Goal: Information Seeking & Learning: Learn about a topic

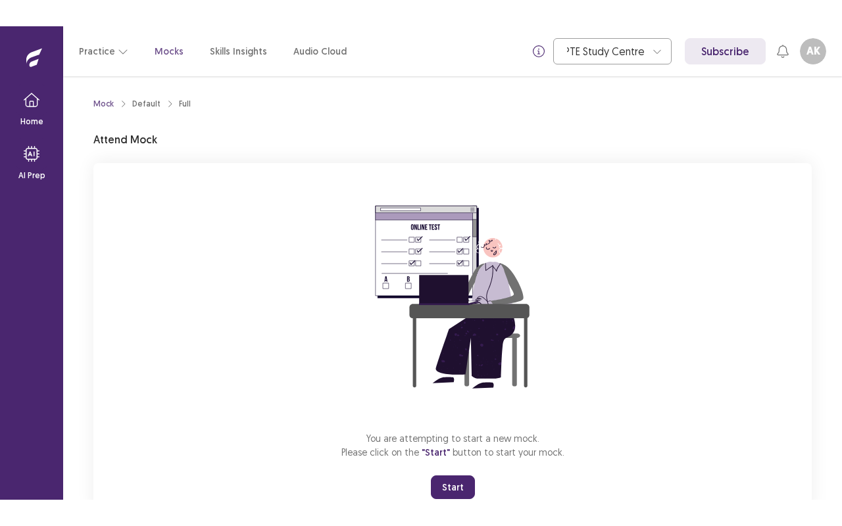
scroll to position [47, 0]
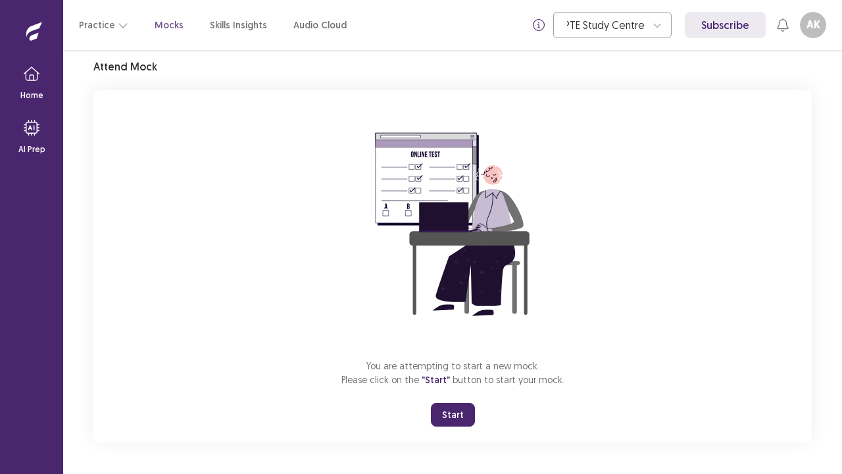
click at [448, 414] on button "Start" at bounding box center [453, 414] width 44 height 24
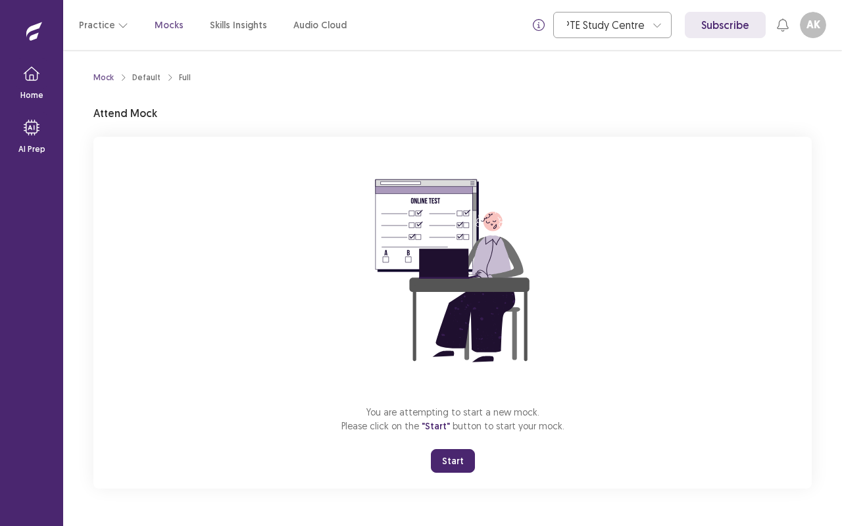
click at [445, 433] on div "You are attempting to start a new mock. Please click on the "Start" button to s…" at bounding box center [452, 313] width 718 height 352
click at [453, 466] on button "Start" at bounding box center [453, 461] width 44 height 24
click at [461, 459] on button "Start" at bounding box center [453, 461] width 44 height 24
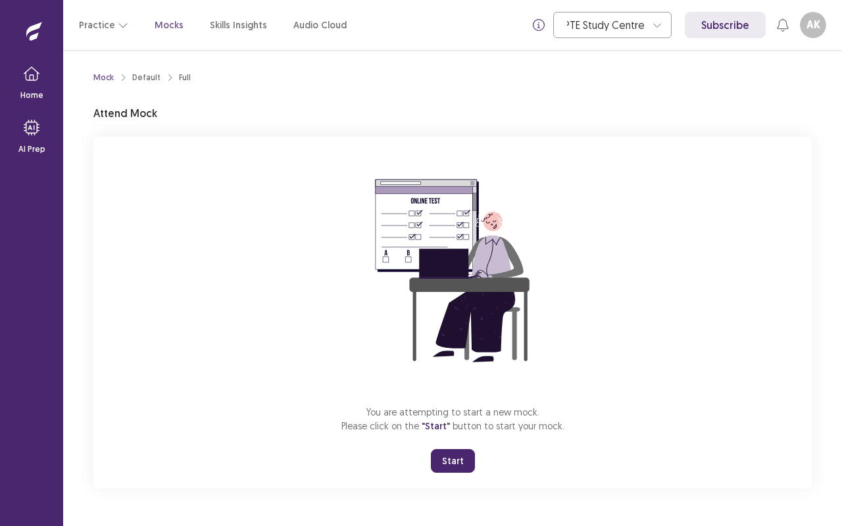
click at [460, 457] on button "Start" at bounding box center [453, 461] width 44 height 24
click at [479, 412] on p "You are attempting to start a new mock. Please click on the "Start" button to s…" at bounding box center [452, 419] width 223 height 28
click at [474, 404] on div "You are attempting to start a new mock. Please click on the "Start" button to s…" at bounding box center [452, 313] width 718 height 352
click at [139, 145] on div "You are attempting to start a new mock. Please click on the "Start" button to s…" at bounding box center [452, 313] width 718 height 352
drag, startPoint x: 374, startPoint y: 358, endPoint x: 399, endPoint y: 387, distance: 38.2
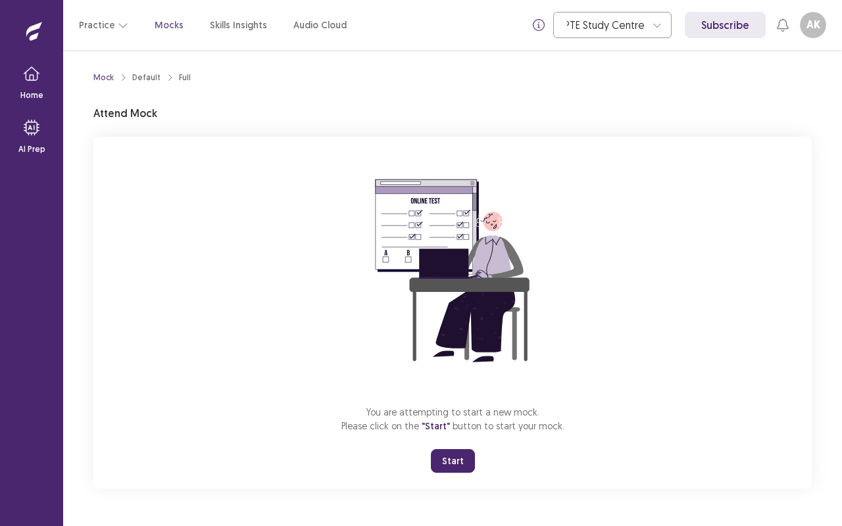
click at [374, 358] on img at bounding box center [452, 271] width 237 height 237
click at [404, 402] on div "You are attempting to start a new mock. Please click on the "Start" button to s…" at bounding box center [452, 313] width 718 height 352
click at [404, 422] on p "You are attempting to start a new mock. Please click on the "Start" button to s…" at bounding box center [452, 419] width 223 height 28
click at [461, 463] on button "Start" at bounding box center [453, 461] width 44 height 24
click at [444, 247] on img at bounding box center [452, 271] width 237 height 237
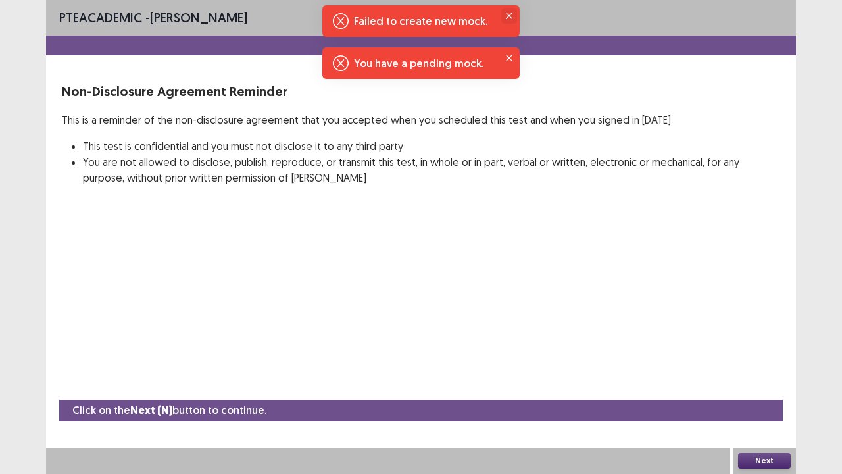
click at [511, 14] on icon "Close" at bounding box center [509, 15] width 7 height 7
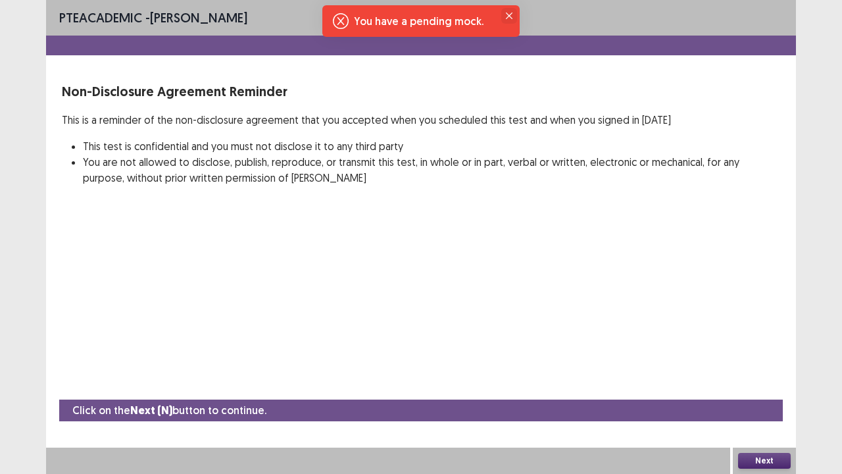
click at [509, 17] on icon "Close" at bounding box center [509, 15] width 7 height 7
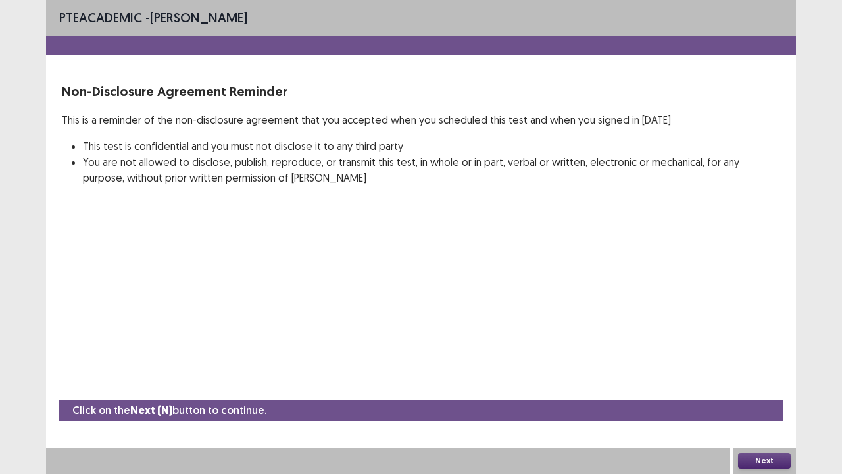
click at [751, 452] on button "Next" at bounding box center [764, 460] width 53 height 16
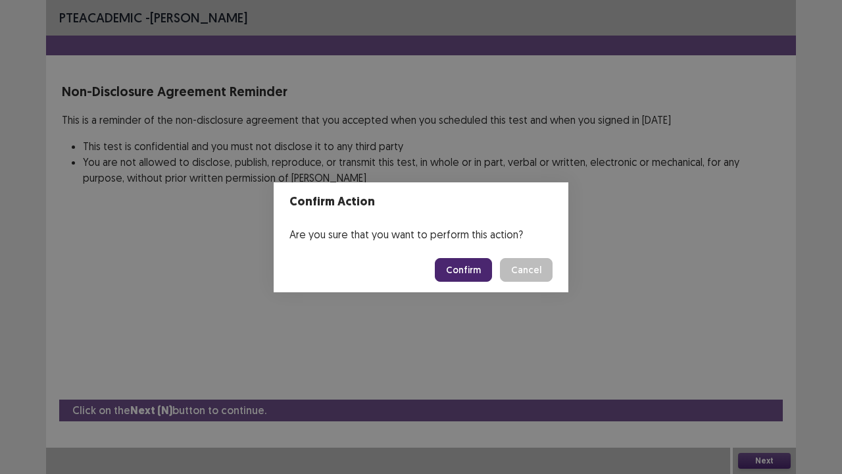
click at [467, 281] on button "Confirm" at bounding box center [463, 270] width 57 height 24
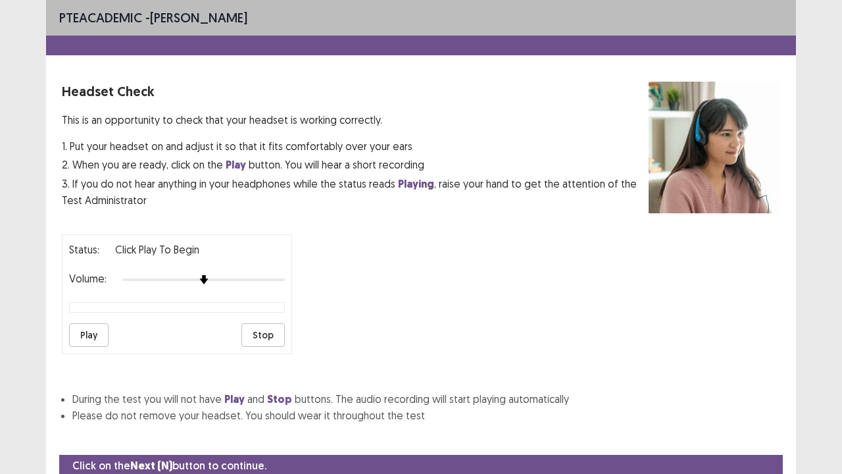
click at [92, 329] on button "Play" at bounding box center [88, 335] width 39 height 24
click at [308, 308] on div "Status: playing Volume: Play Stop" at bounding box center [421, 289] width 718 height 130
click at [262, 326] on button "Stop" at bounding box center [262, 335] width 43 height 24
click at [102, 329] on button "Play" at bounding box center [88, 335] width 39 height 24
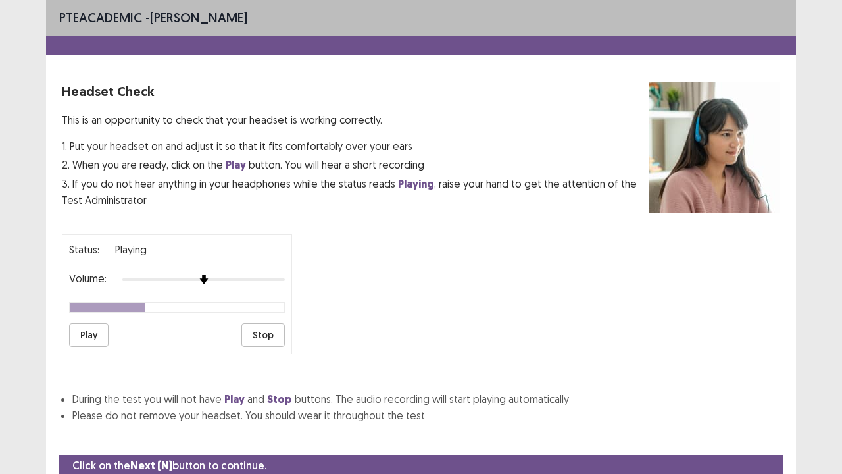
click at [253, 326] on button "Stop" at bounding box center [262, 335] width 43 height 24
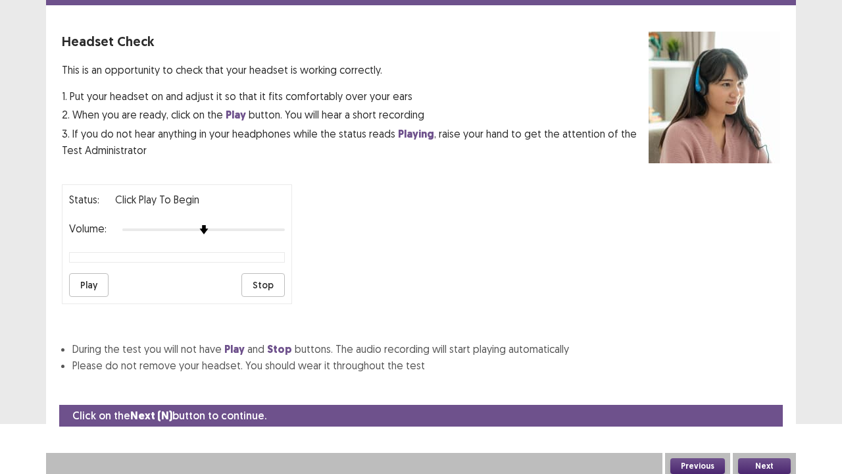
click at [789, 458] on button "Next" at bounding box center [764, 466] width 53 height 16
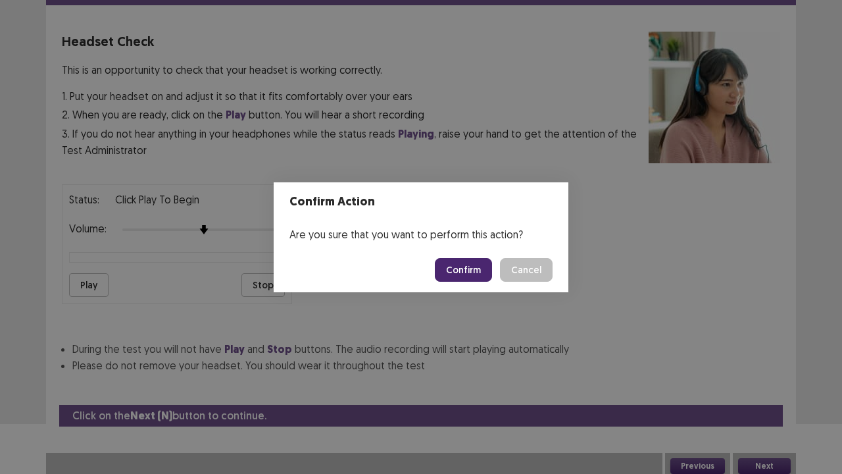
click at [444, 281] on button "Confirm" at bounding box center [463, 270] width 57 height 24
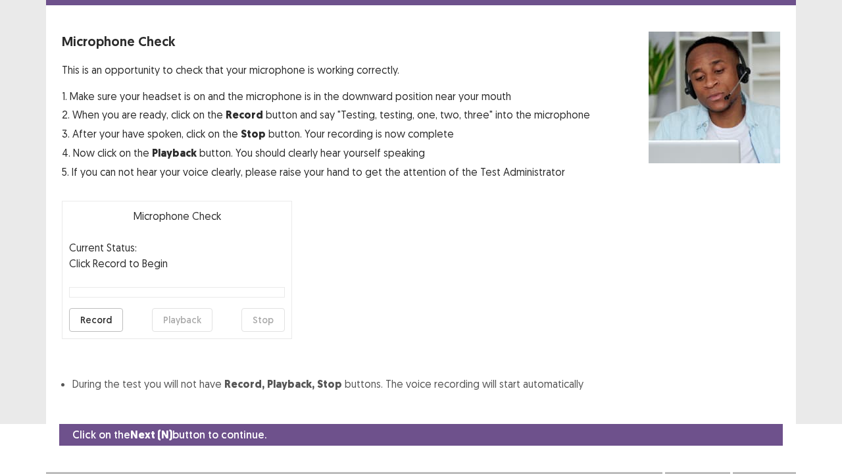
click at [99, 323] on button "Record" at bounding box center [96, 320] width 54 height 24
click at [197, 327] on button "Playback" at bounding box center [182, 320] width 61 height 24
click at [171, 314] on button "Playback" at bounding box center [182, 320] width 61 height 24
click at [166, 319] on button "Playback" at bounding box center [182, 320] width 61 height 24
click at [115, 321] on button "Record" at bounding box center [96, 320] width 54 height 24
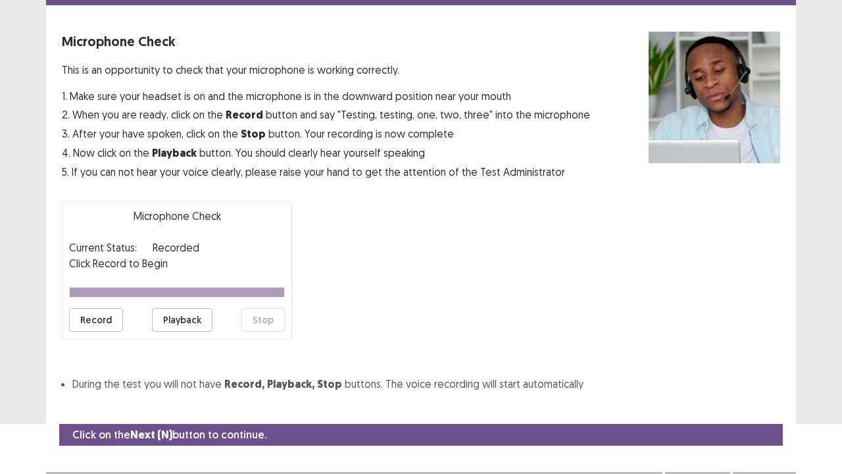
click at [177, 324] on button "Playback" at bounding box center [182, 320] width 61 height 24
click at [200, 314] on button "Playback" at bounding box center [182, 320] width 61 height 24
click at [193, 325] on button "Playback" at bounding box center [182, 320] width 61 height 24
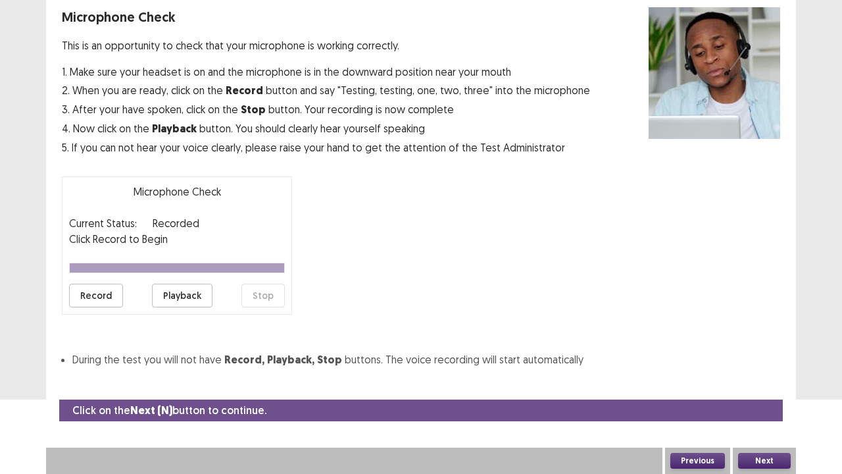
click at [764, 462] on button "Next" at bounding box center [764, 460] width 53 height 16
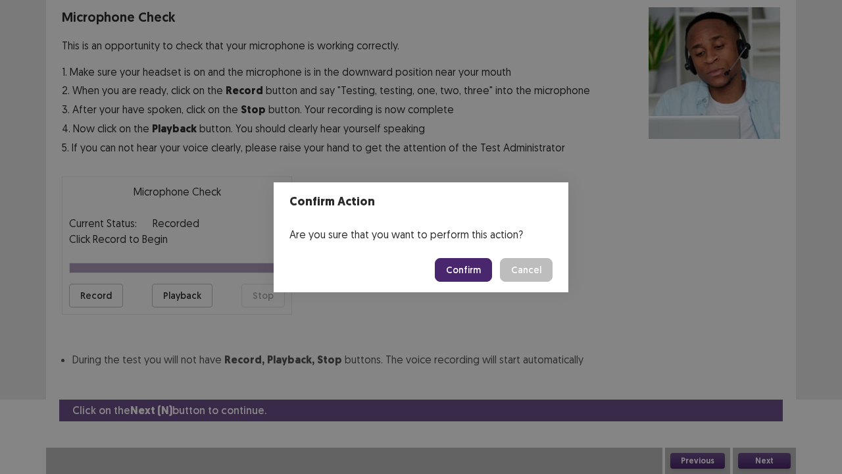
click at [482, 281] on button "Confirm" at bounding box center [463, 270] width 57 height 24
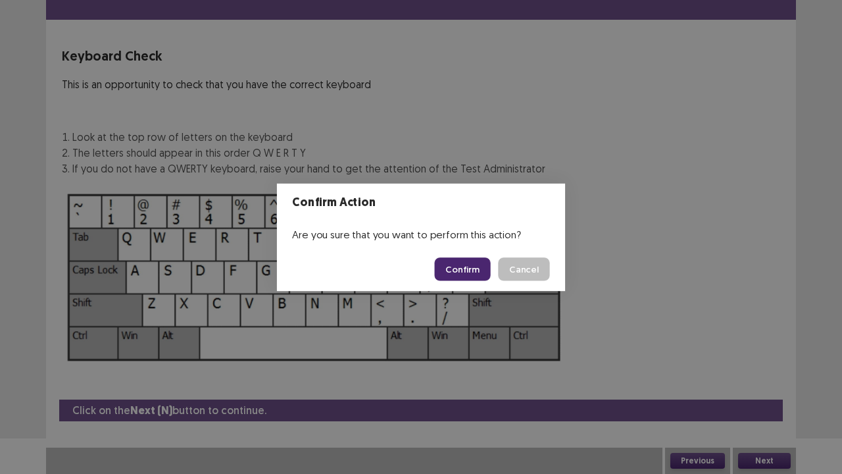
scroll to position [36, 0]
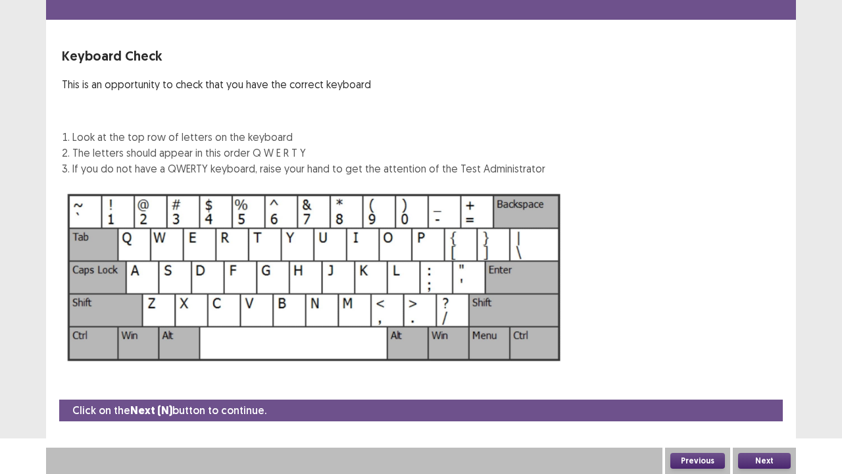
click at [752, 462] on button "Next" at bounding box center [764, 460] width 53 height 16
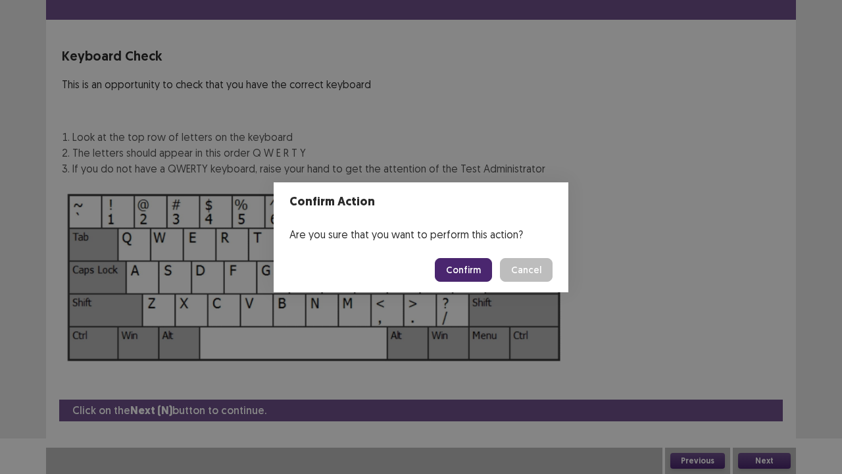
click at [475, 281] on button "Confirm" at bounding box center [463, 270] width 57 height 24
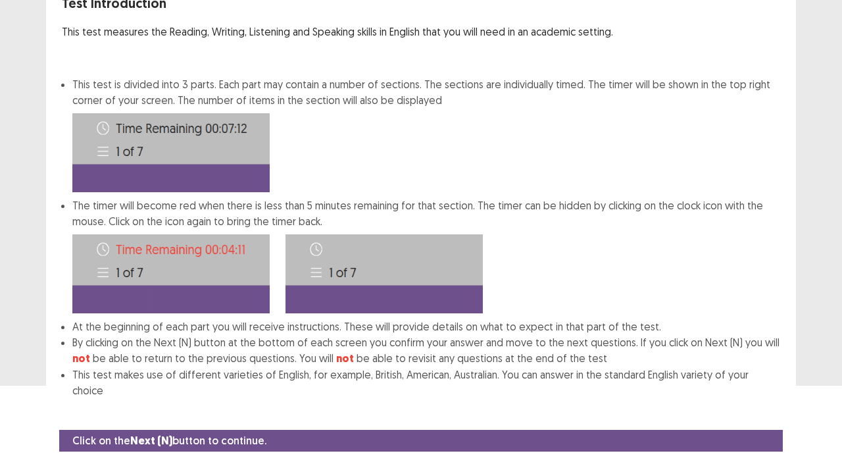
scroll to position [103, 0]
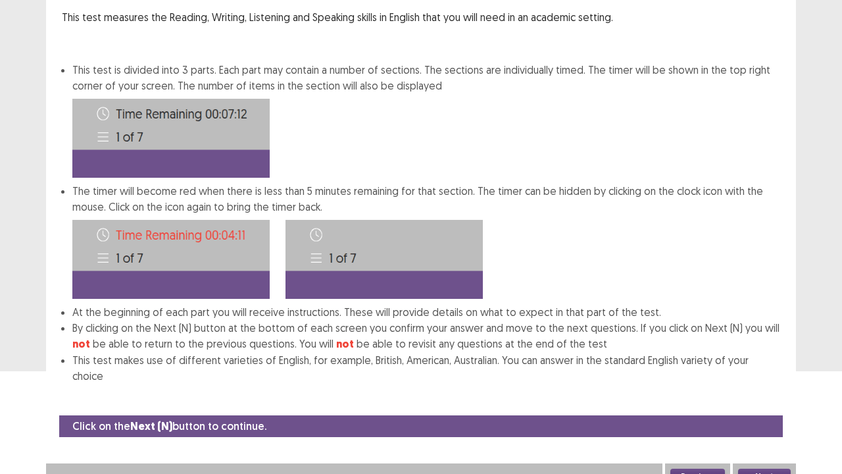
click at [775, 468] on button "Next" at bounding box center [764, 476] width 53 height 16
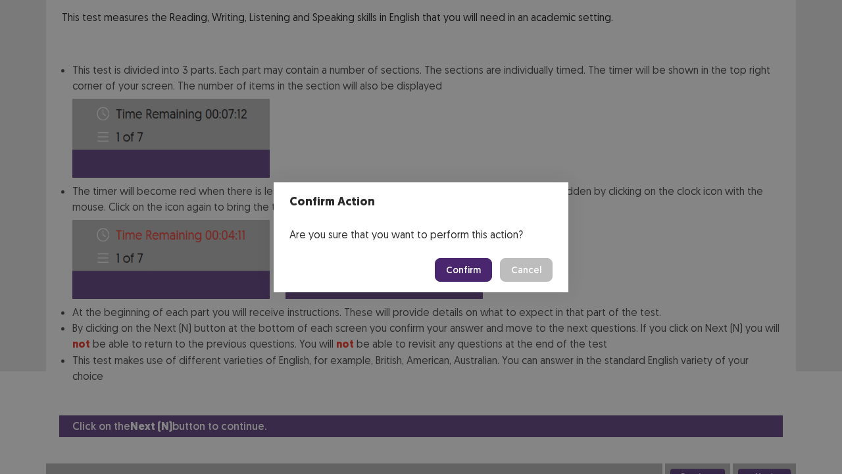
click at [483, 281] on button "Confirm" at bounding box center [463, 270] width 57 height 24
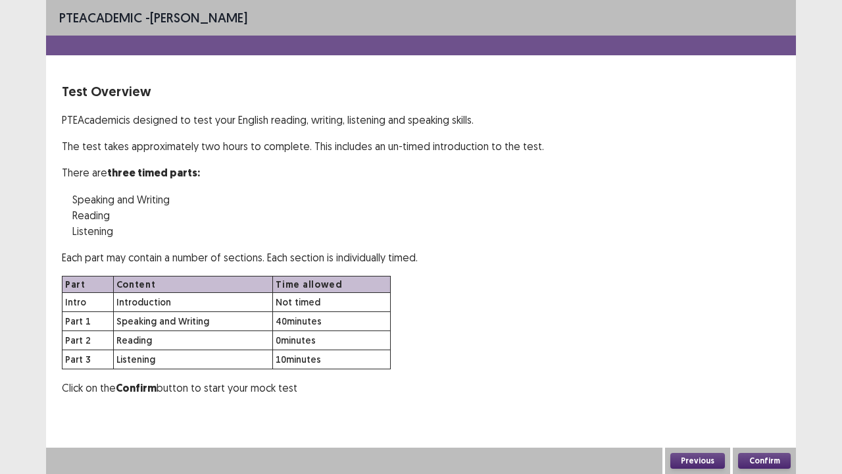
scroll to position [0, 0]
click at [784, 462] on button "Confirm" at bounding box center [764, 460] width 53 height 16
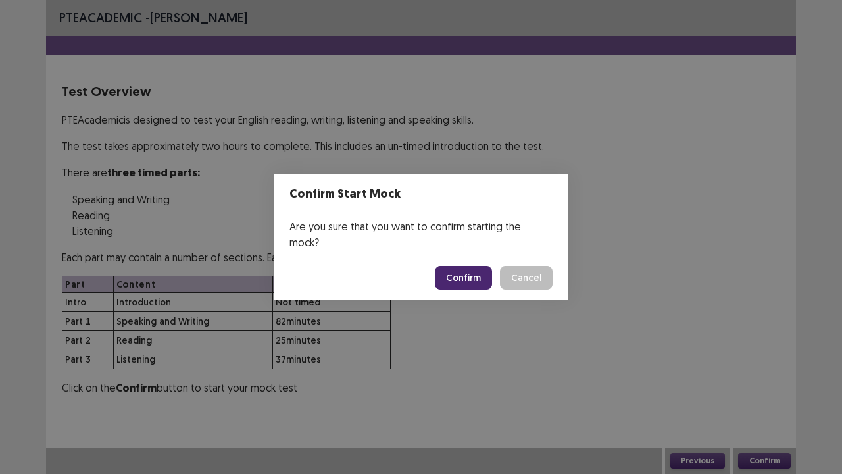
click at [479, 289] on button "Confirm" at bounding box center [463, 278] width 57 height 24
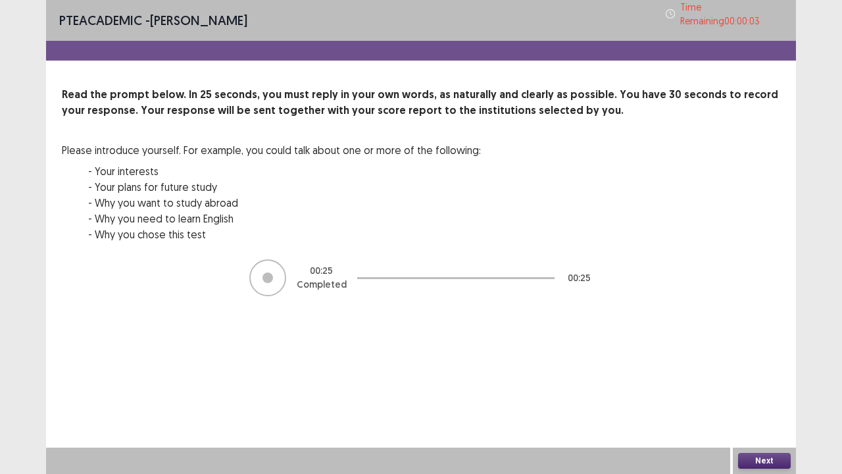
click at [757, 458] on button "Next" at bounding box center [764, 460] width 53 height 16
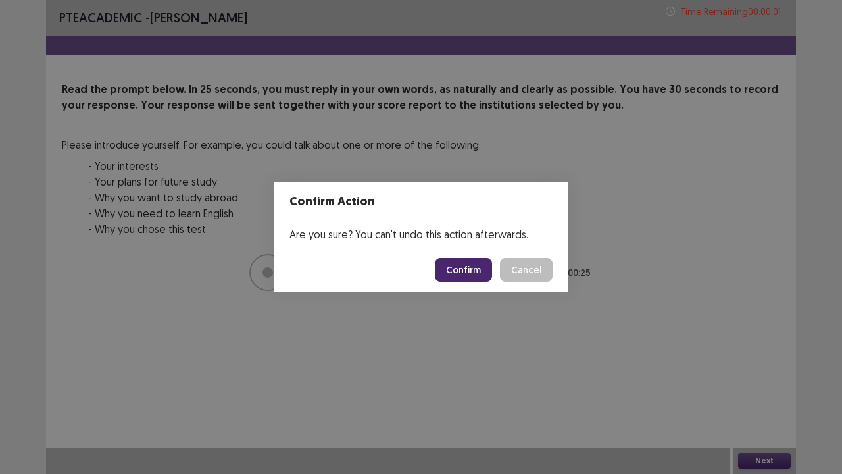
click at [466, 281] on button "Confirm" at bounding box center [463, 270] width 57 height 24
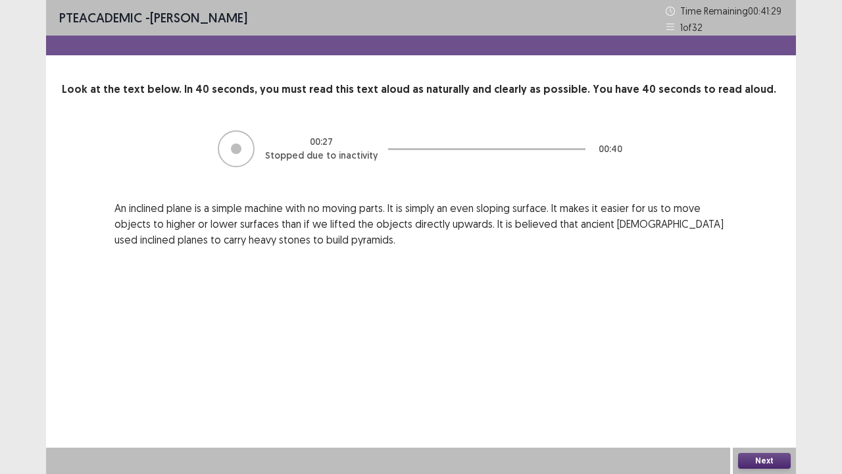
click at [762, 458] on button "Next" at bounding box center [764, 460] width 53 height 16
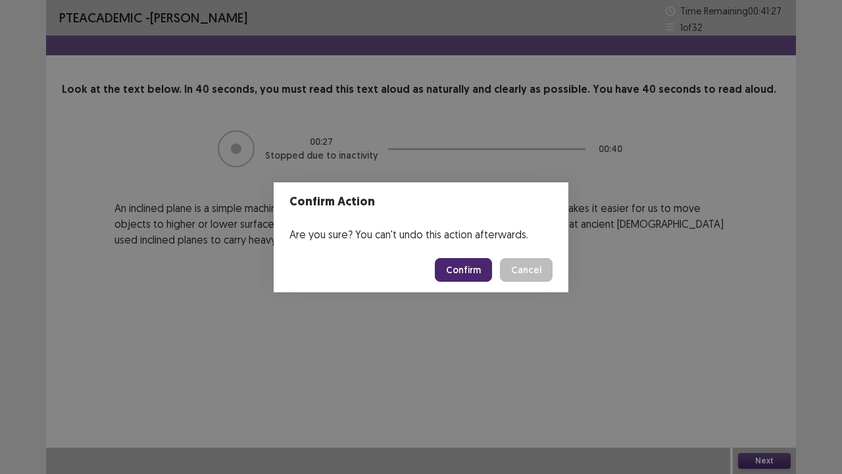
click at [474, 281] on button "Confirm" at bounding box center [463, 270] width 57 height 24
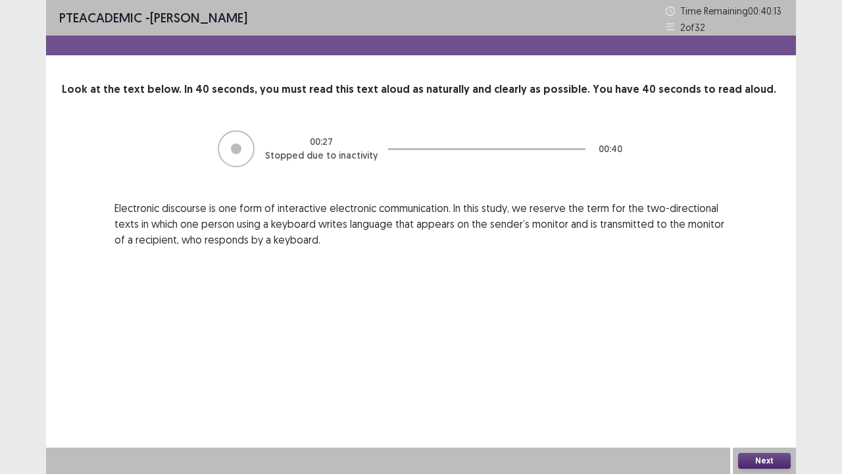
click at [785, 461] on button "Next" at bounding box center [764, 460] width 53 height 16
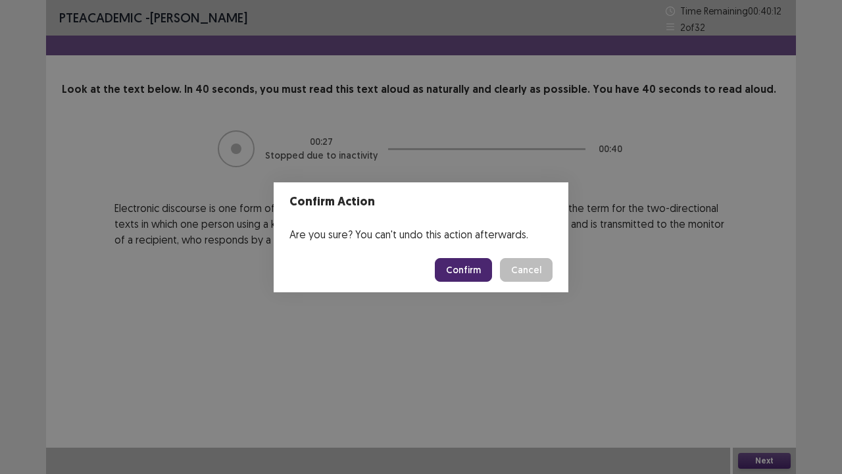
click at [447, 281] on button "Confirm" at bounding box center [463, 270] width 57 height 24
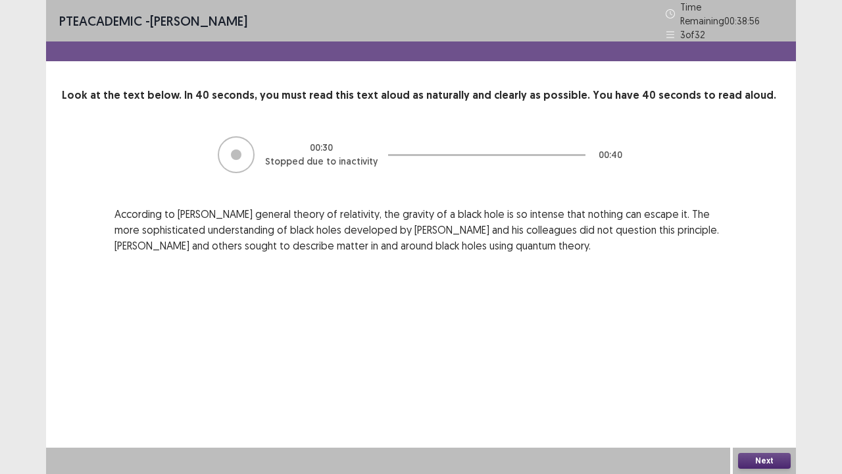
click at [754, 460] on button "Next" at bounding box center [764, 460] width 53 height 16
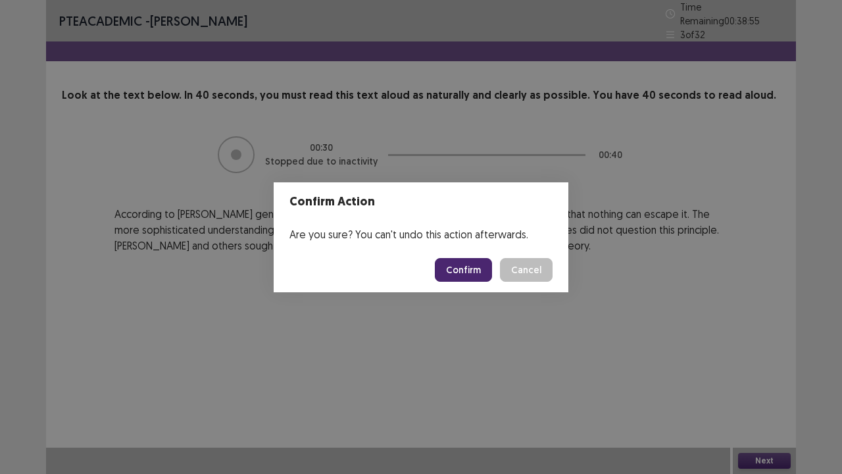
click at [483, 274] on footer "Confirm Cancel" at bounding box center [421, 269] width 295 height 45
click at [474, 281] on button "Confirm" at bounding box center [463, 270] width 57 height 24
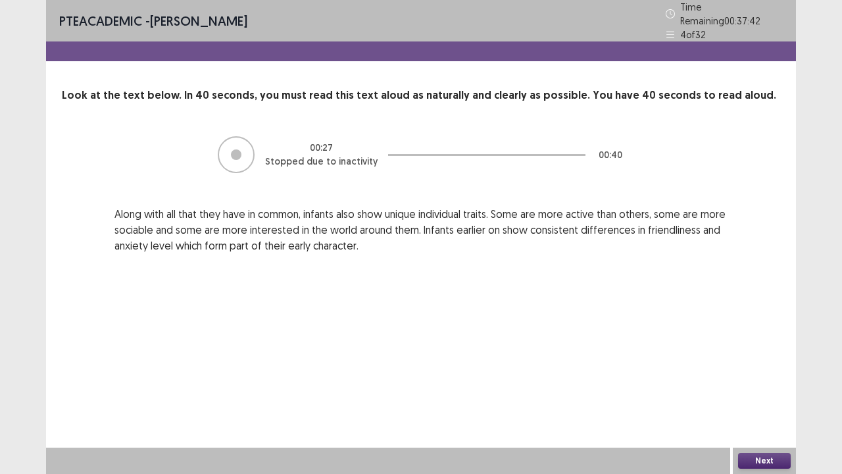
click at [752, 459] on button "Next" at bounding box center [764, 460] width 53 height 16
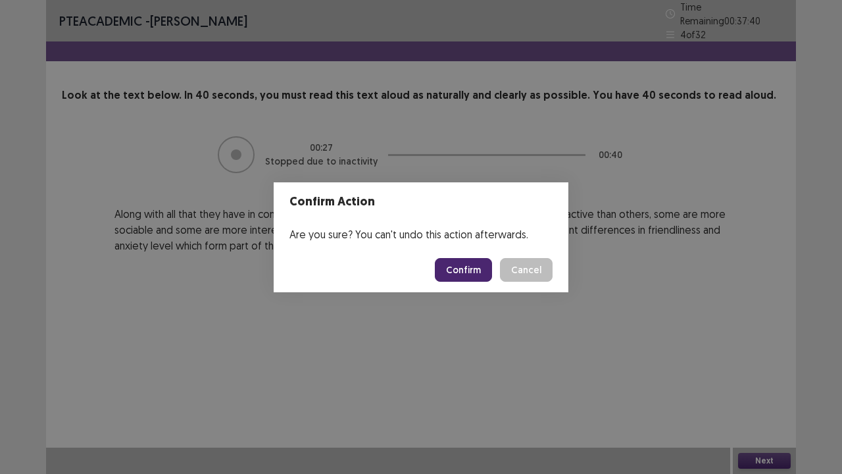
click at [468, 281] on button "Confirm" at bounding box center [463, 270] width 57 height 24
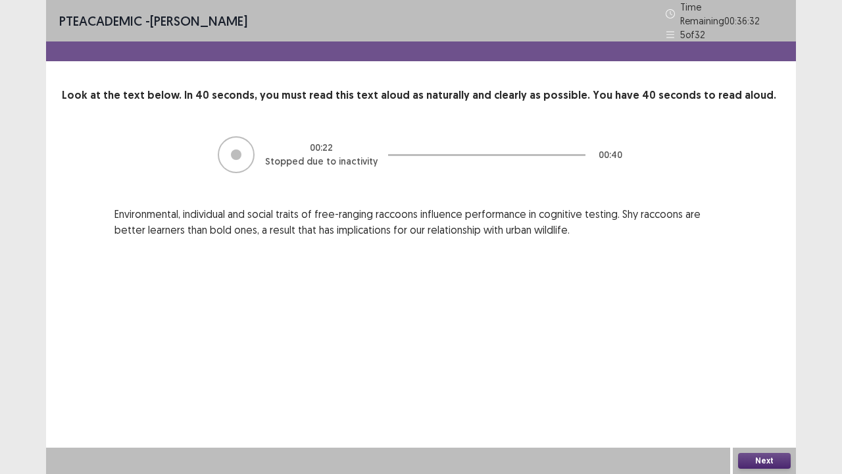
click at [762, 462] on button "Next" at bounding box center [764, 460] width 53 height 16
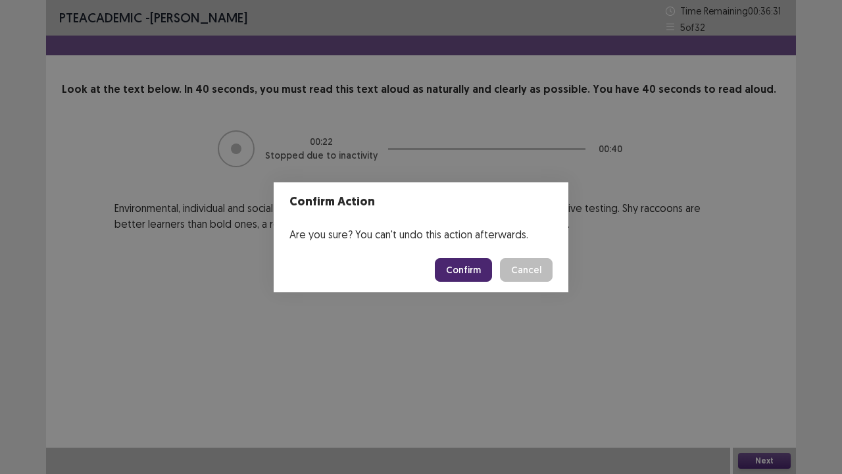
click at [461, 281] on button "Confirm" at bounding box center [463, 270] width 57 height 24
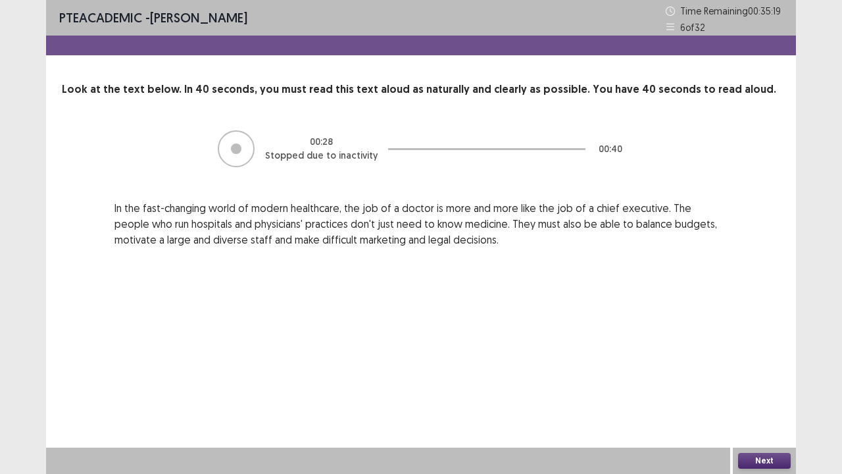
click at [754, 461] on button "Next" at bounding box center [764, 460] width 53 height 16
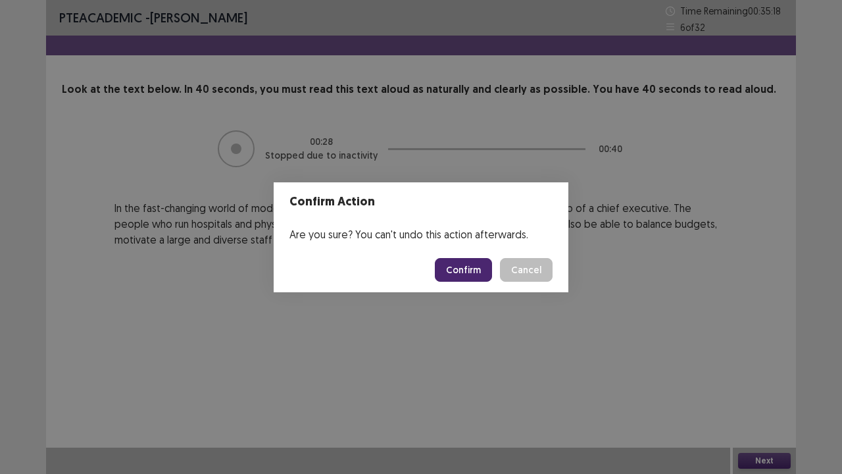
click at [476, 292] on footer "Confirm Cancel" at bounding box center [421, 269] width 295 height 45
click at [476, 281] on button "Confirm" at bounding box center [463, 270] width 57 height 24
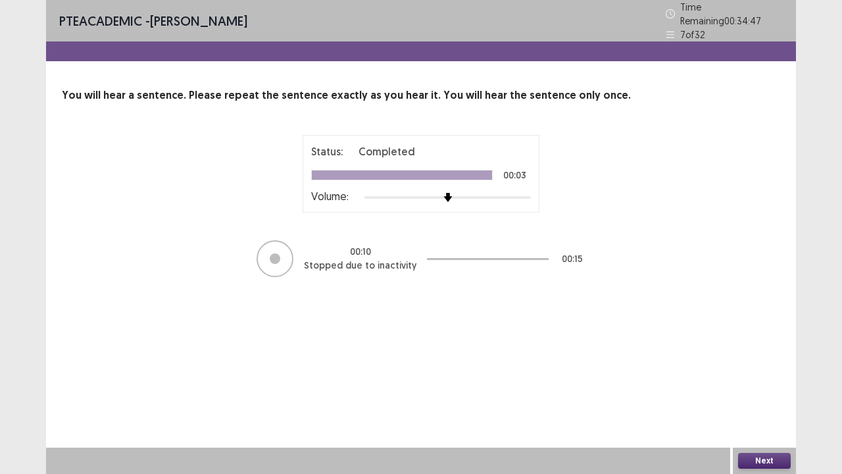
click at [766, 459] on button "Next" at bounding box center [764, 460] width 53 height 16
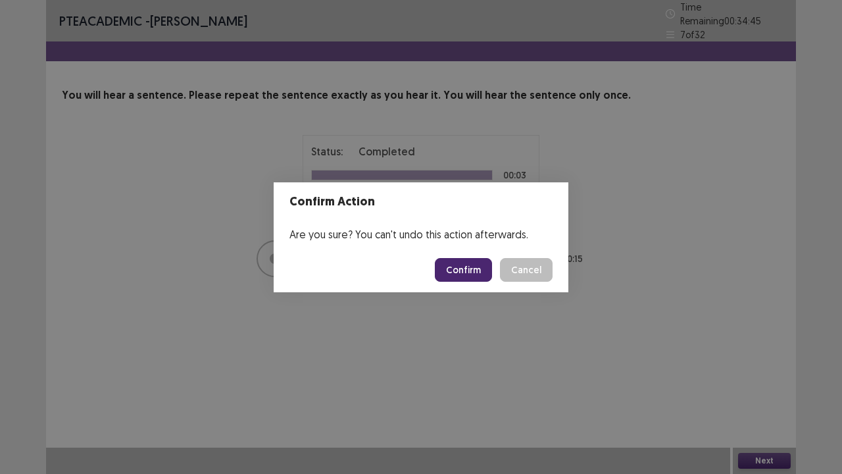
click at [477, 281] on button "Confirm" at bounding box center [463, 270] width 57 height 24
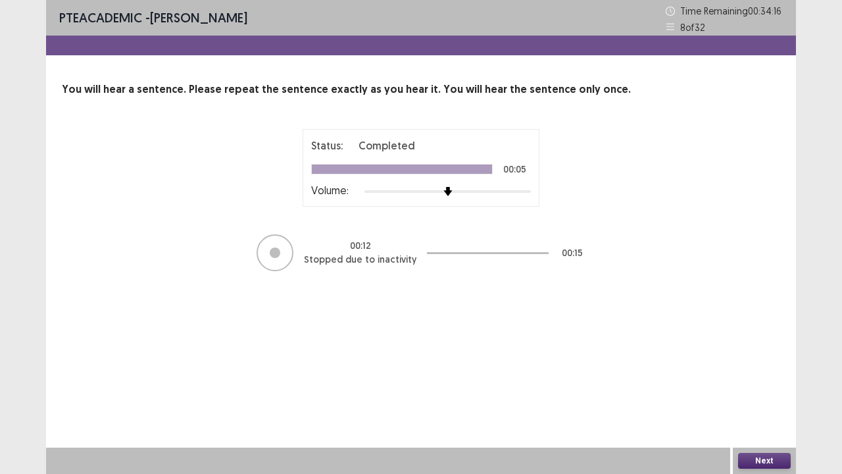
click at [750, 457] on button "Next" at bounding box center [764, 460] width 53 height 16
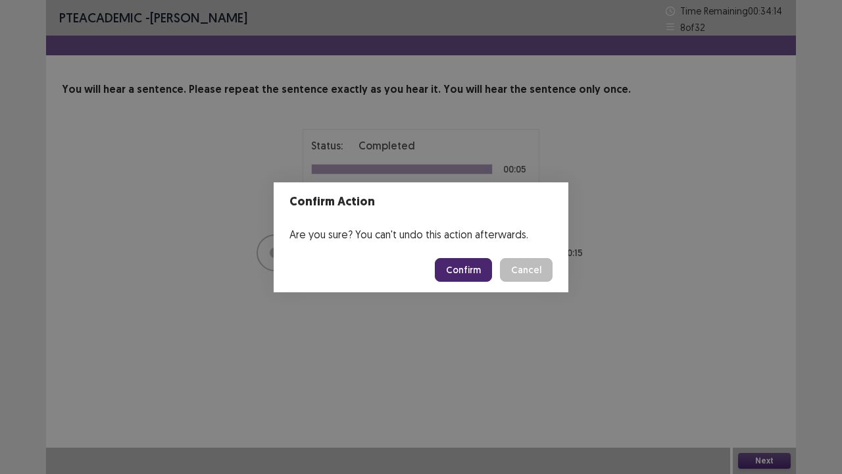
click at [465, 281] on button "Confirm" at bounding box center [463, 270] width 57 height 24
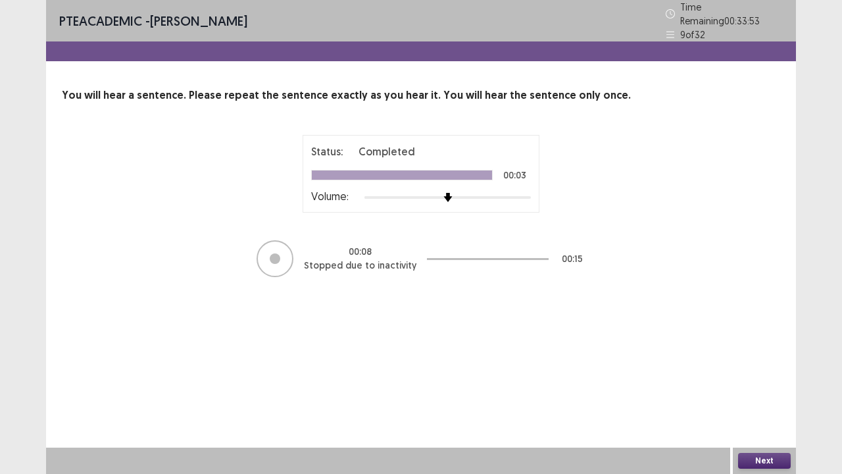
click at [781, 454] on button "Next" at bounding box center [764, 460] width 53 height 16
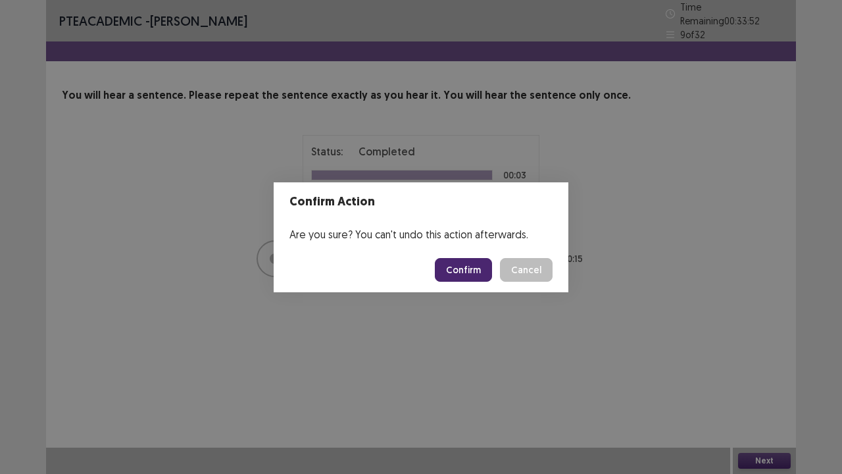
click at [465, 281] on button "Confirm" at bounding box center [463, 270] width 57 height 24
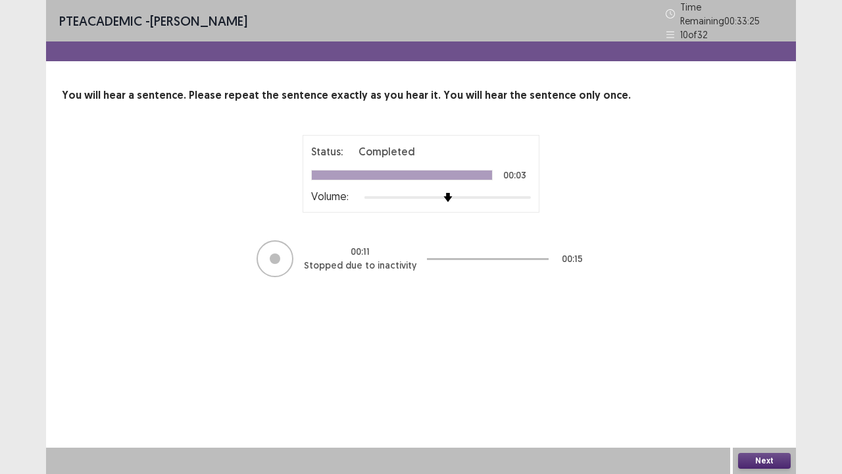
click at [754, 453] on button "Next" at bounding box center [764, 460] width 53 height 16
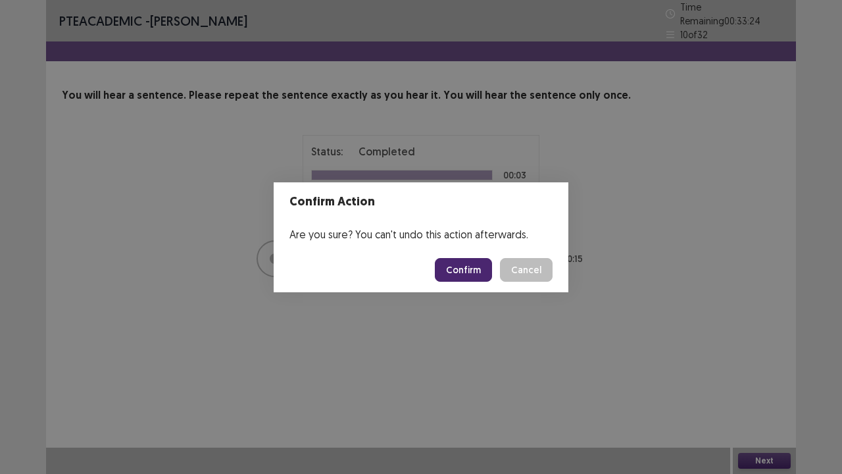
click at [454, 281] on button "Confirm" at bounding box center [463, 270] width 57 height 24
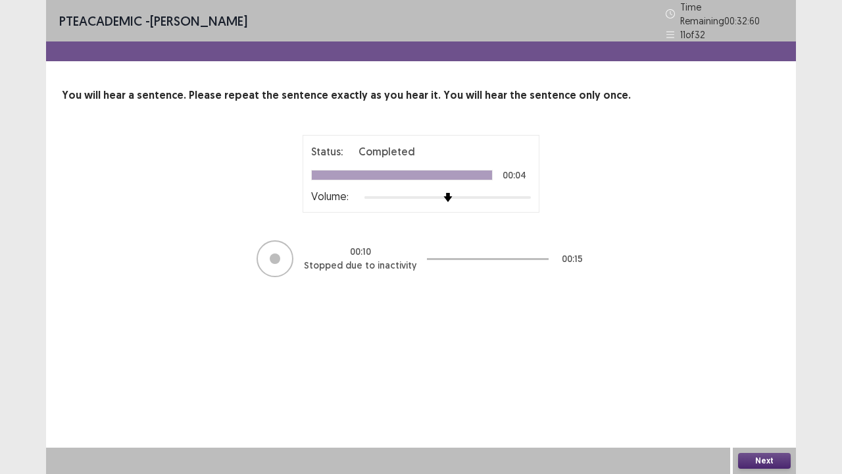
click at [758, 456] on button "Next" at bounding box center [764, 460] width 53 height 16
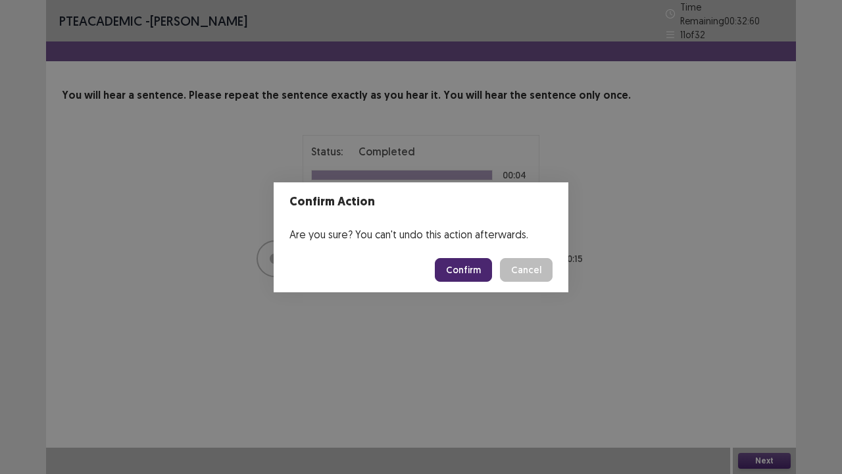
click at [469, 281] on button "Confirm" at bounding box center [463, 270] width 57 height 24
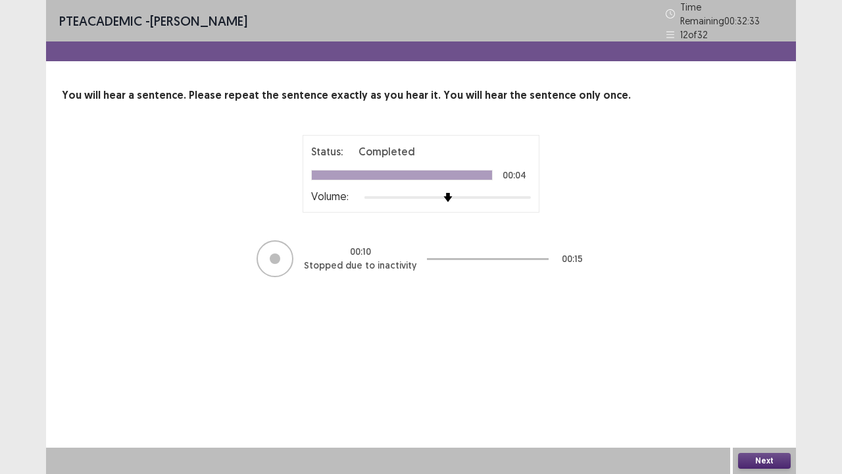
click at [759, 461] on button "Next" at bounding box center [764, 460] width 53 height 16
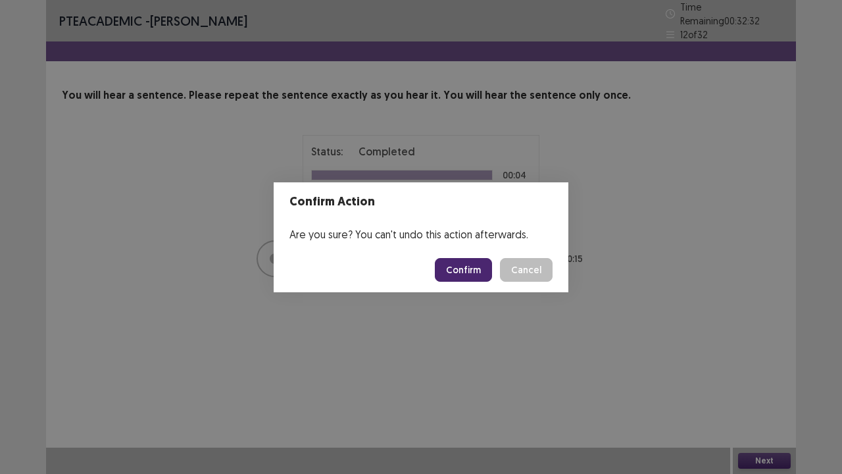
click at [481, 281] on button "Confirm" at bounding box center [463, 270] width 57 height 24
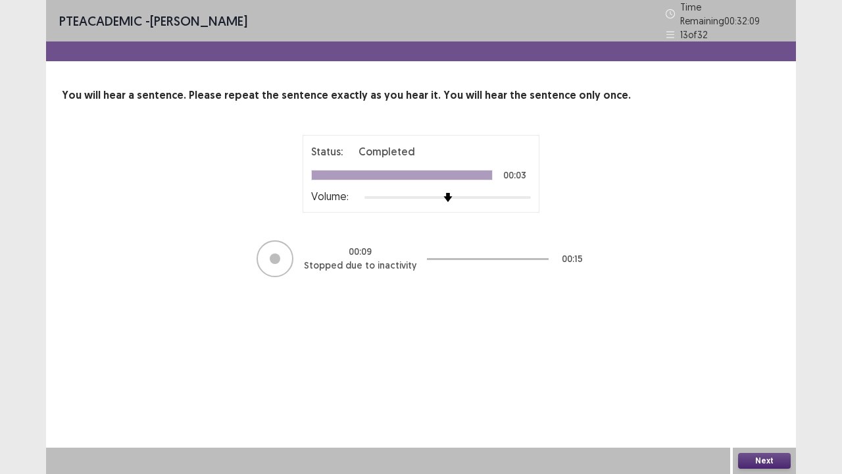
click at [752, 461] on button "Next" at bounding box center [764, 460] width 53 height 16
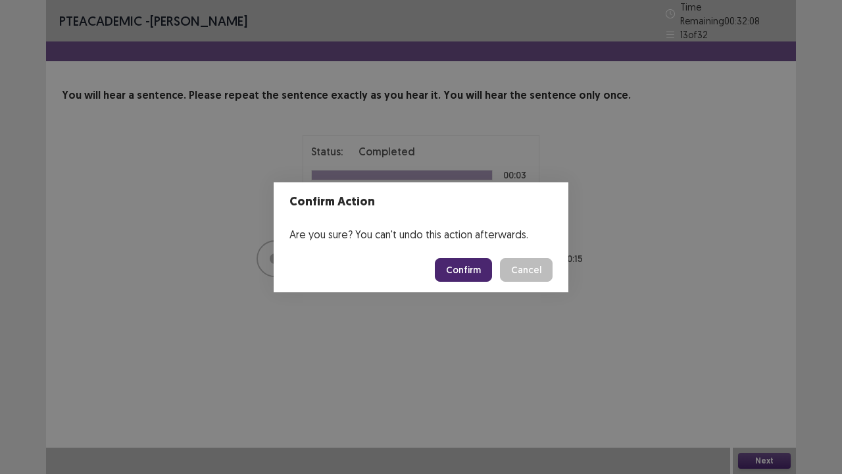
click at [473, 281] on button "Confirm" at bounding box center [463, 270] width 57 height 24
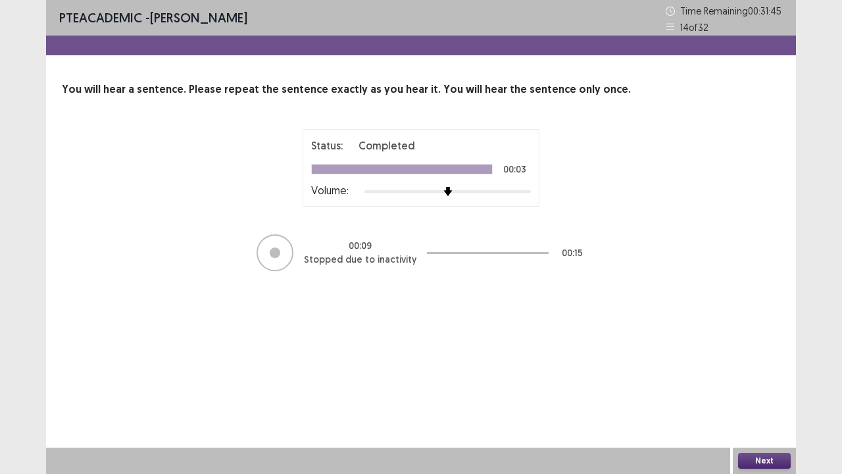
click at [793, 473] on div "Next" at bounding box center [764, 460] width 63 height 26
click at [774, 464] on button "Next" at bounding box center [764, 460] width 53 height 16
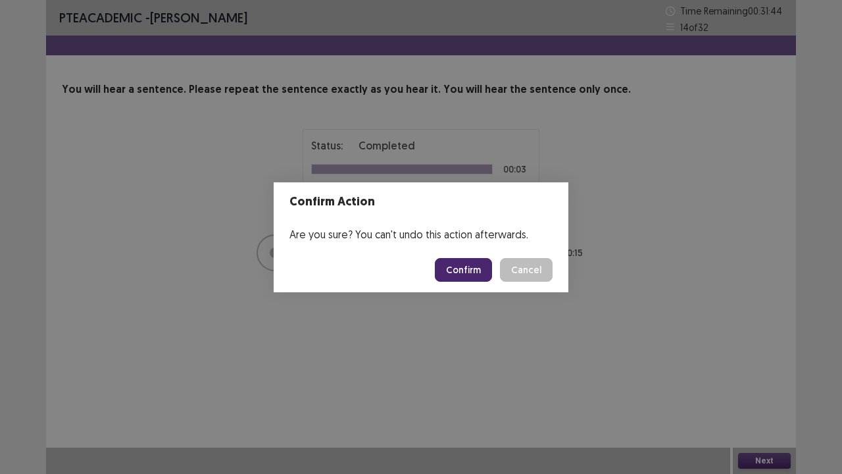
click at [456, 281] on button "Confirm" at bounding box center [463, 270] width 57 height 24
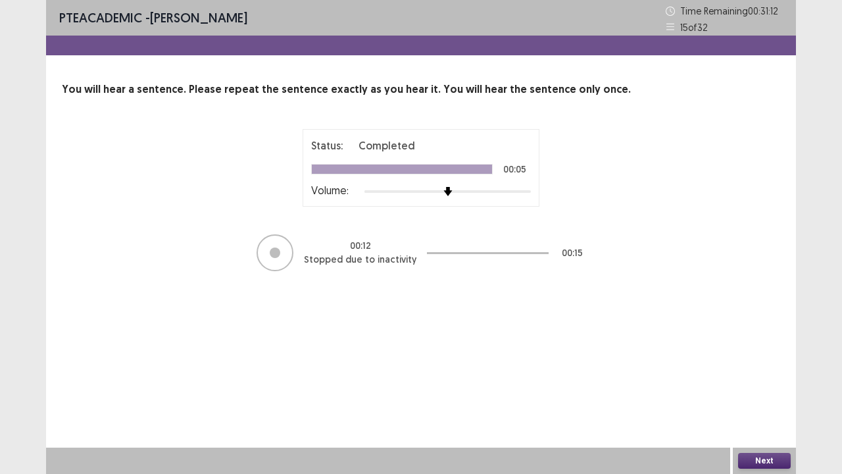
click at [762, 462] on button "Next" at bounding box center [764, 460] width 53 height 16
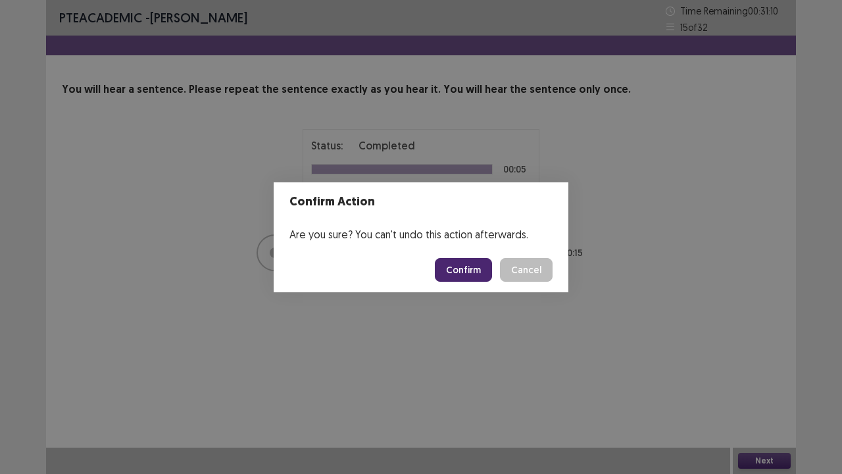
click at [477, 281] on button "Confirm" at bounding box center [463, 270] width 57 height 24
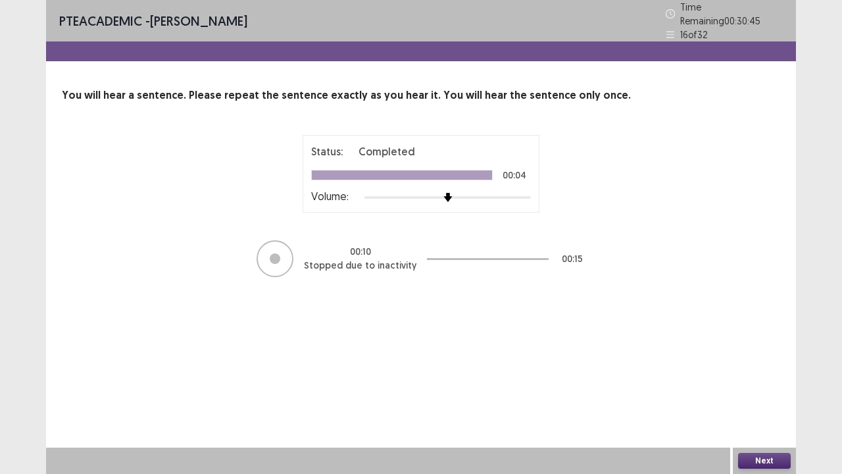
click at [750, 459] on button "Next" at bounding box center [764, 460] width 53 height 16
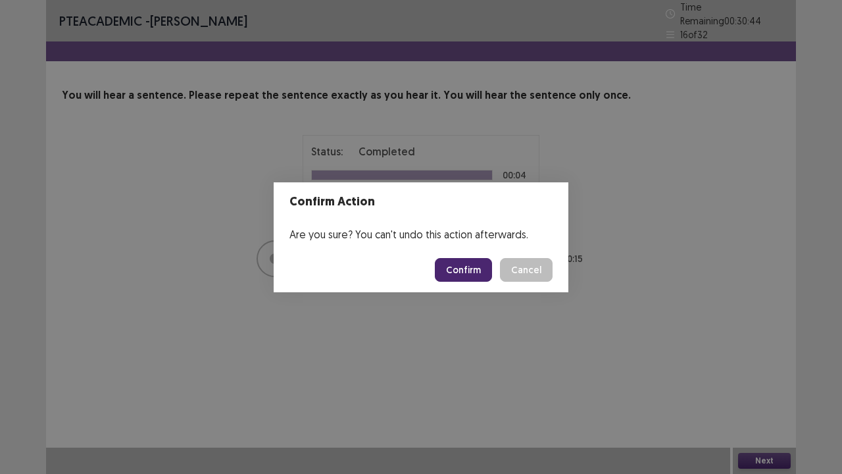
click at [458, 281] on button "Confirm" at bounding box center [463, 270] width 57 height 24
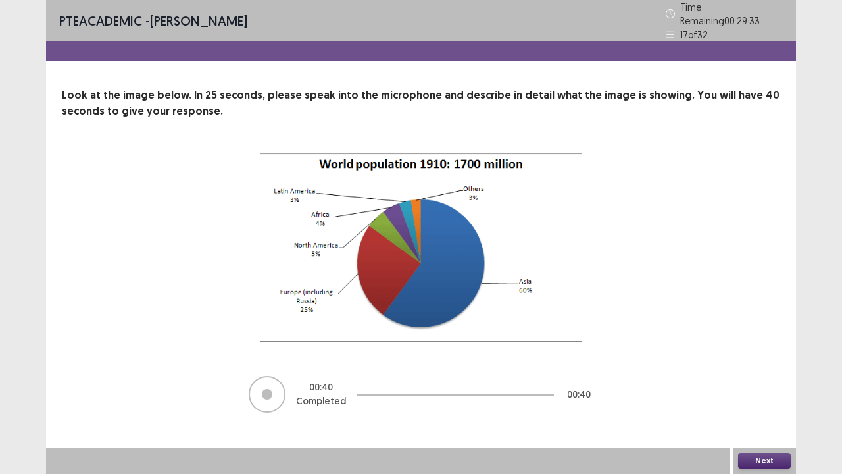
click at [766, 452] on button "Next" at bounding box center [764, 460] width 53 height 16
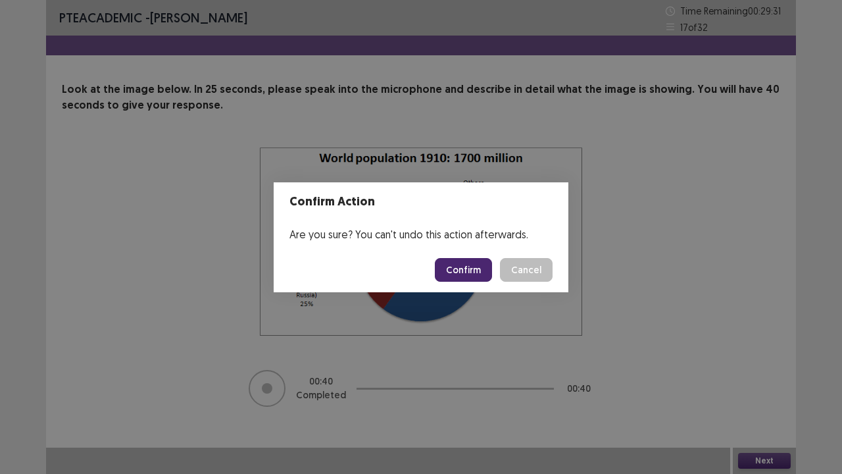
click at [467, 281] on button "Confirm" at bounding box center [463, 270] width 57 height 24
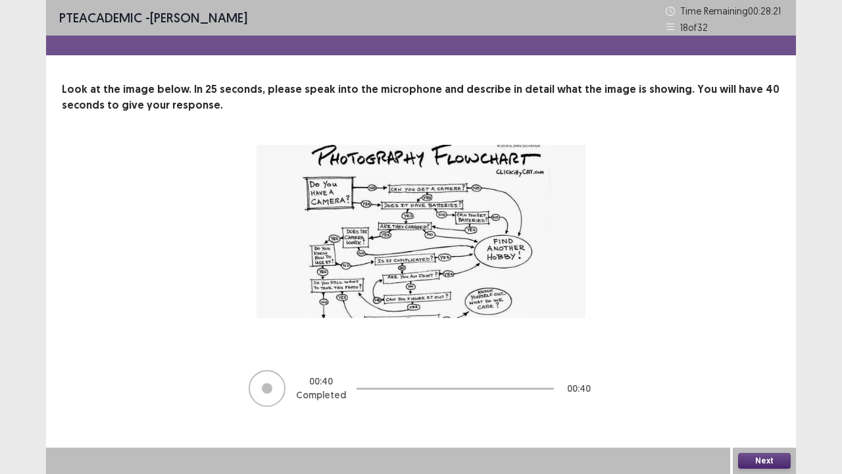
click at [766, 456] on button "Next" at bounding box center [764, 460] width 53 height 16
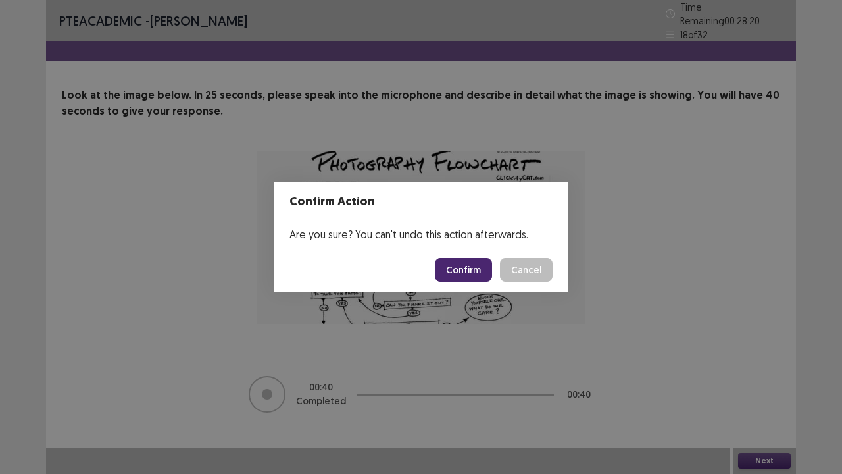
click at [477, 281] on button "Confirm" at bounding box center [463, 270] width 57 height 24
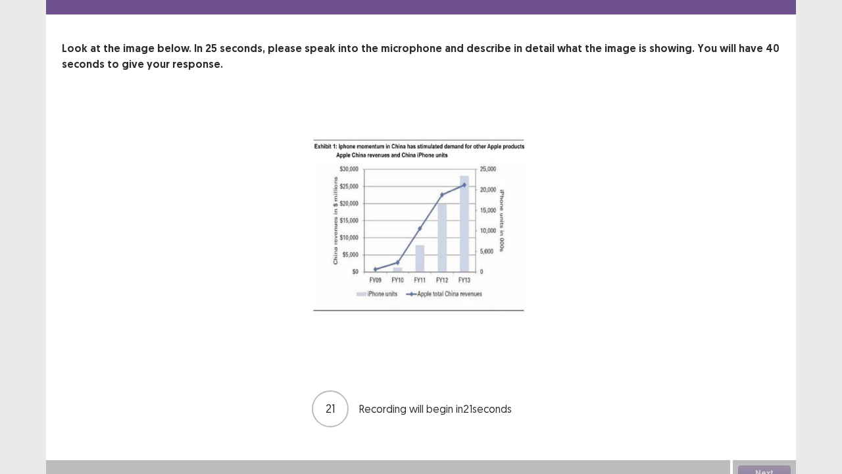
scroll to position [53, 0]
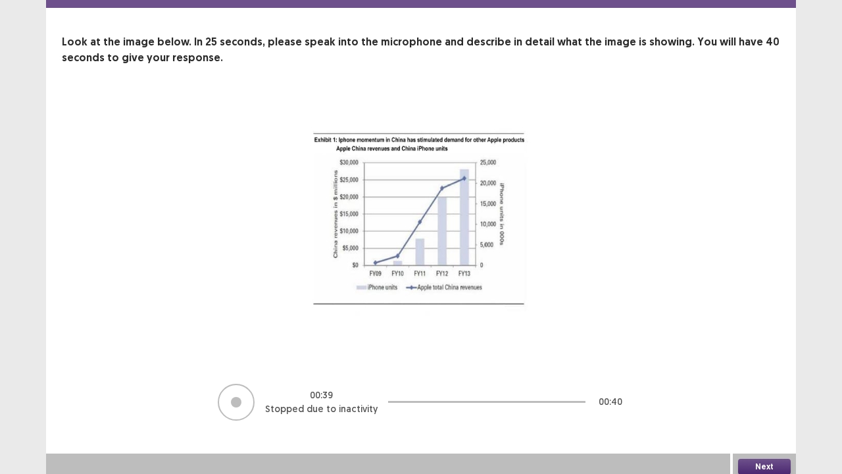
click at [747, 461] on button "Next" at bounding box center [764, 466] width 53 height 16
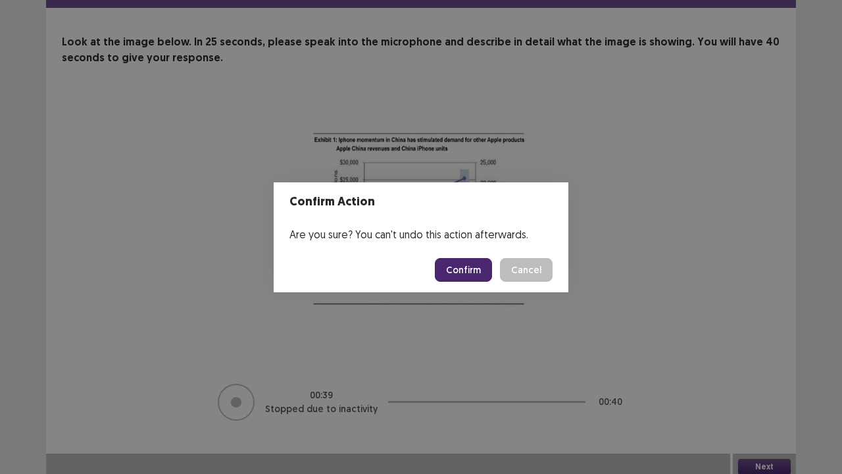
click at [477, 281] on button "Confirm" at bounding box center [463, 270] width 57 height 24
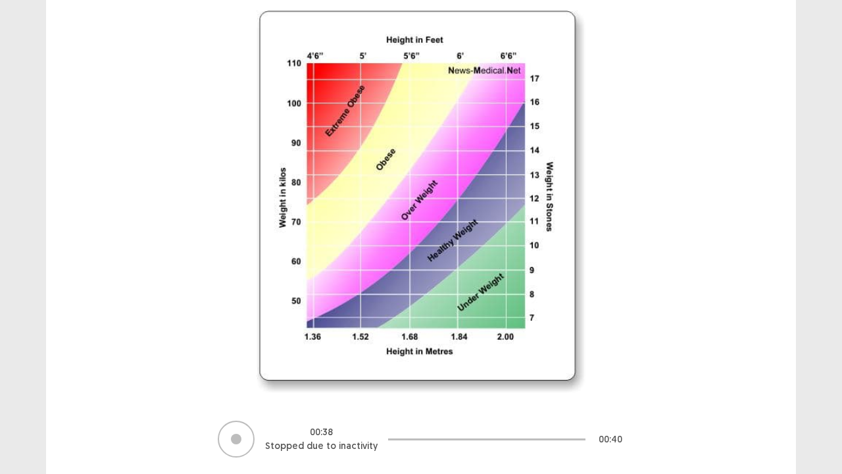
scroll to position [177, 0]
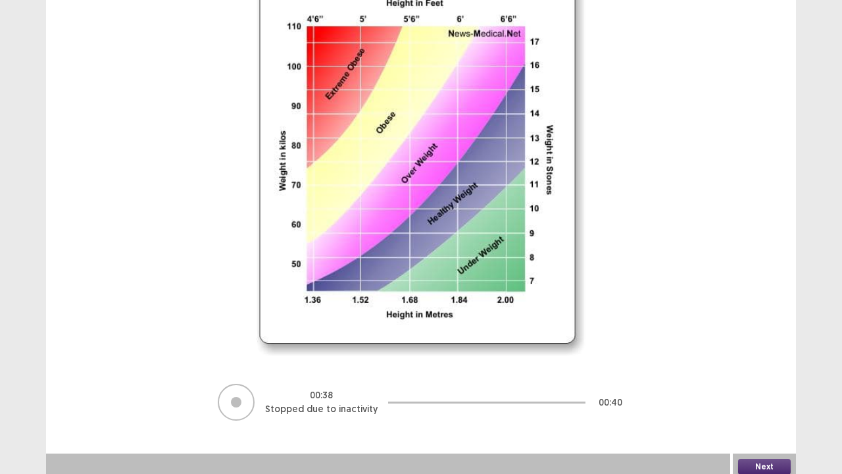
click at [787, 462] on button "Next" at bounding box center [764, 466] width 53 height 16
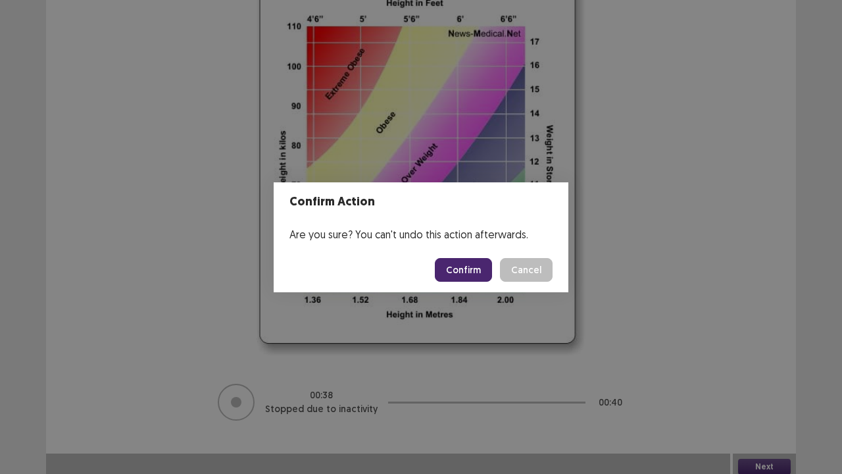
click at [477, 281] on button "Confirm" at bounding box center [463, 270] width 57 height 24
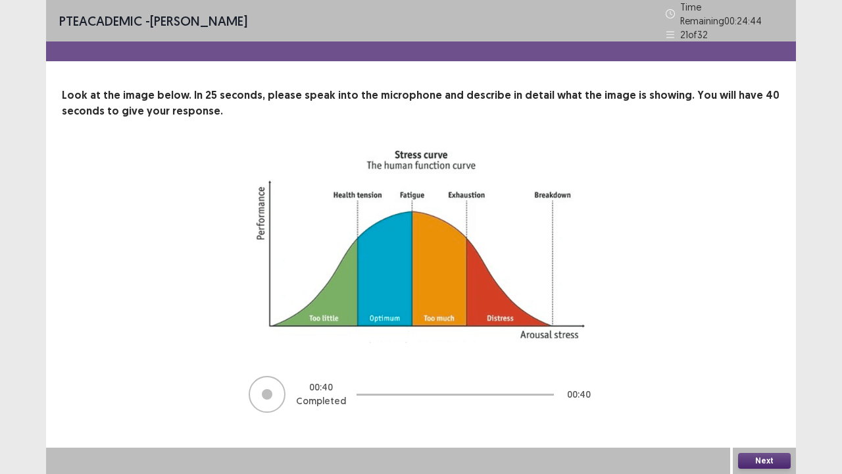
click at [787, 462] on button "Next" at bounding box center [764, 460] width 53 height 16
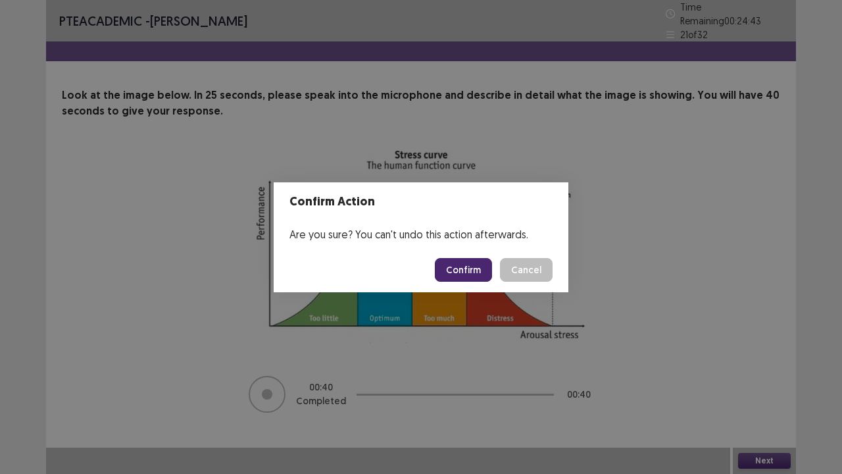
click at [460, 281] on button "Confirm" at bounding box center [463, 270] width 57 height 24
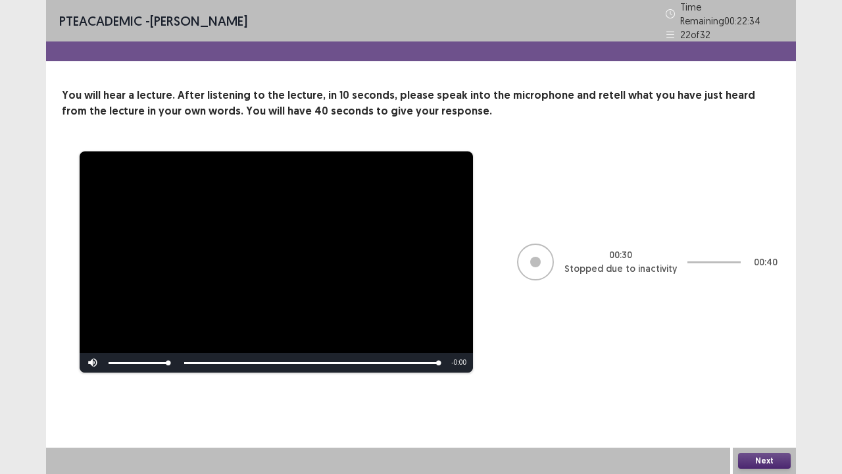
drag, startPoint x: 527, startPoint y: 333, endPoint x: 654, endPoint y: 472, distance: 188.5
click at [653, 473] on div "**********" at bounding box center [421, 237] width 750 height 474
click at [747, 458] on button "Next" at bounding box center [764, 460] width 53 height 16
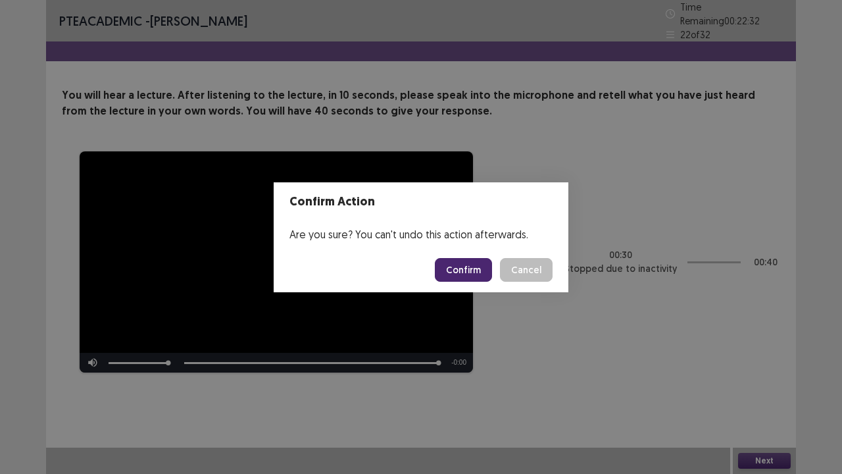
click at [467, 281] on button "Confirm" at bounding box center [463, 270] width 57 height 24
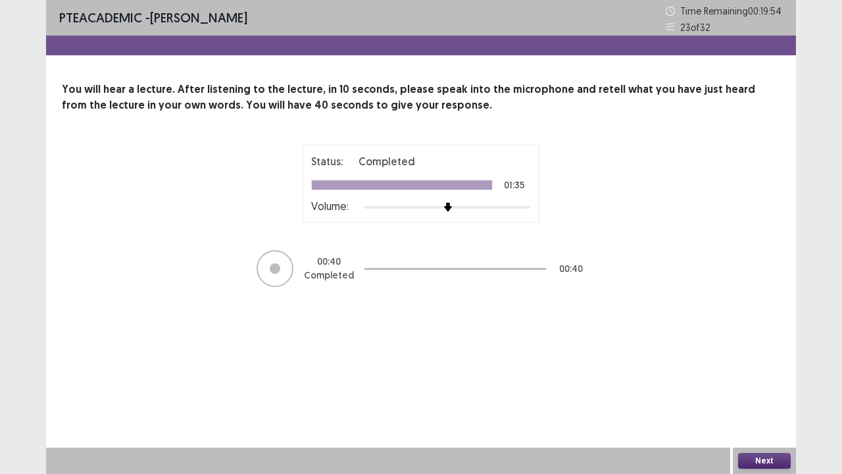
click at [762, 462] on button "Next" at bounding box center [764, 460] width 53 height 16
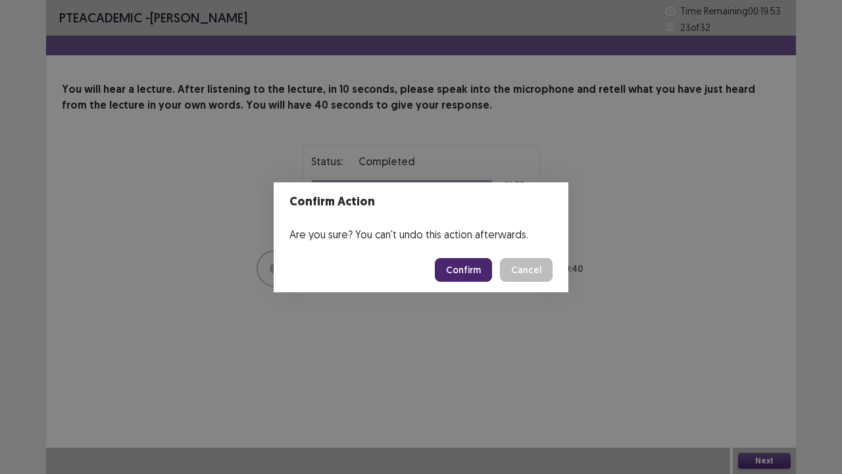
click at [483, 281] on button "Confirm" at bounding box center [463, 270] width 57 height 24
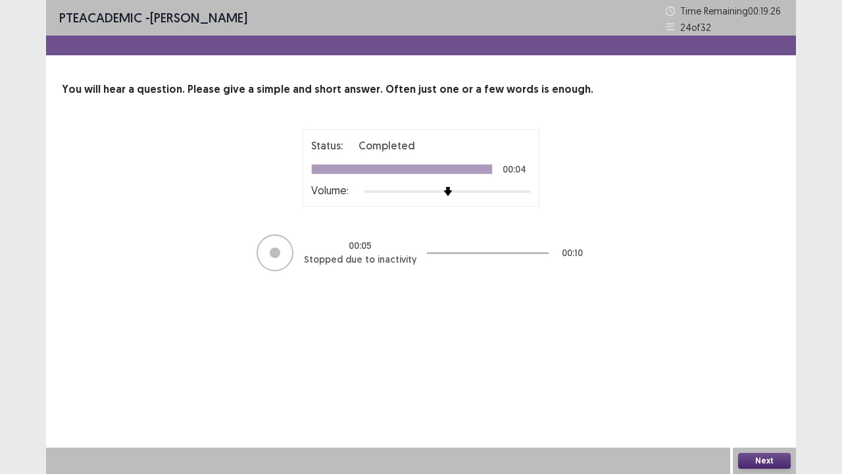
click at [773, 457] on button "Next" at bounding box center [764, 460] width 53 height 16
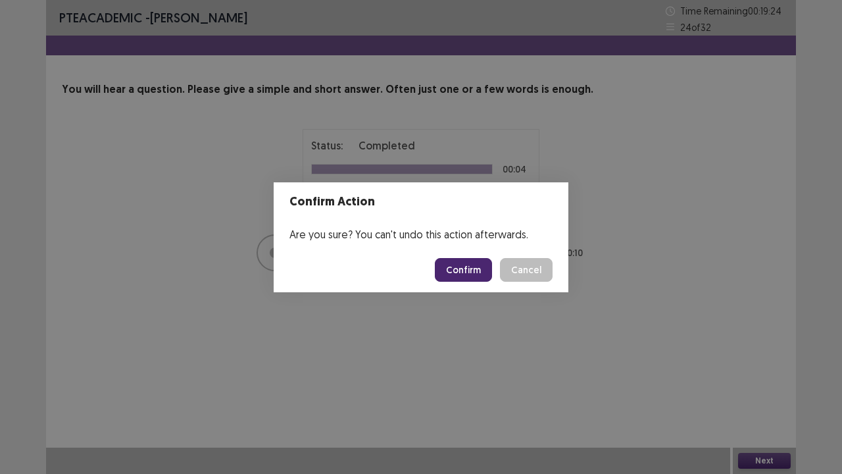
click at [460, 281] on button "Confirm" at bounding box center [463, 270] width 57 height 24
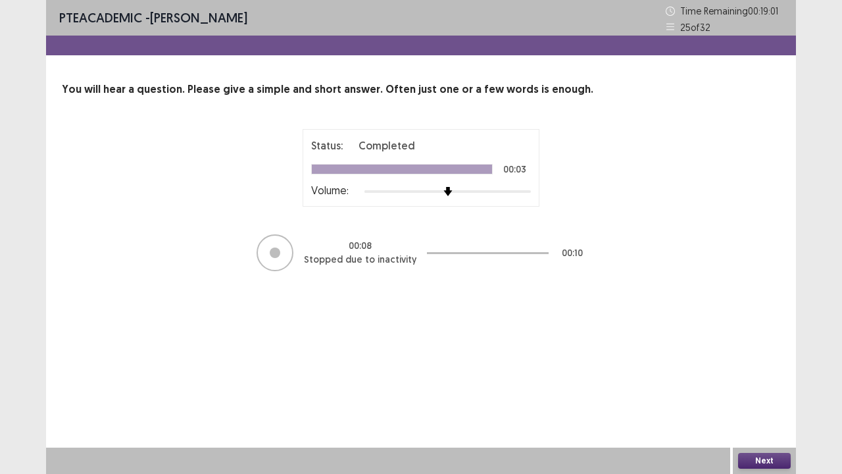
click at [785, 457] on button "Next" at bounding box center [764, 460] width 53 height 16
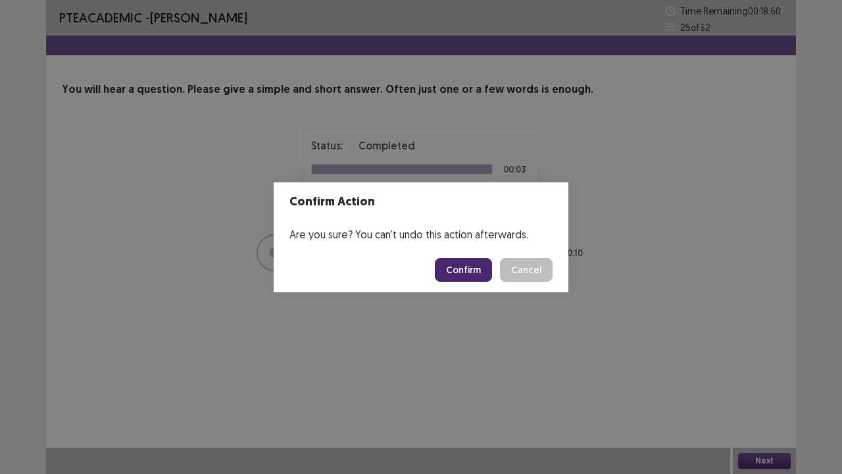
click at [480, 281] on button "Confirm" at bounding box center [463, 270] width 57 height 24
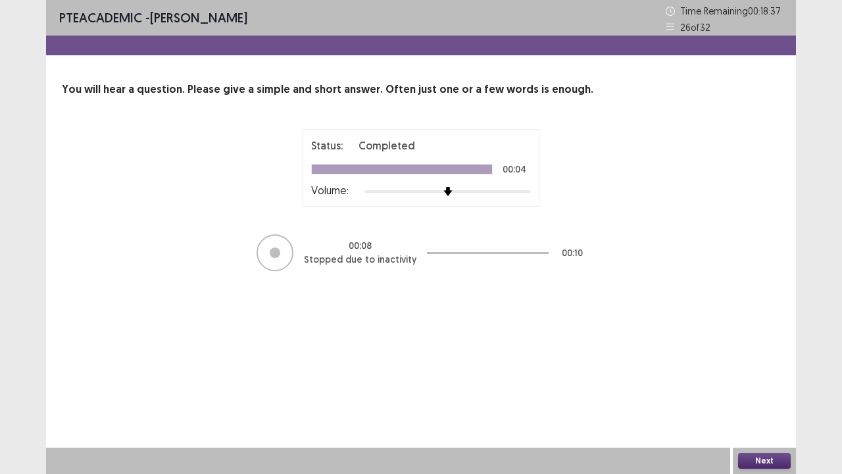
click at [781, 462] on button "Next" at bounding box center [764, 460] width 53 height 16
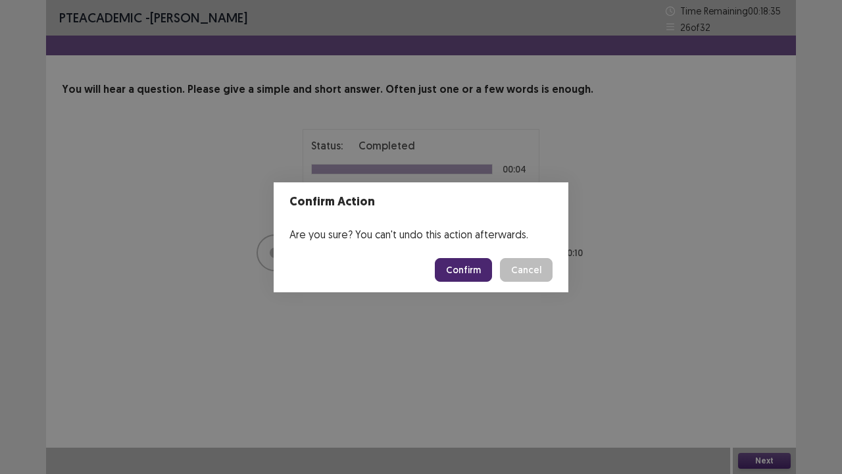
click at [475, 281] on button "Confirm" at bounding box center [463, 270] width 57 height 24
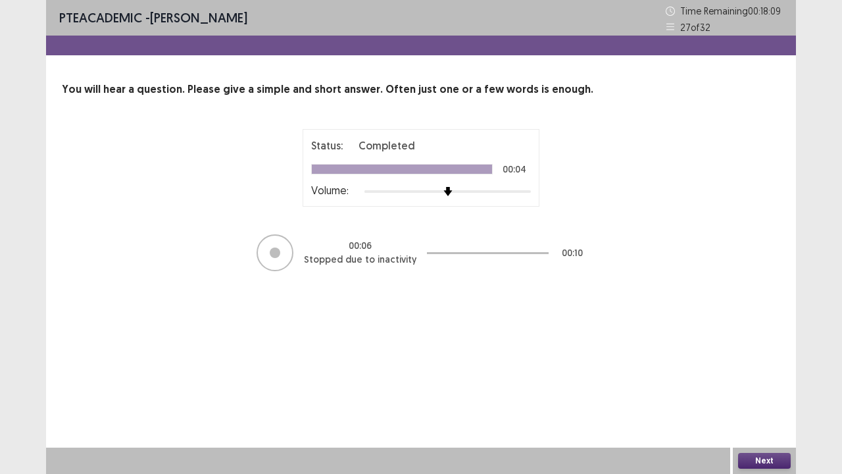
click at [758, 458] on button "Next" at bounding box center [764, 460] width 53 height 16
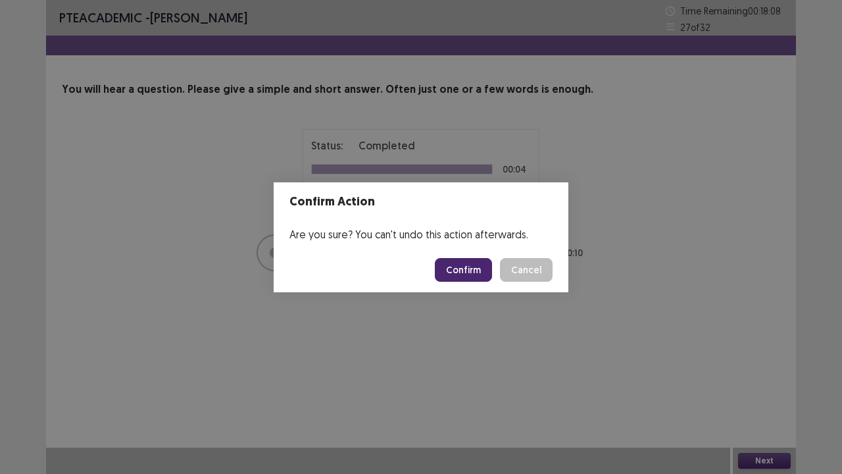
click at [466, 281] on button "Confirm" at bounding box center [463, 270] width 57 height 24
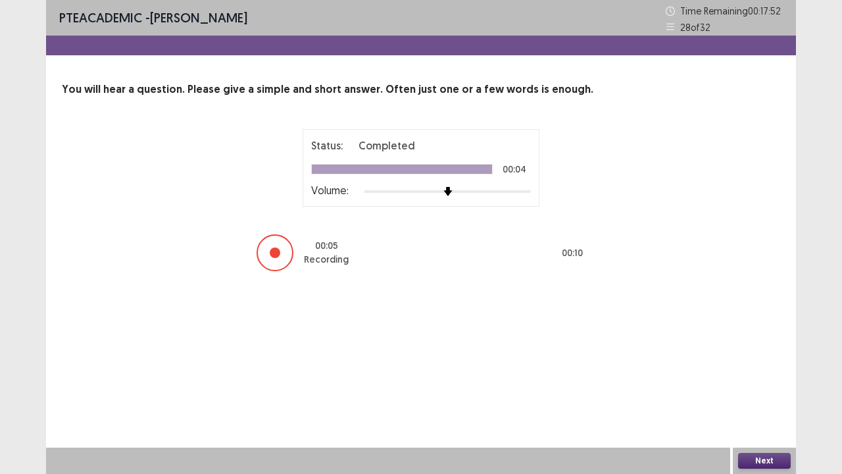
click at [781, 459] on button "Next" at bounding box center [764, 460] width 53 height 16
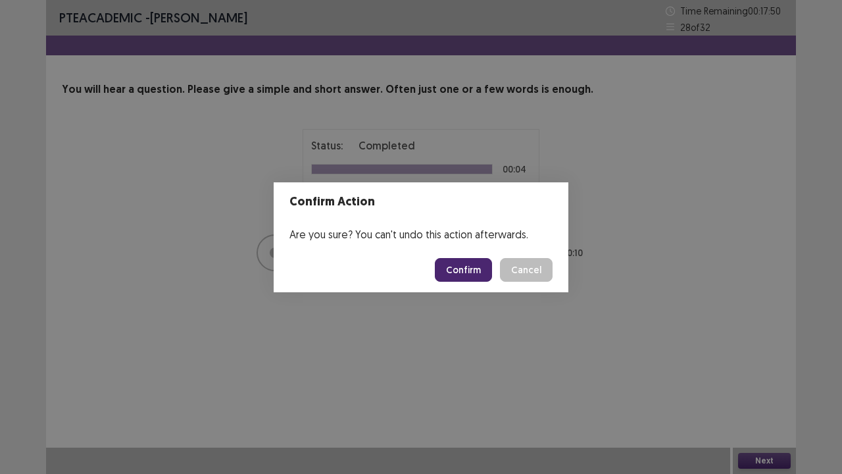
click at [537, 281] on button "Cancel" at bounding box center [526, 270] width 53 height 24
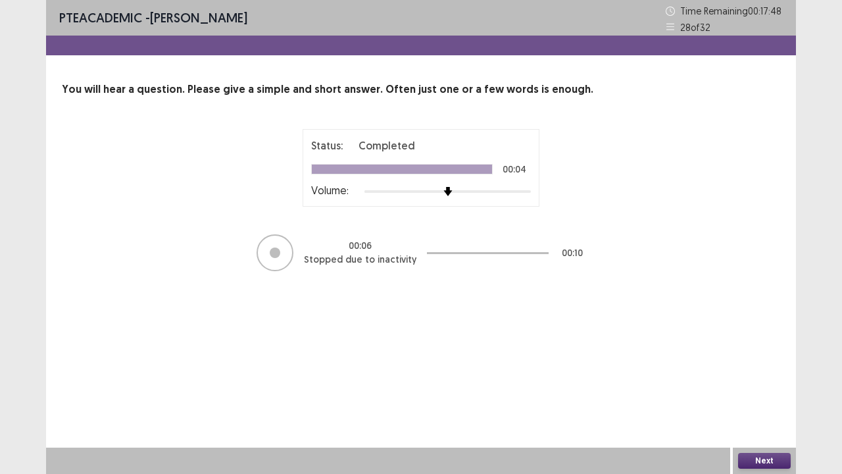
click at [772, 465] on button "Next" at bounding box center [764, 460] width 53 height 16
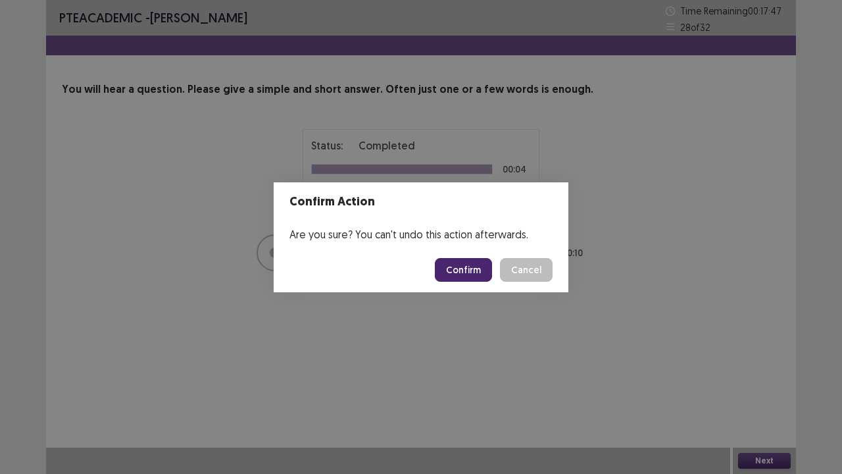
click at [472, 281] on button "Confirm" at bounding box center [463, 270] width 57 height 24
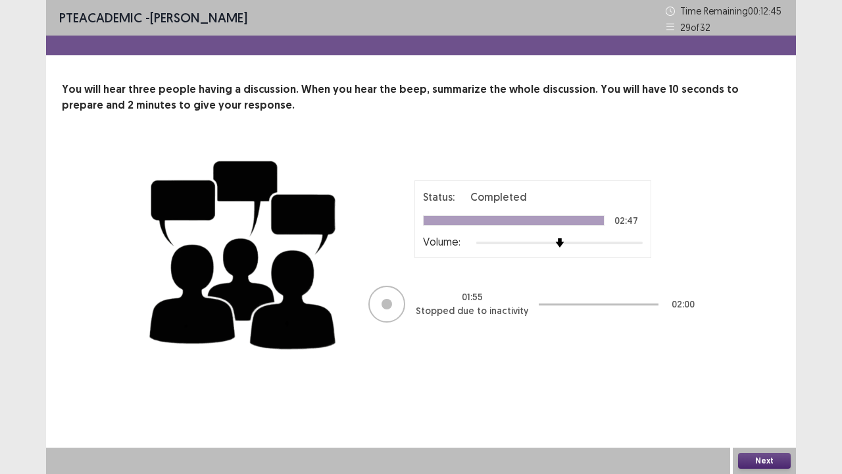
click at [761, 468] on button "Next" at bounding box center [764, 460] width 53 height 16
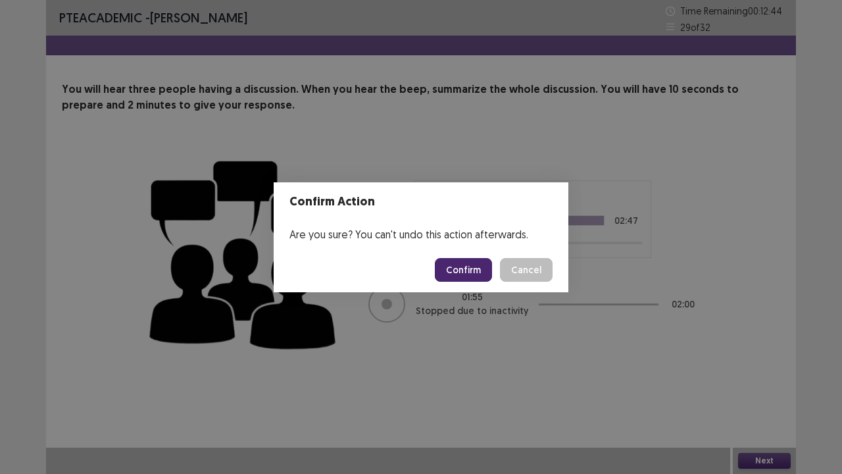
click at [446, 281] on button "Confirm" at bounding box center [463, 270] width 57 height 24
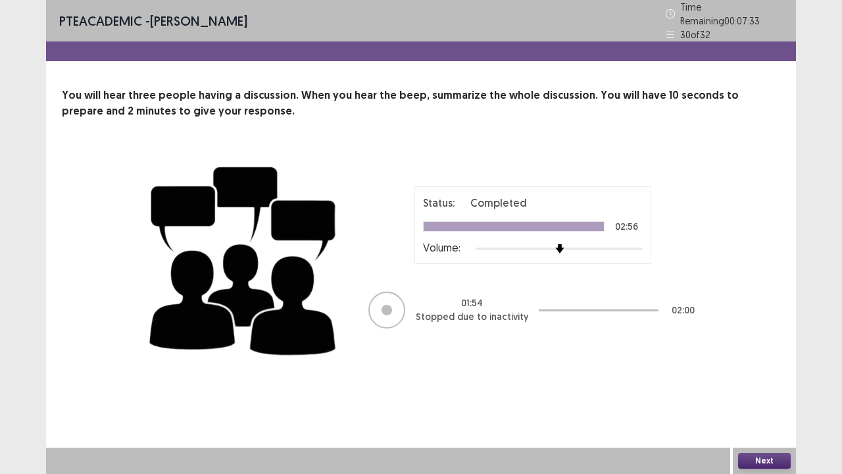
click at [766, 464] on button "Next" at bounding box center [764, 460] width 53 height 16
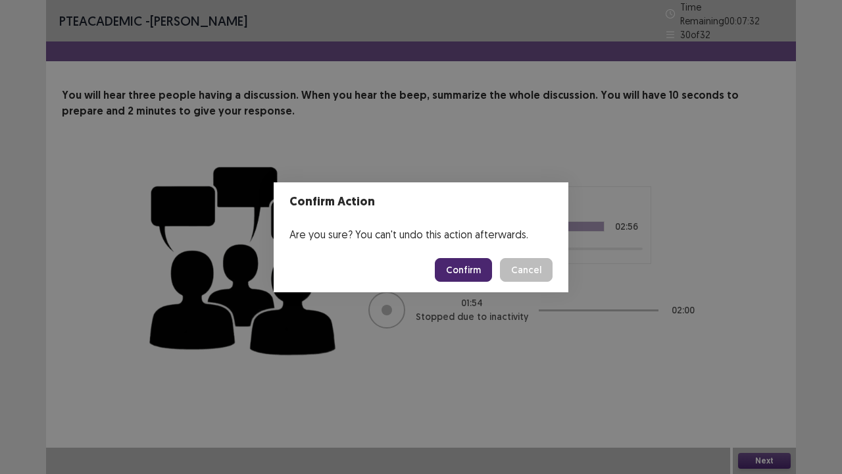
click at [447, 281] on button "Confirm" at bounding box center [463, 270] width 57 height 24
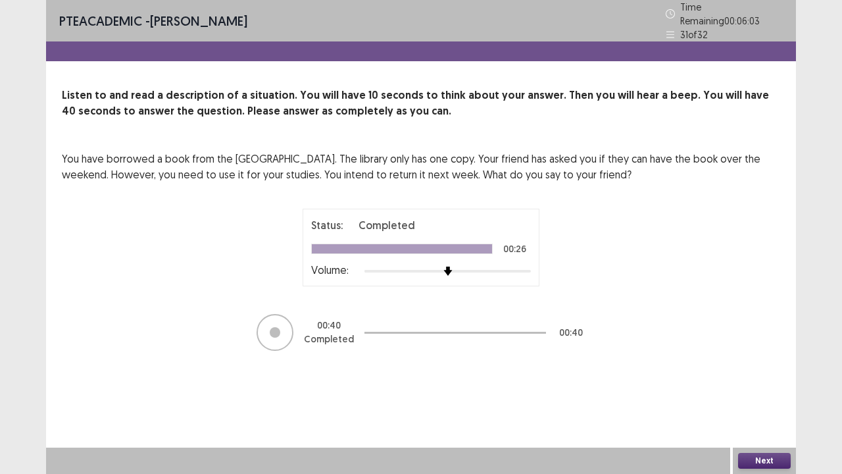
click at [779, 460] on button "Next" at bounding box center [764, 460] width 53 height 16
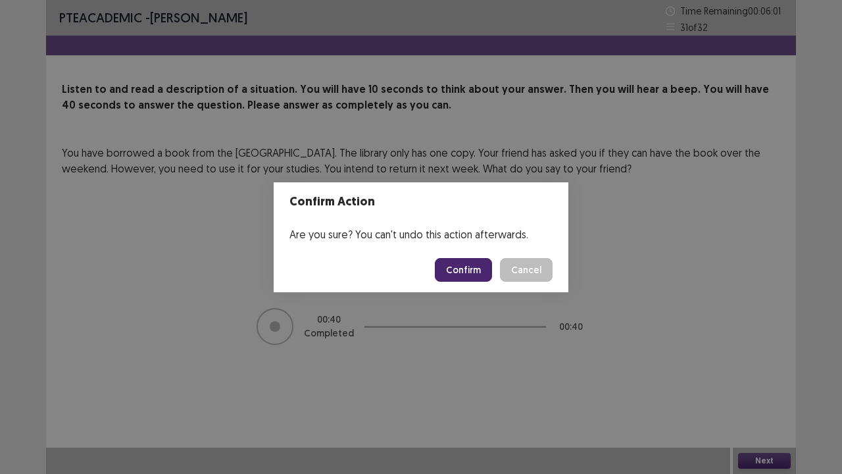
click at [482, 281] on button "Confirm" at bounding box center [463, 270] width 57 height 24
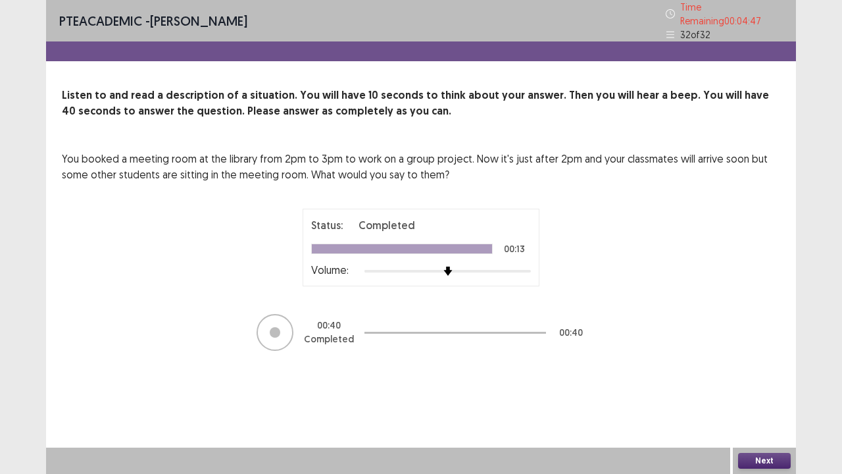
click at [760, 464] on button "Next" at bounding box center [764, 460] width 53 height 16
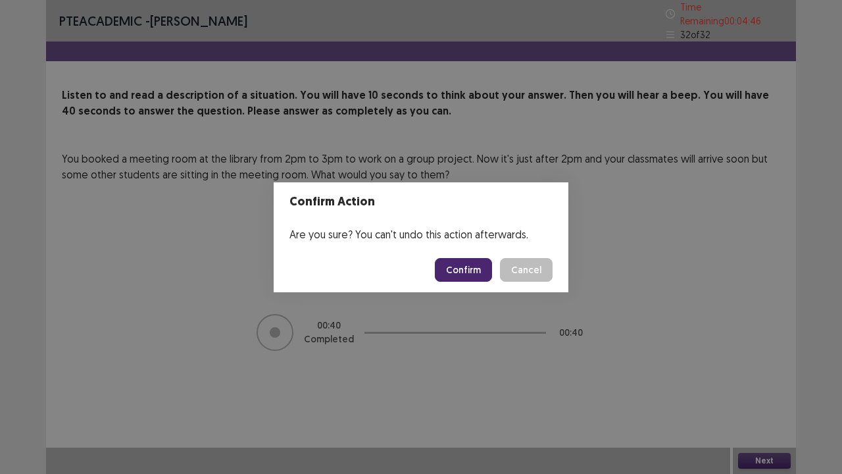
click at [483, 281] on button "Confirm" at bounding box center [463, 270] width 57 height 24
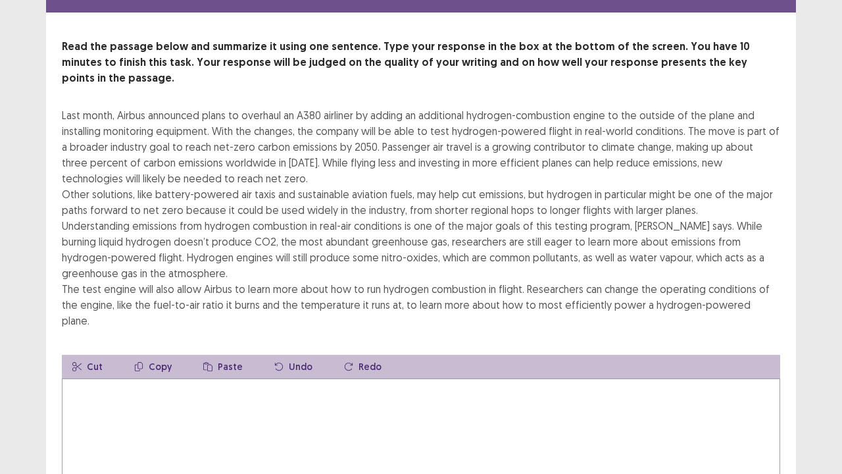
scroll to position [61, 0]
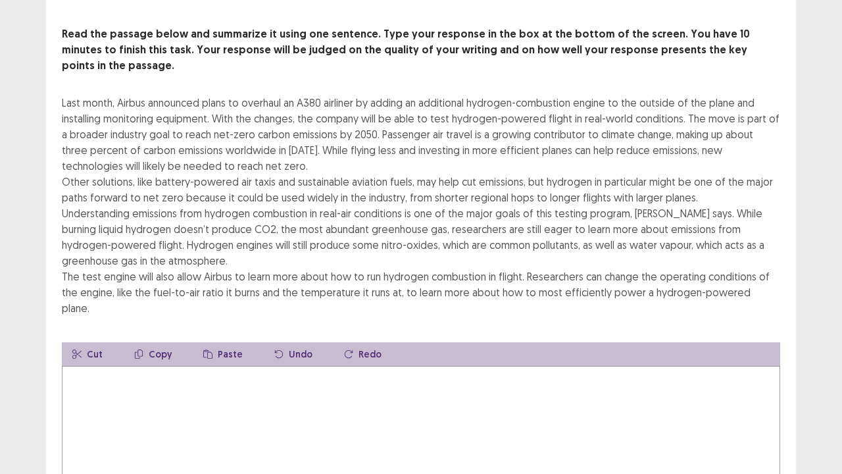
click at [140, 366] on textarea at bounding box center [421, 438] width 718 height 145
type textarea "*"
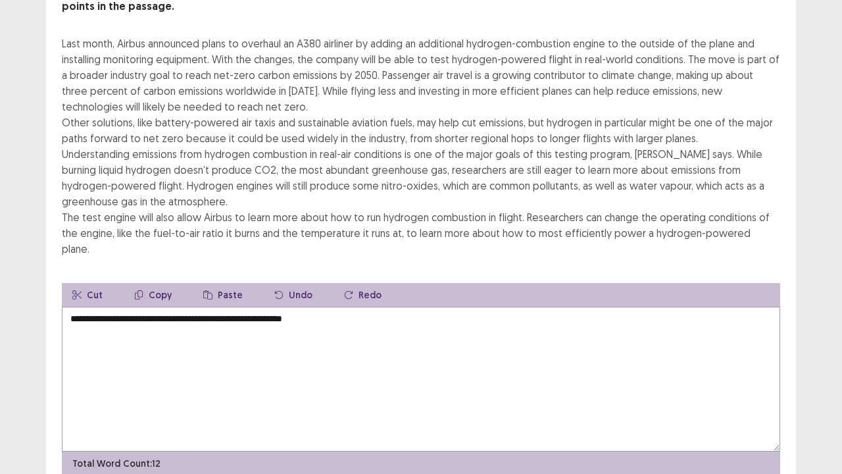
scroll to position [54, 0]
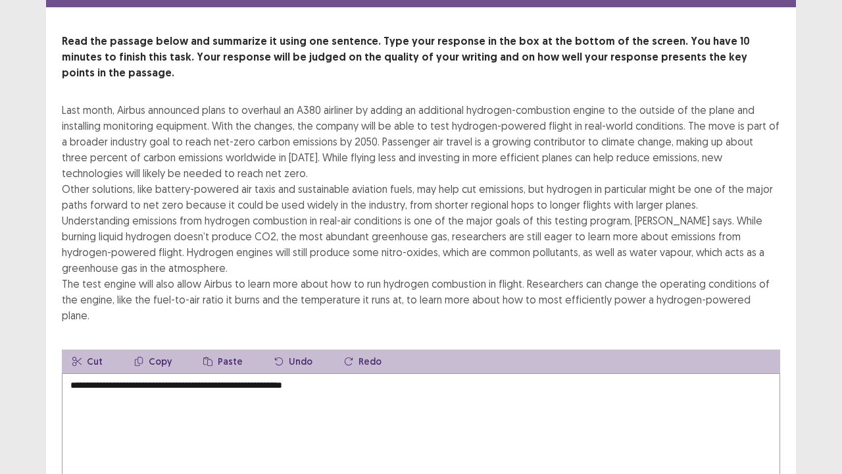
click at [179, 373] on textarea "**********" at bounding box center [421, 445] width 718 height 145
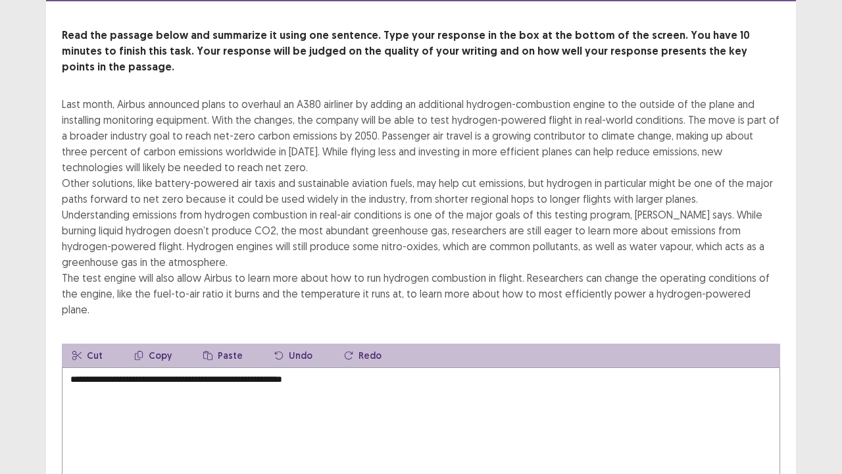
click at [337, 367] on textarea "**********" at bounding box center [421, 439] width 718 height 145
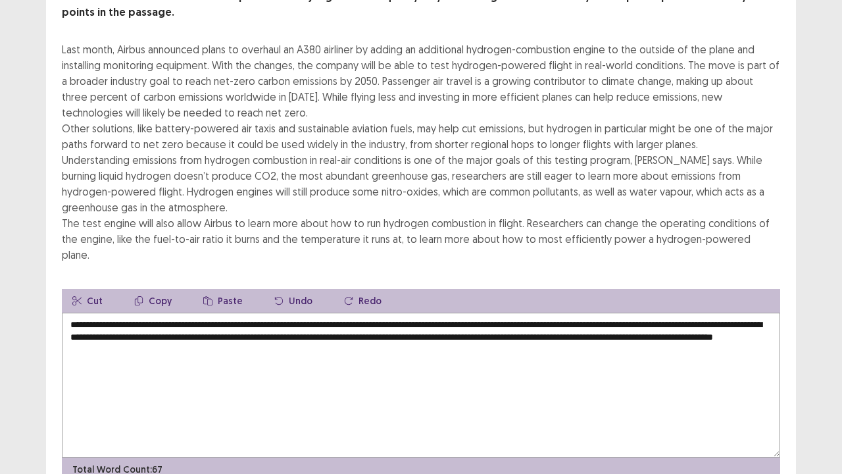
scroll to position [142, 0]
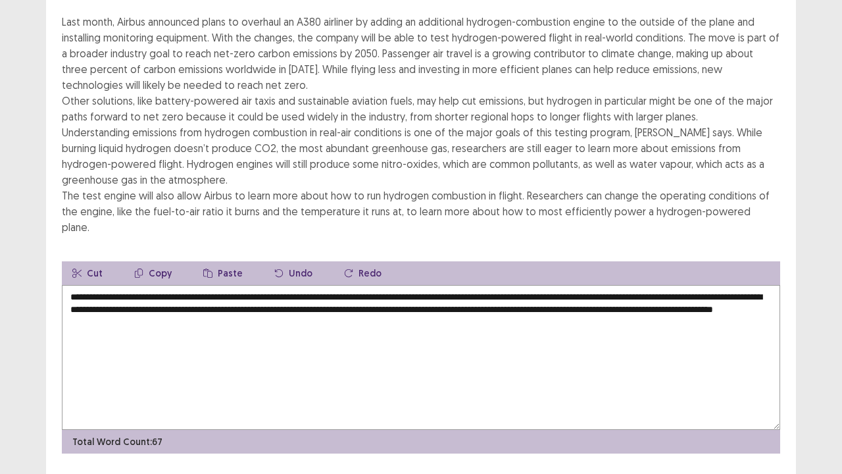
type textarea "**********"
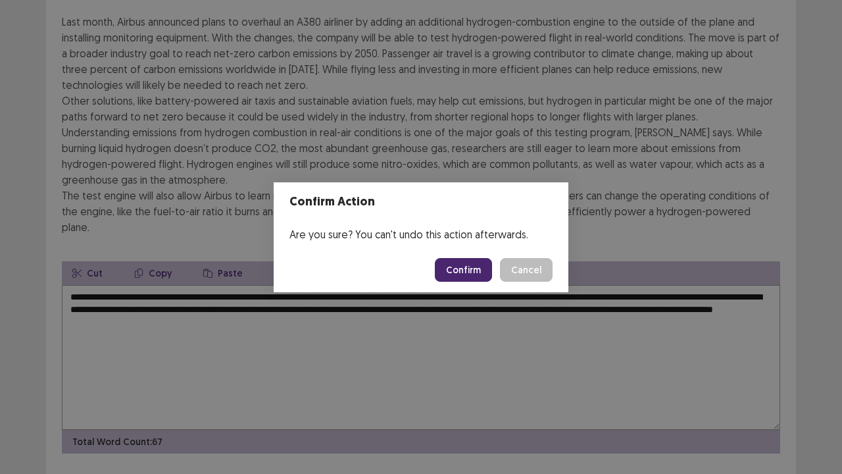
click at [474, 281] on button "Confirm" at bounding box center [463, 270] width 57 height 24
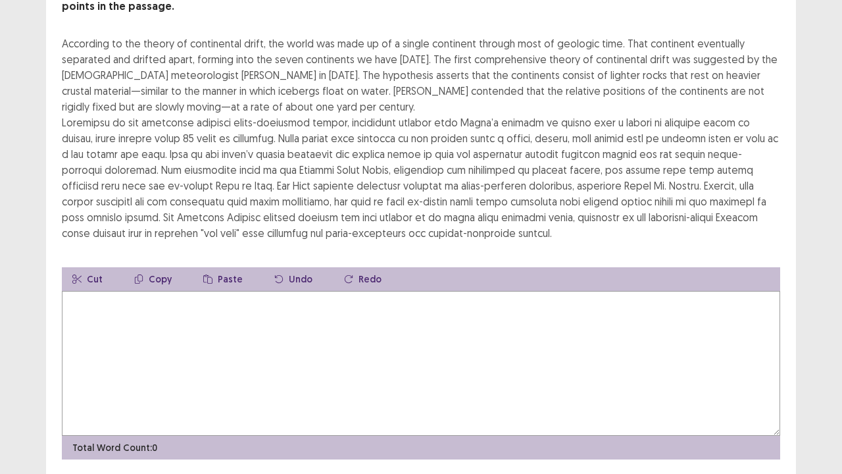
scroll to position [118, 0]
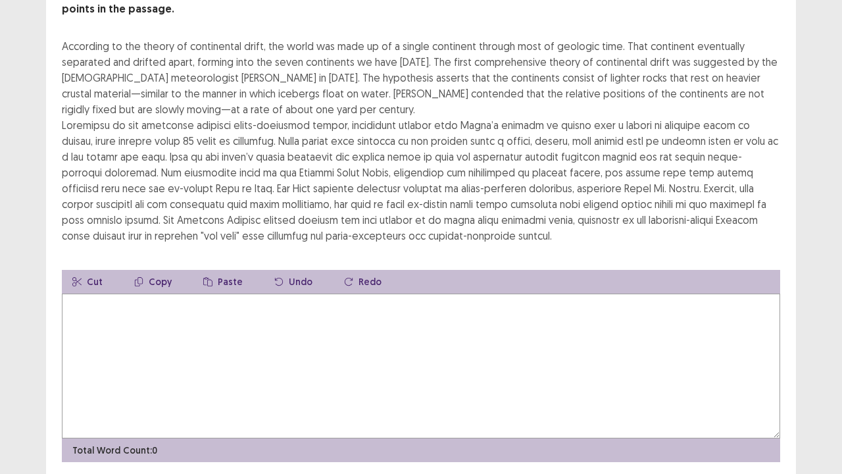
click at [188, 297] on textarea at bounding box center [421, 365] width 718 height 145
type textarea "*"
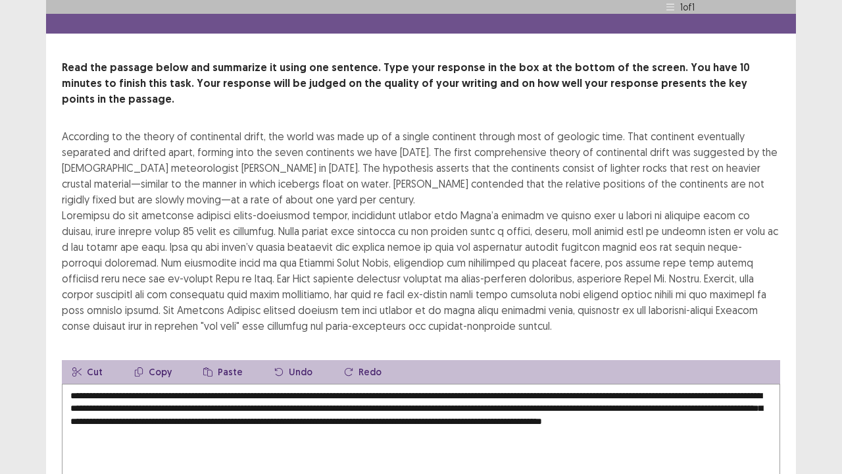
scroll to position [142, 0]
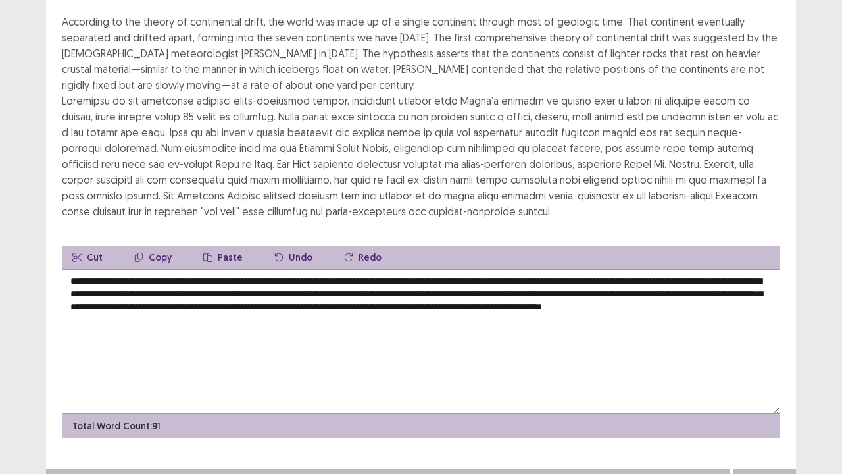
type textarea "**********"
click at [766, 473] on button "Next" at bounding box center [764, 482] width 53 height 16
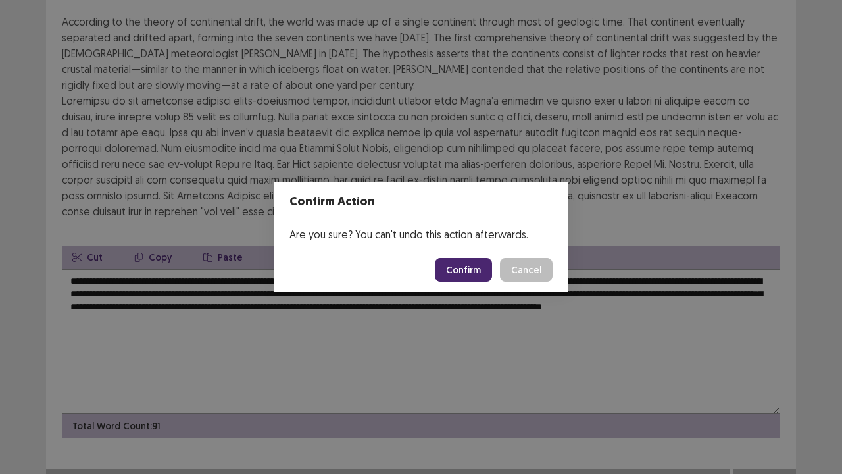
click at [464, 281] on button "Confirm" at bounding box center [463, 270] width 57 height 24
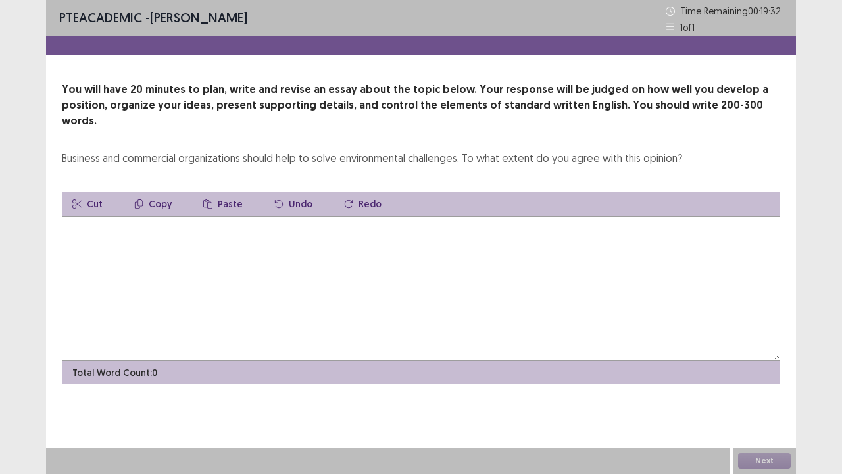
click at [89, 216] on textarea at bounding box center [421, 288] width 718 height 145
type textarea "*"
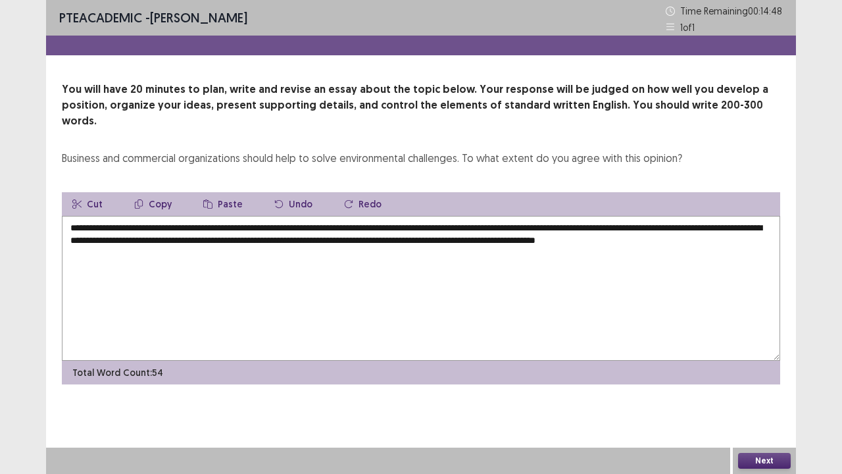
click at [618, 226] on textarea "**********" at bounding box center [421, 288] width 718 height 145
click at [296, 237] on textarea "**********" at bounding box center [421, 288] width 718 height 145
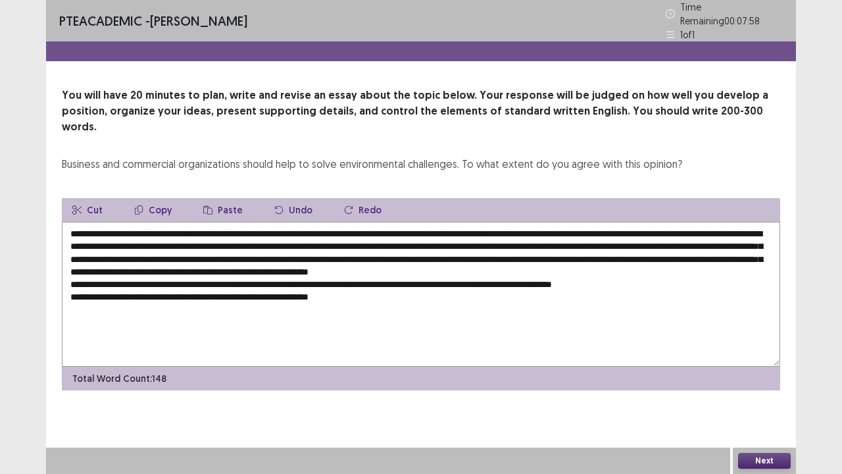
click at [679, 282] on textarea "**********" at bounding box center [421, 294] width 718 height 145
click at [654, 272] on textarea "**********" at bounding box center [421, 294] width 718 height 145
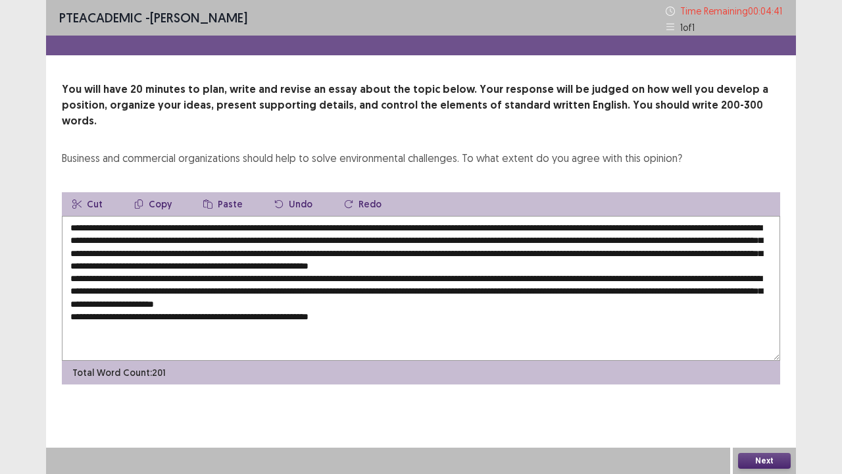
click at [380, 308] on textarea at bounding box center [421, 288] width 718 height 145
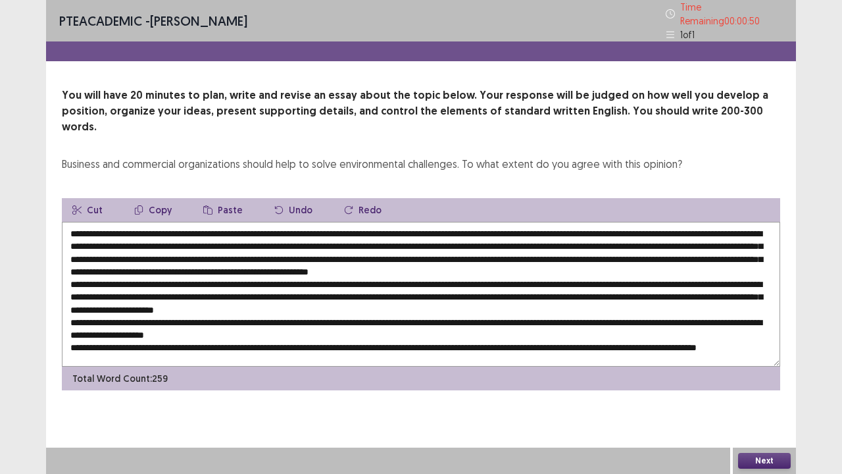
click at [284, 239] on textarea at bounding box center [421, 294] width 718 height 145
click at [687, 224] on textarea at bounding box center [421, 294] width 718 height 145
click at [700, 226] on textarea at bounding box center [421, 294] width 718 height 145
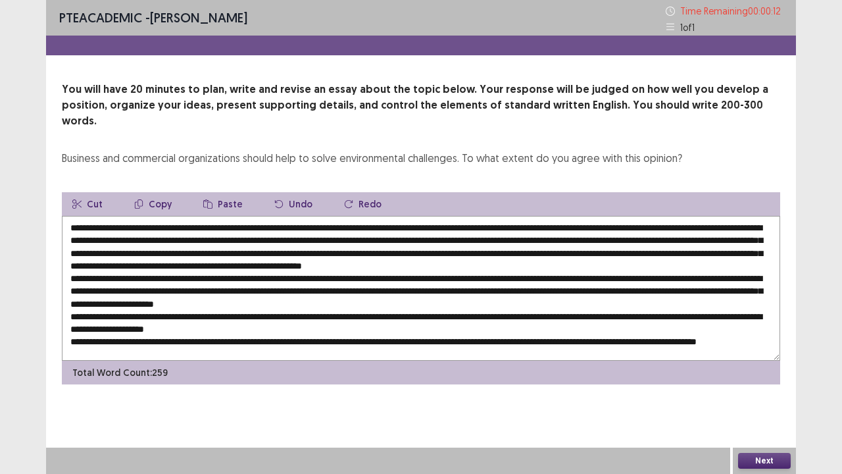
scroll to position [17, 0]
type textarea "**********"
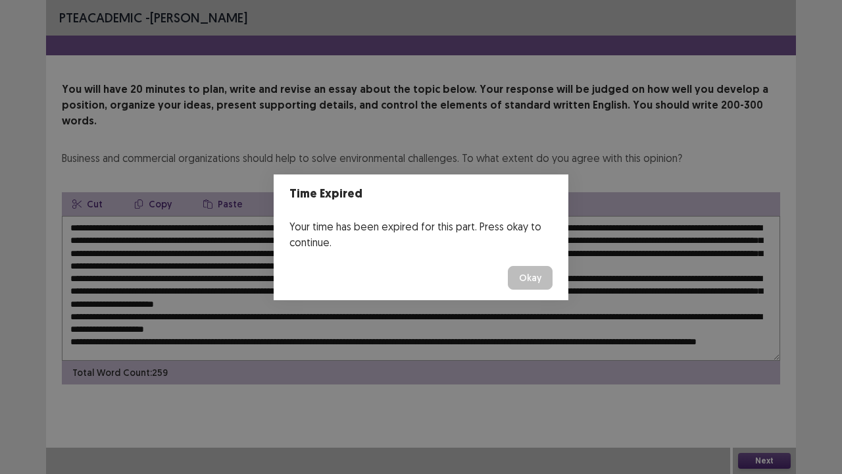
click at [522, 289] on button "Okay" at bounding box center [530, 278] width 45 height 24
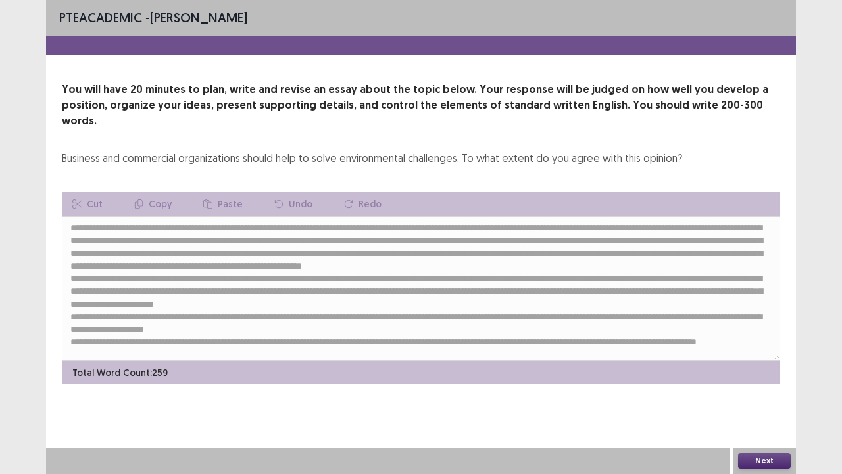
click at [768, 458] on button "Next" at bounding box center [764, 460] width 53 height 16
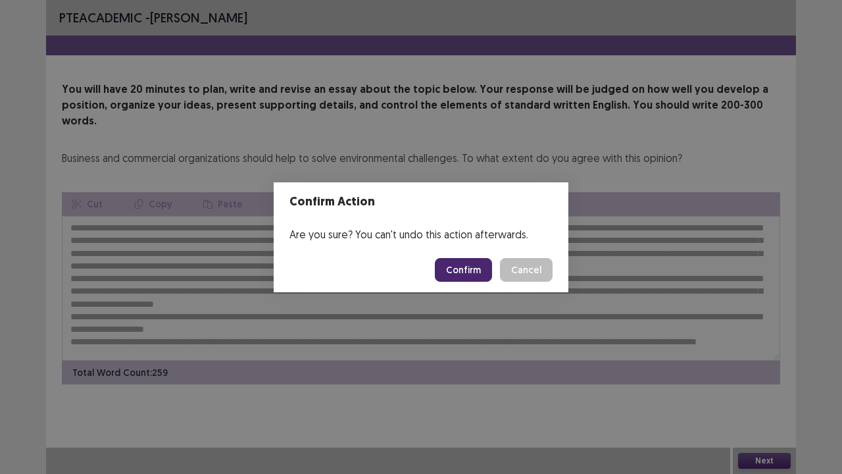
click at [474, 281] on button "Confirm" at bounding box center [463, 270] width 57 height 24
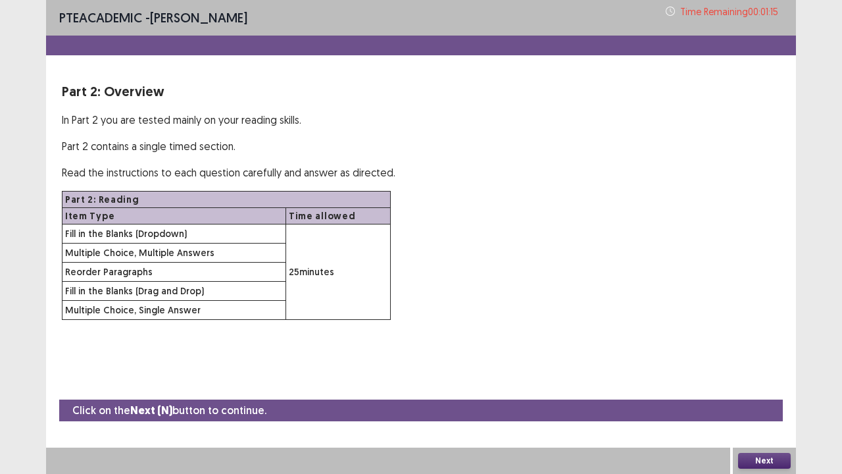
click at [764, 459] on button "Next" at bounding box center [764, 460] width 53 height 16
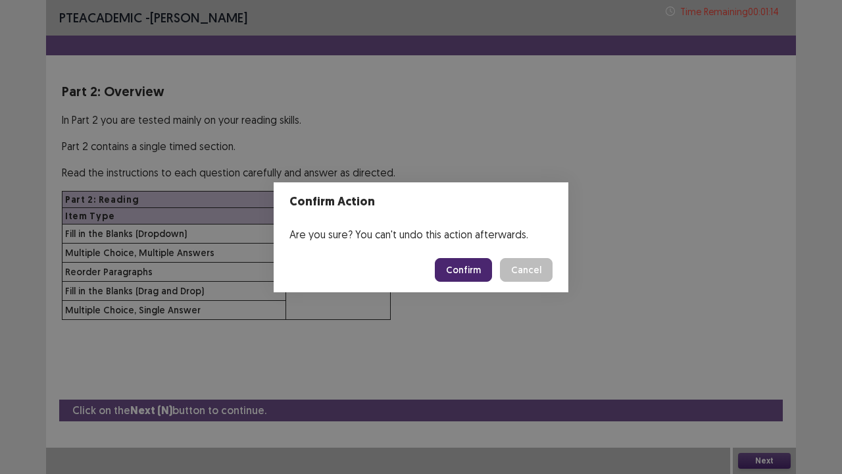
click at [476, 292] on footer "Confirm Cancel" at bounding box center [421, 269] width 295 height 45
click at [475, 281] on button "Confirm" at bounding box center [463, 270] width 57 height 24
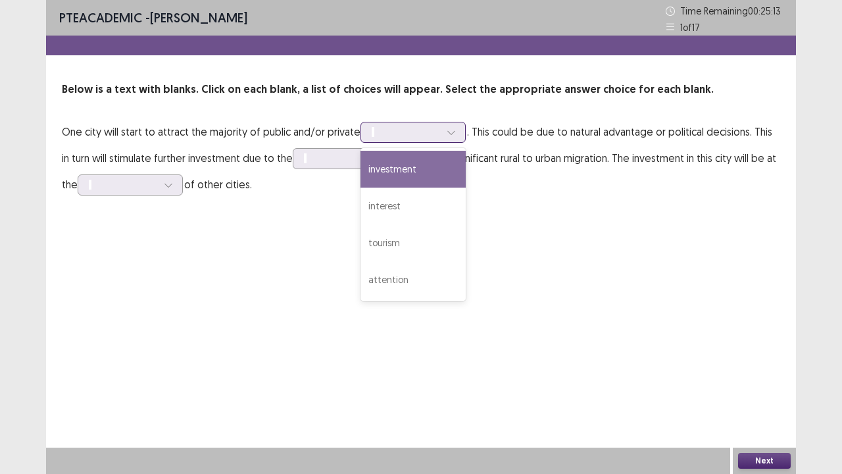
click at [441, 132] on div at bounding box center [451, 132] width 20 height 20
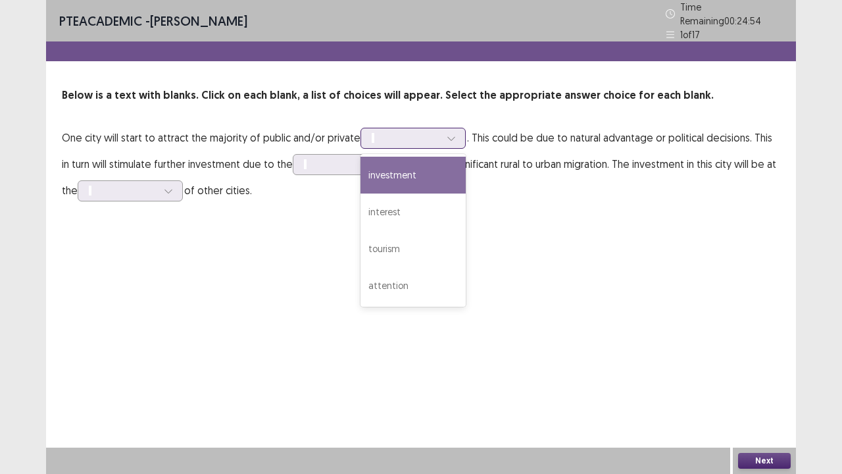
click at [449, 134] on icon at bounding box center [451, 138] width 9 height 9
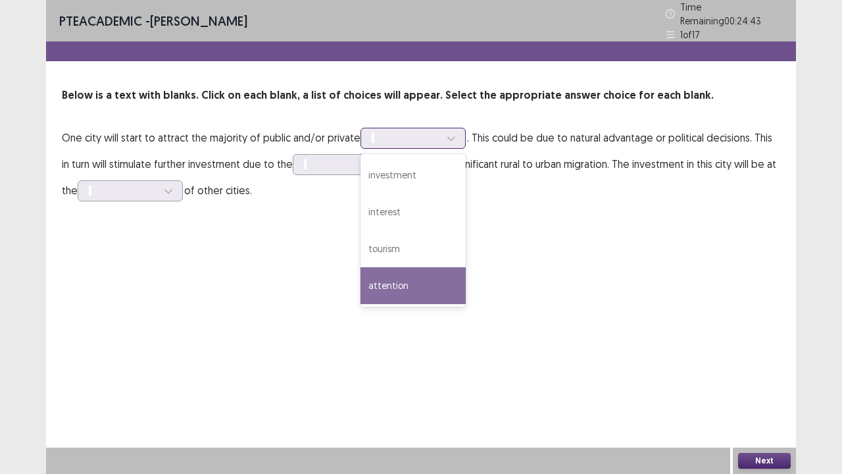
click at [406, 283] on div "attention" at bounding box center [412, 285] width 105 height 37
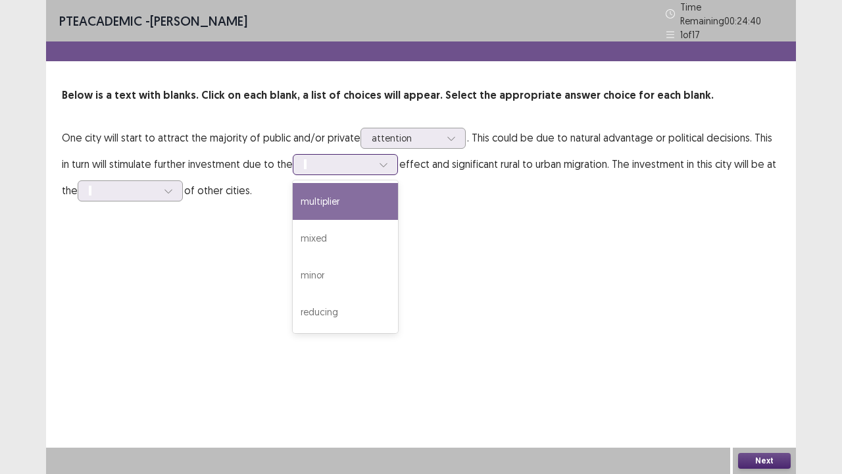
click at [321, 160] on div at bounding box center [338, 164] width 68 height 12
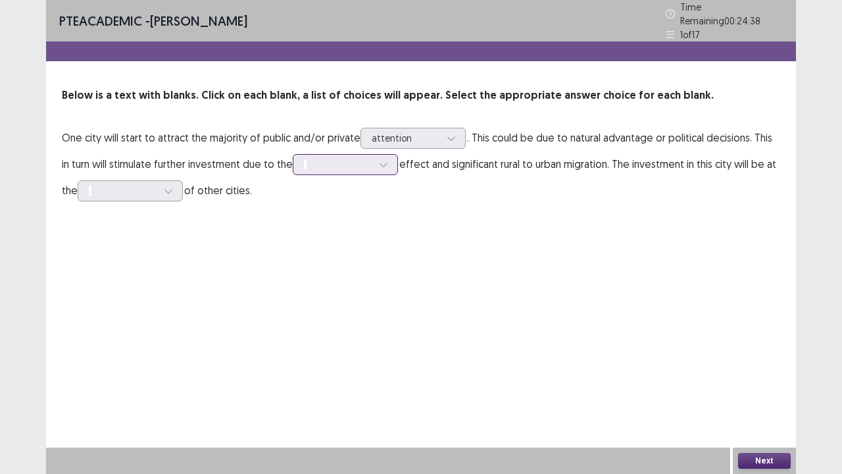
click at [320, 158] on div at bounding box center [338, 164] width 68 height 12
click at [404, 137] on div at bounding box center [406, 138] width 68 height 12
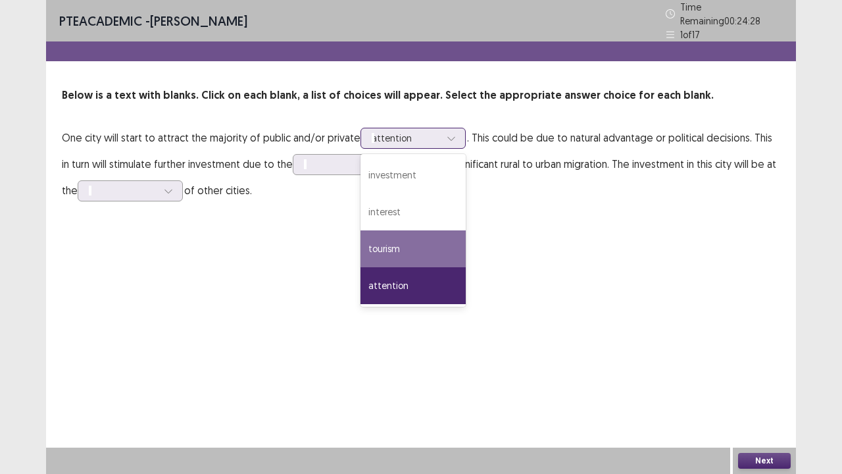
click at [399, 233] on div "tourism" at bounding box center [412, 248] width 105 height 37
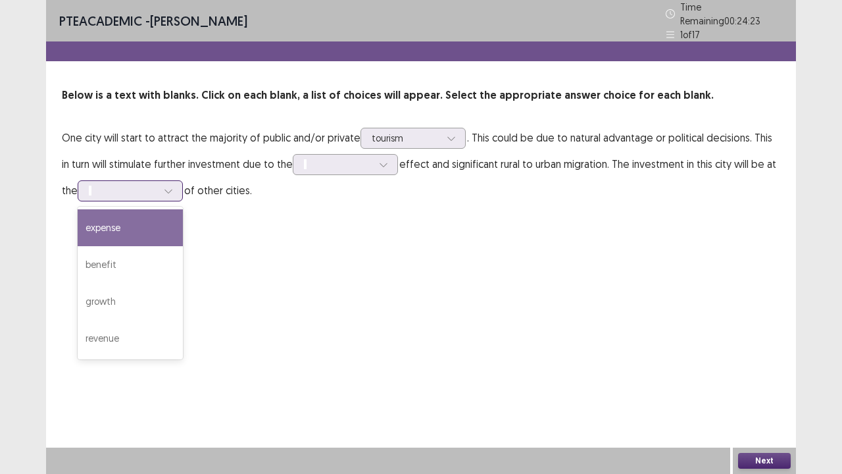
click at [140, 189] on div at bounding box center [123, 190] width 68 height 12
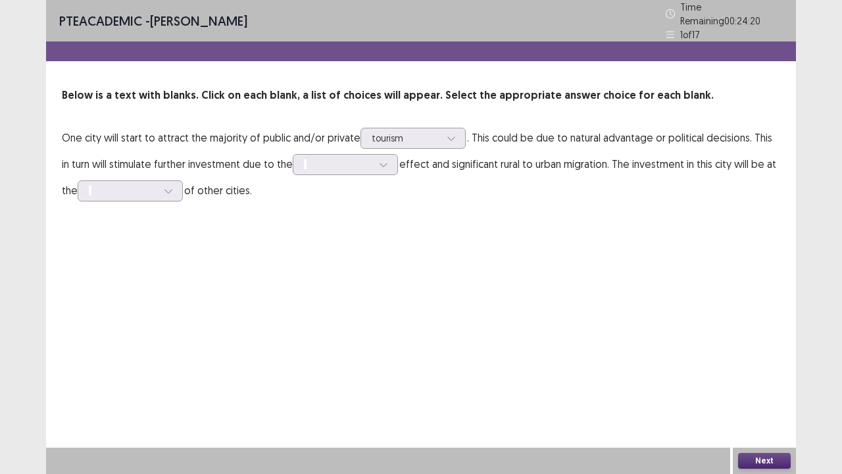
click at [255, 187] on p "One city will start to attract the majority of public and/or private tourism . …" at bounding box center [421, 163] width 718 height 79
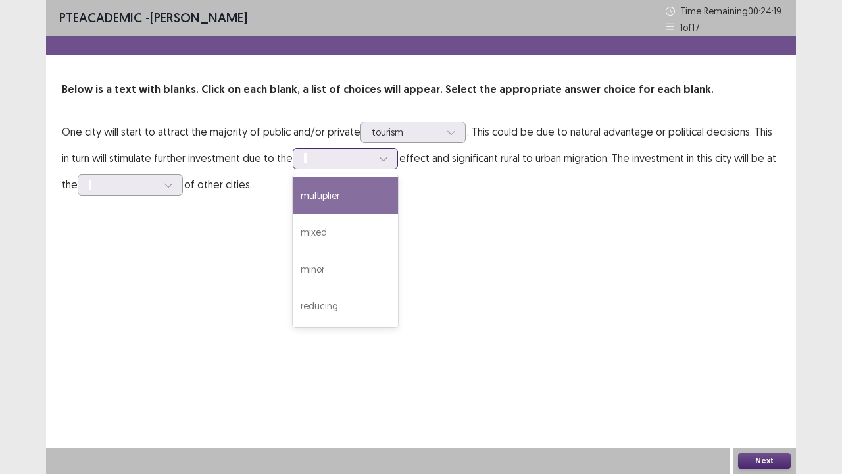
click at [378, 162] on div at bounding box center [384, 159] width 20 height 20
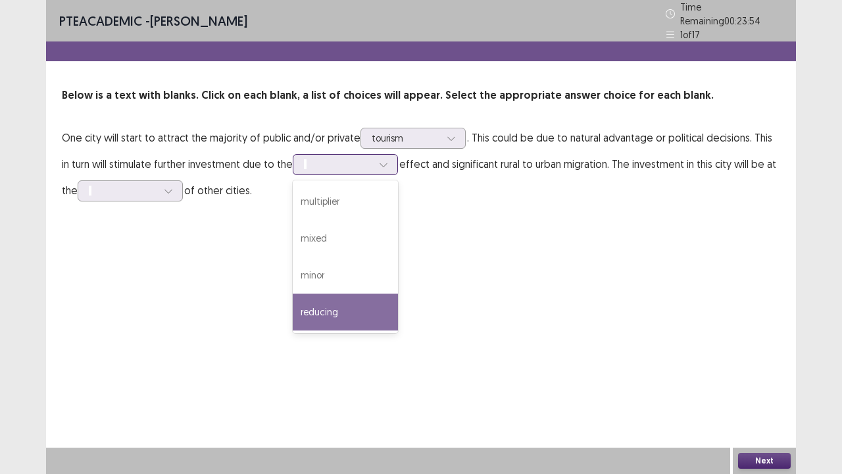
click at [353, 306] on div "reducing" at bounding box center [345, 311] width 105 height 37
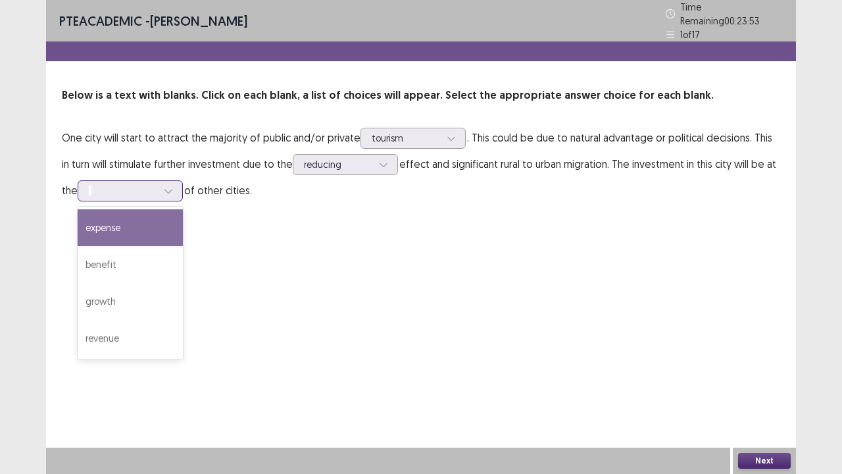
click at [170, 186] on icon at bounding box center [168, 190] width 9 height 9
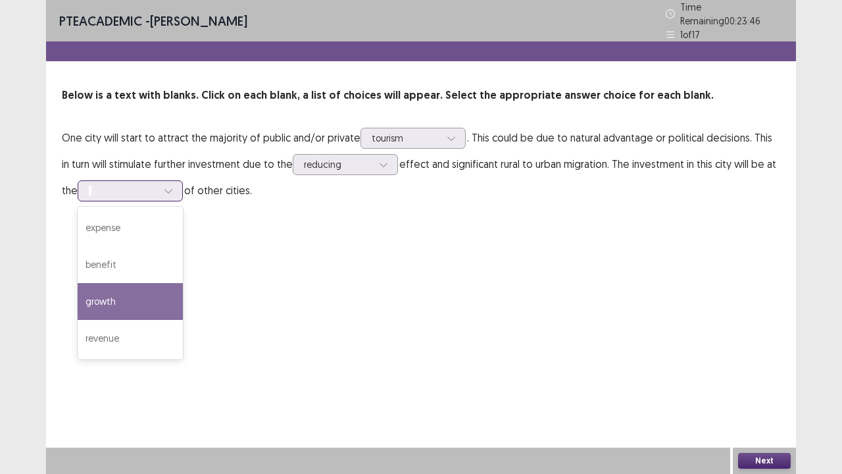
click at [165, 284] on div "growth" at bounding box center [130, 301] width 105 height 37
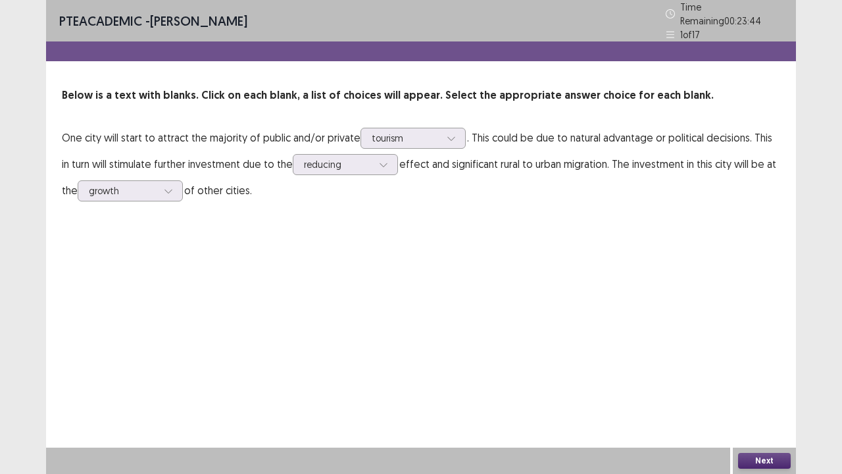
click at [773, 458] on button "Next" at bounding box center [764, 460] width 53 height 16
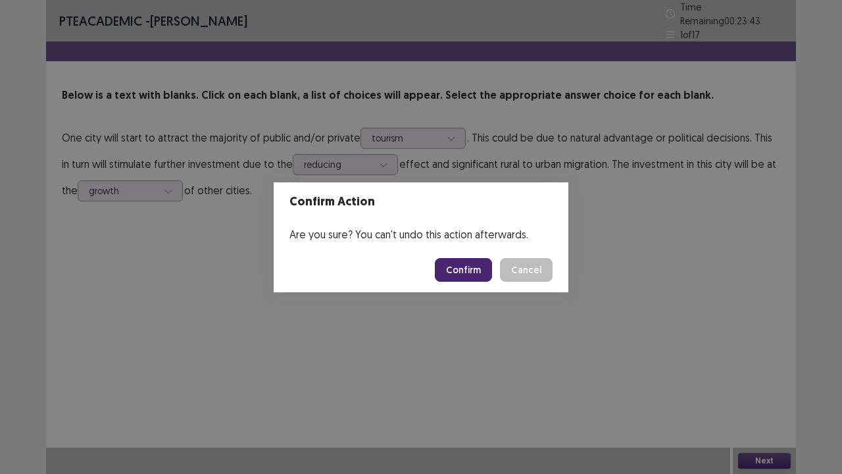
click at [453, 281] on button "Confirm" at bounding box center [463, 270] width 57 height 24
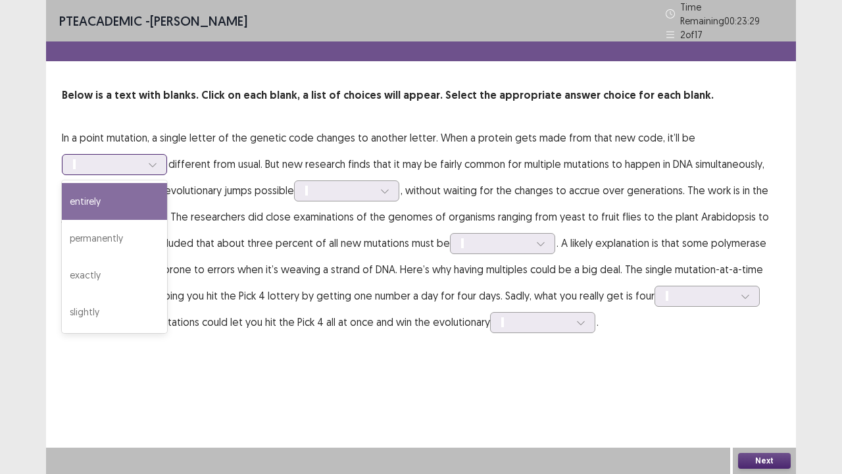
click at [130, 162] on div at bounding box center [107, 164] width 68 height 12
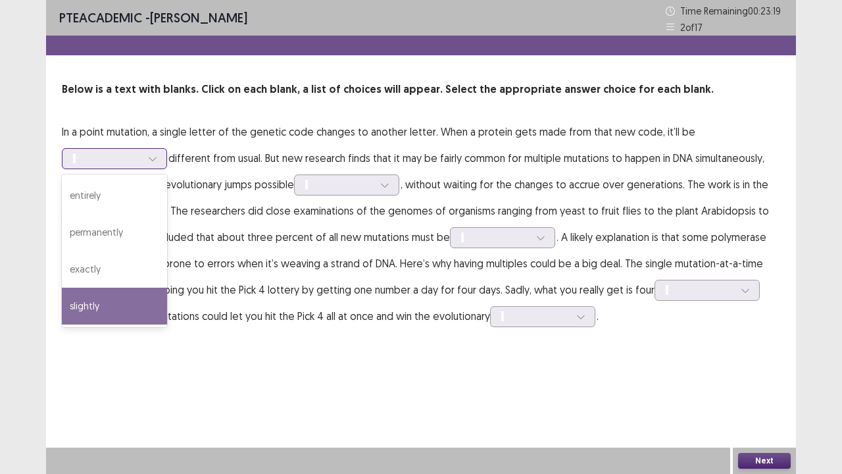
click at [116, 301] on div "slightly" at bounding box center [114, 305] width 105 height 37
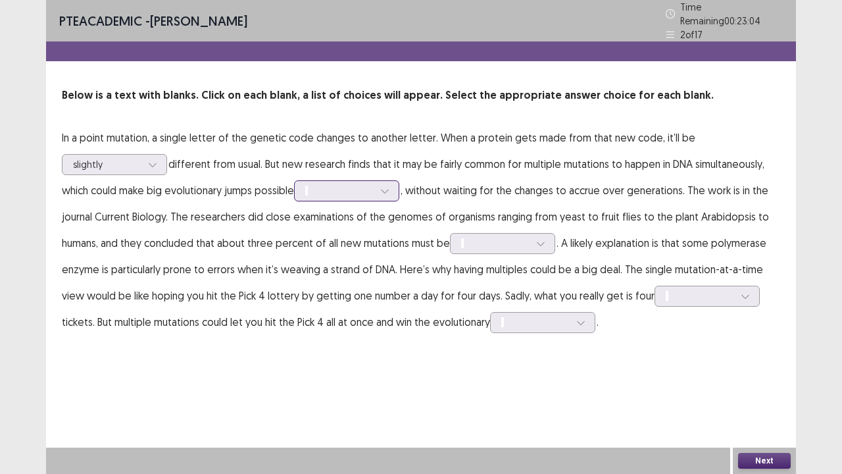
click at [354, 186] on div at bounding box center [339, 190] width 68 height 12
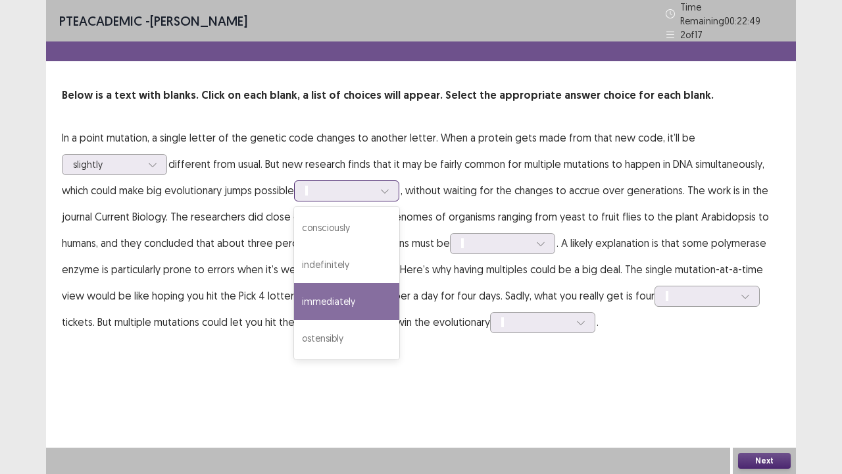
click at [354, 304] on div "immediately" at bounding box center [346, 301] width 105 height 37
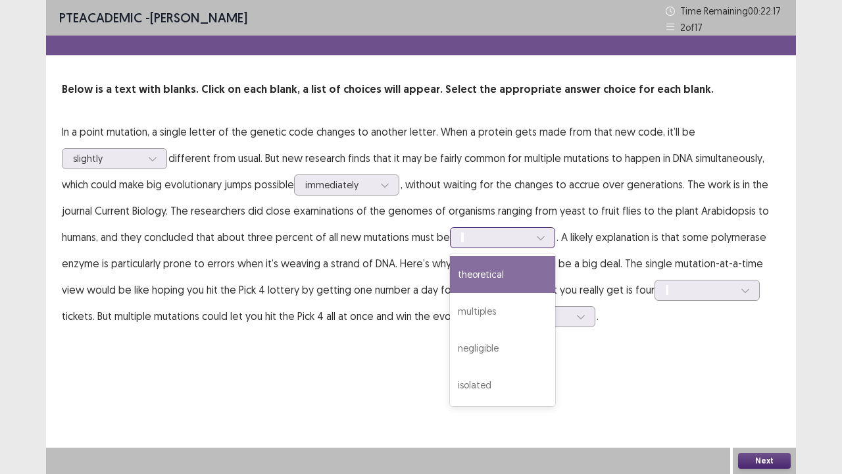
click at [550, 232] on div at bounding box center [502, 237] width 105 height 21
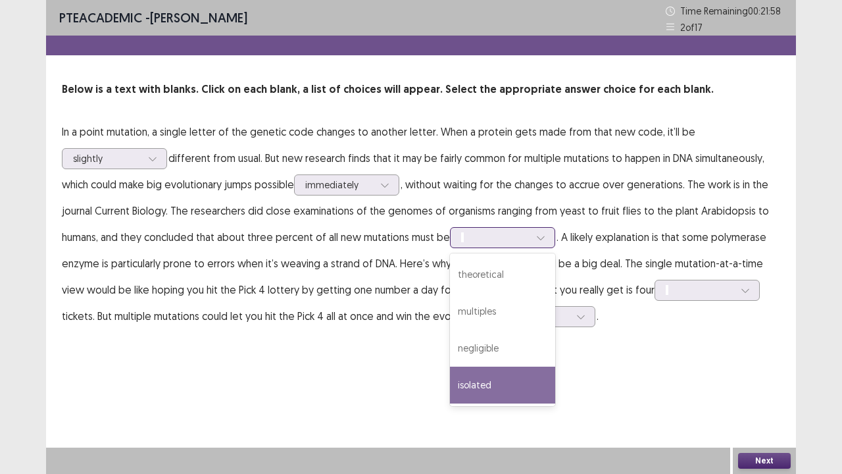
click at [462, 387] on div "isolated" at bounding box center [502, 384] width 105 height 37
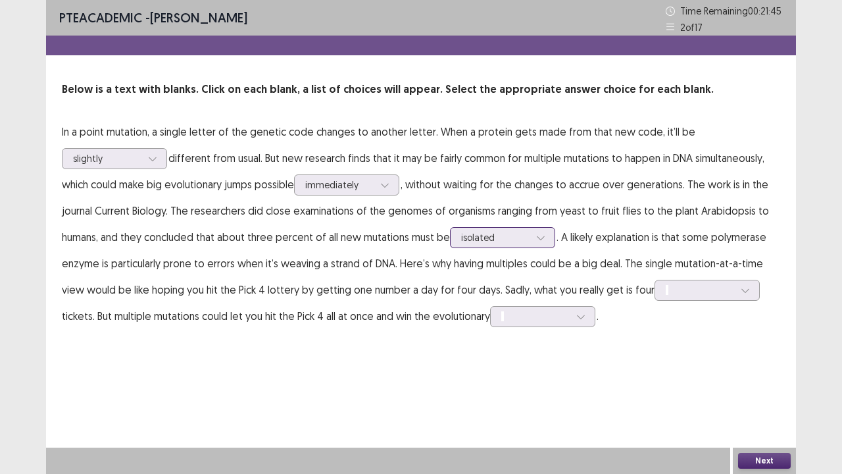
click at [510, 241] on div at bounding box center [495, 237] width 68 height 12
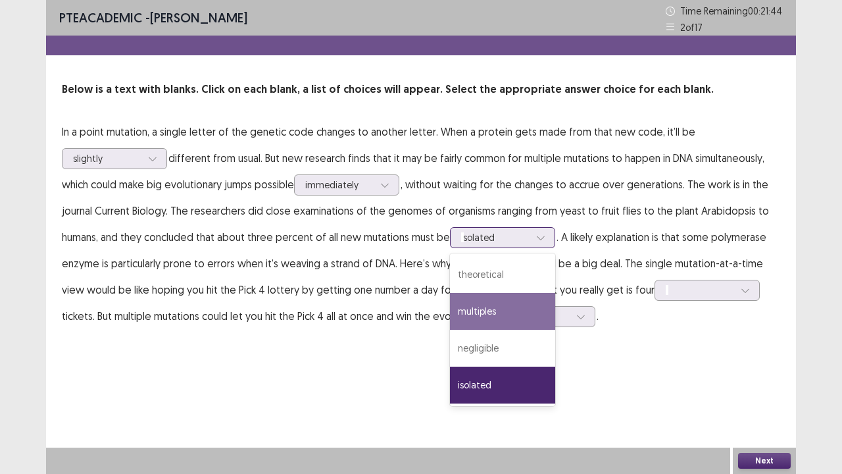
click at [495, 312] on div "multiples" at bounding box center [502, 311] width 105 height 37
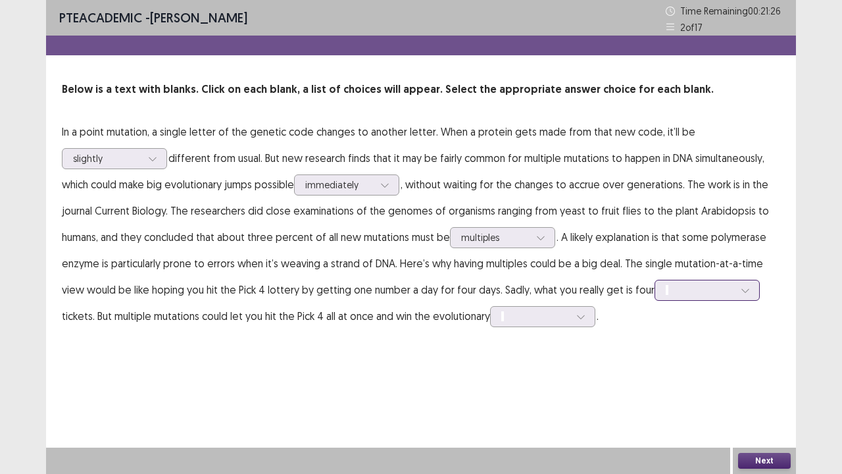
click at [690, 292] on div at bounding box center [700, 289] width 68 height 12
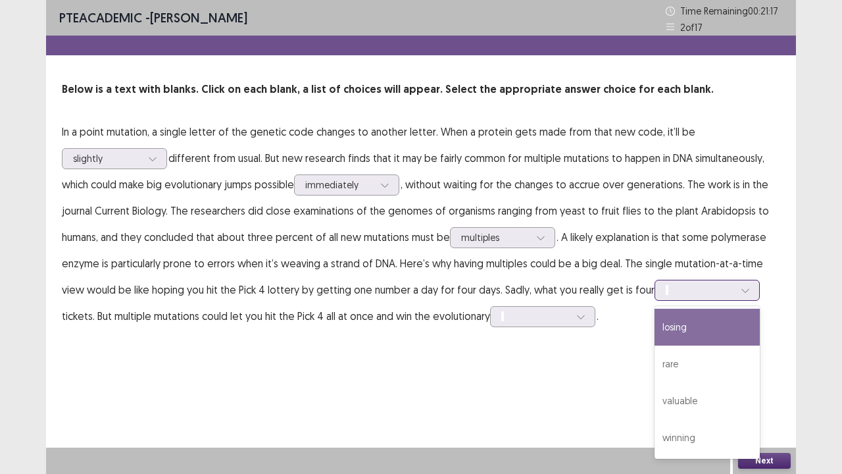
click at [674, 328] on div "losing" at bounding box center [706, 326] width 105 height 37
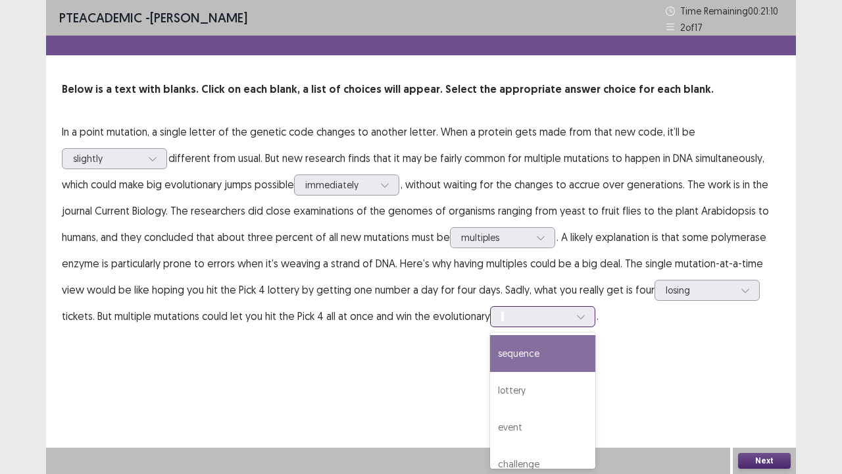
click at [523, 314] on div at bounding box center [535, 316] width 68 height 12
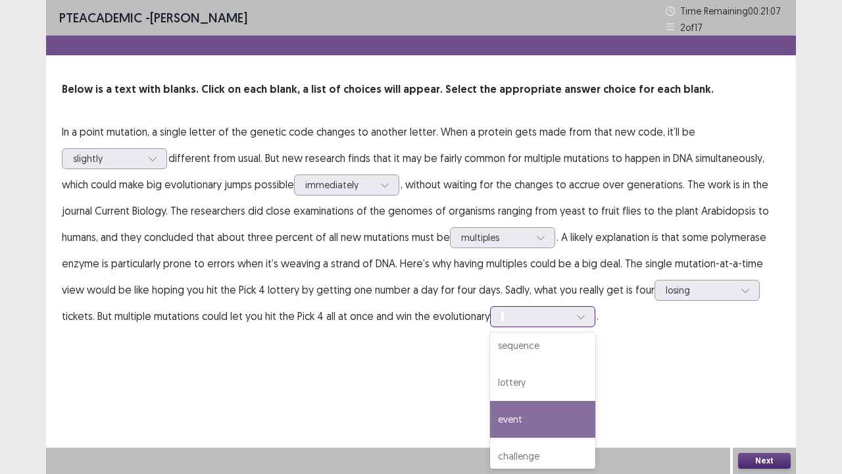
scroll to position [16, 0]
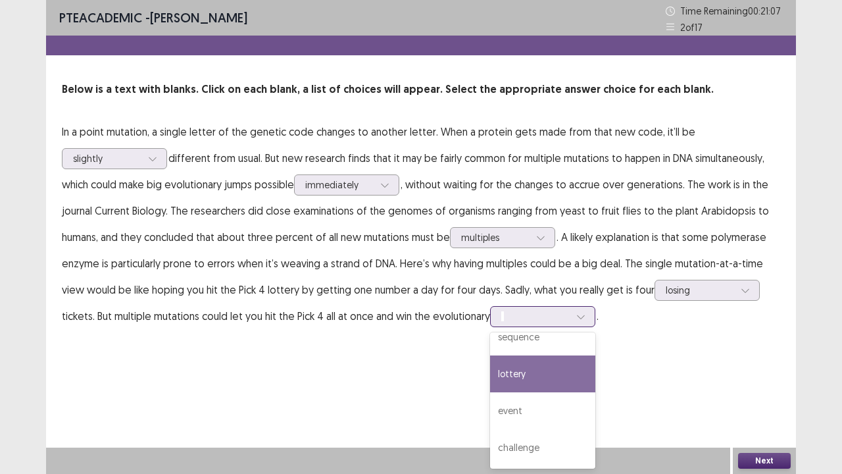
drag, startPoint x: 536, startPoint y: 366, endPoint x: 536, endPoint y: 356, distance: 9.9
click at [536, 360] on div "lottery" at bounding box center [542, 373] width 105 height 37
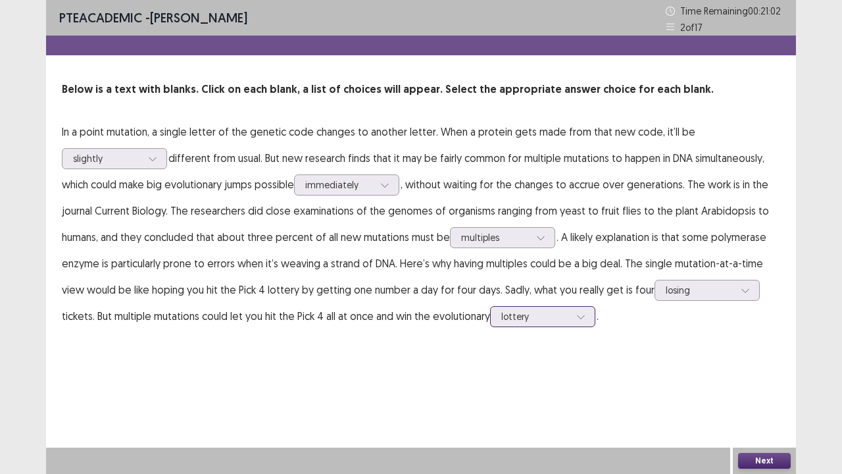
click at [562, 322] on div at bounding box center [535, 316] width 68 height 12
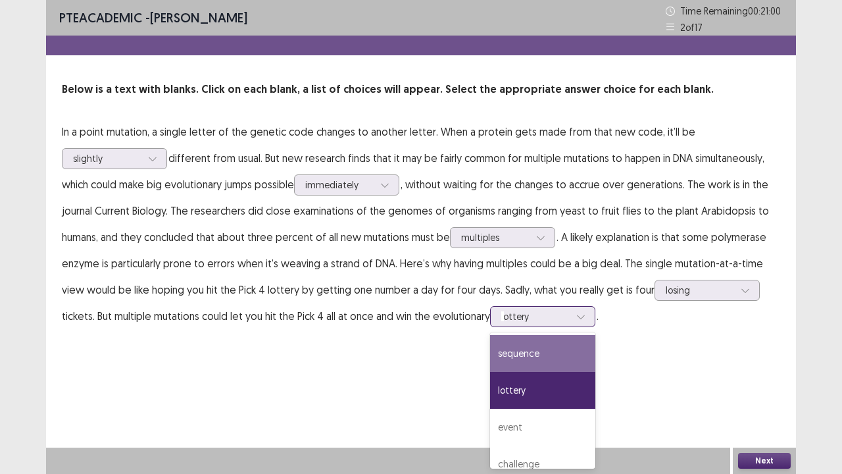
click at [560, 316] on div at bounding box center [535, 316] width 68 height 12
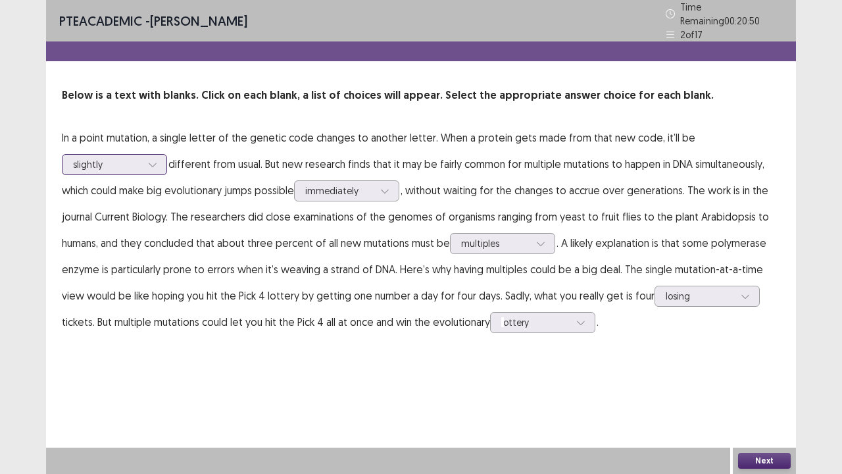
click at [133, 158] on div at bounding box center [107, 164] width 68 height 12
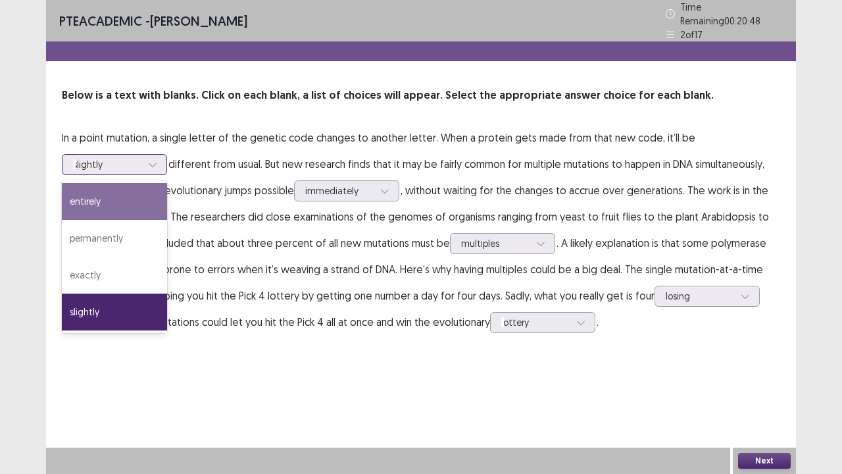
click at [131, 202] on div "entirely" at bounding box center [114, 201] width 105 height 37
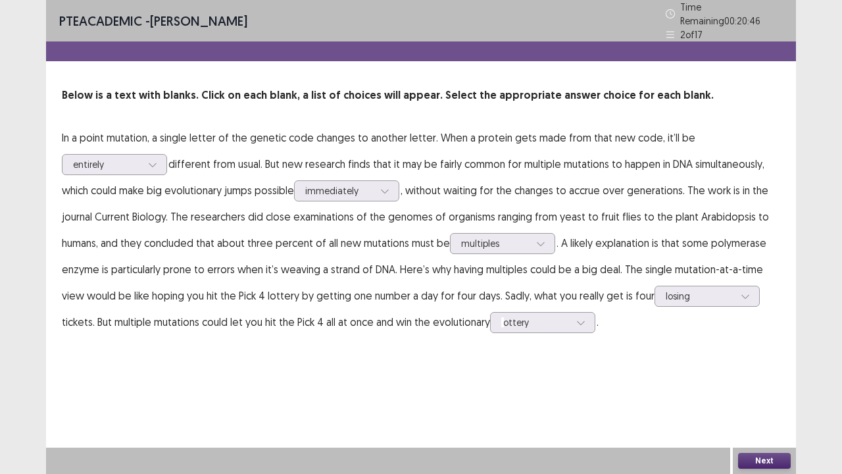
click at [763, 456] on button "Next" at bounding box center [764, 460] width 53 height 16
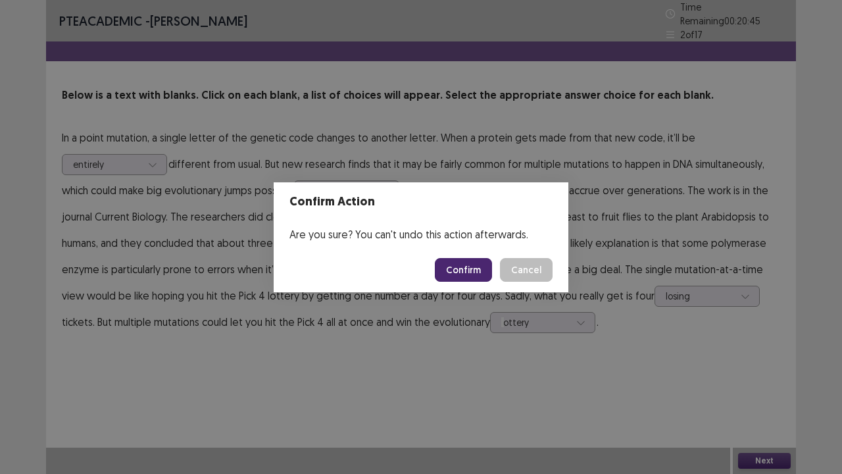
click at [453, 281] on button "Confirm" at bounding box center [463, 270] width 57 height 24
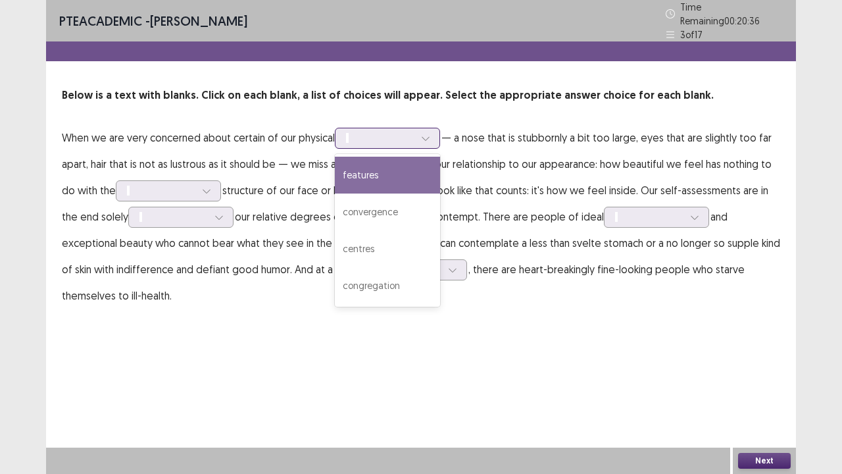
click at [421, 128] on div at bounding box center [426, 138] width 20 height 20
click at [419, 130] on div at bounding box center [426, 138] width 20 height 20
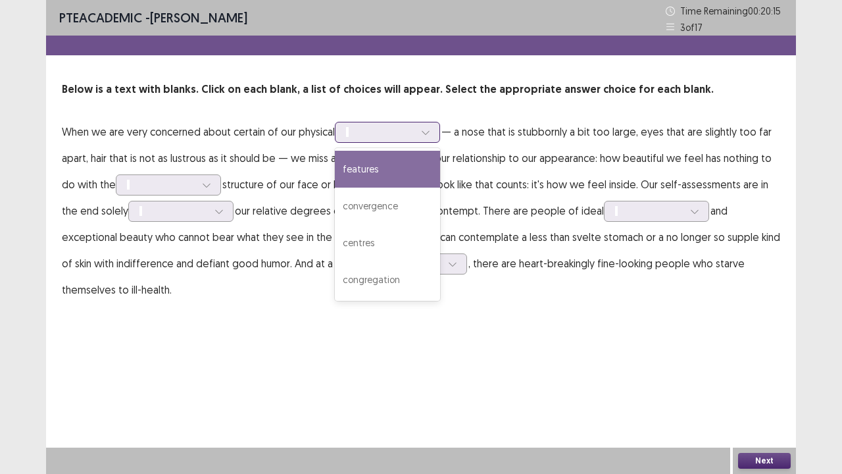
click at [412, 128] on div at bounding box center [380, 132] width 68 height 12
click at [397, 164] on div "features" at bounding box center [387, 169] width 105 height 37
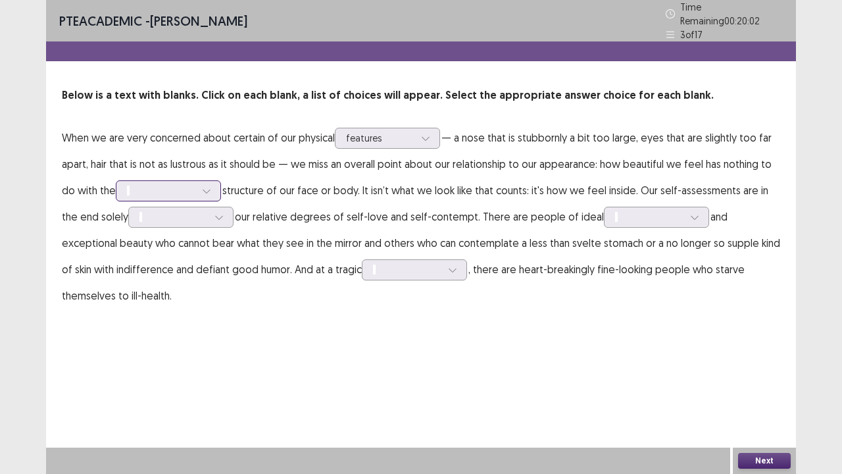
click at [180, 187] on div at bounding box center [161, 190] width 68 height 12
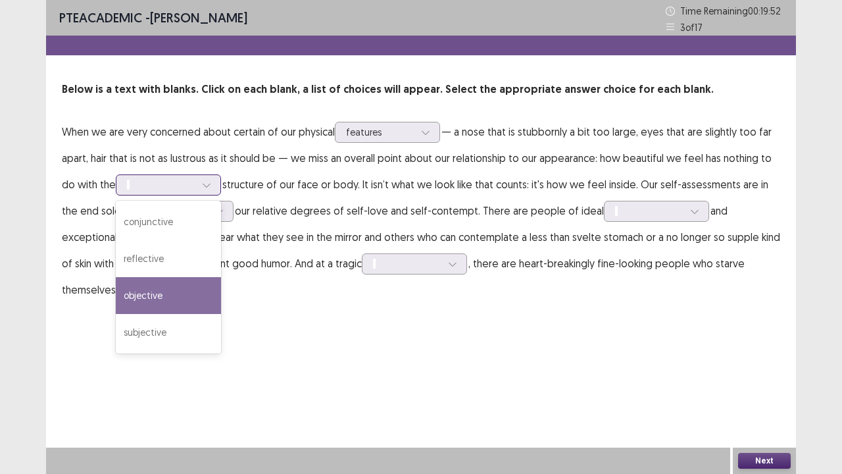
click at [182, 300] on div "objective" at bounding box center [168, 295] width 105 height 37
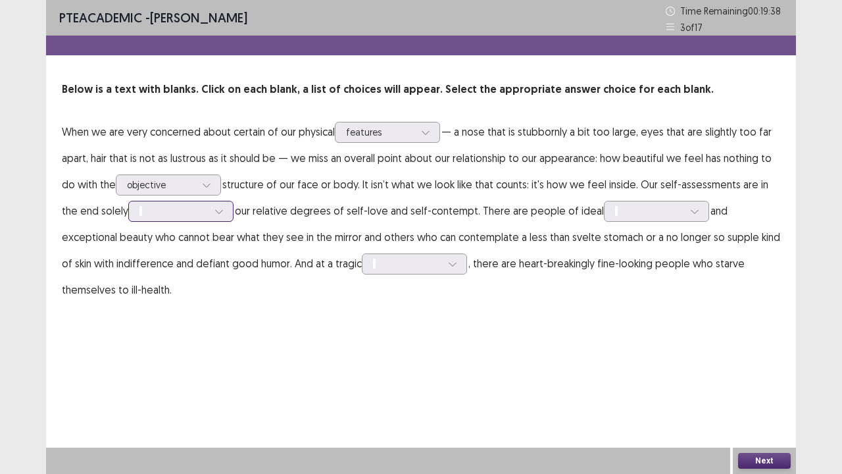
click at [184, 211] on div at bounding box center [173, 211] width 68 height 12
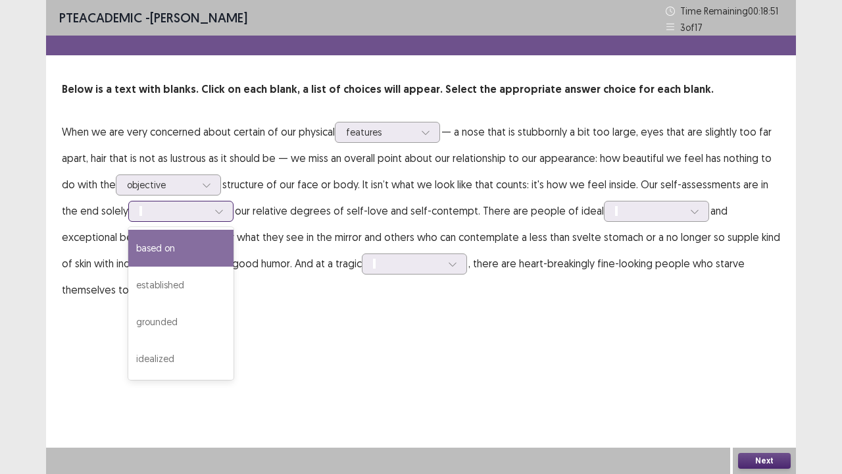
click at [172, 253] on div "based on" at bounding box center [180, 248] width 105 height 37
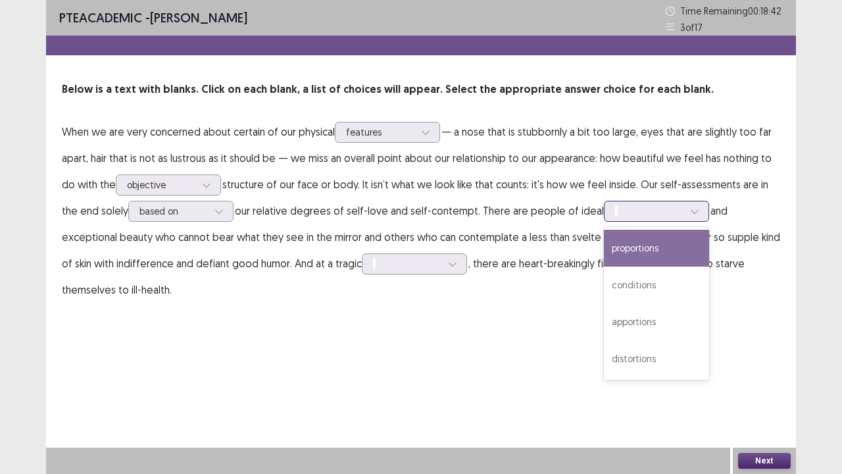
click at [690, 207] on icon at bounding box center [694, 211] width 9 height 9
click at [612, 249] on div "proportions" at bounding box center [656, 248] width 105 height 37
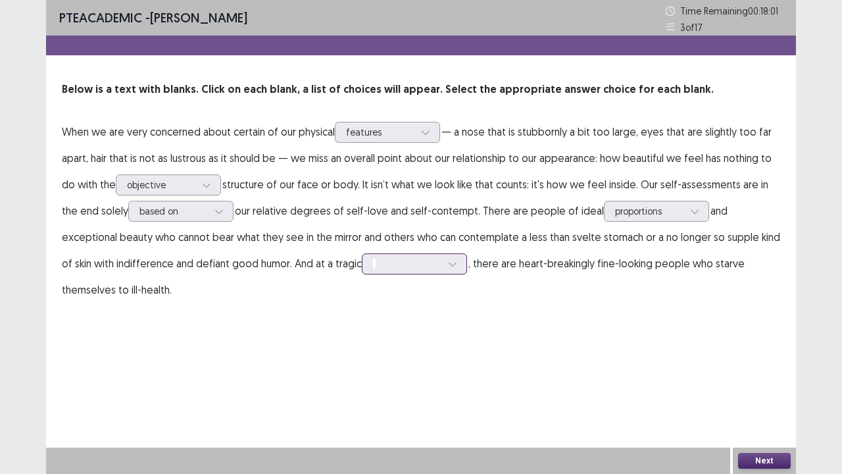
drag, startPoint x: 337, startPoint y: 268, endPoint x: 338, endPoint y: 259, distance: 9.3
click at [373, 260] on div at bounding box center [407, 263] width 68 height 12
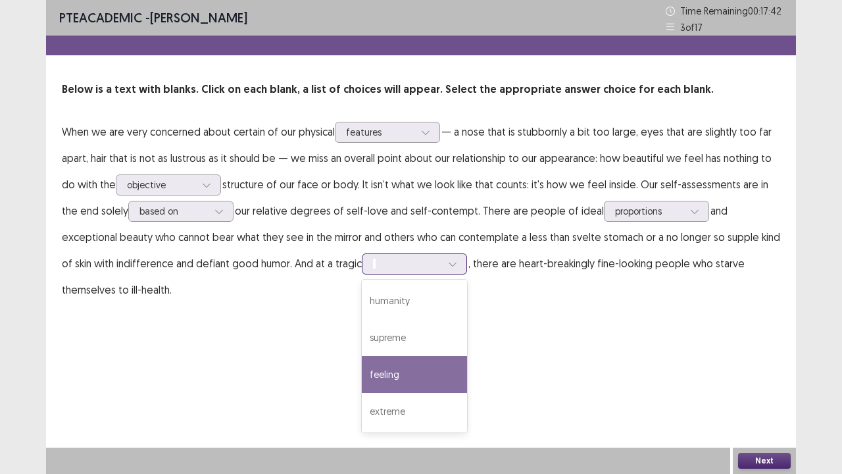
click at [362, 375] on div "feeling" at bounding box center [414, 374] width 105 height 37
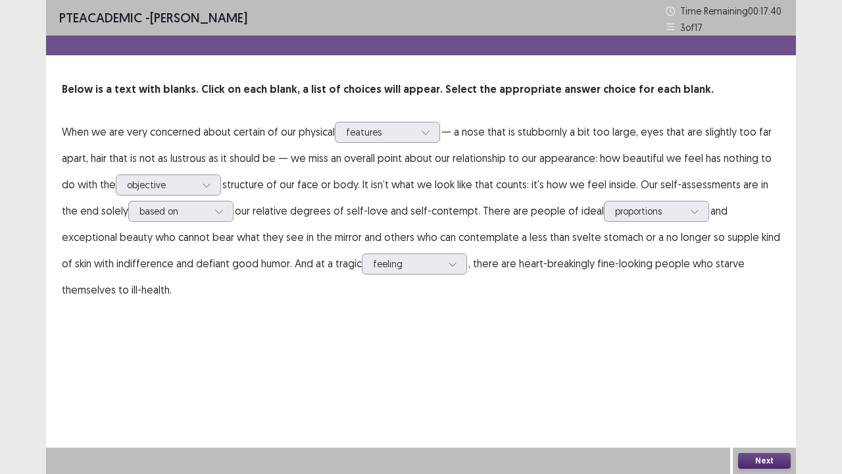
click at [761, 460] on button "Next" at bounding box center [764, 460] width 53 height 16
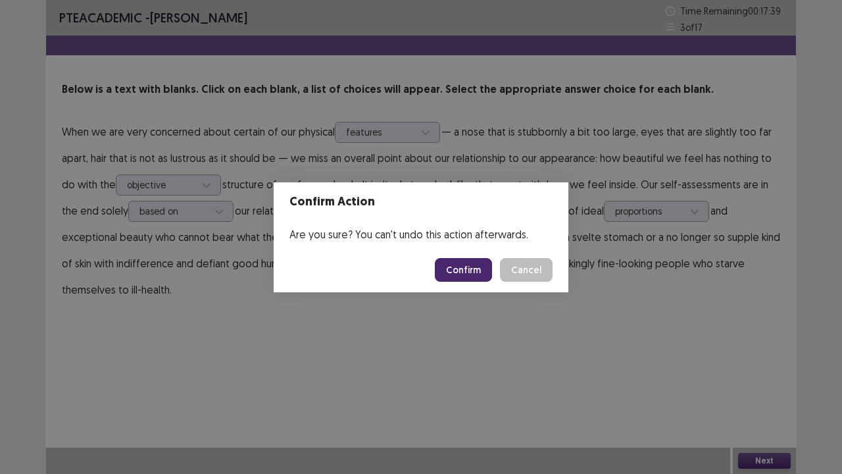
click at [451, 281] on button "Confirm" at bounding box center [463, 270] width 57 height 24
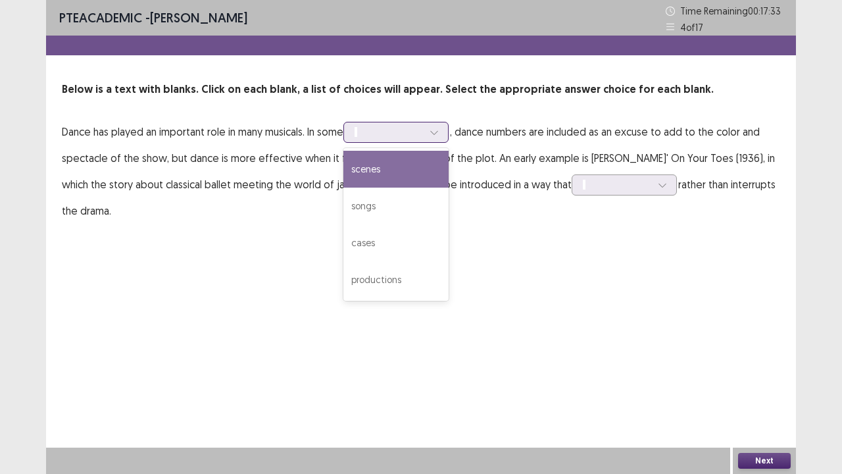
click at [434, 138] on div at bounding box center [434, 132] width 20 height 20
click at [400, 171] on div "scenes" at bounding box center [395, 169] width 105 height 37
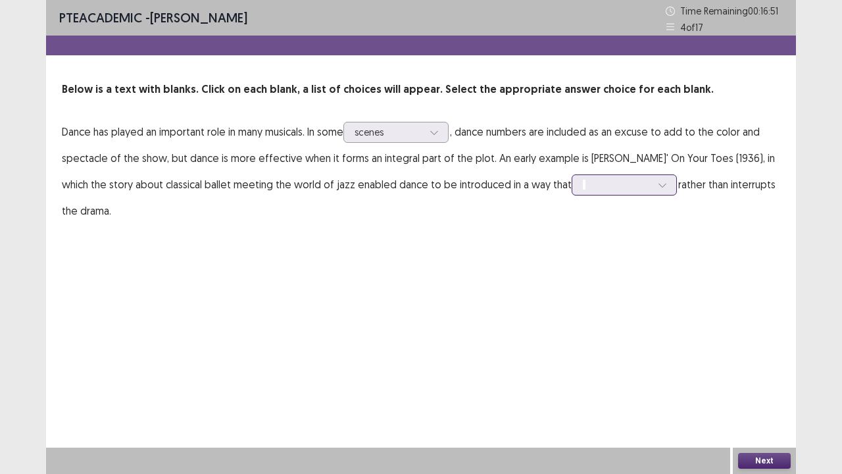
click at [603, 187] on div at bounding box center [617, 184] width 68 height 12
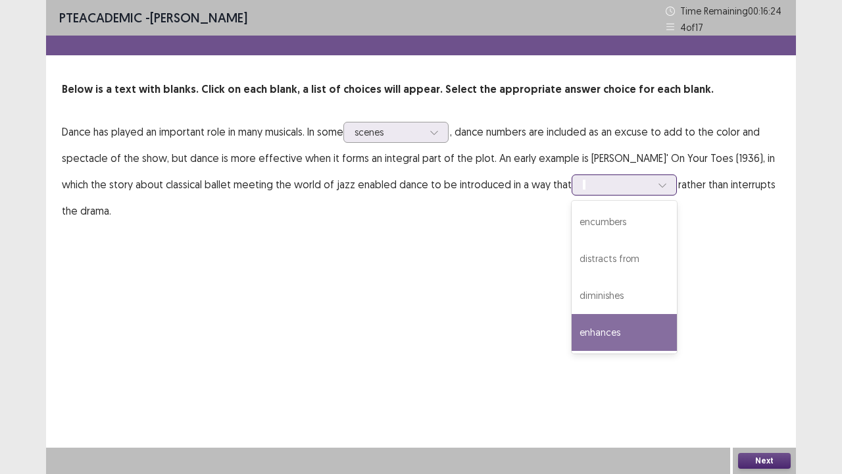
drag, startPoint x: 612, startPoint y: 339, endPoint x: 614, endPoint y: 325, distance: 14.0
click at [612, 337] on div "enhances" at bounding box center [624, 332] width 105 height 37
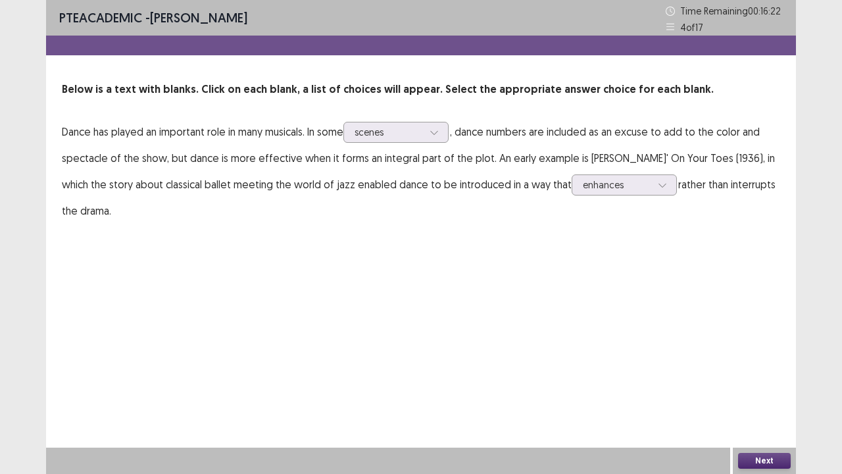
click at [768, 452] on button "Next" at bounding box center [764, 460] width 53 height 16
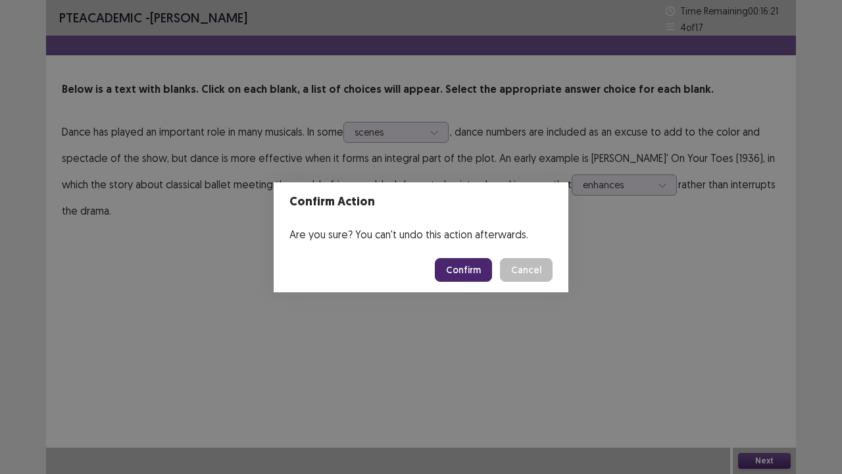
click at [479, 281] on button "Confirm" at bounding box center [463, 270] width 57 height 24
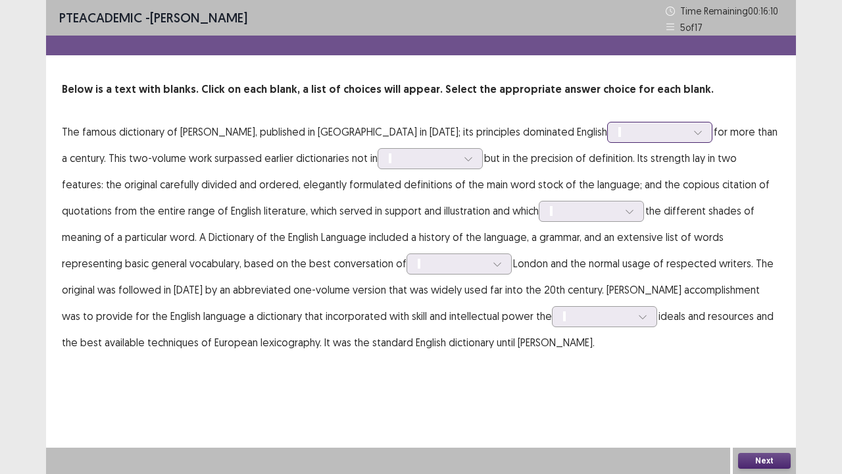
click at [618, 130] on div at bounding box center [652, 132] width 68 height 12
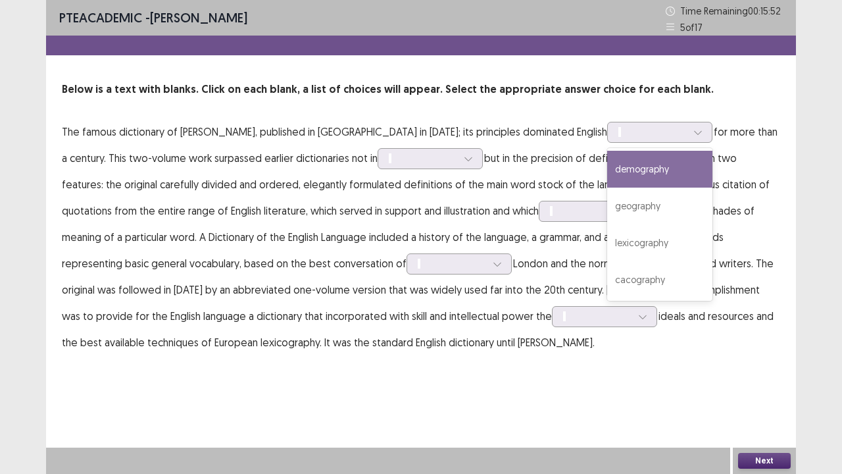
click at [730, 238] on p "The famous dictionary of Samuel Johnson, published in London in 1755; its princ…" at bounding box center [421, 236] width 718 height 237
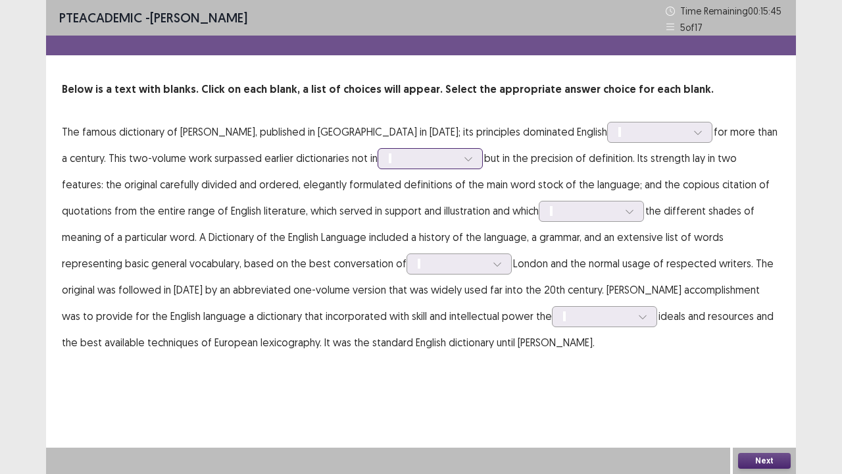
click at [389, 164] on div at bounding box center [423, 158] width 68 height 12
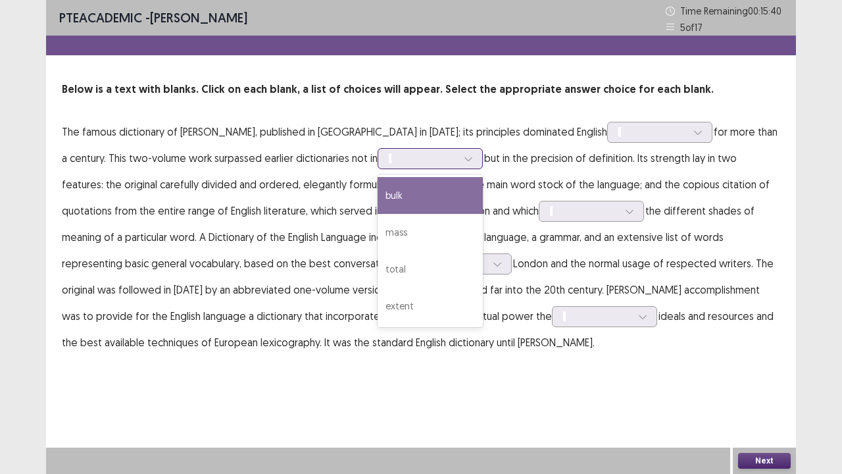
click at [381, 206] on div "bulk" at bounding box center [430, 195] width 105 height 37
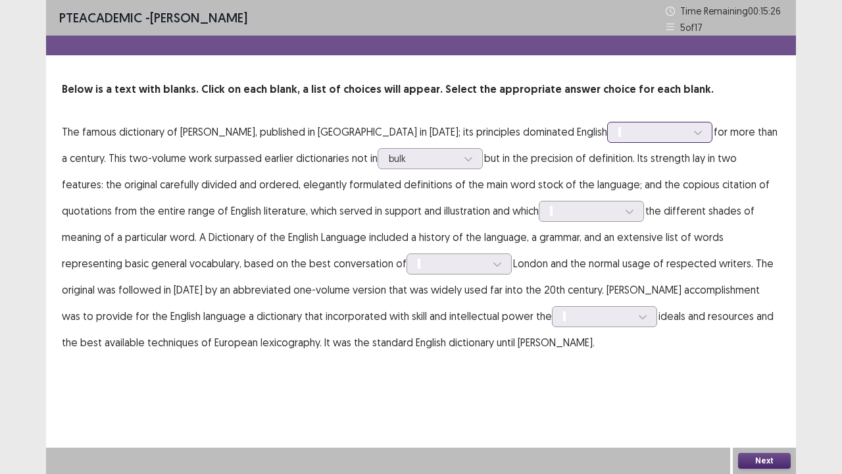
click at [618, 132] on div at bounding box center [652, 132] width 68 height 12
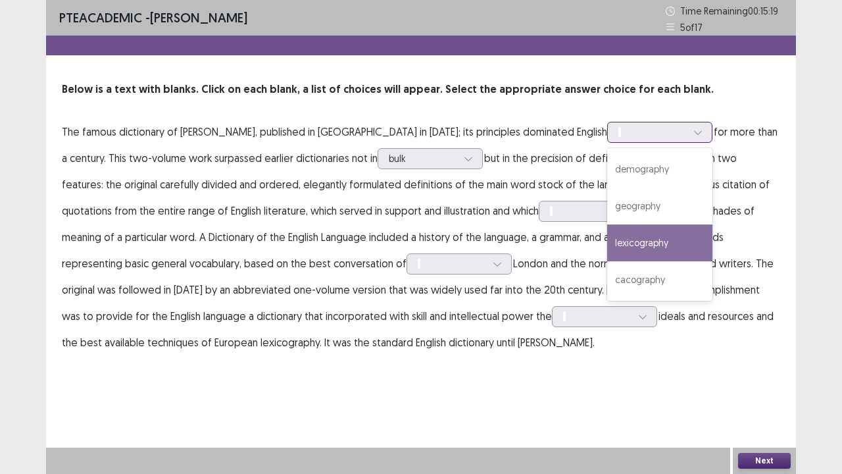
click at [607, 249] on div "lexicography" at bounding box center [659, 242] width 105 height 37
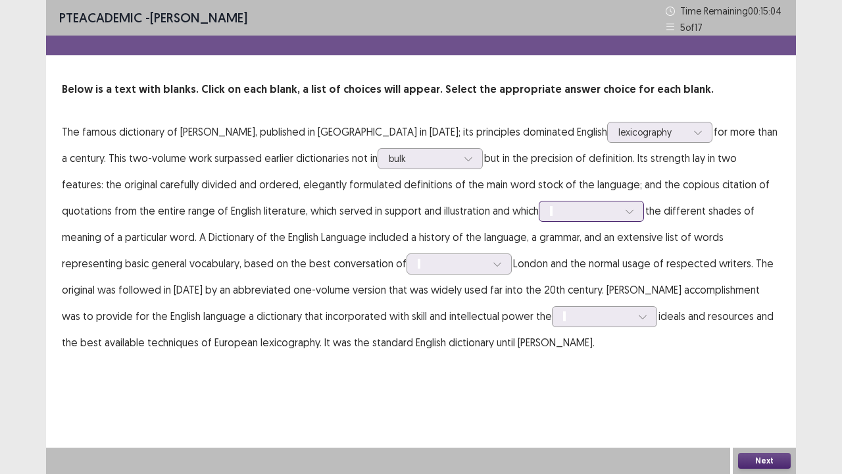
click at [625, 210] on icon at bounding box center [629, 211] width 9 height 9
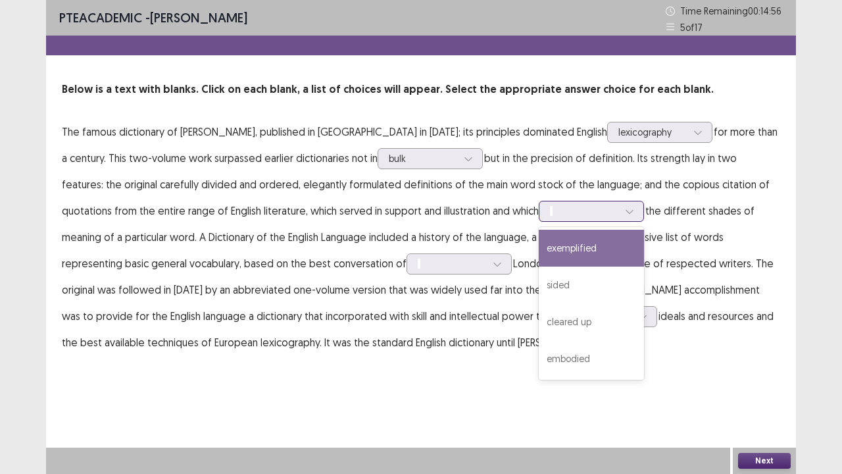
click at [539, 247] on div "exemplified" at bounding box center [591, 248] width 105 height 37
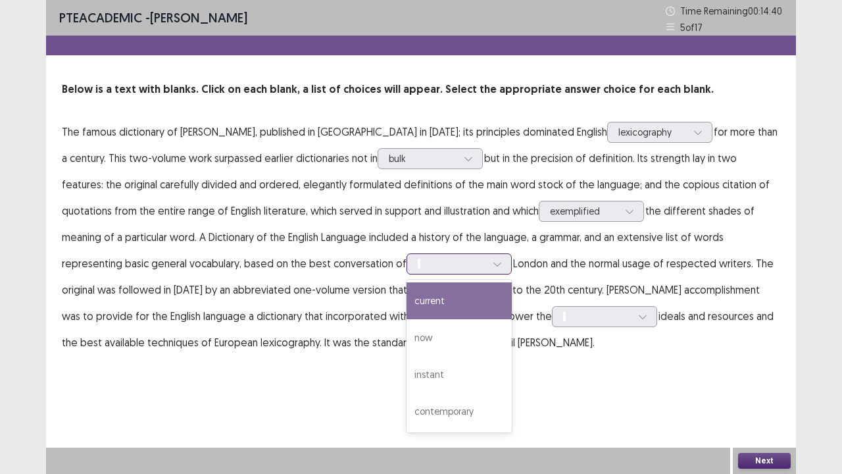
click at [416, 256] on div at bounding box center [451, 263] width 71 height 15
click at [406, 301] on div "current" at bounding box center [458, 300] width 105 height 37
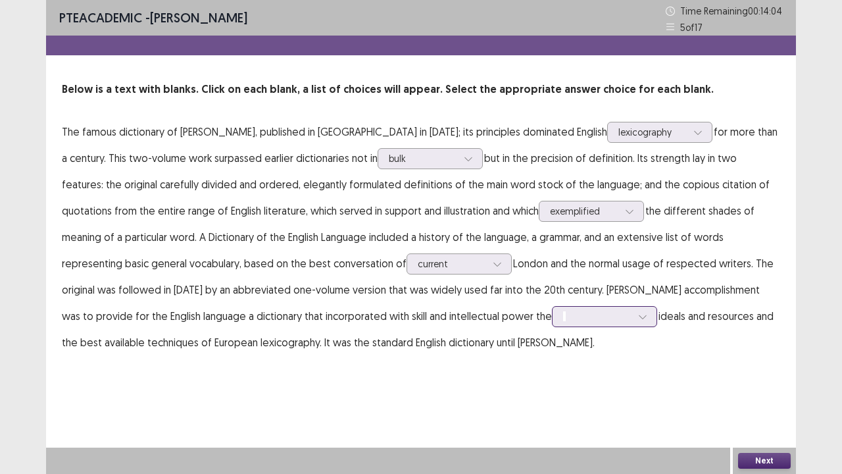
click at [633, 321] on div at bounding box center [643, 316] width 20 height 20
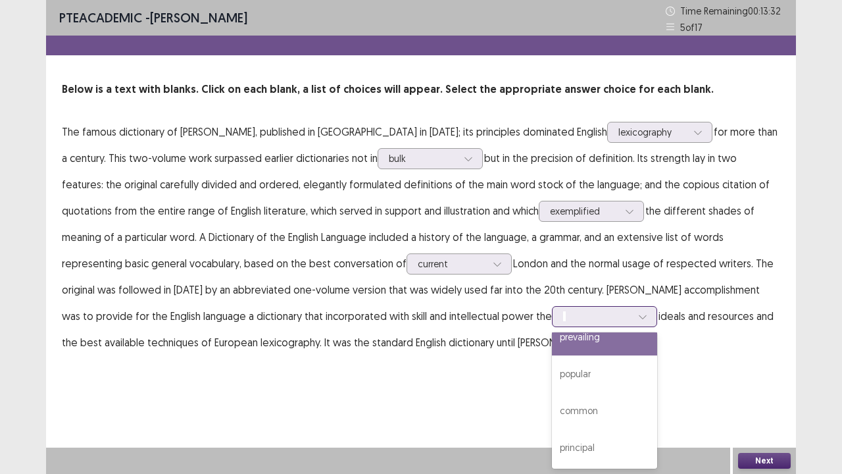
click at [552, 345] on div "prevailing" at bounding box center [604, 336] width 105 height 37
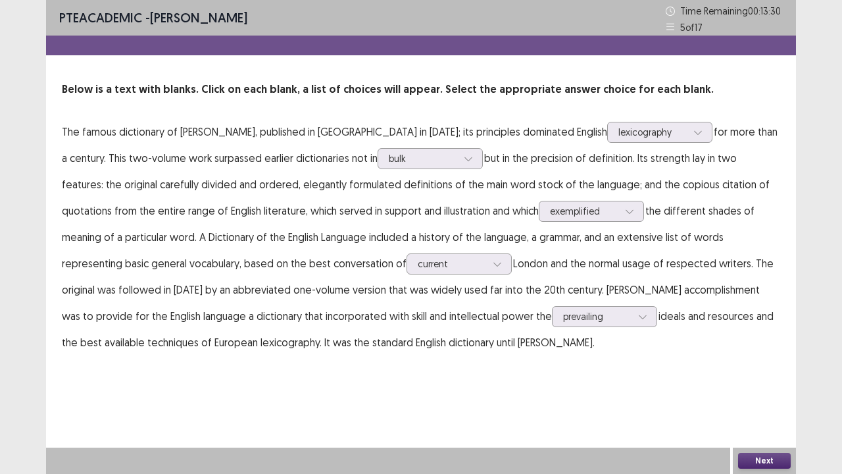
click at [785, 460] on button "Next" at bounding box center [764, 460] width 53 height 16
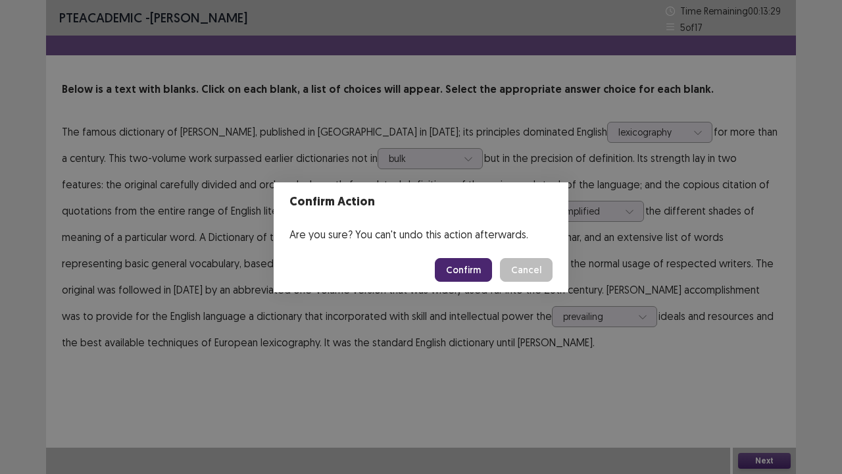
drag, startPoint x: 460, startPoint y: 301, endPoint x: 471, endPoint y: 314, distance: 16.8
click at [460, 281] on button "Confirm" at bounding box center [463, 270] width 57 height 24
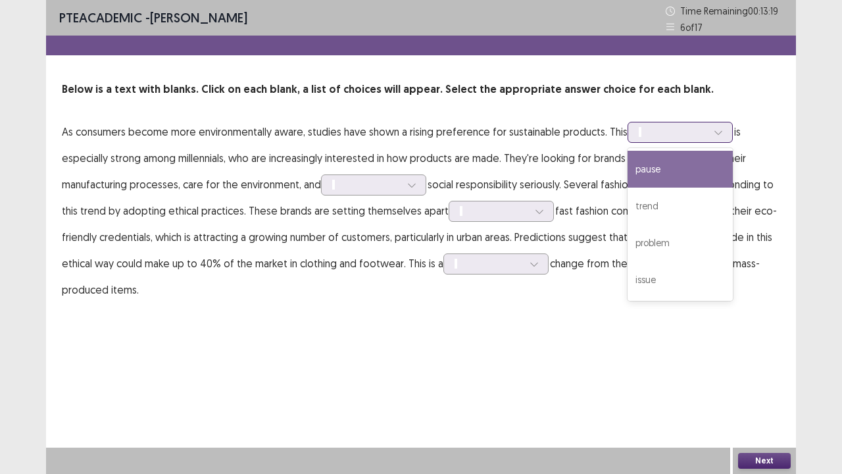
click at [688, 141] on div at bounding box center [679, 132] width 105 height 21
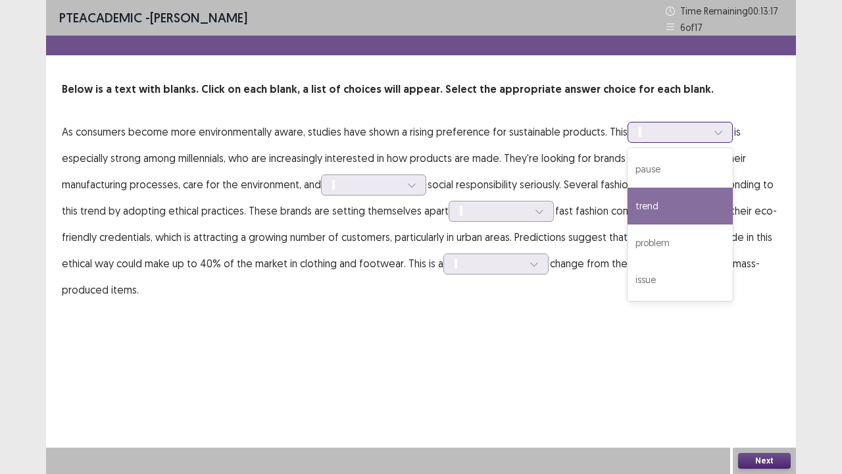
click at [673, 195] on div "trend" at bounding box center [679, 205] width 105 height 37
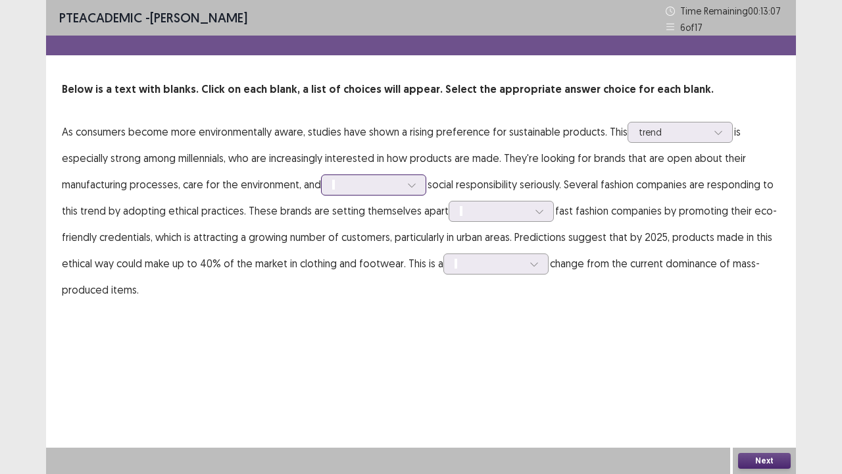
click at [370, 186] on div at bounding box center [366, 184] width 68 height 12
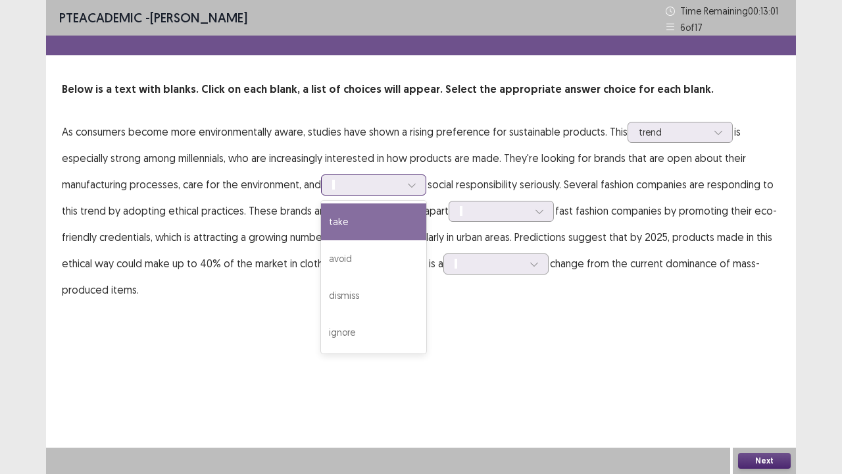
click at [354, 215] on div "take" at bounding box center [373, 221] width 105 height 37
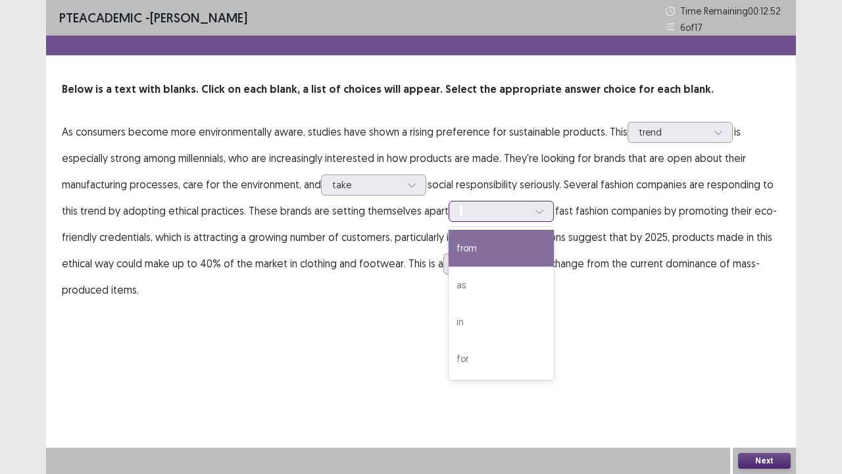
click at [499, 214] on div at bounding box center [494, 211] width 68 height 12
click at [502, 248] on div "from" at bounding box center [501, 248] width 105 height 37
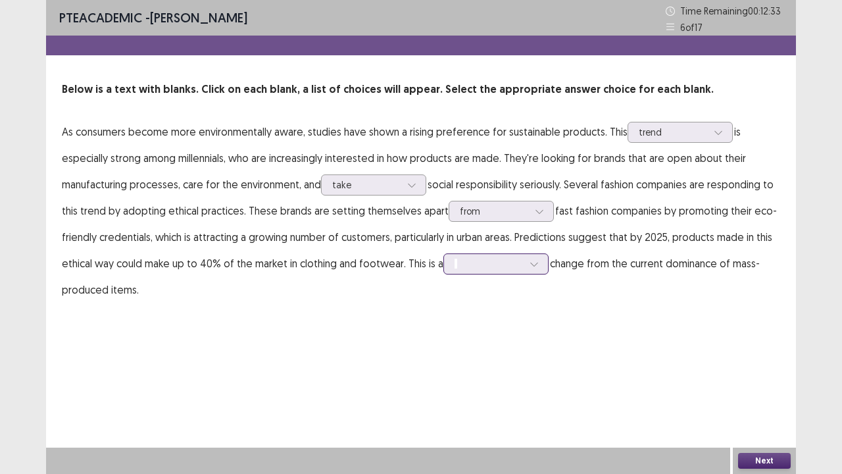
click at [529, 268] on icon at bounding box center [533, 263] width 9 height 9
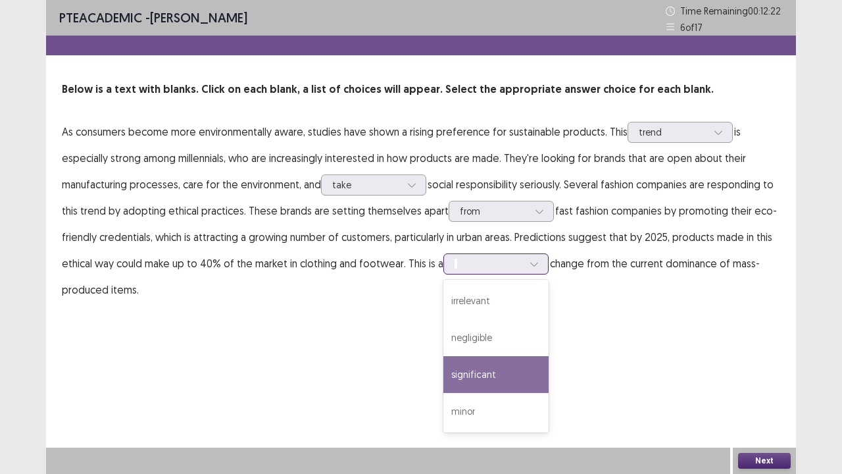
click at [495, 379] on div "significant" at bounding box center [495, 374] width 105 height 37
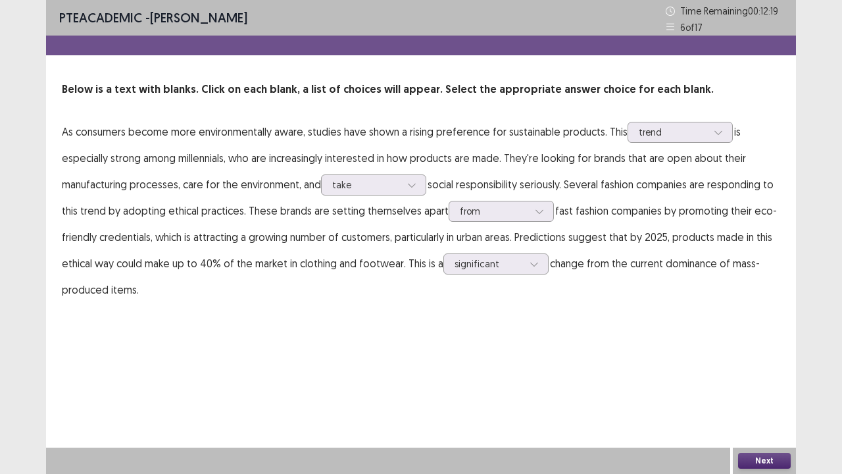
click at [760, 458] on button "Next" at bounding box center [764, 460] width 53 height 16
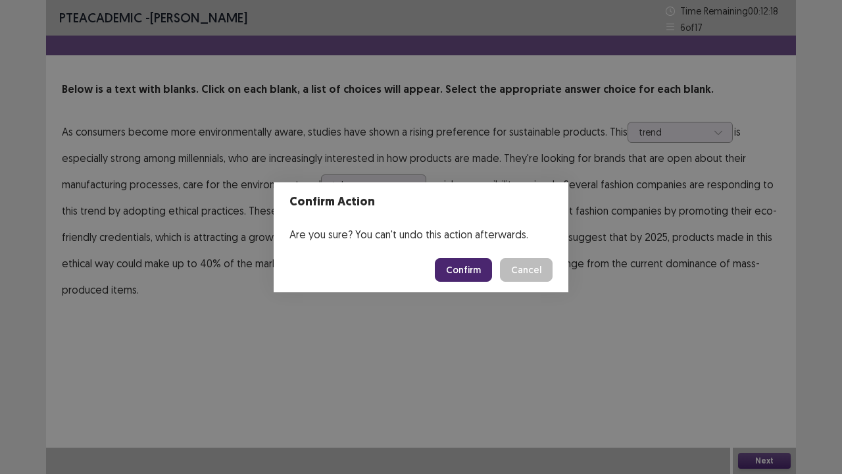
click at [443, 281] on button "Confirm" at bounding box center [463, 270] width 57 height 24
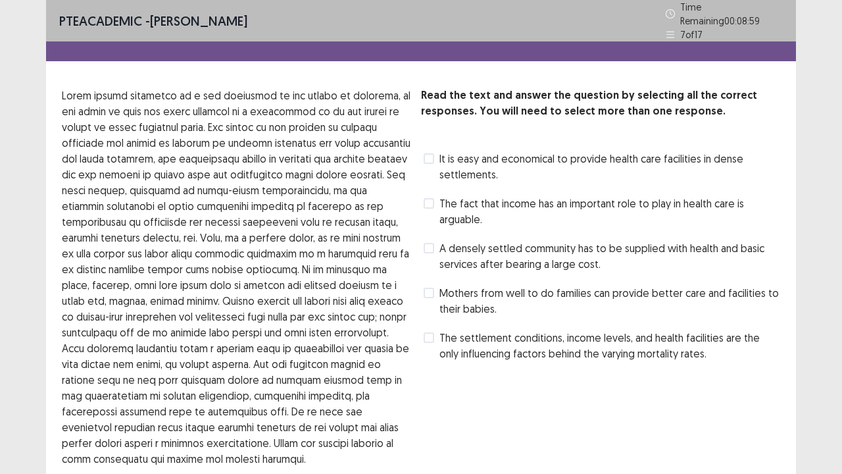
click at [534, 285] on span "Mothers from well to do families can provide better care and facilities to thei…" at bounding box center [609, 301] width 341 height 32
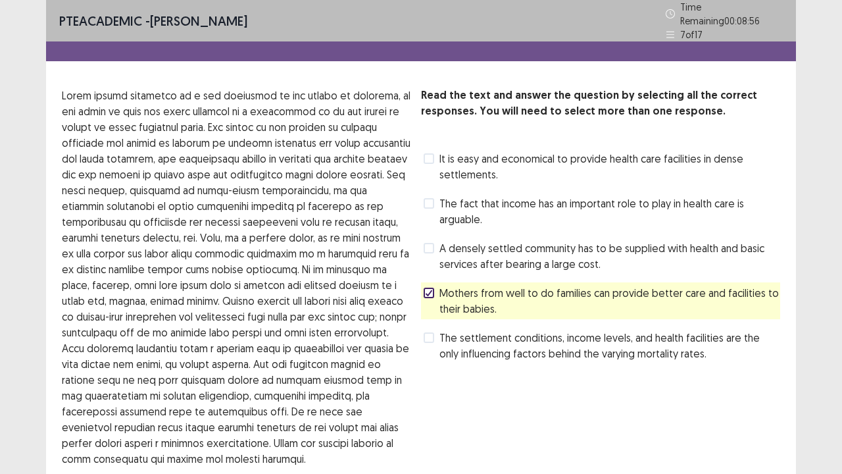
click at [549, 179] on div "Read the text and answer the question by selecting all the correct responses. Y…" at bounding box center [600, 225] width 359 height 276
click at [482, 200] on span "The fact that income has an important role to play in health care is arguable." at bounding box center [609, 211] width 341 height 32
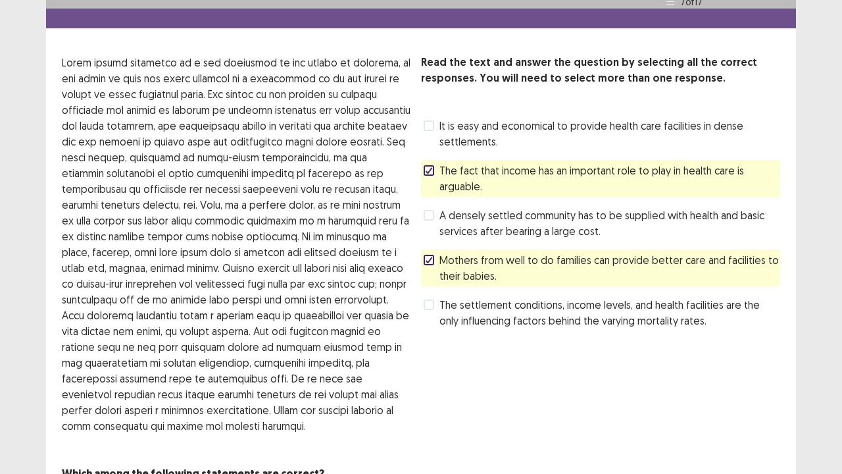
scroll to position [77, 0]
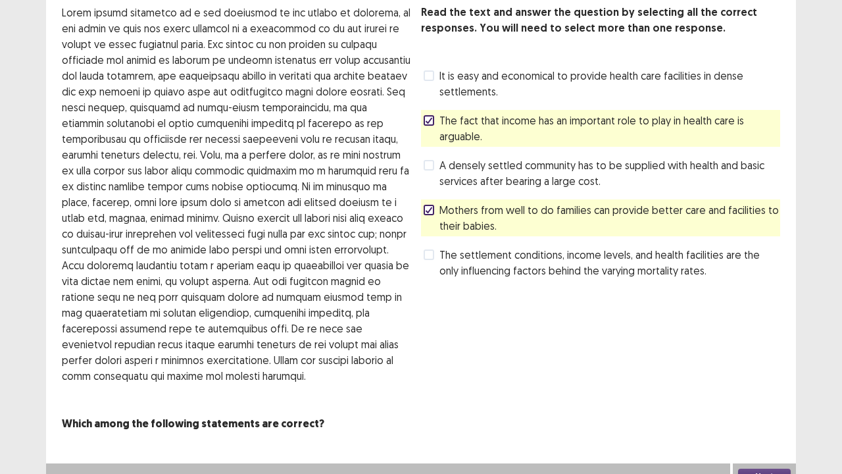
click at [769, 468] on button "Next" at bounding box center [764, 476] width 53 height 16
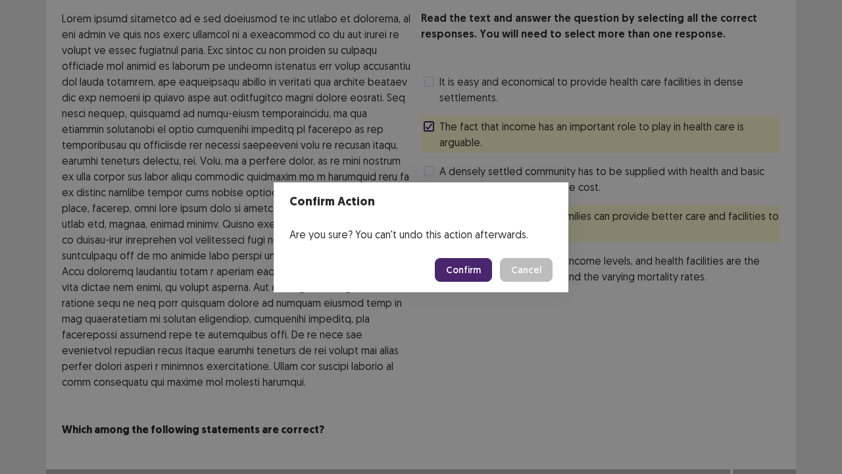
click at [449, 281] on button "Confirm" at bounding box center [463, 270] width 57 height 24
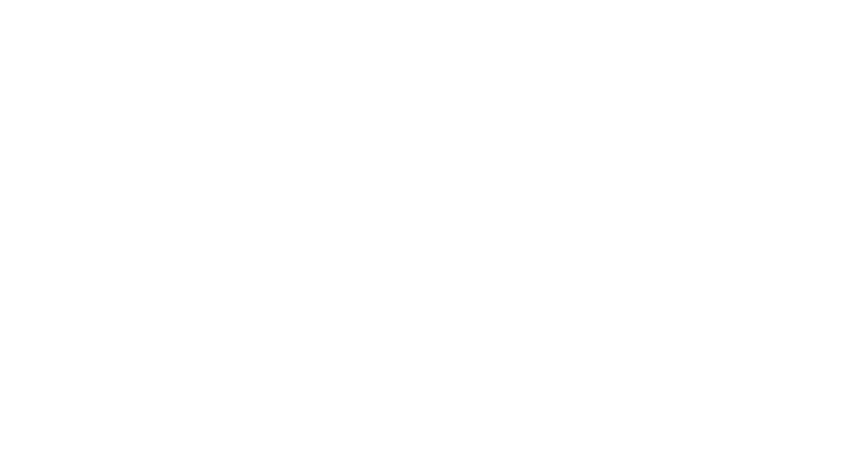
scroll to position [0, 0]
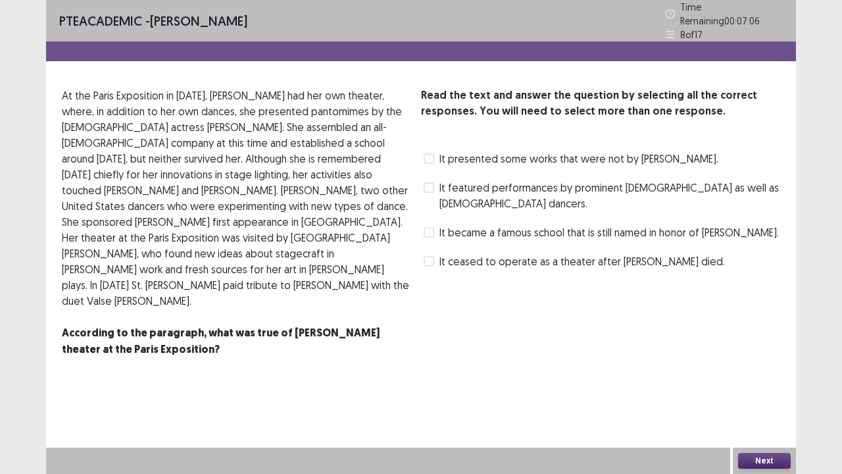
click at [433, 256] on span at bounding box center [429, 261] width 11 height 11
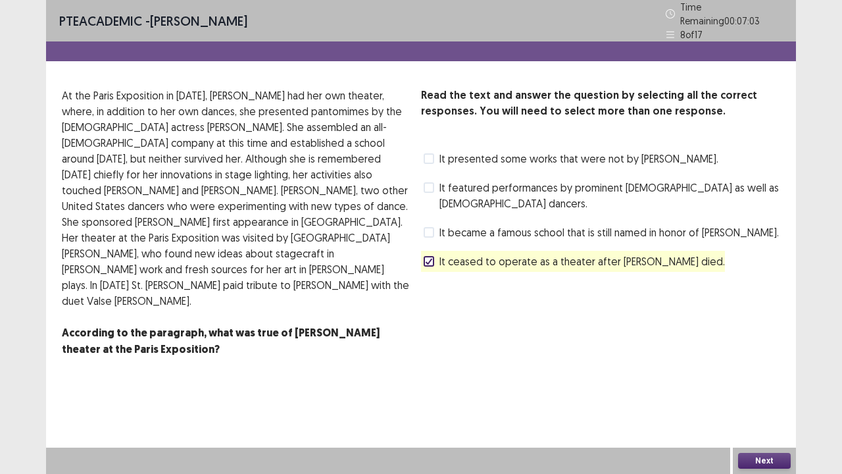
click at [752, 458] on button "Next" at bounding box center [764, 460] width 53 height 16
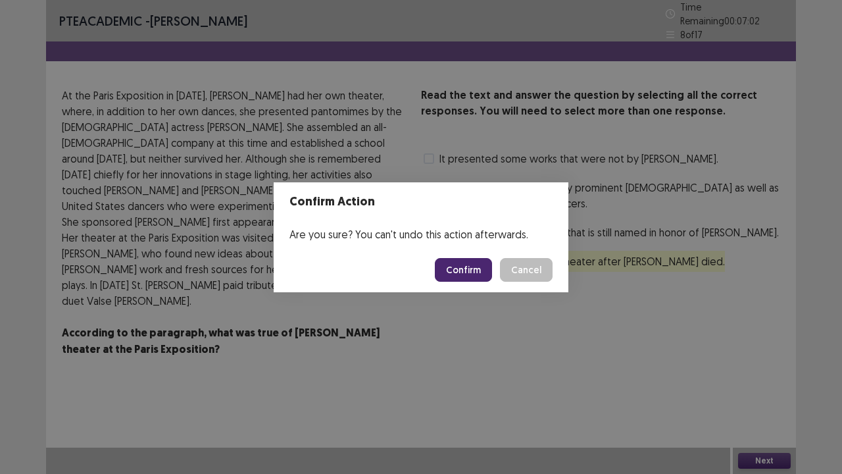
click at [492, 281] on button "Confirm" at bounding box center [463, 270] width 57 height 24
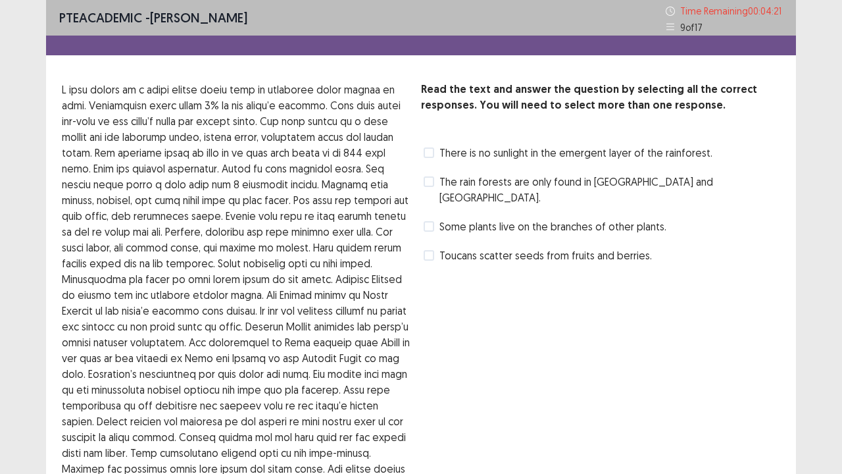
click at [429, 250] on span at bounding box center [429, 255] width 11 height 11
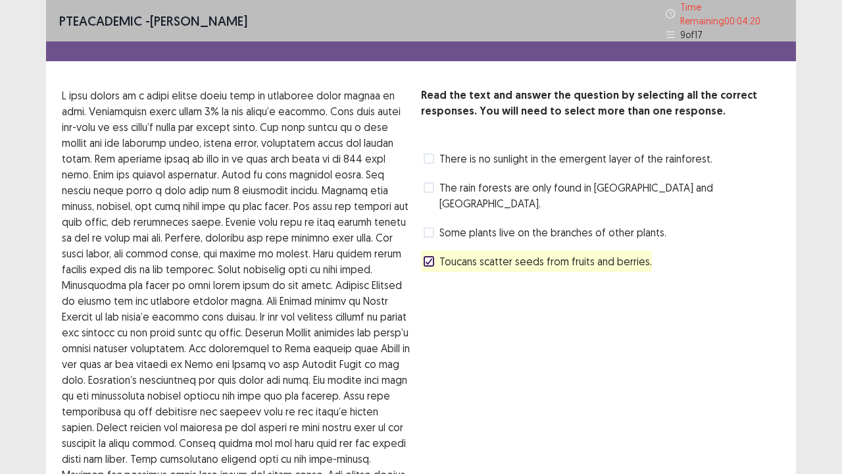
scroll to position [172, 0]
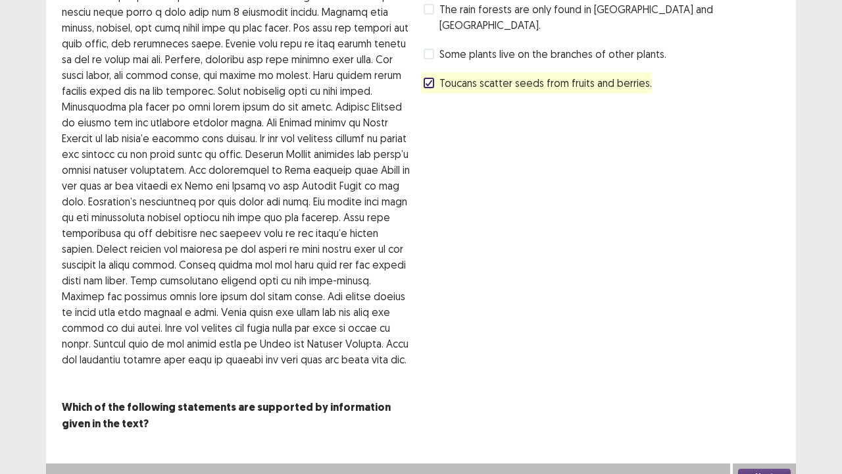
click at [769, 468] on button "Next" at bounding box center [764, 476] width 53 height 16
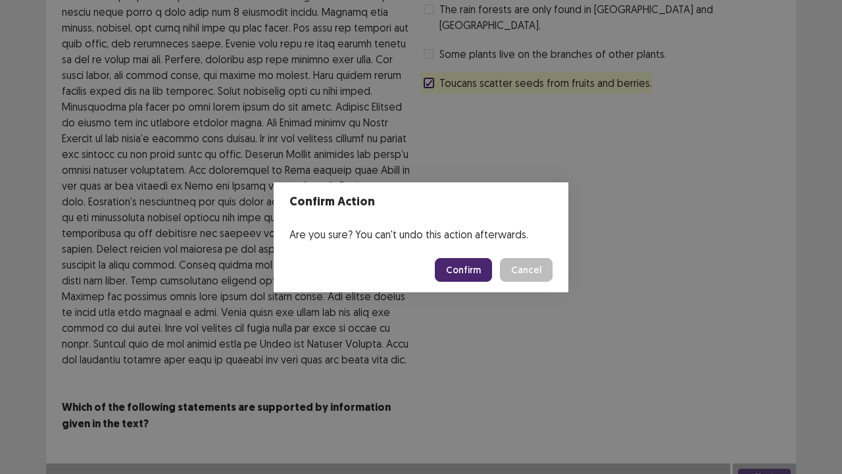
click at [453, 281] on button "Confirm" at bounding box center [463, 270] width 57 height 24
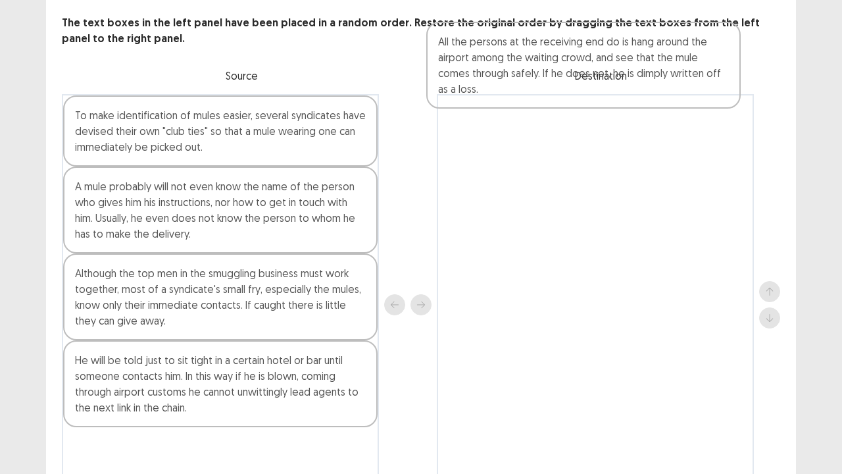
scroll to position [49, 0]
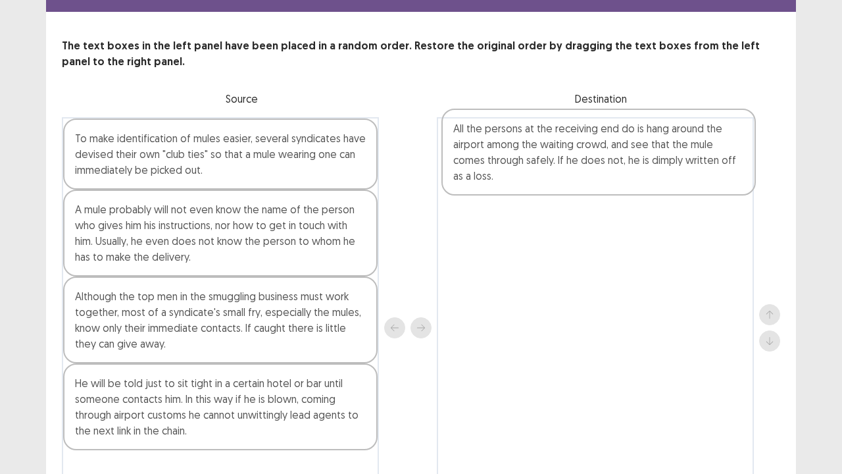
drag, startPoint x: 156, startPoint y: 68, endPoint x: 538, endPoint y: 174, distance: 396.7
click at [538, 174] on div "All the persons at the receiving end do is hang around the airport among the wa…" at bounding box center [421, 327] width 718 height 421
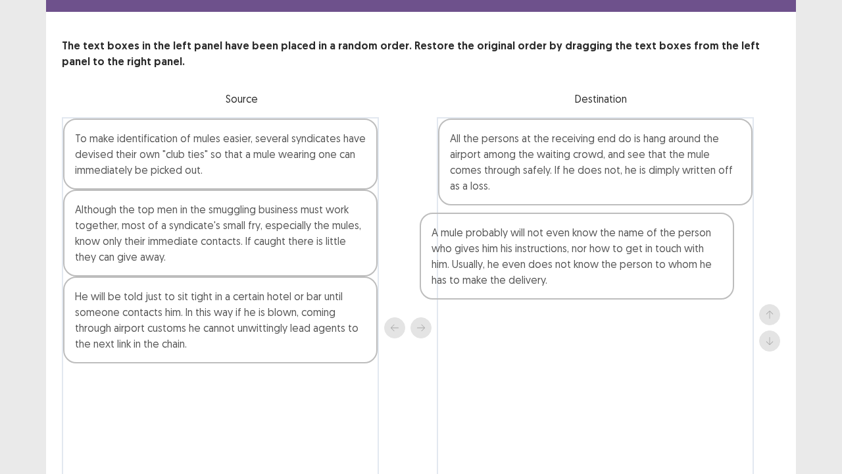
drag, startPoint x: 224, startPoint y: 236, endPoint x: 478, endPoint y: 261, distance: 255.7
click at [583, 265] on div "To make identification of mules easier, several syndicates have devised their o…" at bounding box center [421, 327] width 718 height 421
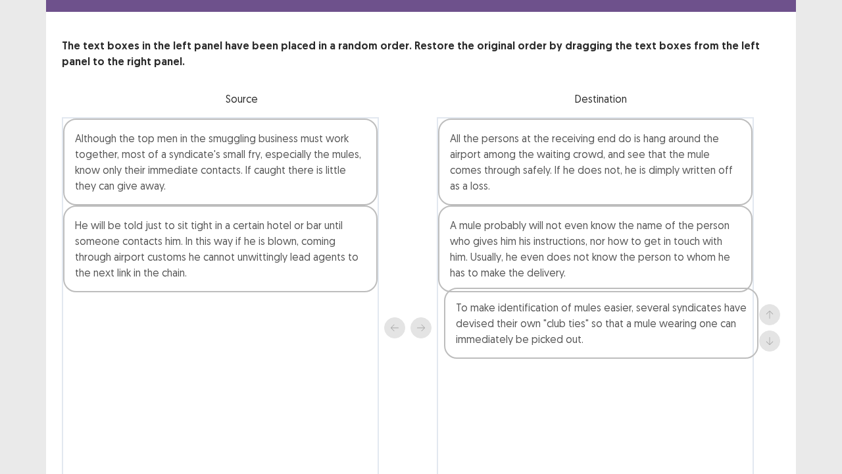
drag, startPoint x: 228, startPoint y: 168, endPoint x: 616, endPoint y: 352, distance: 428.9
click at [616, 352] on div "To make identification of mules easier, several syndicates have devised their o…" at bounding box center [421, 327] width 718 height 421
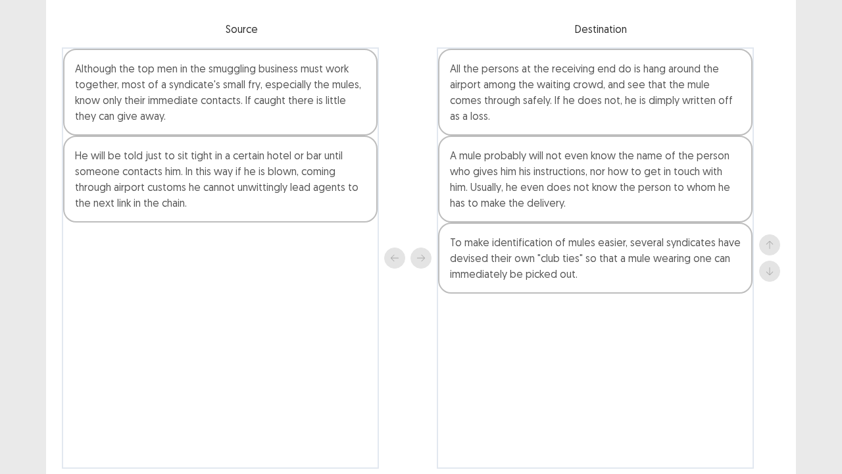
scroll to position [134, 0]
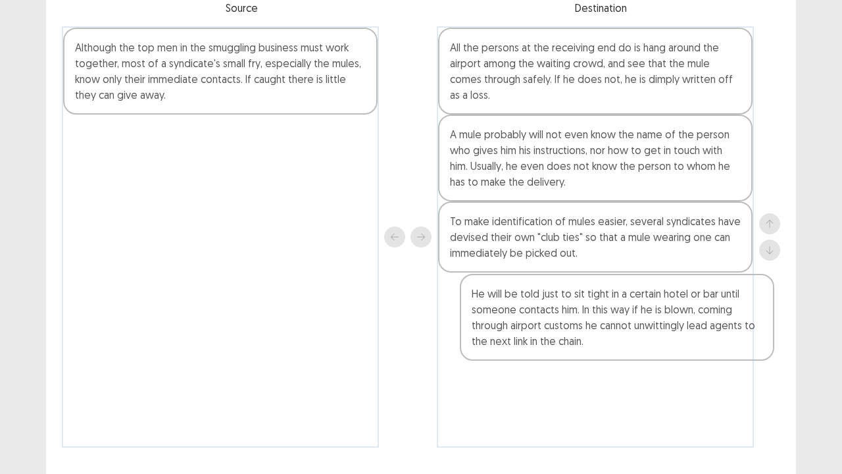
drag, startPoint x: 232, startPoint y: 171, endPoint x: 615, endPoint y: 337, distance: 418.0
click at [615, 337] on div "Although the top men in the smuggling business must work together, most of a sy…" at bounding box center [421, 236] width 718 height 421
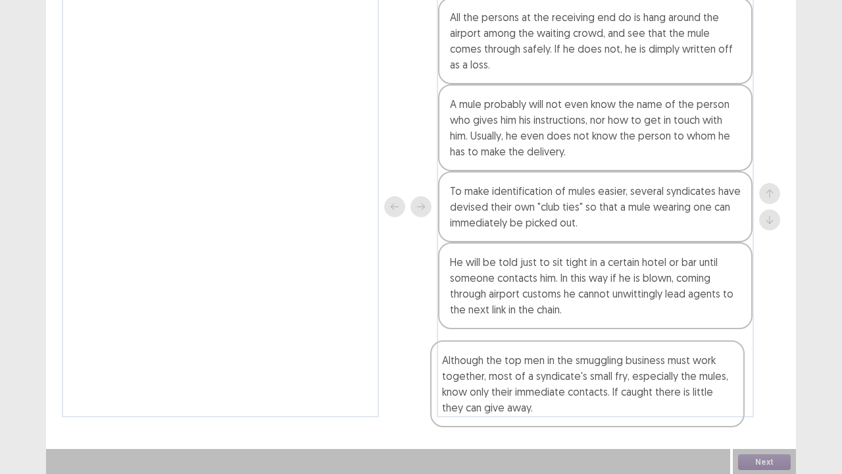
scroll to position [166, 0]
drag, startPoint x: 275, startPoint y: 74, endPoint x: 646, endPoint y: 375, distance: 477.4
click at [646, 375] on div "Although the top men in the smuggling business must work together, most of a sy…" at bounding box center [421, 205] width 718 height 421
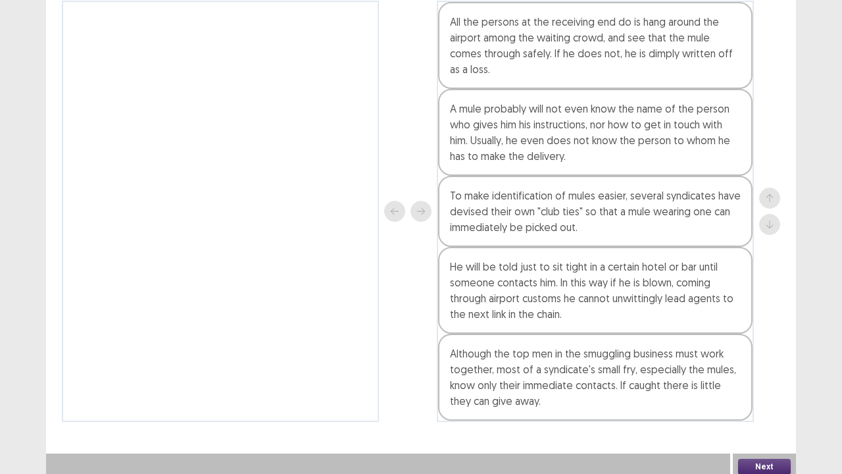
click at [779, 460] on button "Next" at bounding box center [764, 466] width 53 height 16
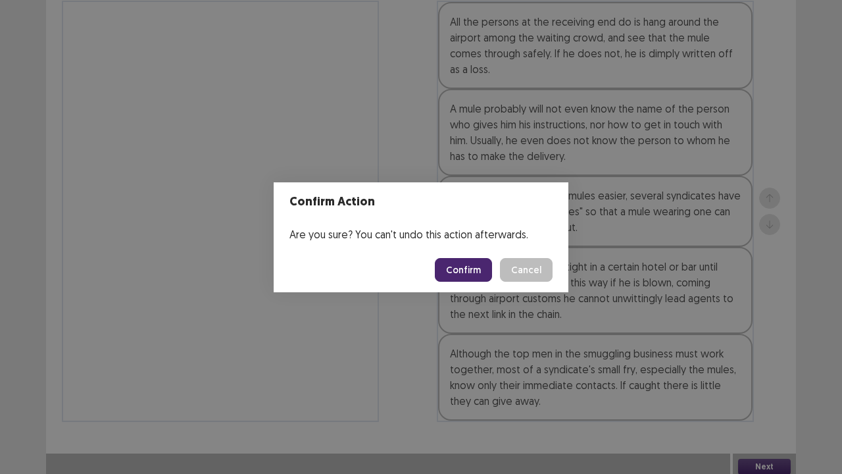
click at [455, 281] on button "Confirm" at bounding box center [463, 270] width 57 height 24
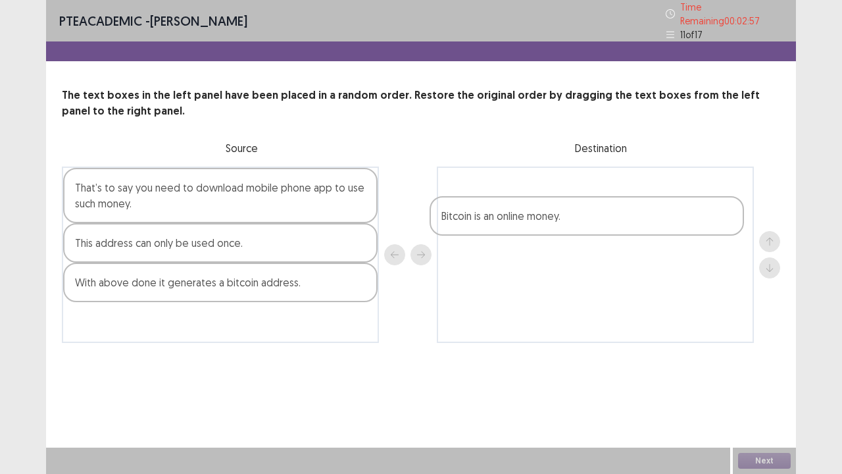
drag, startPoint x: 116, startPoint y: 325, endPoint x: 473, endPoint y: 207, distance: 376.0
click at [470, 208] on div "That’s to say you need to download mobile phone app to use such money. This add…" at bounding box center [421, 254] width 718 height 176
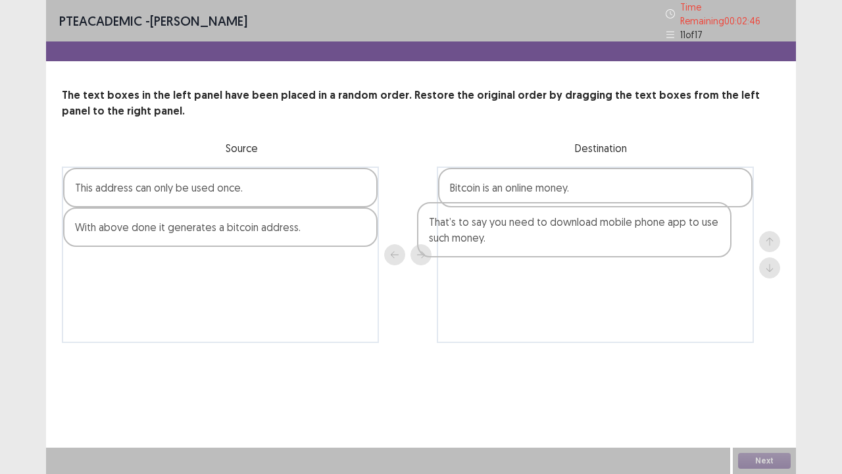
drag, startPoint x: 182, startPoint y: 203, endPoint x: 520, endPoint y: 250, distance: 342.0
click at [559, 247] on div "That’s to say you need to download mobile phone app to use such money. This add…" at bounding box center [421, 254] width 718 height 176
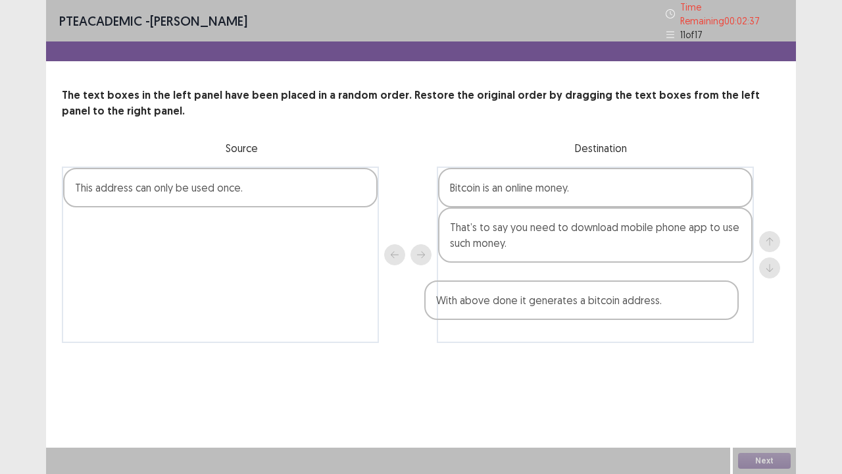
drag, startPoint x: 134, startPoint y: 226, endPoint x: 502, endPoint y: 291, distance: 373.2
click at [502, 291] on div "This address can only be used once. With above done it generates a bitcoin addr…" at bounding box center [421, 254] width 718 height 176
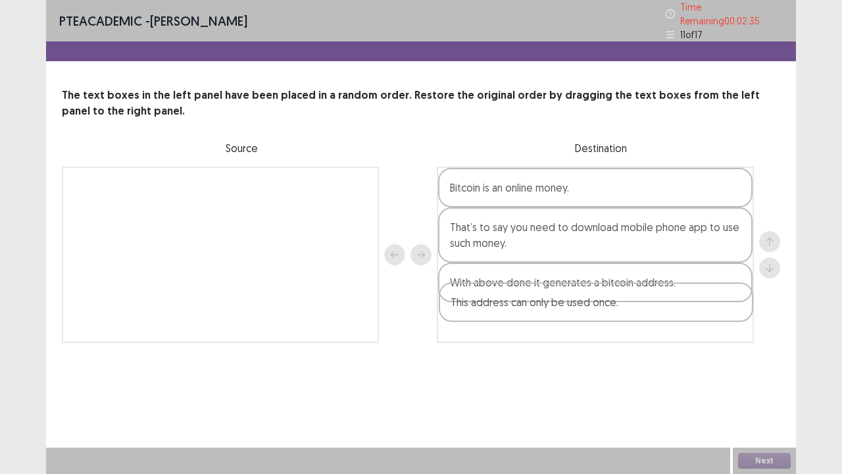
drag, startPoint x: 249, startPoint y: 180, endPoint x: 639, endPoint y: 326, distance: 415.8
click at [643, 322] on div "This address can only be used once. Bitcoin is an online money. That’s to say y…" at bounding box center [421, 254] width 718 height 176
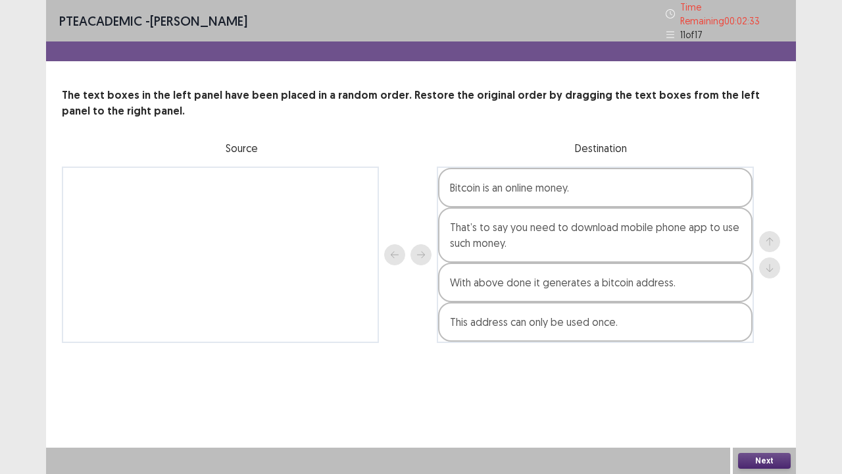
click at [784, 465] on button "Next" at bounding box center [764, 460] width 53 height 16
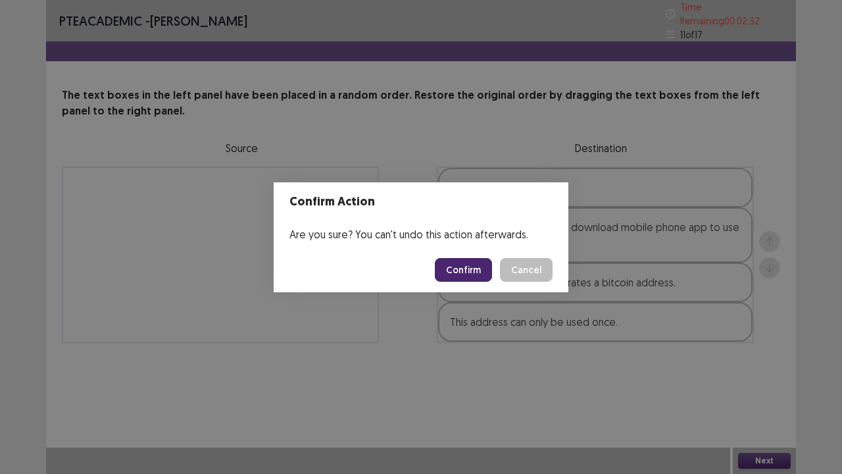
click at [482, 281] on button "Confirm" at bounding box center [463, 270] width 57 height 24
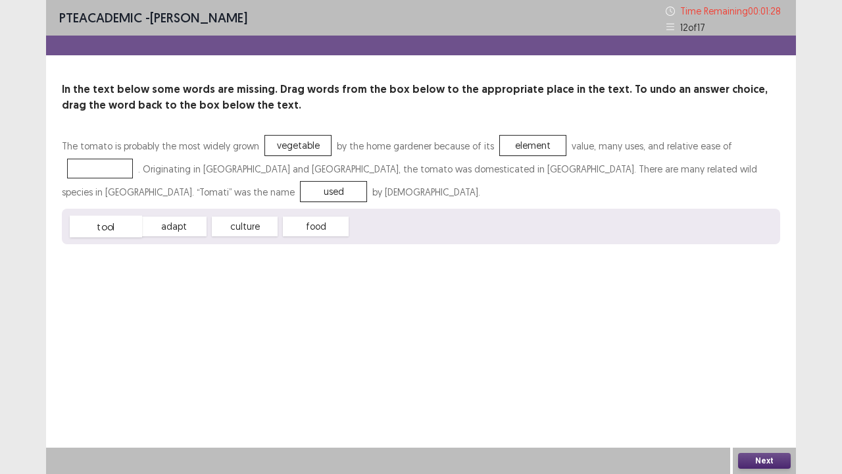
click at [107, 222] on div "tool" at bounding box center [106, 227] width 72 height 22
click at [764, 456] on button "Next" at bounding box center [764, 460] width 53 height 16
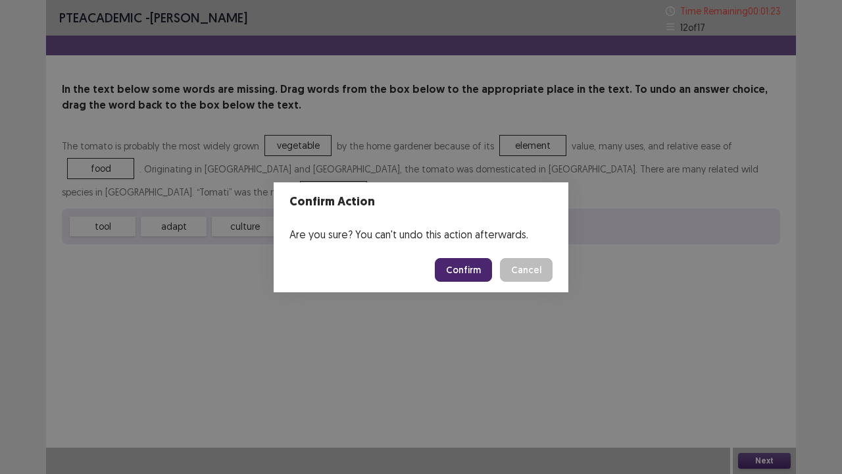
click at [452, 281] on button "Confirm" at bounding box center [463, 270] width 57 height 24
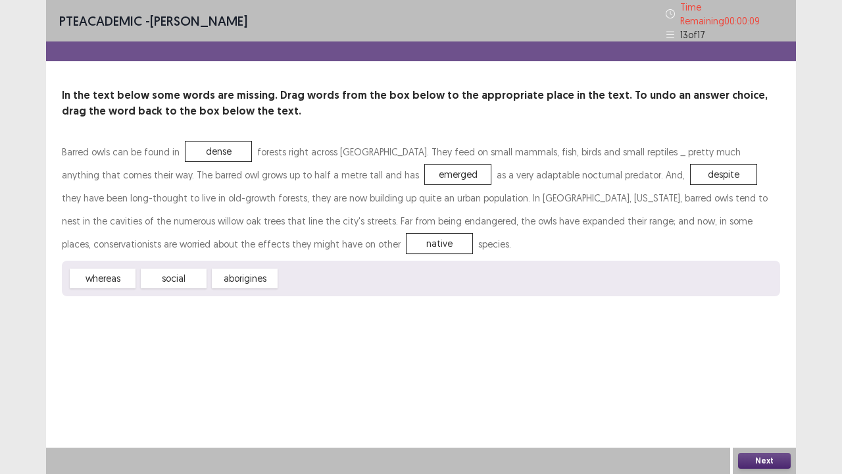
click at [777, 460] on button "Next" at bounding box center [764, 460] width 53 height 16
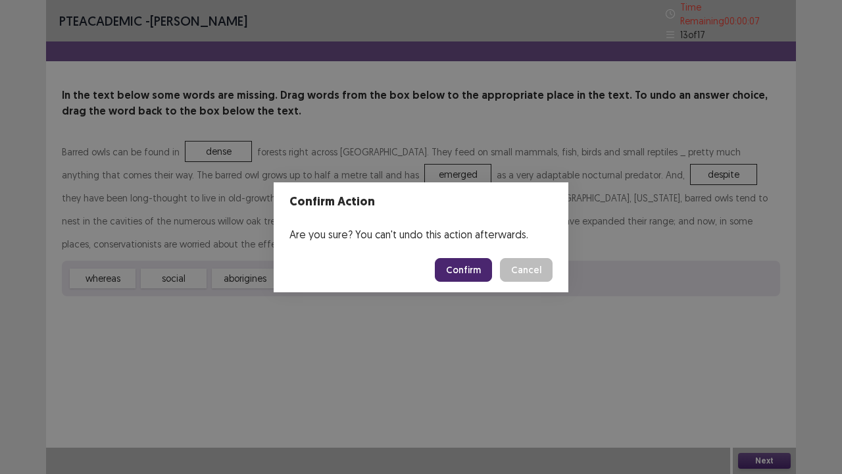
click at [462, 281] on button "Confirm" at bounding box center [463, 270] width 57 height 24
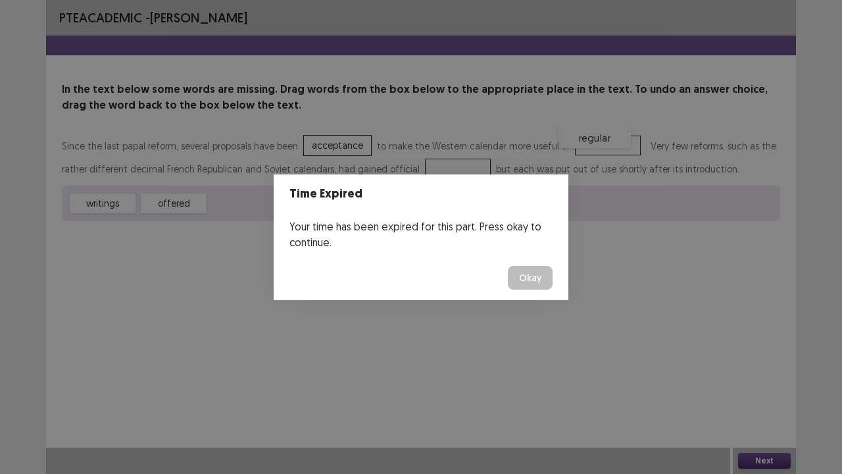
drag, startPoint x: 249, startPoint y: 209, endPoint x: 597, endPoint y: 145, distance: 353.8
click at [539, 289] on button "Okay" at bounding box center [530, 278] width 45 height 24
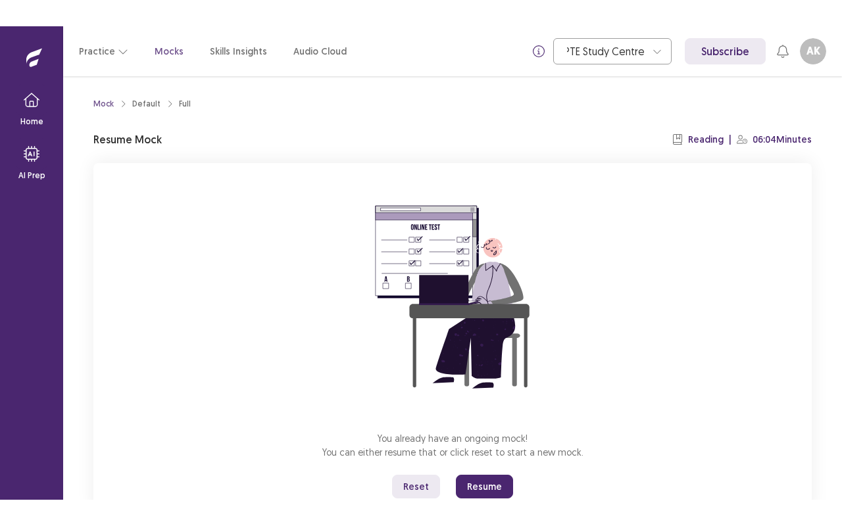
scroll to position [46, 0]
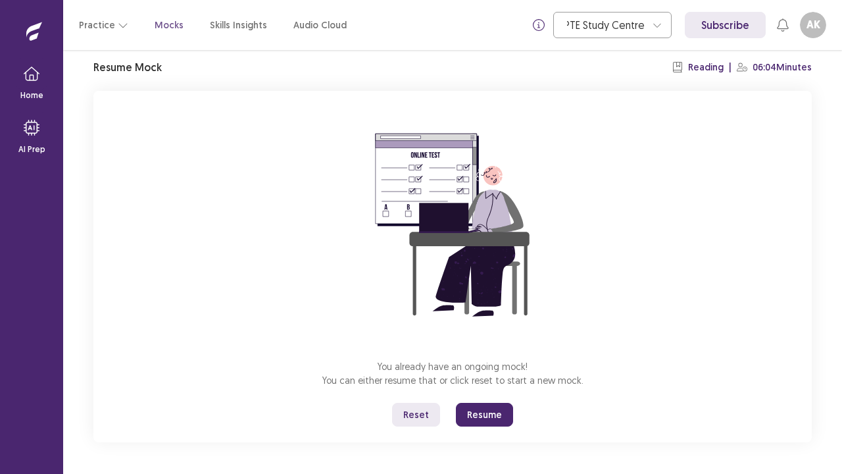
click at [497, 417] on button "Resume" at bounding box center [484, 414] width 57 height 24
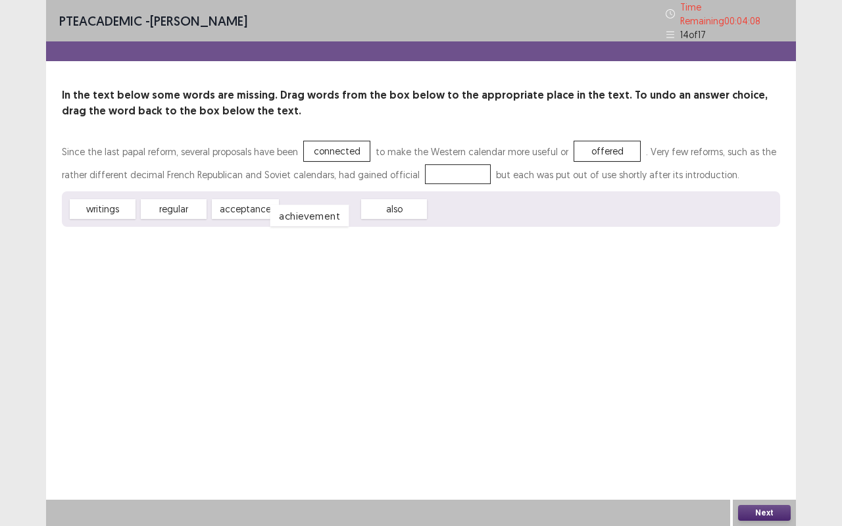
drag, startPoint x: 319, startPoint y: 208, endPoint x: 307, endPoint y: 210, distance: 12.0
click at [307, 210] on div "achievement" at bounding box center [309, 216] width 79 height 22
drag, startPoint x: 220, startPoint y: 204, endPoint x: 386, endPoint y: 176, distance: 168.0
click at [406, 172] on div "Since the last papal reform, several proposals have been connected to make the …" at bounding box center [421, 183] width 718 height 87
click at [781, 473] on button "Next" at bounding box center [764, 513] width 53 height 16
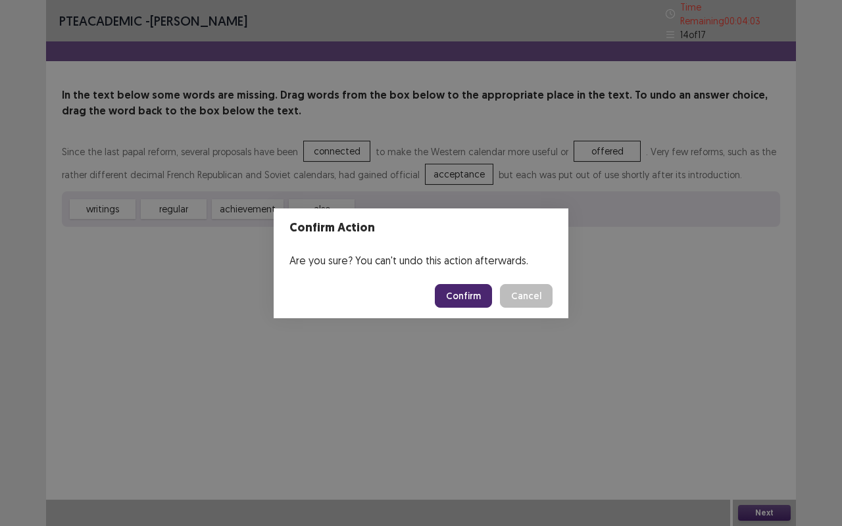
click at [468, 295] on button "Confirm" at bounding box center [463, 296] width 57 height 24
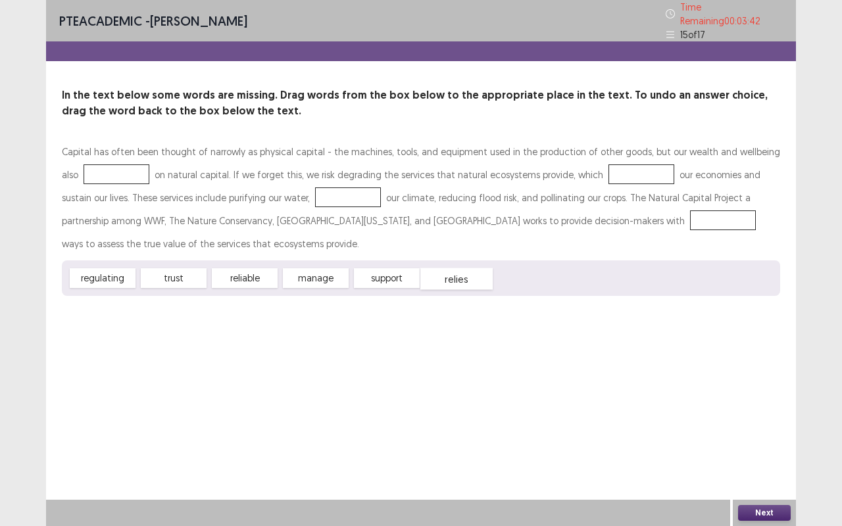
click at [466, 272] on div "relies" at bounding box center [456, 279] width 72 height 22
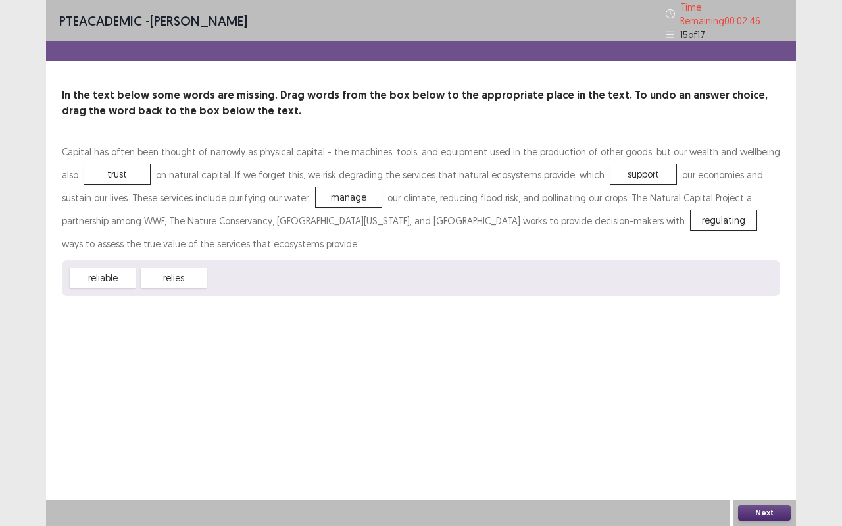
click at [753, 473] on button "Next" at bounding box center [764, 513] width 53 height 16
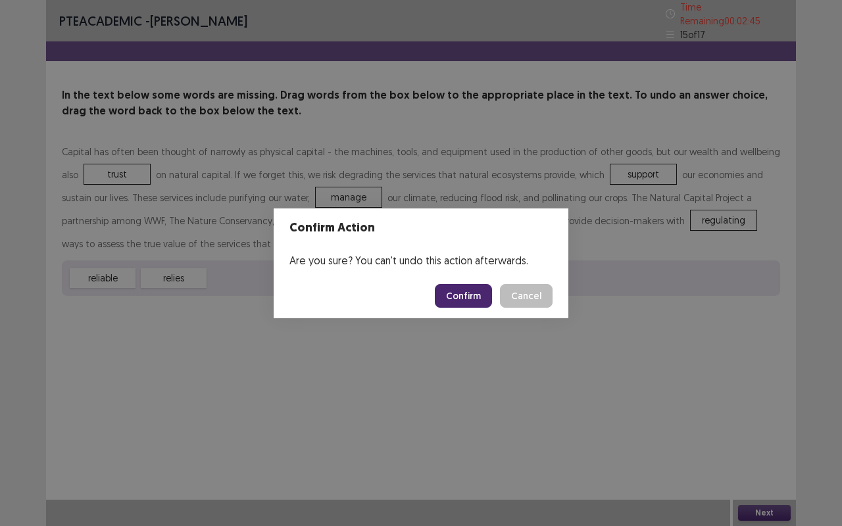
click at [452, 301] on button "Confirm" at bounding box center [463, 296] width 57 height 24
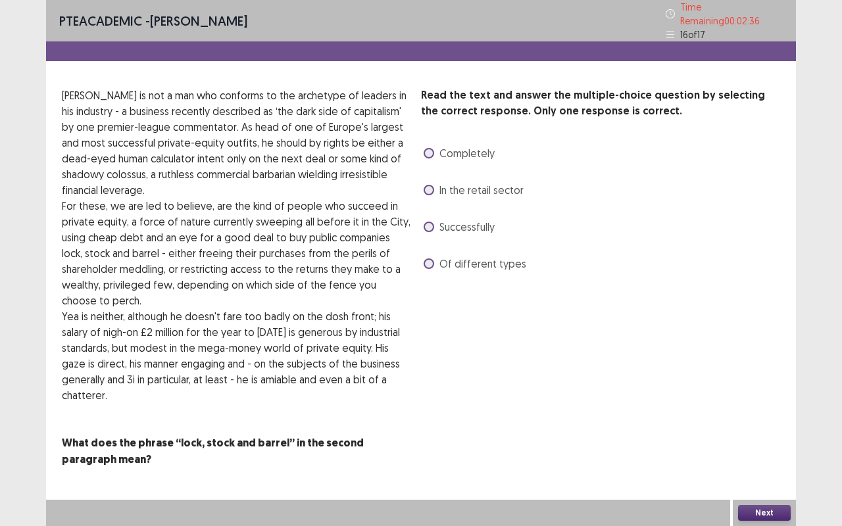
drag, startPoint x: 434, startPoint y: 142, endPoint x: 445, endPoint y: 174, distance: 33.5
click at [435, 145] on label "Completely" at bounding box center [459, 153] width 71 height 16
click at [428, 222] on span at bounding box center [429, 227] width 11 height 11
click at [768, 473] on button "Next" at bounding box center [764, 513] width 53 height 16
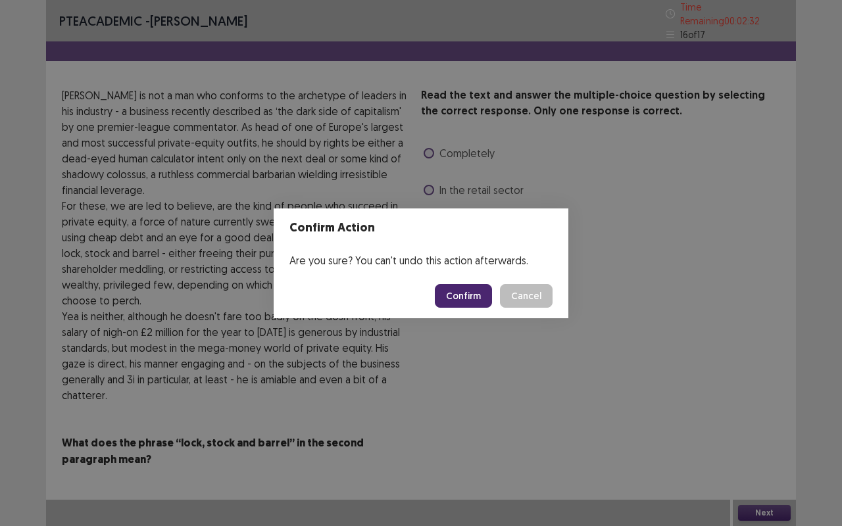
click at [488, 298] on button "Confirm" at bounding box center [463, 296] width 57 height 24
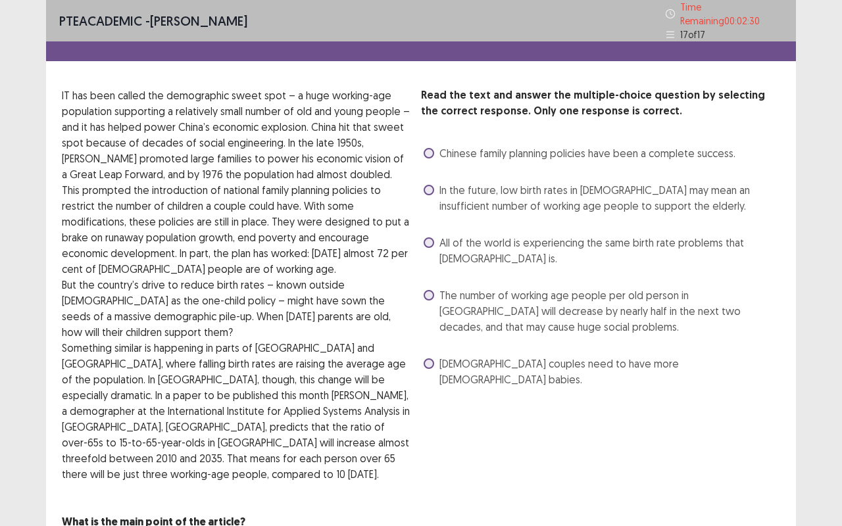
click at [424, 232] on div "All of the world is experiencing the same birth rate problems that China is." at bounding box center [600, 250] width 359 height 37
click at [424, 239] on div "All of the world is experiencing the same birth rate problems that China is." at bounding box center [600, 250] width 359 height 37
click at [437, 238] on label "All of the world is experiencing the same birth rate problems that China is." at bounding box center [602, 251] width 356 height 32
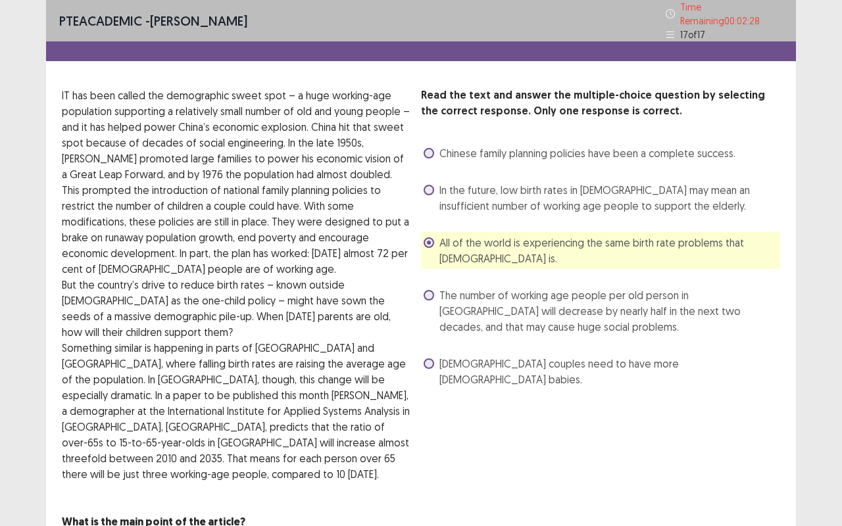
scroll to position [40, 0]
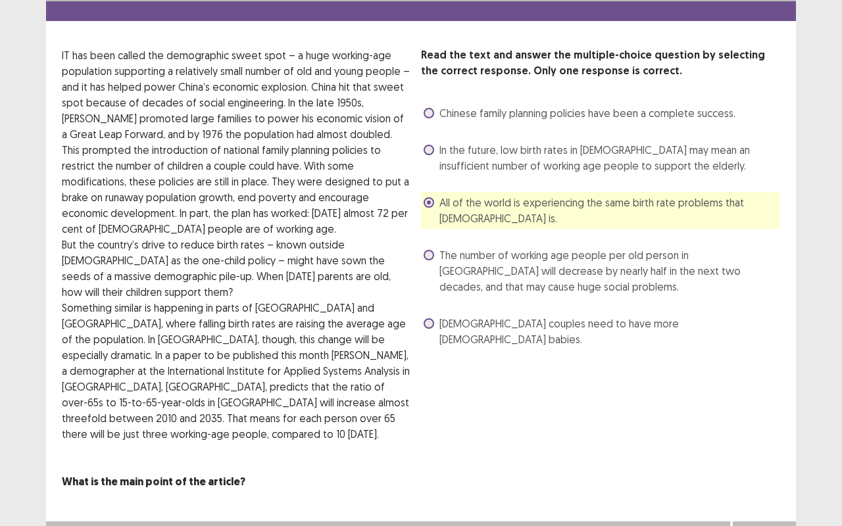
click at [783, 473] on button "Next" at bounding box center [764, 535] width 53 height 16
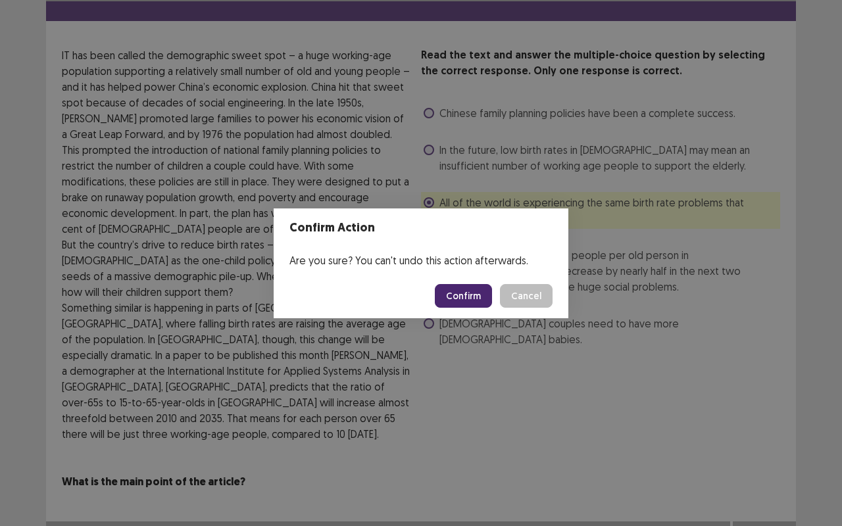
click at [470, 287] on button "Confirm" at bounding box center [463, 296] width 57 height 24
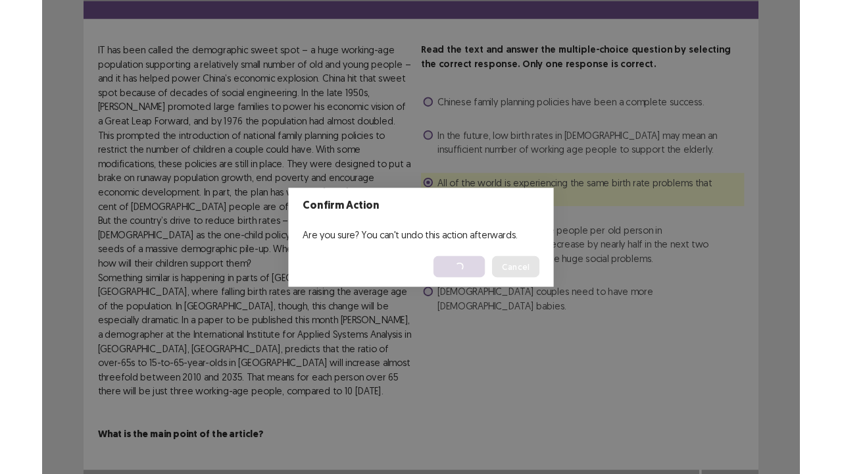
scroll to position [0, 0]
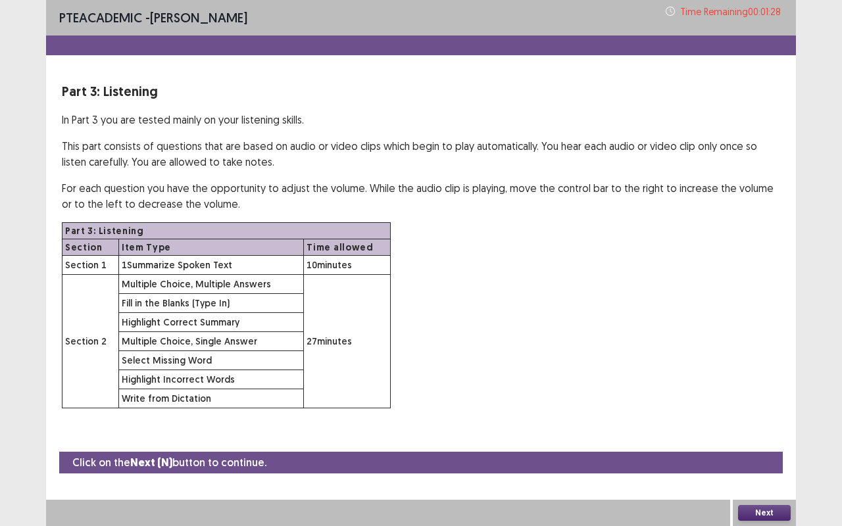
click at [766, 473] on button "Next" at bounding box center [764, 513] width 53 height 16
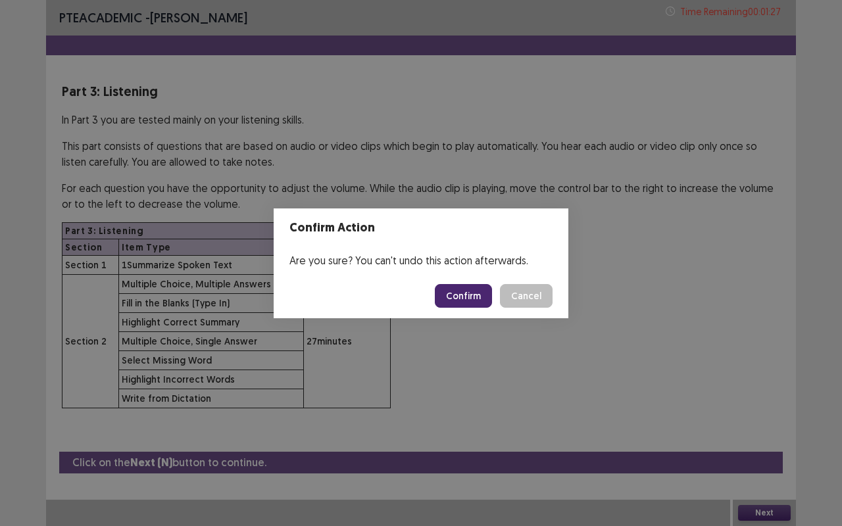
click at [455, 299] on button "Confirm" at bounding box center [463, 296] width 57 height 24
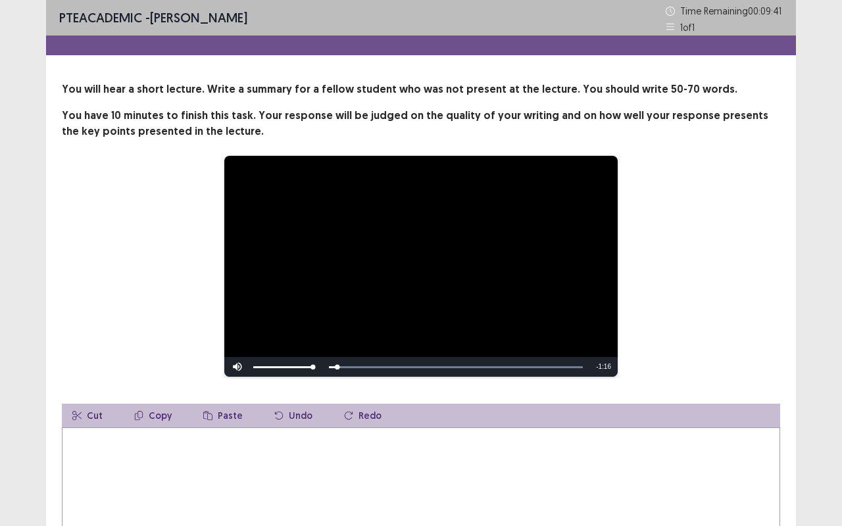
click at [402, 235] on video "Video Player" at bounding box center [420, 266] width 393 height 221
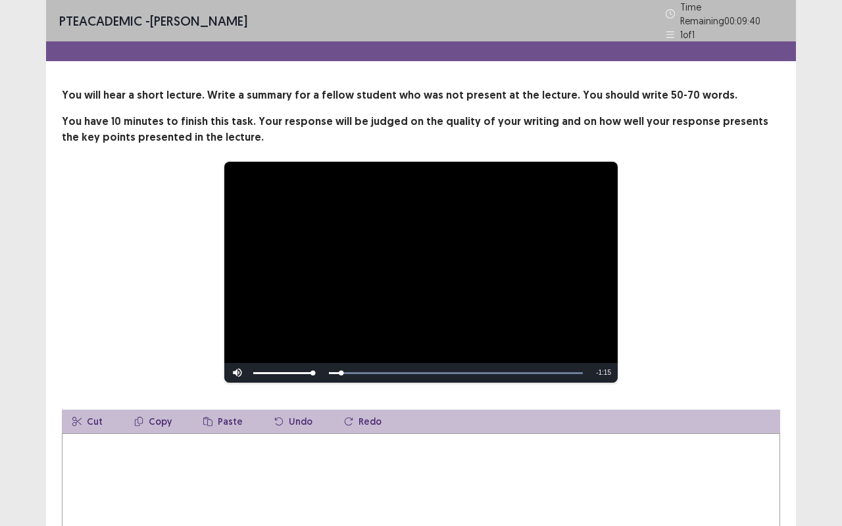
click at [336, 288] on video "Video Player" at bounding box center [420, 272] width 393 height 221
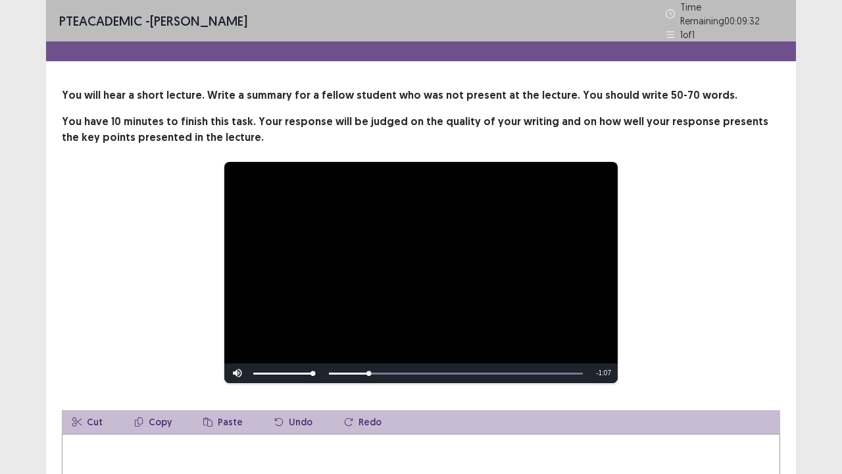
scroll to position [180, 0]
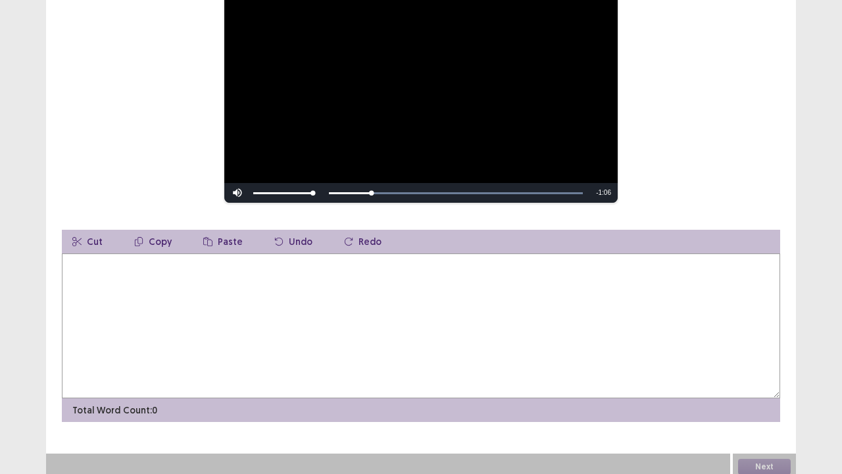
click at [533, 352] on textarea at bounding box center [421, 325] width 718 height 145
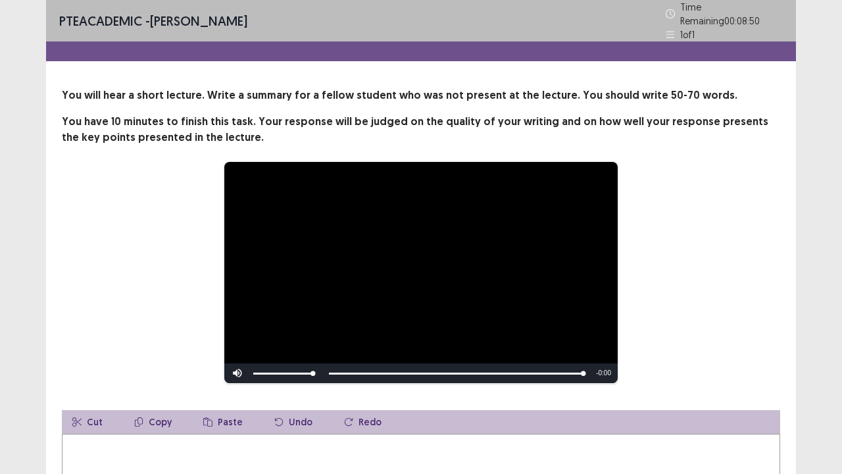
scroll to position [3, 0]
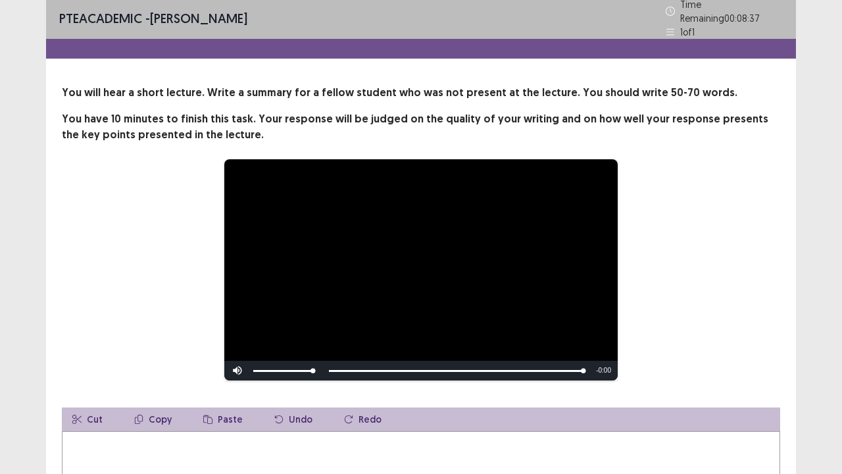
drag, startPoint x: 582, startPoint y: 365, endPoint x: 348, endPoint y: 330, distance: 236.7
click at [341, 371] on div "Skip Backward Skip Forward Mute 89% Current Time 1:18 / Duration 1:18 Loaded : …" at bounding box center [420, 370] width 393 height 20
click at [417, 219] on video "Video Player" at bounding box center [420, 269] width 393 height 221
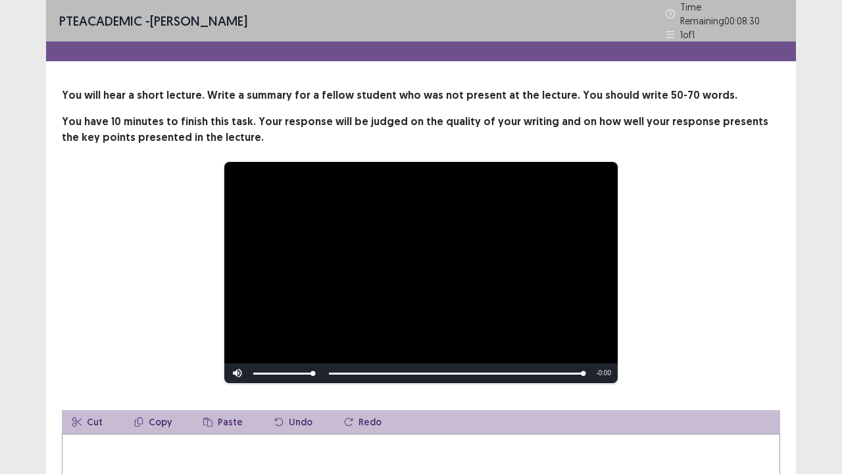
scroll to position [180, 0]
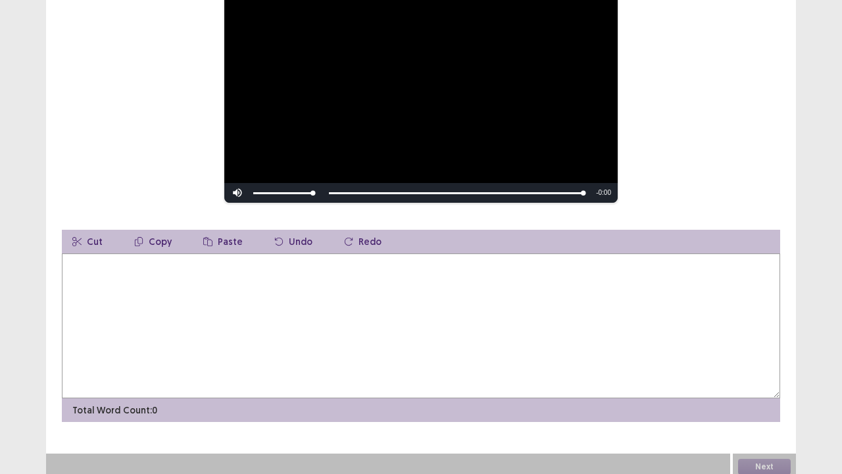
click at [366, 262] on textarea at bounding box center [421, 325] width 718 height 145
type textarea "*"
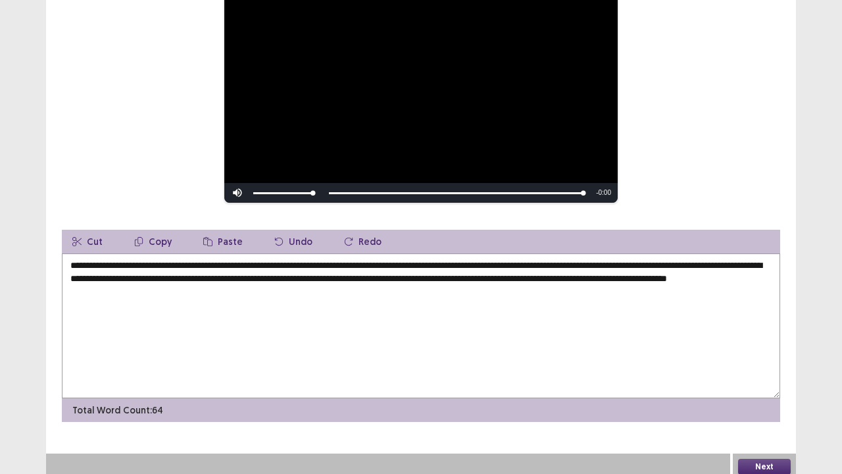
type textarea "**********"
click at [782, 458] on button "Next" at bounding box center [764, 466] width 53 height 16
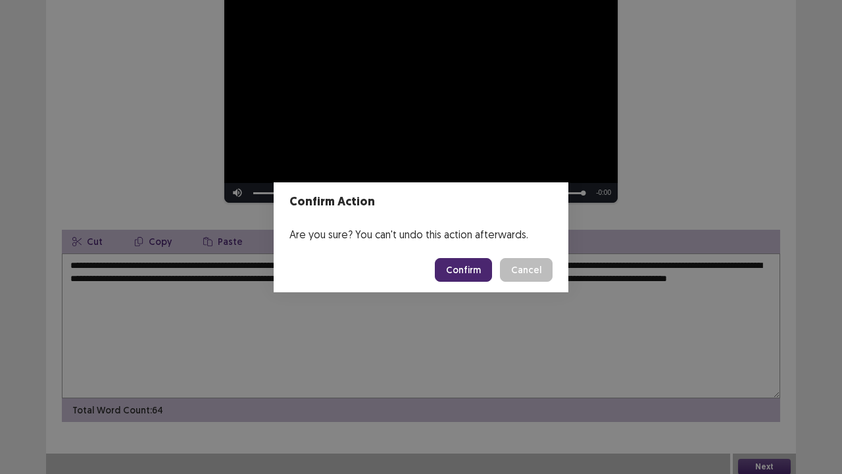
click at [479, 281] on button "Confirm" at bounding box center [463, 270] width 57 height 24
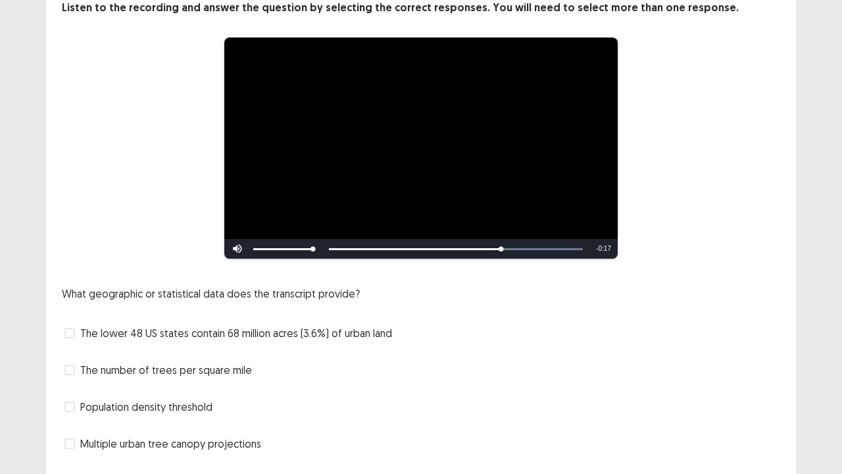
scroll to position [79, 0]
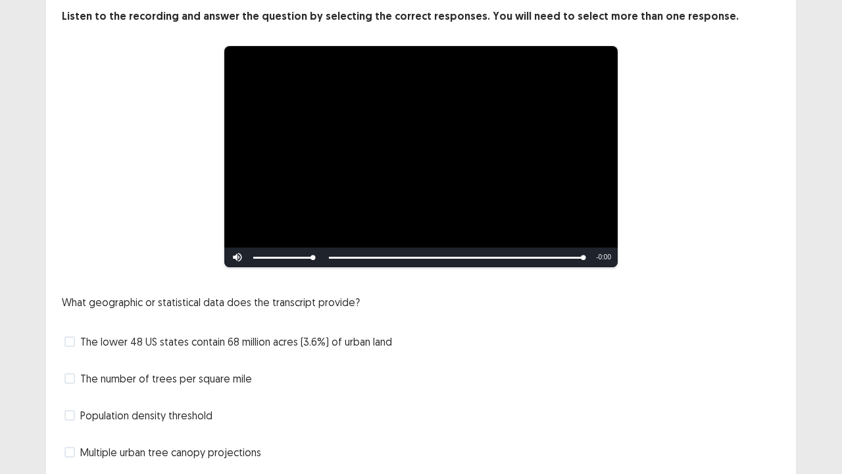
drag, startPoint x: 66, startPoint y: 331, endPoint x: 243, endPoint y: 345, distance: 176.7
click at [66, 336] on span at bounding box center [69, 341] width 11 height 11
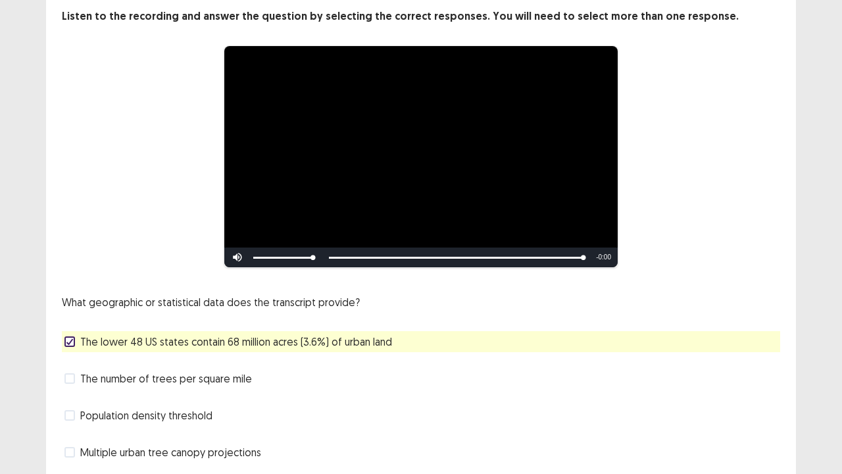
scroll to position [120, 0]
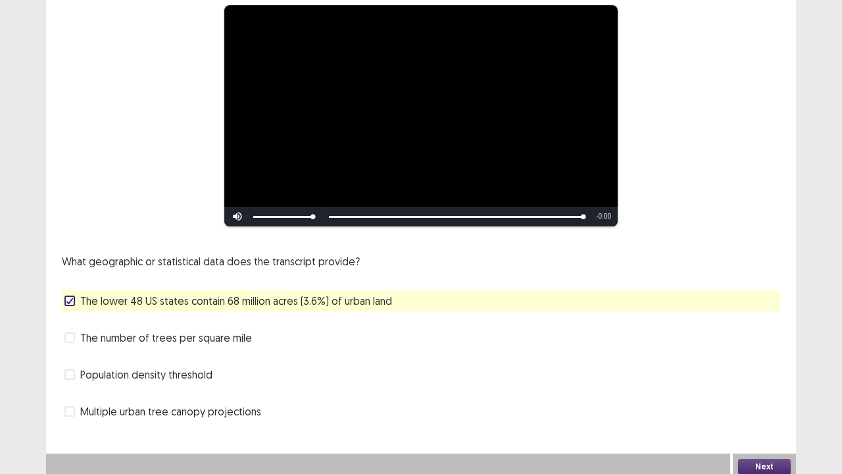
click at [752, 458] on button "Next" at bounding box center [764, 466] width 53 height 16
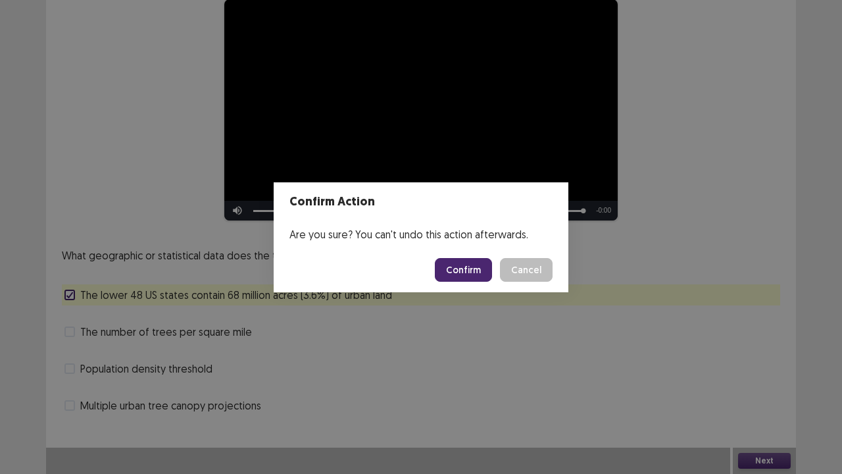
click at [437, 281] on footer "Confirm Cancel" at bounding box center [421, 269] width 295 height 45
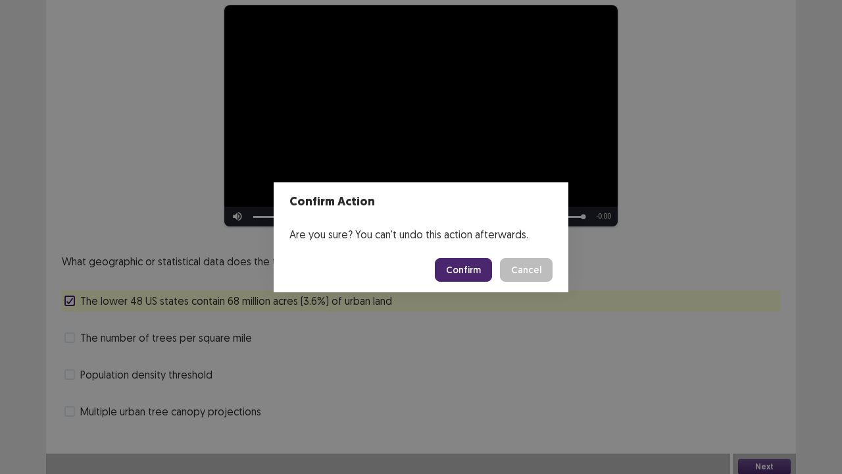
click at [441, 281] on button "Confirm" at bounding box center [463, 270] width 57 height 24
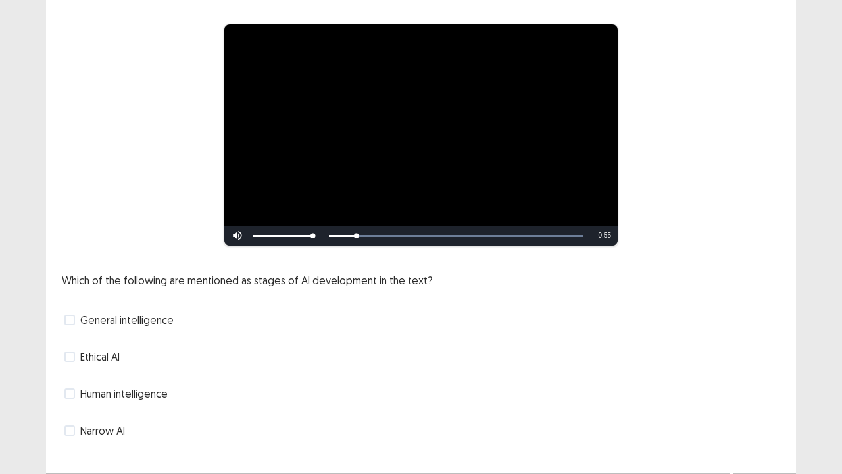
scroll to position [98, 0]
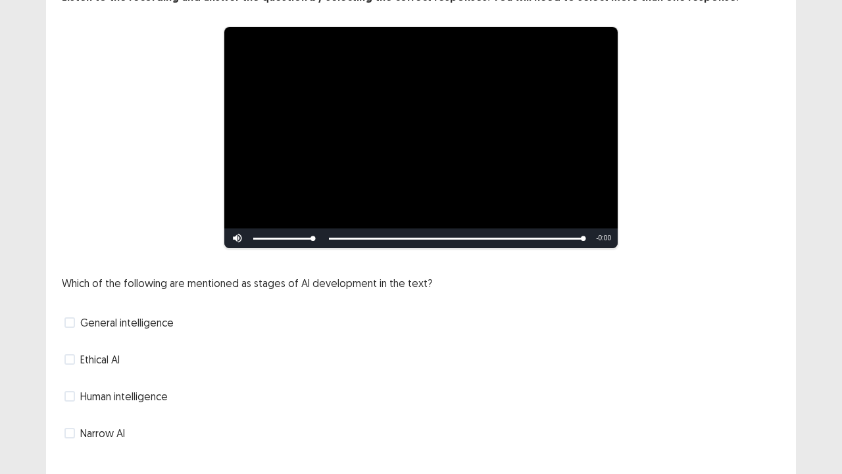
click at [68, 354] on span at bounding box center [69, 359] width 11 height 11
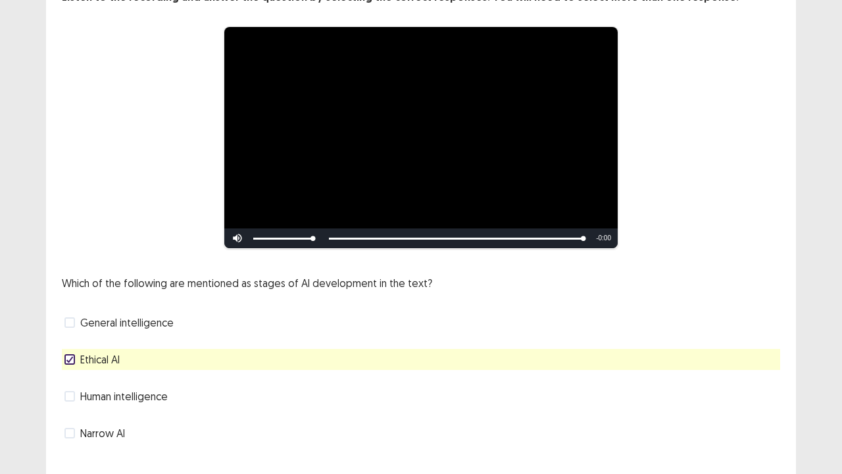
scroll to position [120, 0]
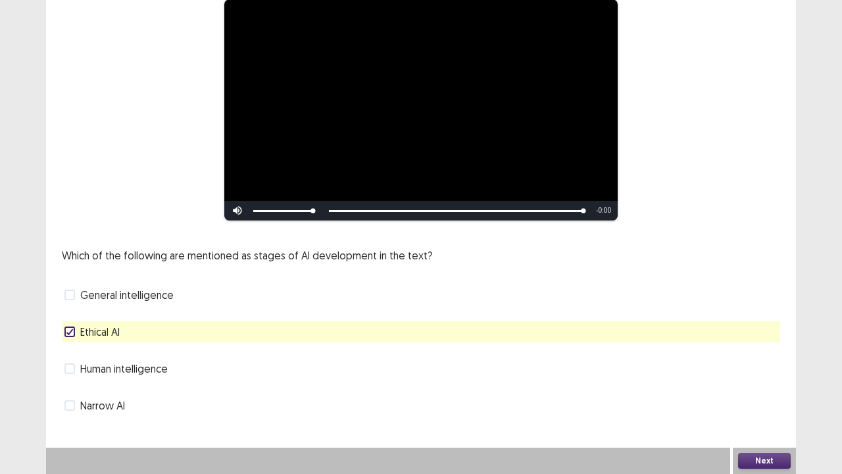
click at [771, 464] on button "Next" at bounding box center [764, 460] width 53 height 16
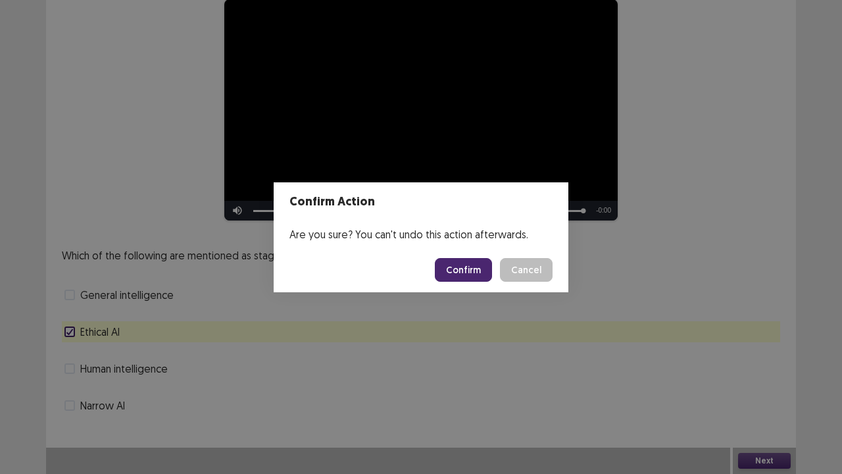
click at [451, 281] on button "Confirm" at bounding box center [463, 270] width 57 height 24
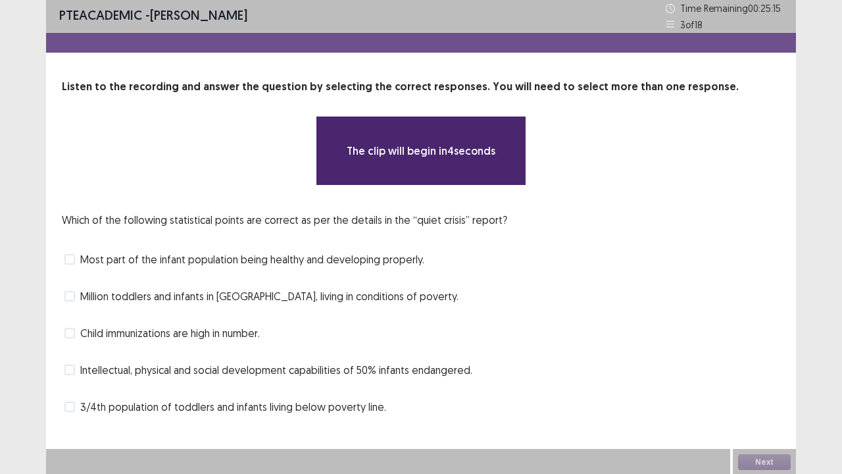
scroll to position [4, 0]
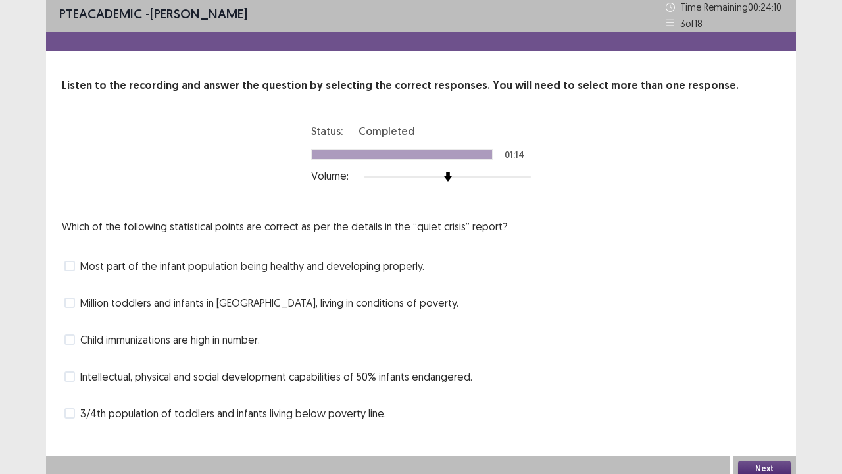
click at [516, 274] on div "Most part of the infant population being healthy and developing properly." at bounding box center [421, 265] width 718 height 21
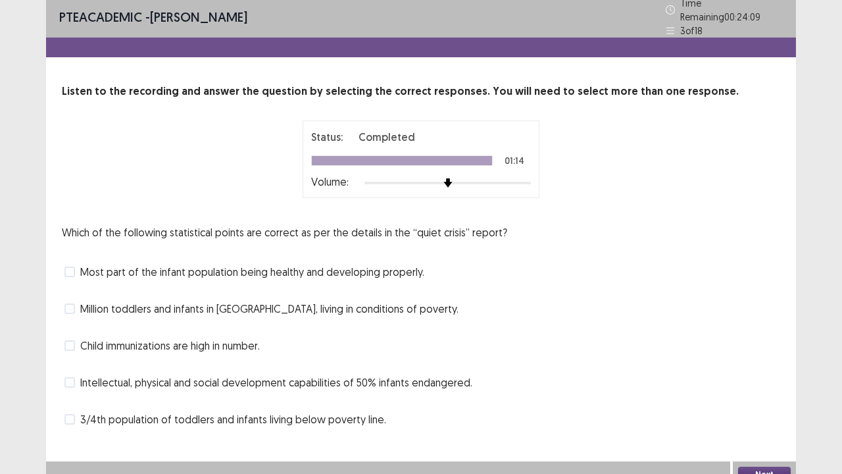
click at [70, 414] on span at bounding box center [69, 419] width 11 height 11
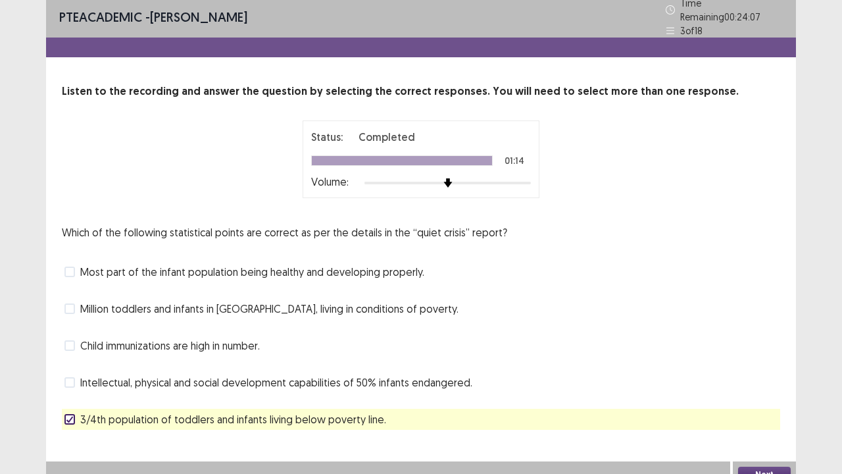
drag, startPoint x: 172, startPoint y: 373, endPoint x: 275, endPoint y: 373, distance: 102.6
click at [172, 374] on span "Intellectual, physical and social development capabilities of 50% infants endan…" at bounding box center [276, 382] width 392 height 16
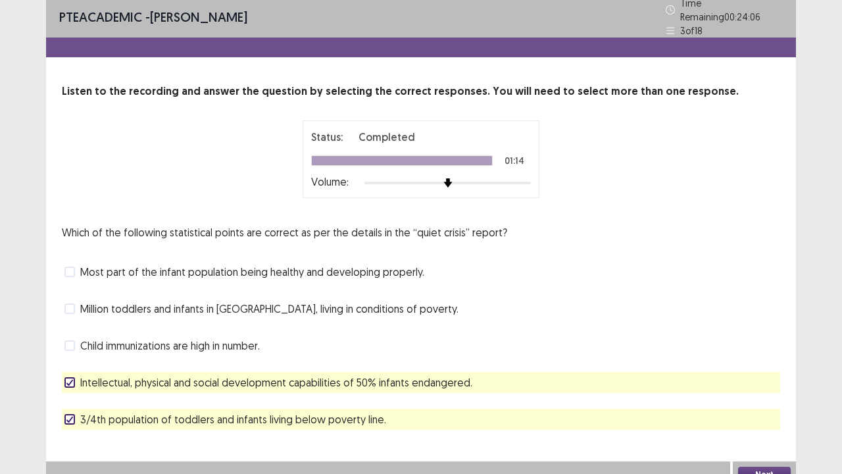
click at [753, 466] on button "Next" at bounding box center [764, 474] width 53 height 16
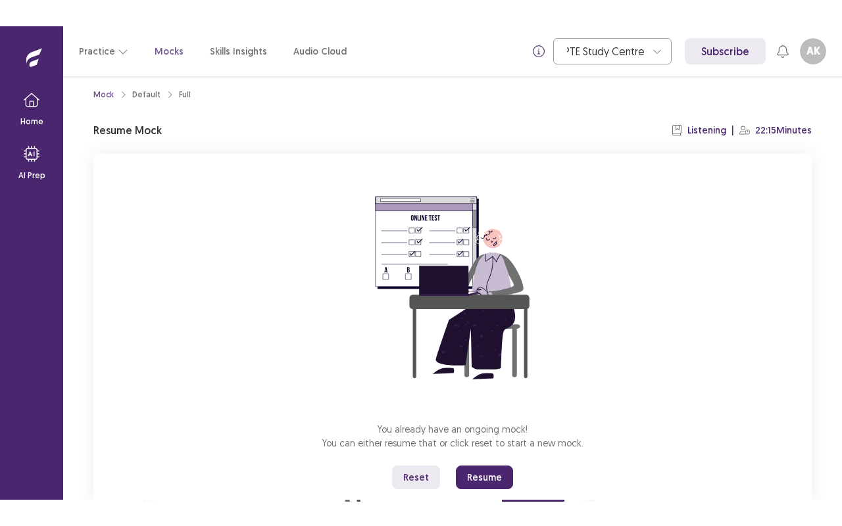
scroll to position [46, 0]
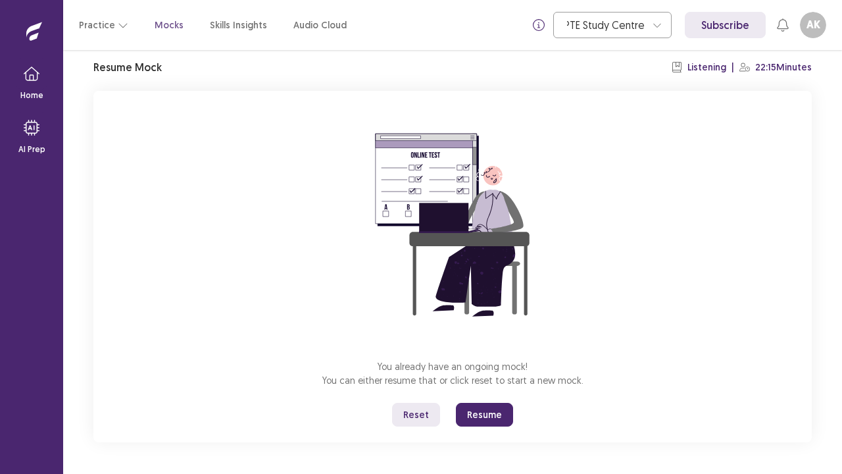
click at [486, 417] on button "Resume" at bounding box center [484, 414] width 57 height 24
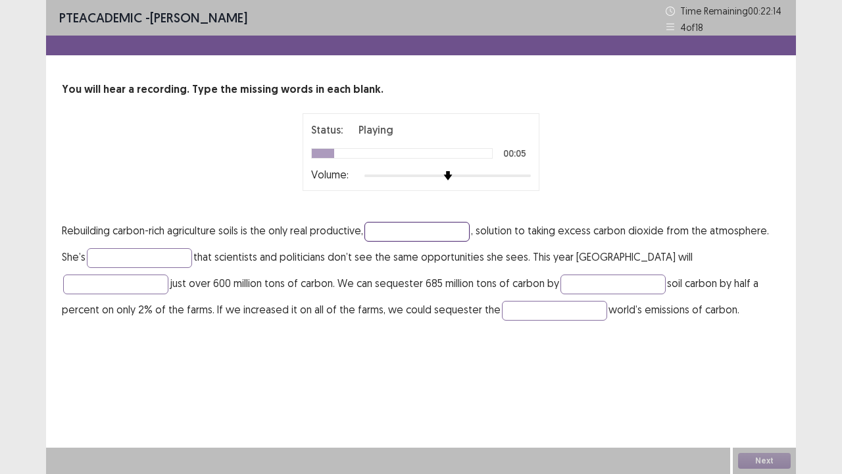
click at [435, 222] on input "text" at bounding box center [416, 232] width 105 height 20
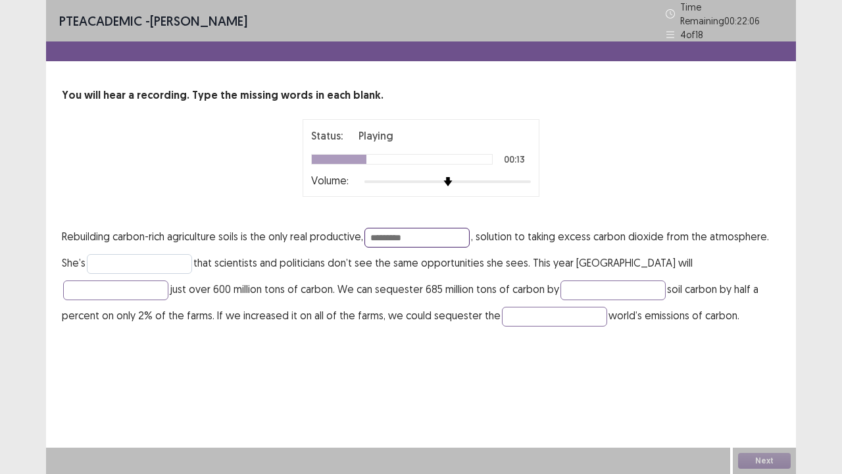
type input "*********"
click at [129, 256] on input "text" at bounding box center [139, 264] width 105 height 20
type input "**********"
click at [168, 280] on input "text" at bounding box center [115, 290] width 105 height 20
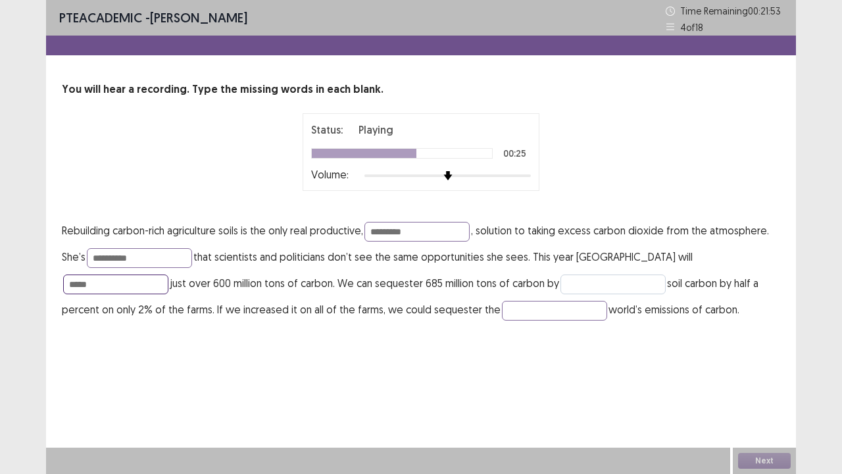
type input "*****"
click at [560, 276] on input "text" at bounding box center [612, 284] width 105 height 20
type input "**********"
click at [502, 312] on input "text" at bounding box center [554, 311] width 105 height 20
type input "*****"
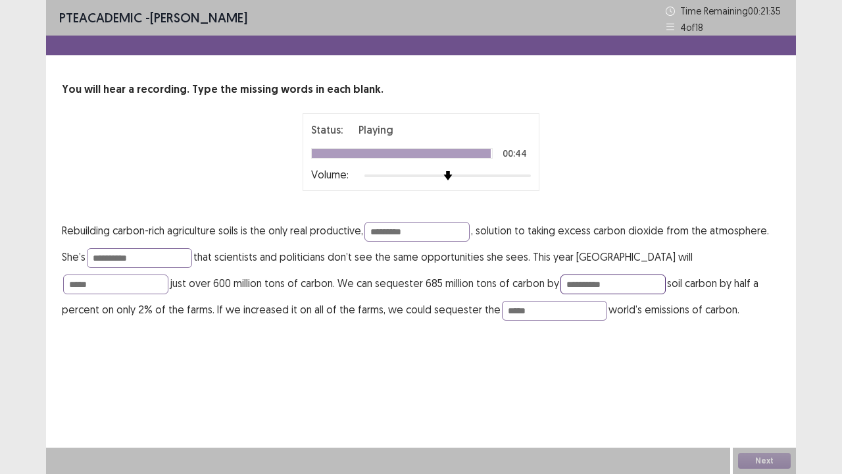
click at [560, 278] on input "**********" at bounding box center [612, 284] width 105 height 20
type input "**********"
click at [762, 455] on button "Next" at bounding box center [764, 460] width 53 height 16
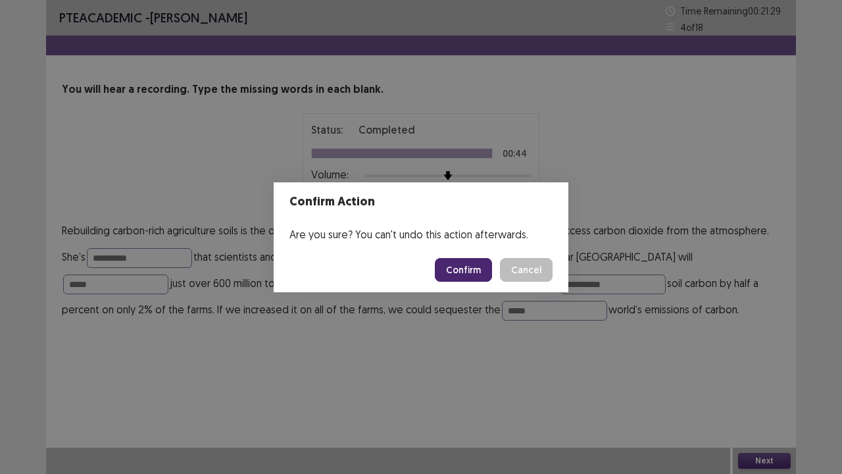
click at [464, 281] on button "Confirm" at bounding box center [463, 270] width 57 height 24
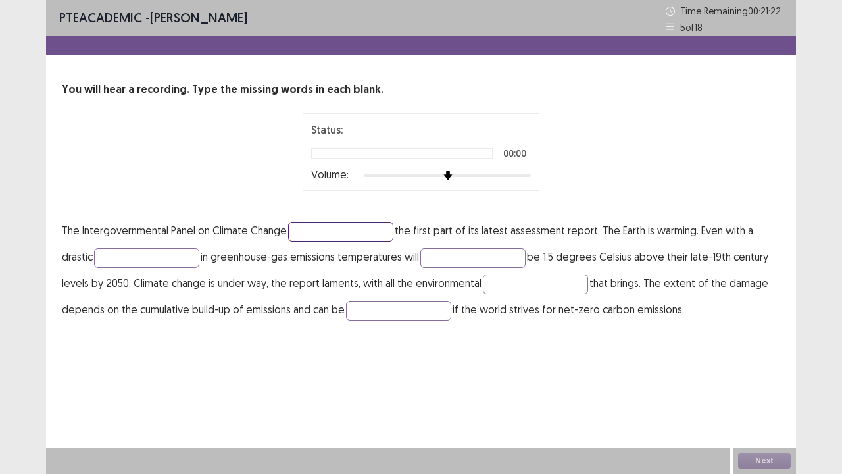
click at [373, 226] on input "text" at bounding box center [340, 232] width 105 height 20
type input "********"
click at [182, 260] on input "text" at bounding box center [146, 258] width 105 height 20
type input "*********"
click at [452, 258] on input "text" at bounding box center [472, 258] width 105 height 20
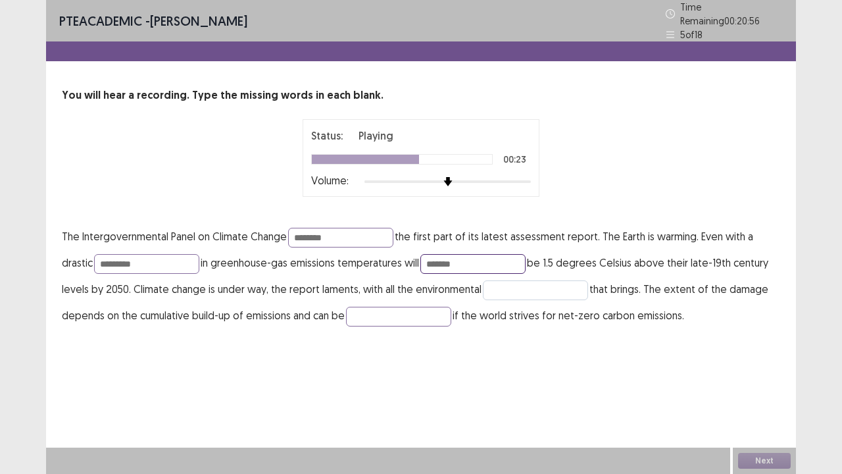
type input "*******"
click at [541, 286] on input "text" at bounding box center [535, 290] width 105 height 20
type input "**********"
click at [439, 310] on input "text" at bounding box center [398, 316] width 105 height 20
type input "*******"
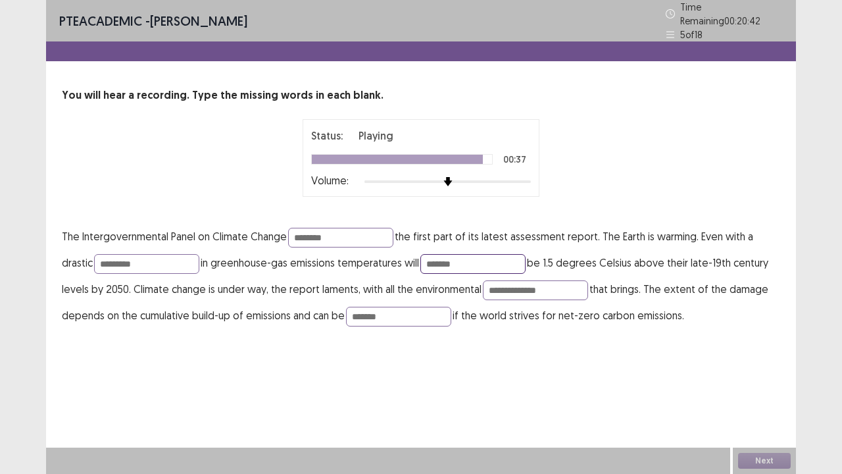
click at [477, 257] on input "*******" at bounding box center [472, 264] width 105 height 20
type input "********"
click at [749, 460] on button "Next" at bounding box center [764, 460] width 53 height 16
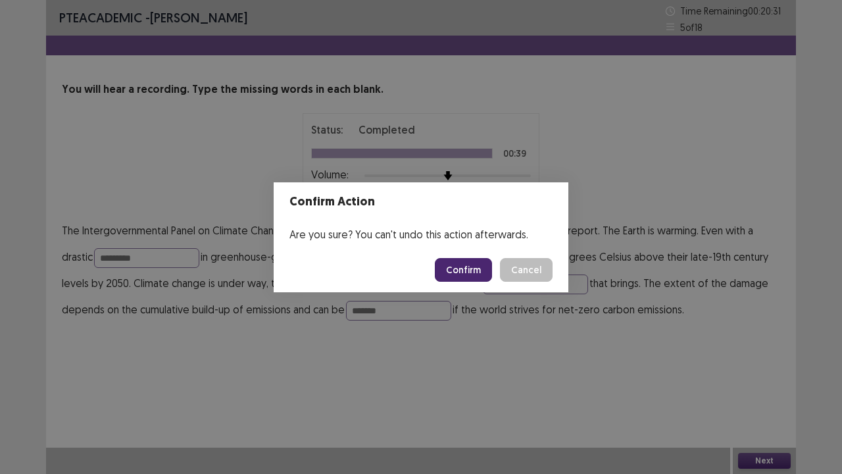
click at [452, 281] on button "Confirm" at bounding box center [463, 270] width 57 height 24
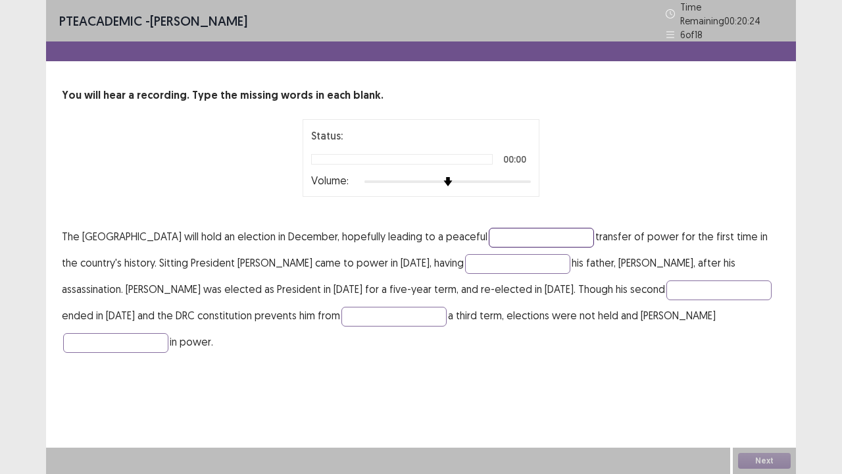
click at [575, 228] on input "text" at bounding box center [541, 238] width 105 height 20
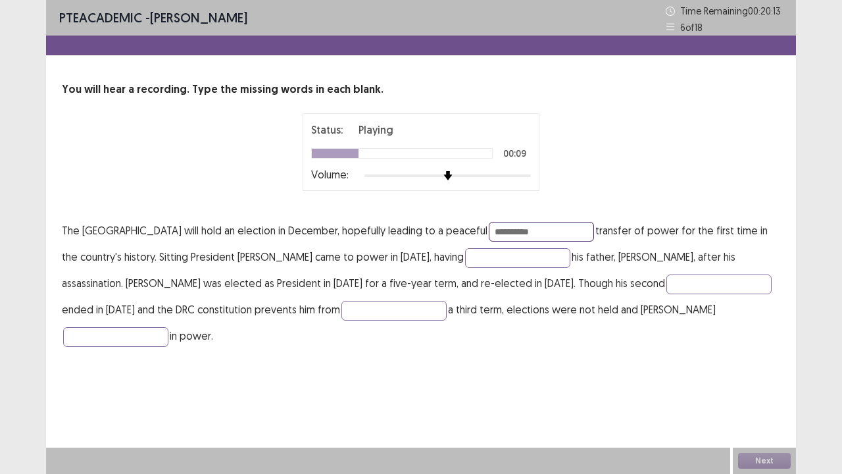
type input "**********"
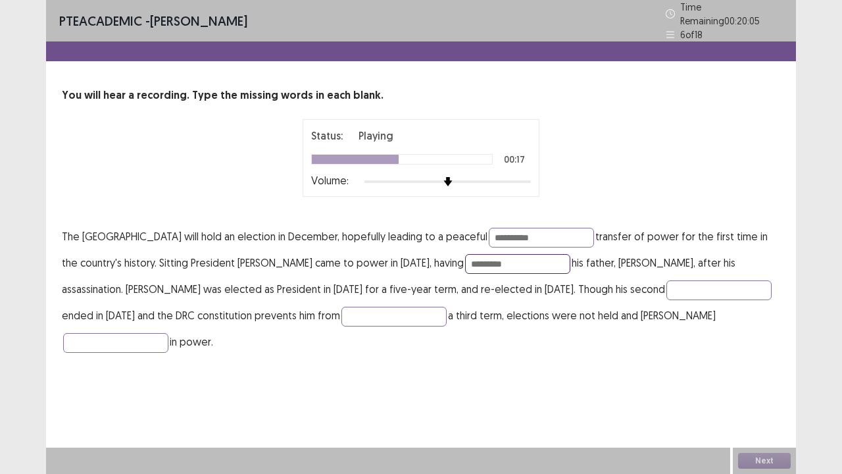
type input "*********"
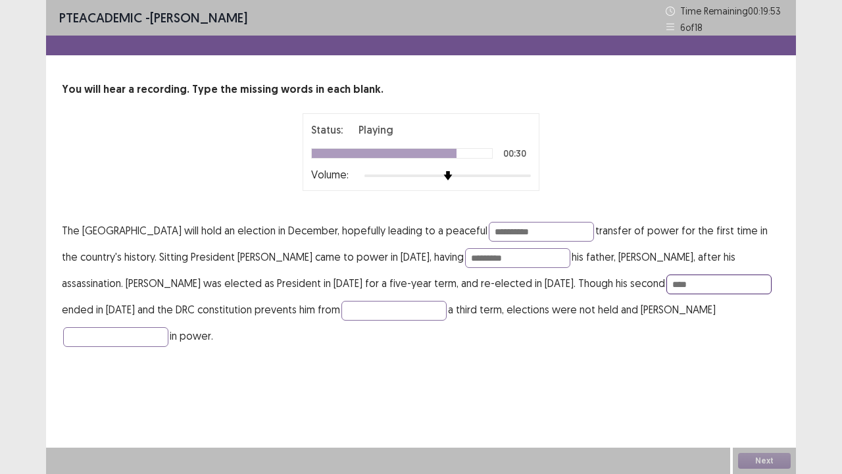
type input "****"
type input "*******"
type input "********"
click at [749, 458] on button "Next" at bounding box center [764, 460] width 53 height 16
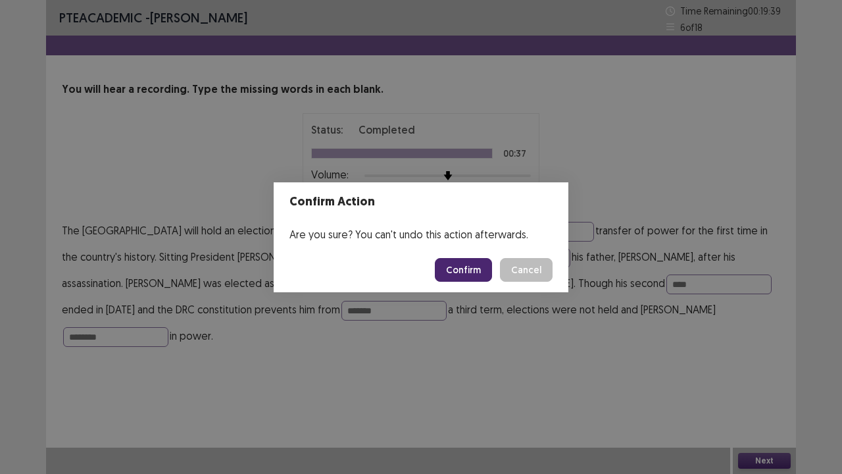
click at [458, 281] on button "Confirm" at bounding box center [463, 270] width 57 height 24
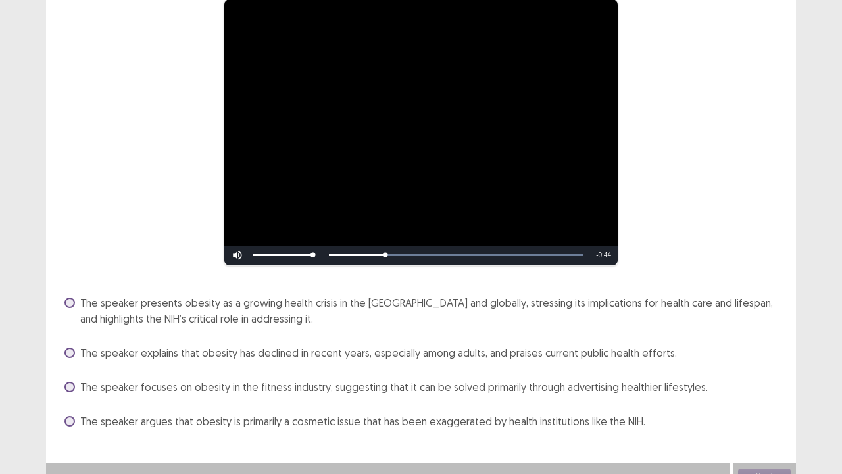
scroll to position [135, 0]
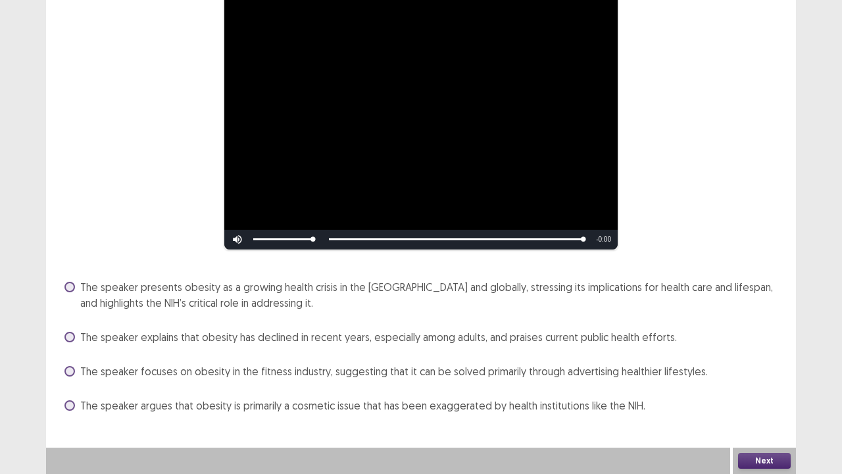
click at [156, 292] on span "The speaker presents obesity as a growing health crisis in the US and globally,…" at bounding box center [430, 295] width 700 height 32
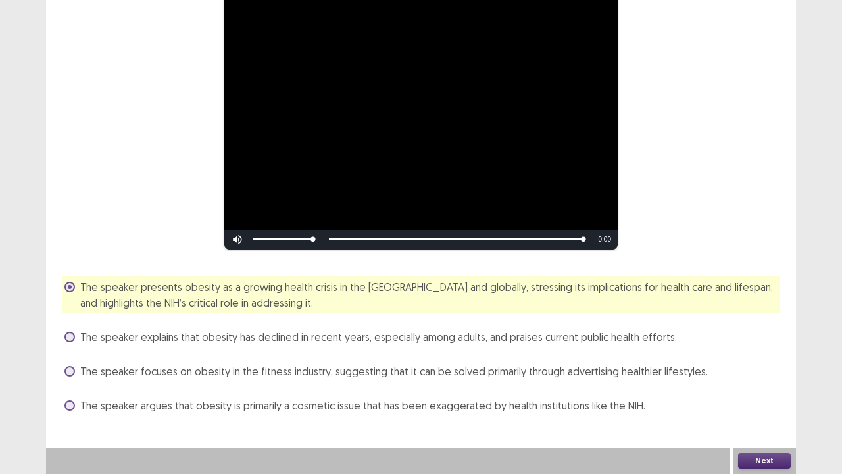
click at [375, 410] on span "The speaker argues that obesity is primarily a cosmetic issue that has been exa…" at bounding box center [362, 405] width 565 height 16
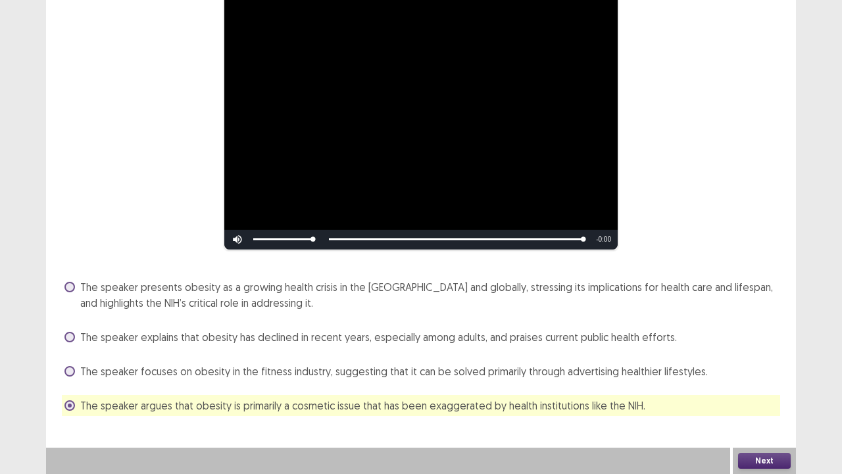
click at [780, 458] on button "Next" at bounding box center [764, 460] width 53 height 16
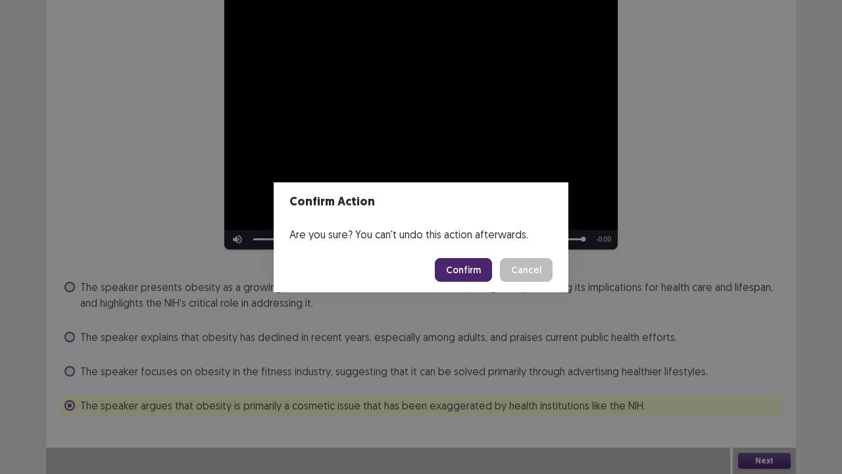
click at [476, 281] on button "Confirm" at bounding box center [463, 270] width 57 height 24
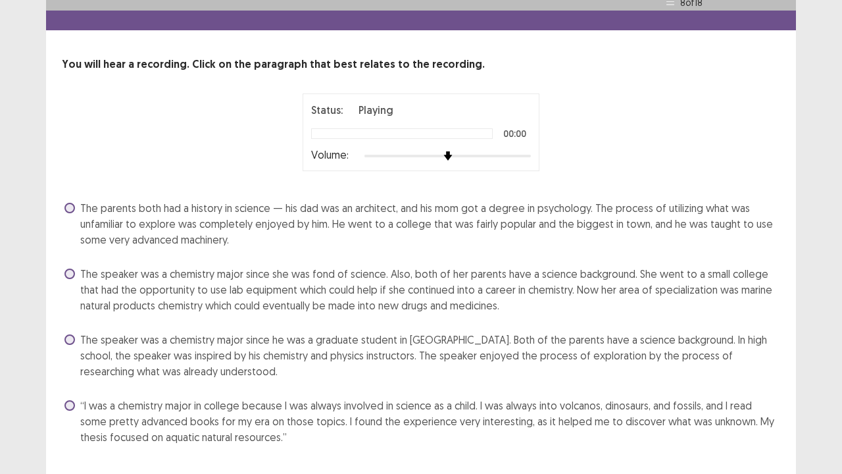
scroll to position [9, 0]
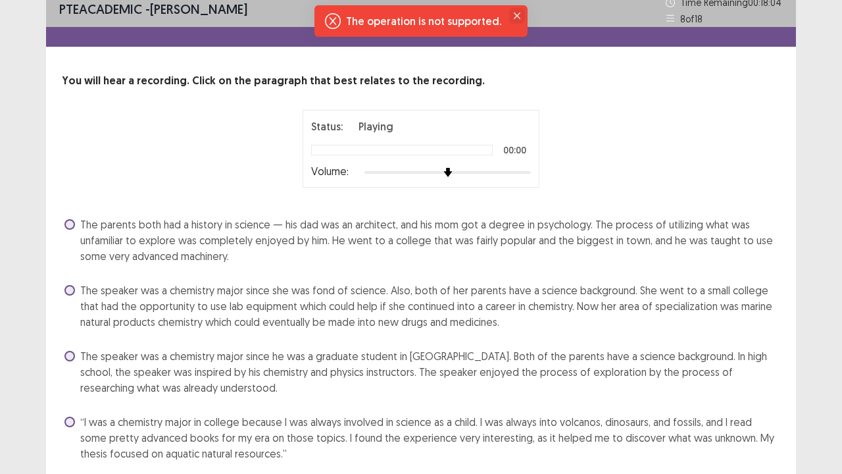
click at [514, 13] on icon "Close" at bounding box center [517, 15] width 7 height 7
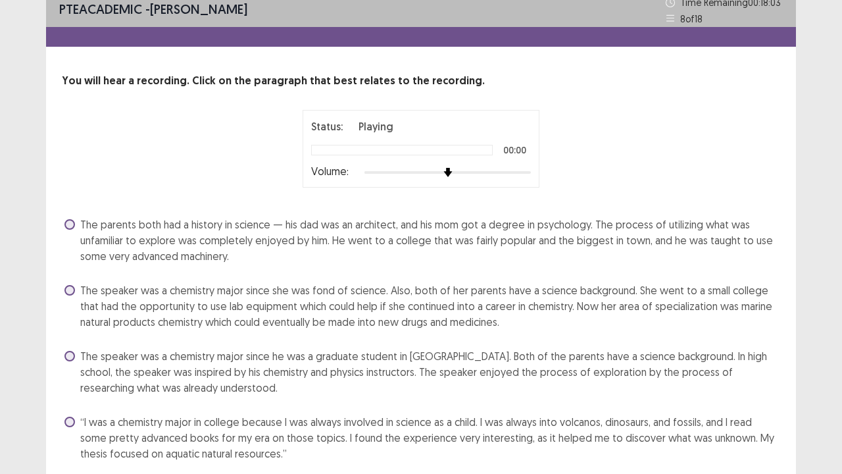
click at [443, 127] on div "Status: Playing 00:00 Volume:" at bounding box center [421, 148] width 220 height 61
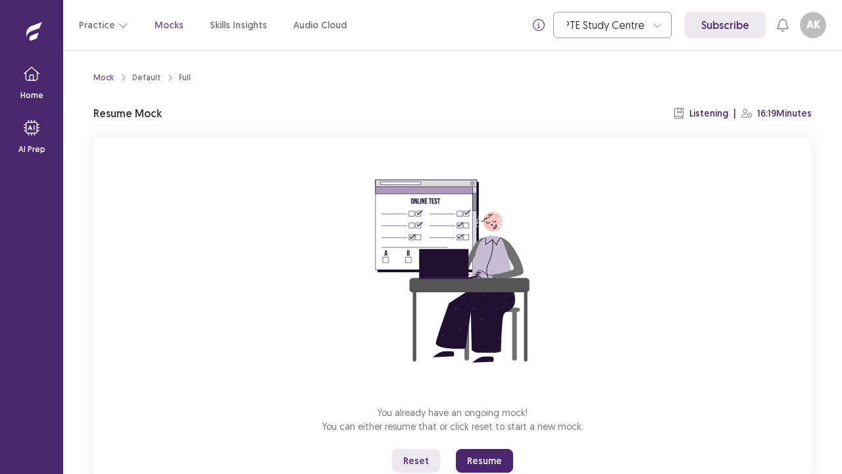
click at [493, 458] on button "Resume" at bounding box center [484, 461] width 57 height 24
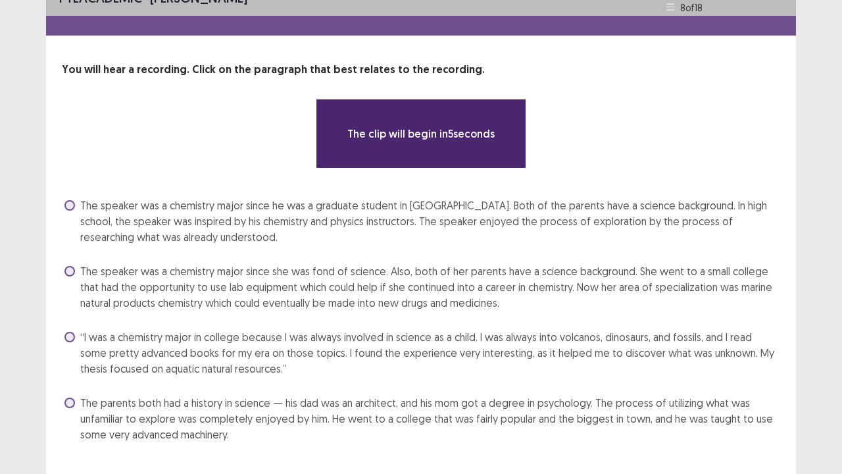
scroll to position [22, 0]
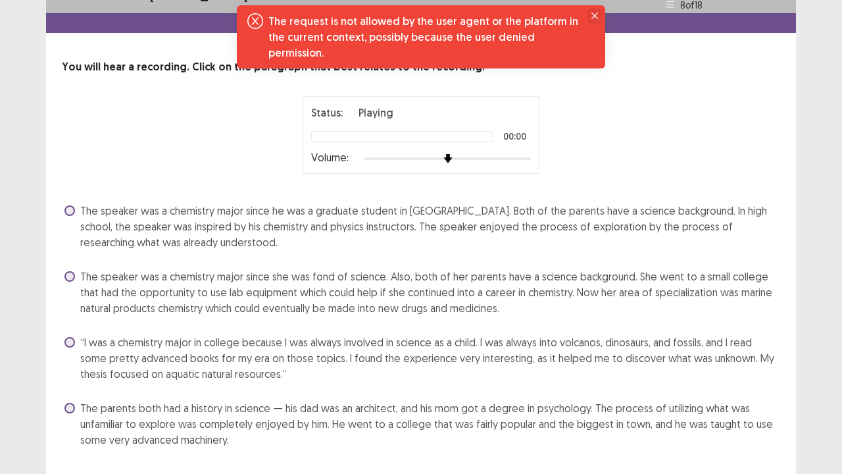
click at [596, 14] on icon "Close" at bounding box center [594, 15] width 7 height 7
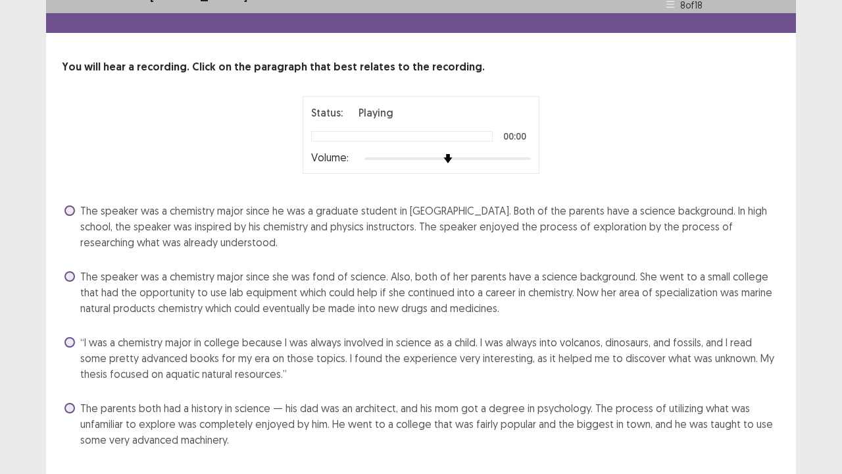
click at [389, 114] on p "Playing" at bounding box center [375, 113] width 35 height 16
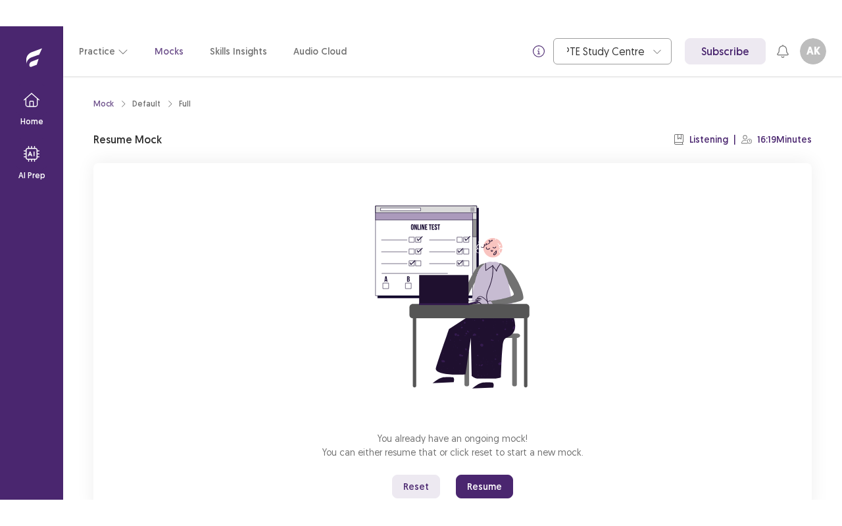
scroll to position [46, 0]
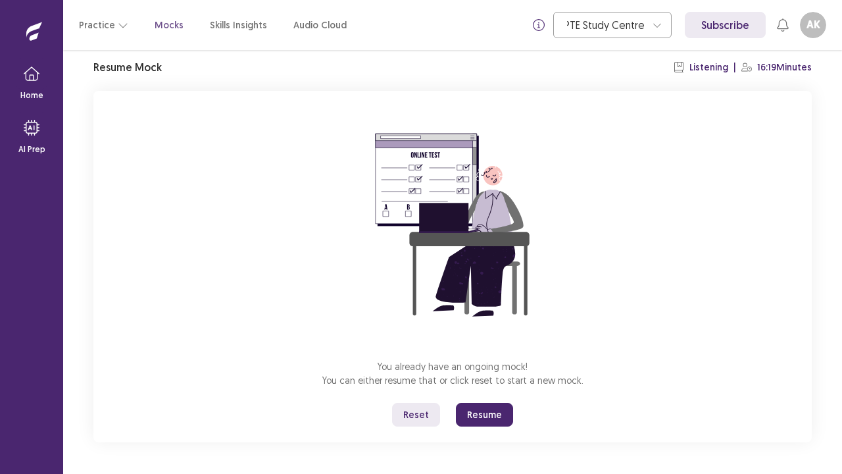
click at [474, 406] on button "Resume" at bounding box center [484, 414] width 57 height 24
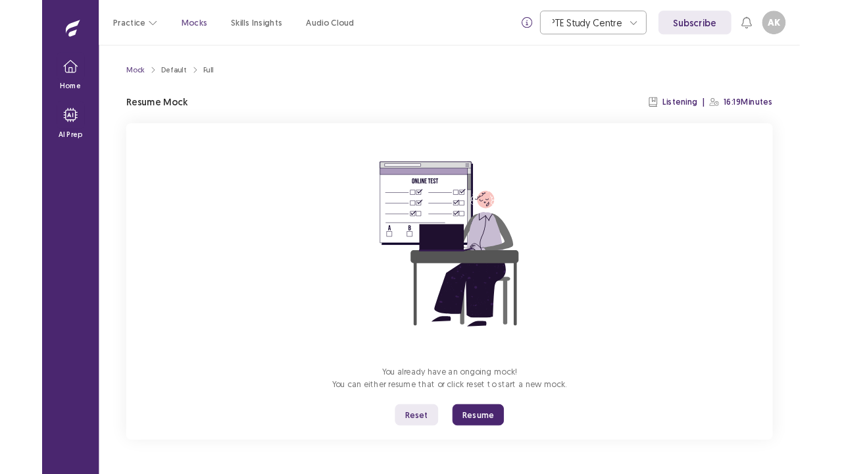
scroll to position [0, 0]
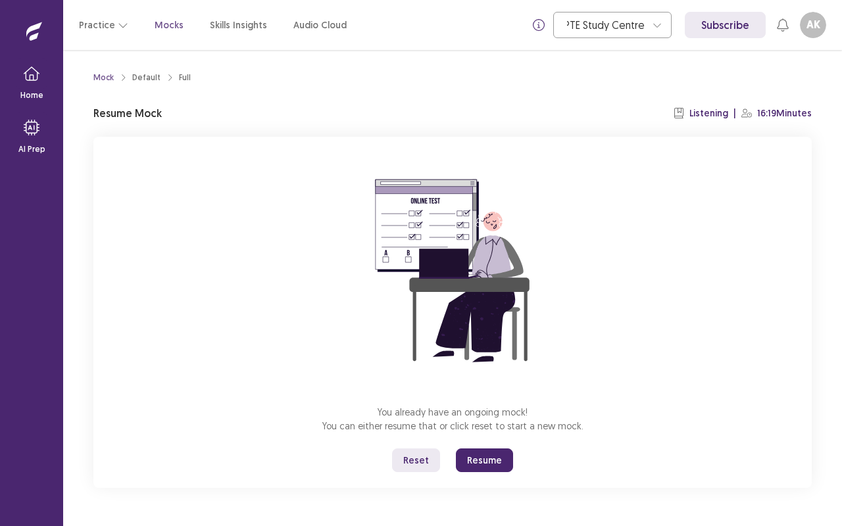
click at [488, 456] on button "Resume" at bounding box center [484, 461] width 57 height 24
click at [491, 463] on button "Resume" at bounding box center [484, 461] width 57 height 24
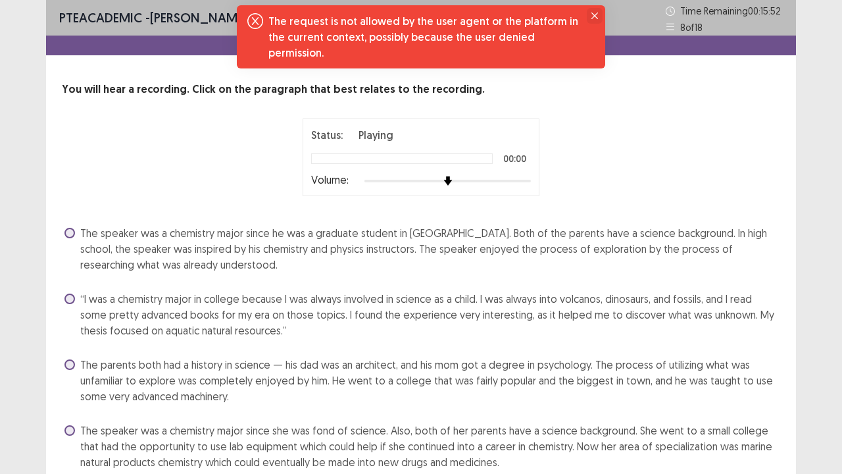
click at [595, 16] on icon "Close" at bounding box center [594, 15] width 7 height 7
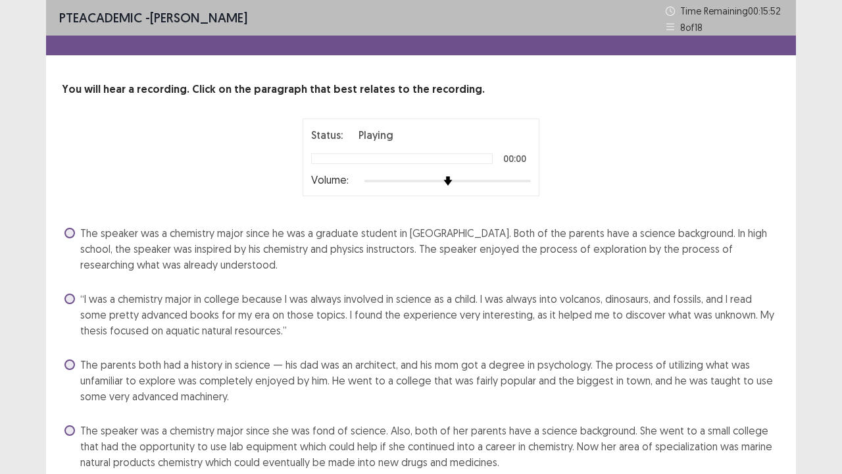
scroll to position [57, 0]
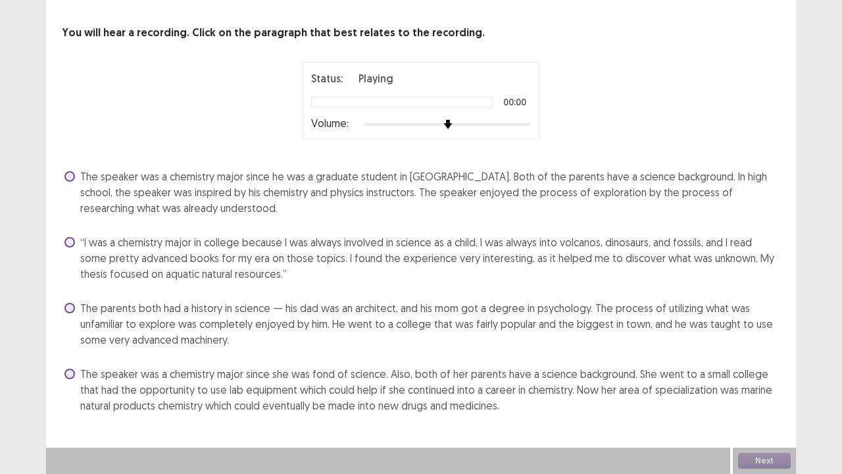
click at [68, 243] on span at bounding box center [69, 242] width 11 height 11
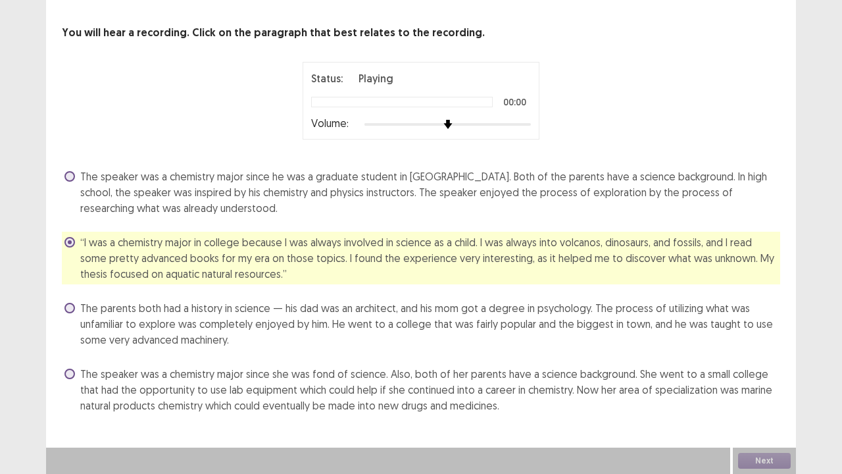
click at [340, 345] on span "The parents both had a history in science — his dad was an architect, and his m…" at bounding box center [430, 323] width 700 height 47
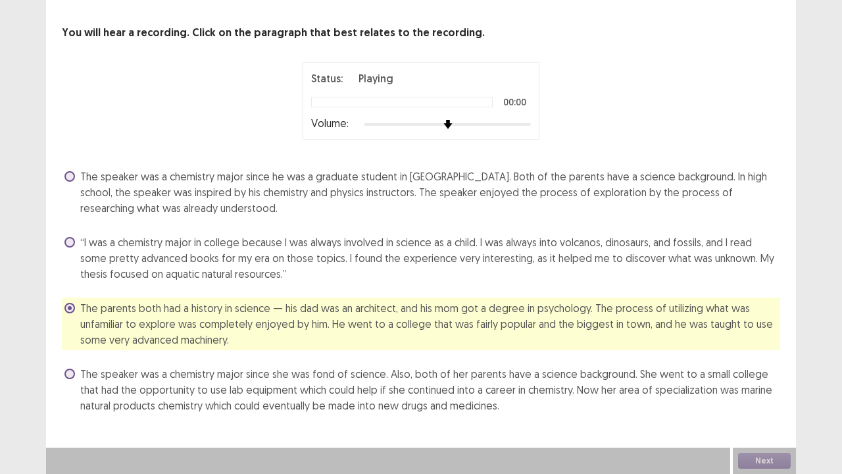
click at [339, 395] on span "The speaker was a chemistry major since she was fond of science. Also, both of …" at bounding box center [430, 389] width 700 height 47
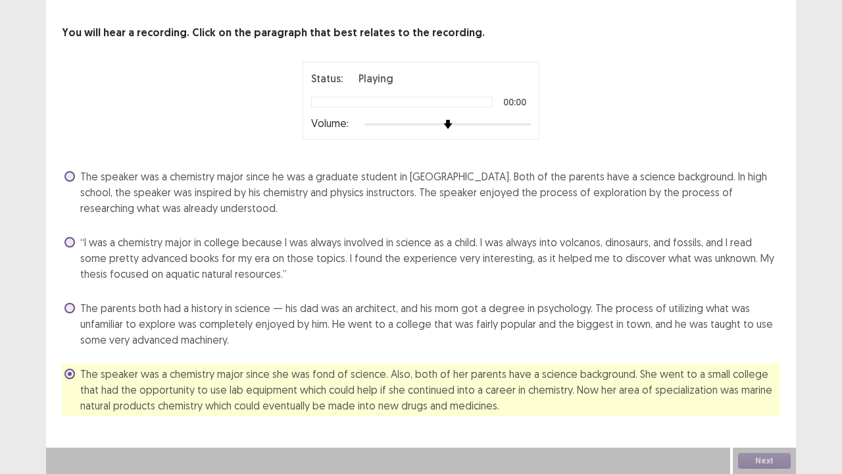
drag, startPoint x: 472, startPoint y: 226, endPoint x: 466, endPoint y: 168, distance: 58.2
click at [472, 225] on div "The speaker was a chemistry major since he was a graduate student in college. B…" at bounding box center [421, 291] width 718 height 250
click at [466, 159] on div "You will hear a recording. Click on the paragraph that best relates to the reco…" at bounding box center [421, 220] width 750 height 391
drag, startPoint x: 456, startPoint y: 176, endPoint x: 446, endPoint y: 196, distance: 22.6
click at [455, 180] on span "The speaker was a chemistry major since he was a graduate student in [GEOGRAPHI…" at bounding box center [430, 191] width 700 height 47
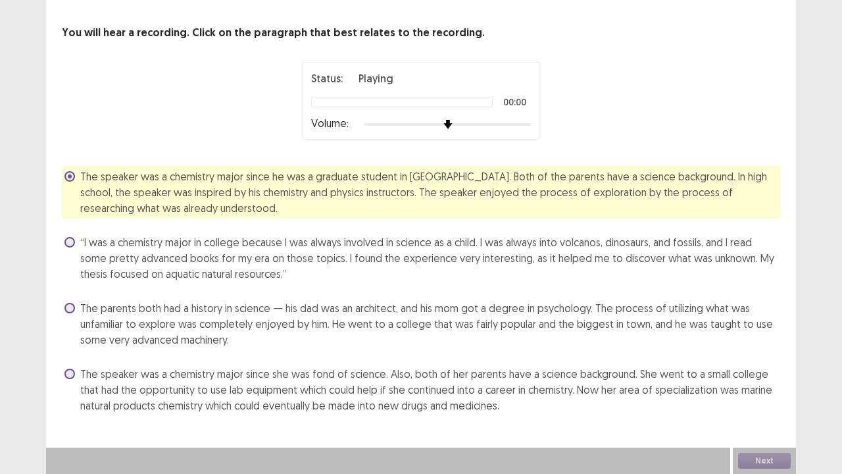
click at [428, 218] on div "The speaker was a chemistry major since he was a graduate student in college. B…" at bounding box center [421, 291] width 718 height 250
click at [383, 255] on span "“I was a chemistry major in college because I was always involved in science as…" at bounding box center [430, 257] width 700 height 47
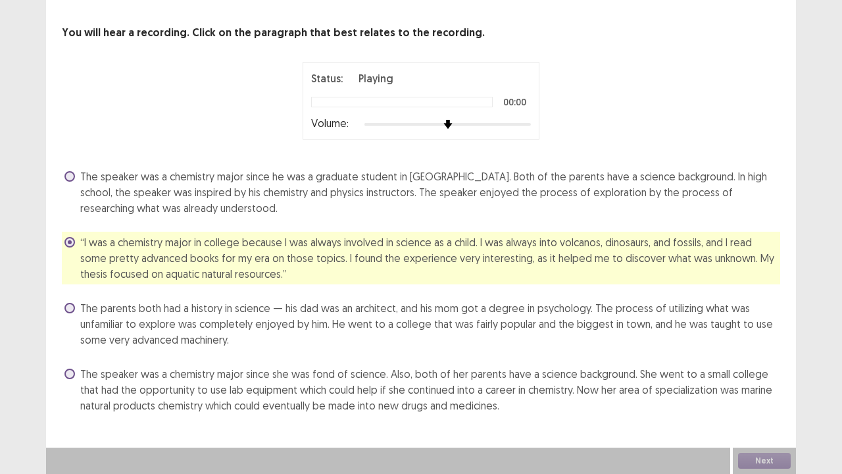
drag, startPoint x: 382, startPoint y: 260, endPoint x: 399, endPoint y: 266, distance: 17.5
click at [383, 261] on span "“I was a chemistry major in college because I was always involved in science as…" at bounding box center [430, 257] width 700 height 47
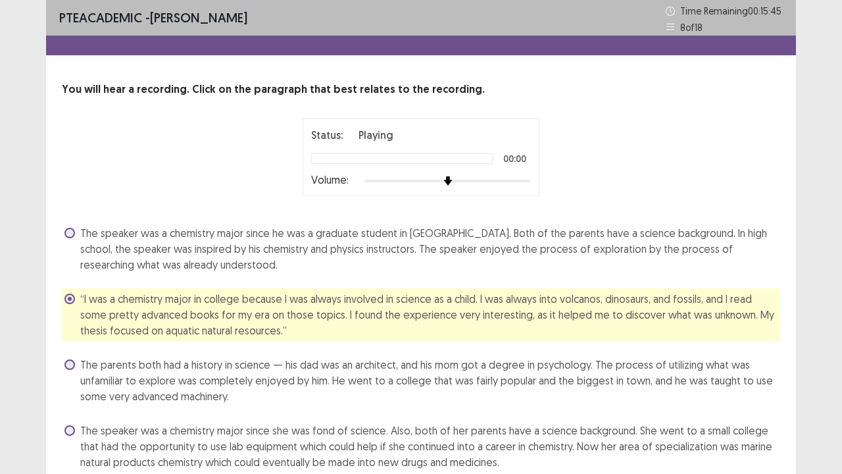
click at [345, 255] on span "The speaker was a chemistry major since he was a graduate student in college. B…" at bounding box center [430, 248] width 700 height 47
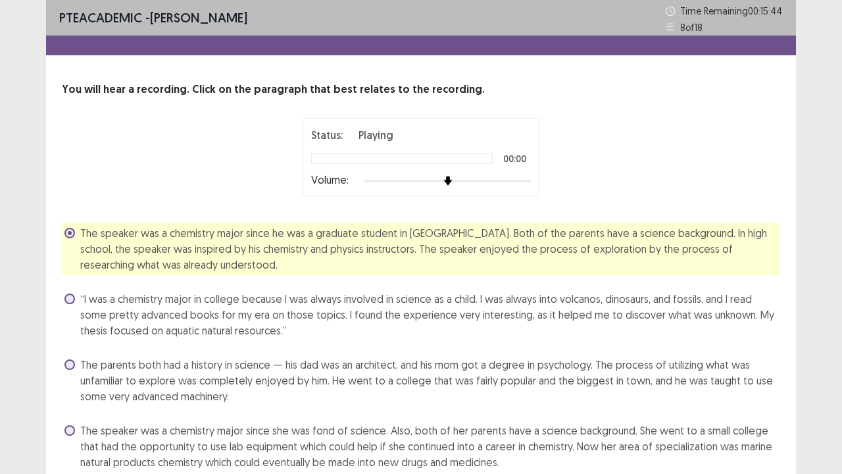
click at [457, 299] on span "“I was a chemistry major in college because I was always involved in science as…" at bounding box center [430, 314] width 700 height 47
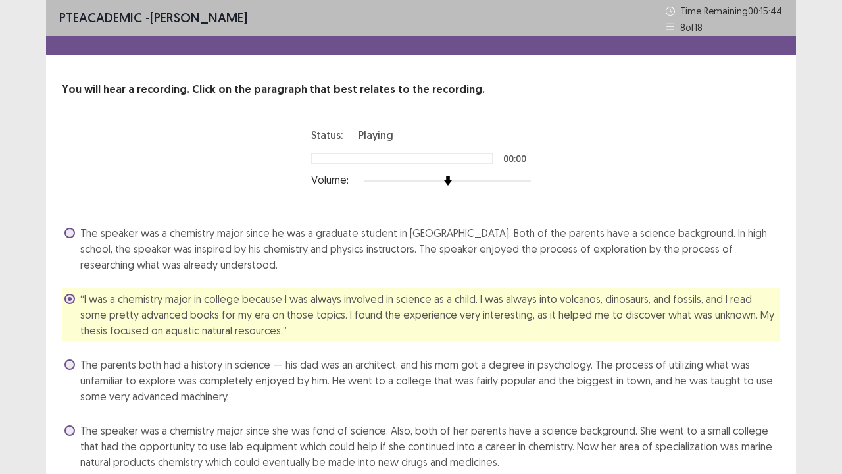
click at [531, 366] on span "The parents both had a history in science — his dad was an architect, and his m…" at bounding box center [430, 379] width 700 height 47
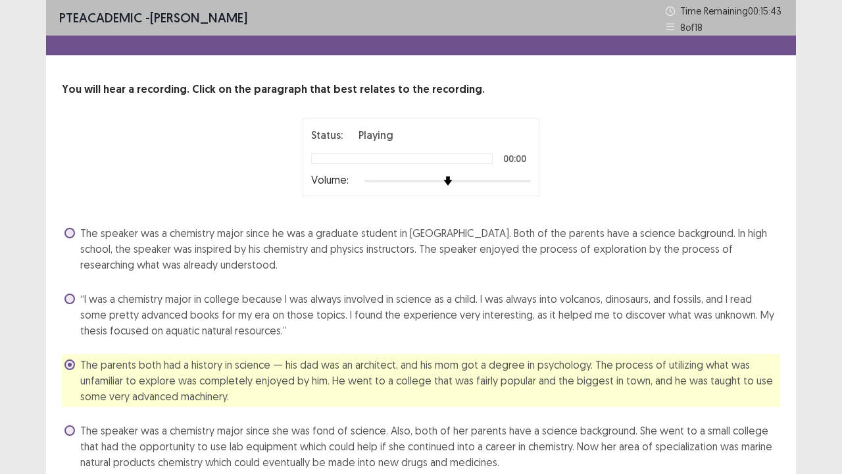
click at [509, 395] on span "The parents both had a history in science — his dad was an architect, and his m…" at bounding box center [430, 379] width 700 height 47
click at [492, 447] on span "The speaker was a chemistry major since she was fond of science. Also, both of …" at bounding box center [430, 445] width 700 height 47
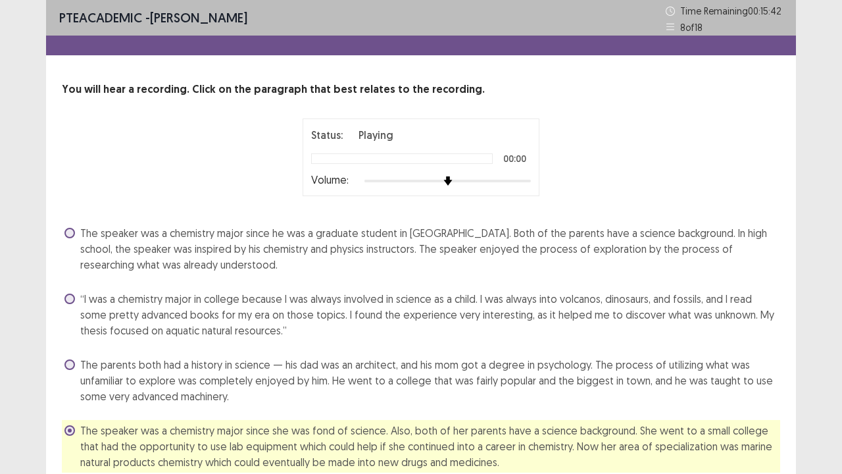
scroll to position [57, 0]
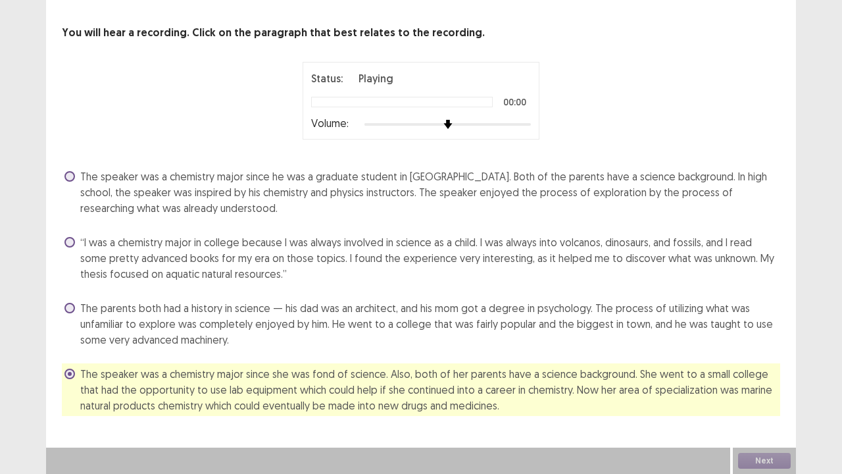
click at [764, 458] on div "Next" at bounding box center [764, 460] width 63 height 26
click at [749, 446] on div "PTE academic - Anri Kimijima Time Remaining 00 : 15 : 42 8 of 18 You will hear …" at bounding box center [421, 208] width 750 height 530
click at [657, 366] on span "The speaker was a chemistry major since she was fond of science. Also, both of …" at bounding box center [430, 389] width 700 height 47
click at [643, 360] on div "The speaker was a chemistry major since he was a graduate student in college. B…" at bounding box center [421, 291] width 718 height 250
drag, startPoint x: 585, startPoint y: 285, endPoint x: 560, endPoint y: 270, distance: 29.0
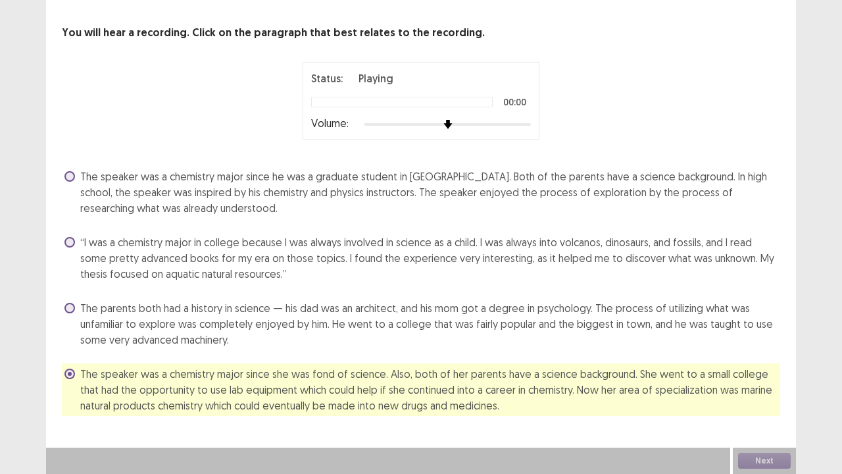
click at [575, 260] on div "The speaker was a chemistry major since he was a graduate student in college. B…" at bounding box center [421, 291] width 718 height 250
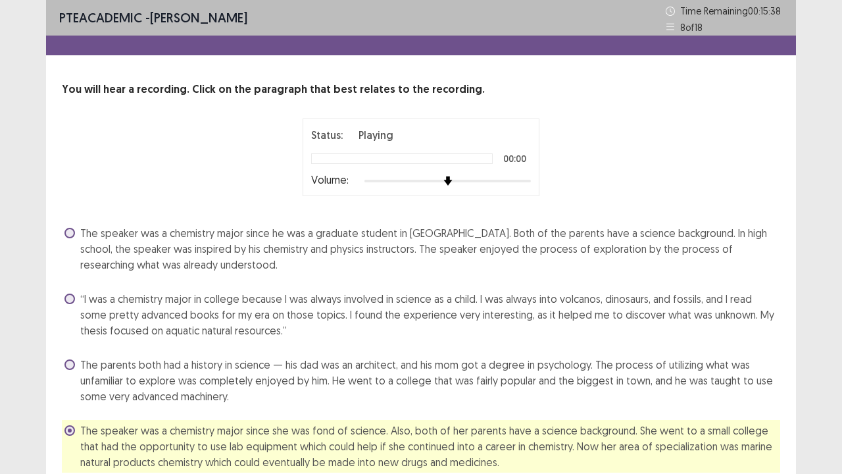
click at [221, 19] on p "PTE academic - Anri Kimijima" at bounding box center [153, 18] width 188 height 20
click at [717, 14] on p "Time Remaining 00 : 15 : 38" at bounding box center [731, 11] width 103 height 14
click at [677, 11] on div "Time Remaining 00 : 15 : 37" at bounding box center [724, 11] width 117 height 18
click at [671, 28] on icon at bounding box center [670, 26] width 9 height 9
drag, startPoint x: 431, startPoint y: 147, endPoint x: 387, endPoint y: 167, distance: 47.7
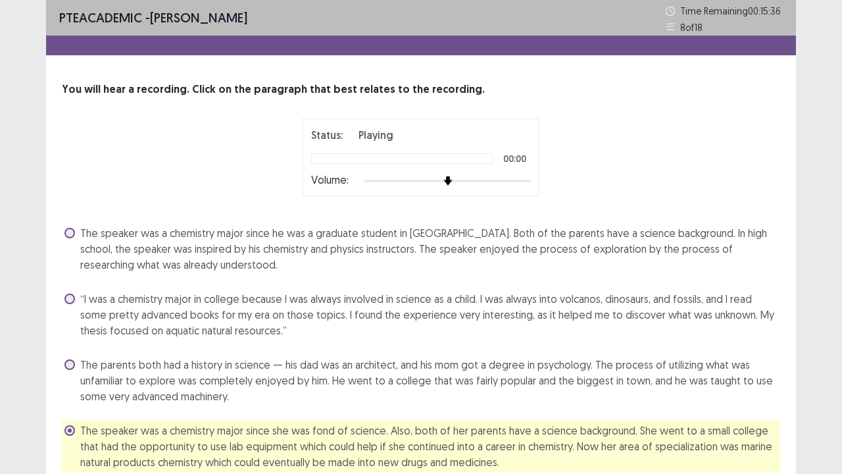
click at [430, 149] on div "Status: Playing 00:00 Volume:" at bounding box center [421, 157] width 220 height 61
drag, startPoint x: 387, startPoint y: 167, endPoint x: 341, endPoint y: 115, distance: 69.4
click at [382, 163] on div "Status: Playing 00:00 Volume:" at bounding box center [421, 157] width 220 height 61
click at [341, 115] on div "You will hear a recording. Click on the paragraph that best relates to the reco…" at bounding box center [421, 277] width 750 height 391
click at [305, 146] on div "Status: Playing 00:00 Volume:" at bounding box center [421, 157] width 237 height 78
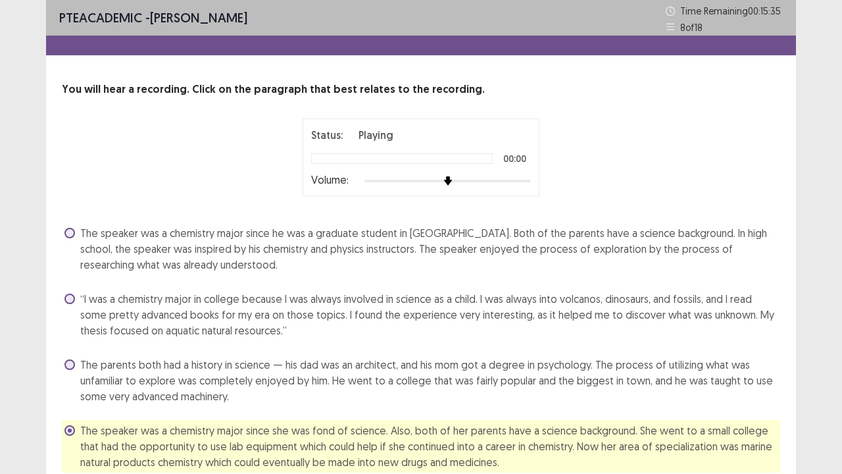
drag, startPoint x: 379, startPoint y: 72, endPoint x: 464, endPoint y: 49, distance: 87.9
click at [379, 72] on div "PTE academic - Anri Kimijima Time Remaining 00 : 15 : 35 8 of 18 You will hear …" at bounding box center [421, 249] width 750 height 499
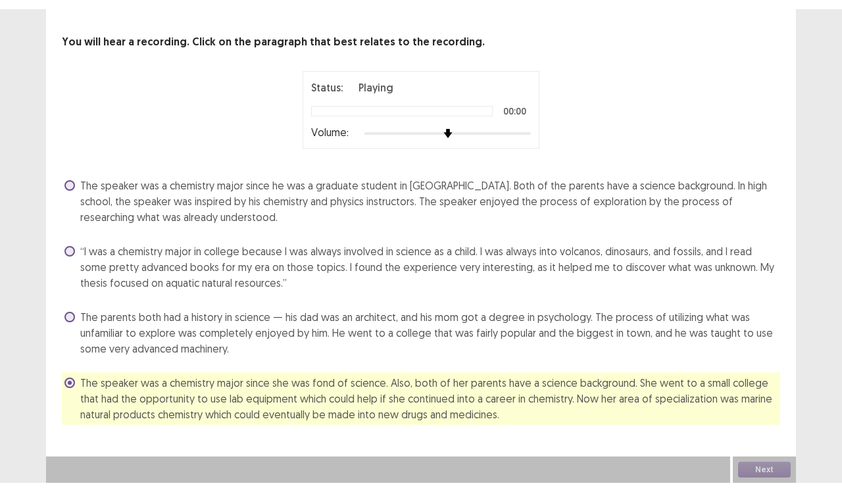
scroll to position [38, 0]
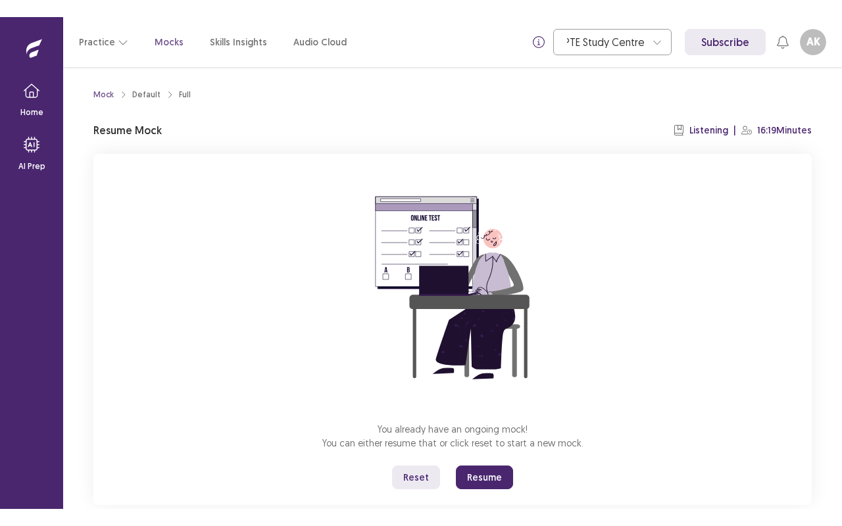
scroll to position [28, 0]
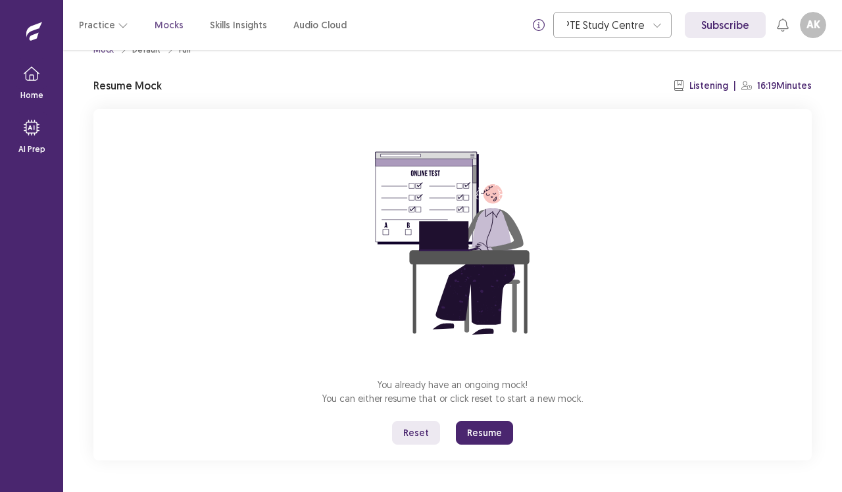
click at [490, 427] on button "Resume" at bounding box center [484, 433] width 57 height 24
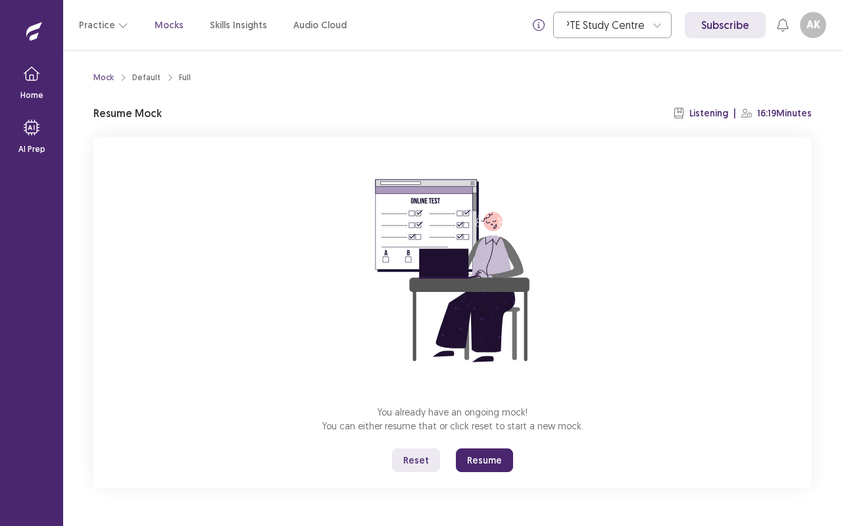
click at [470, 457] on button "Resume" at bounding box center [484, 461] width 57 height 24
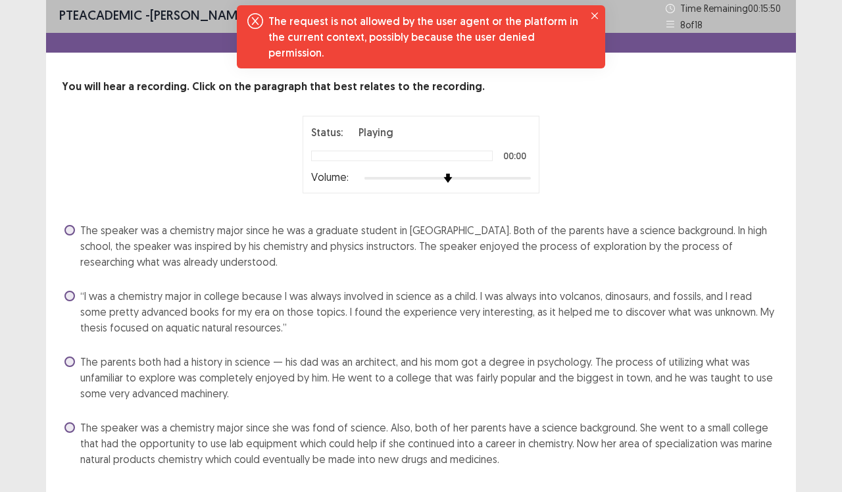
scroll to position [38, 0]
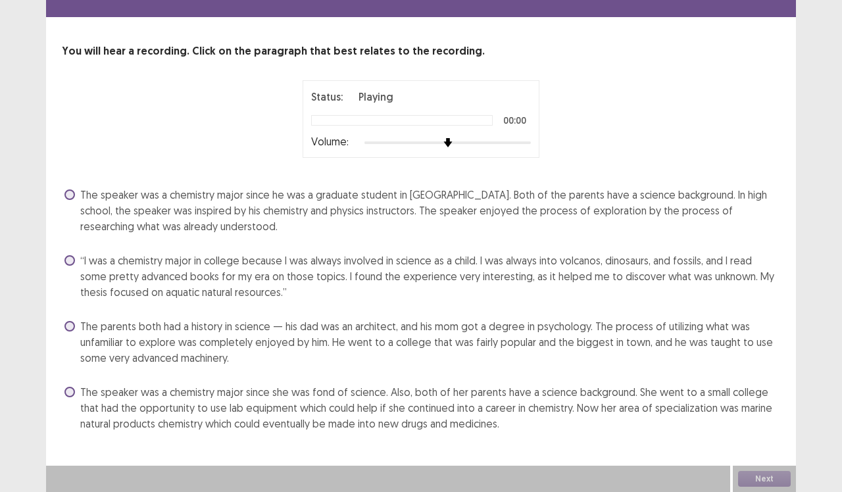
drag, startPoint x: 758, startPoint y: 475, endPoint x: 713, endPoint y: 456, distance: 49.0
click at [758, 474] on div "Next" at bounding box center [764, 479] width 63 height 26
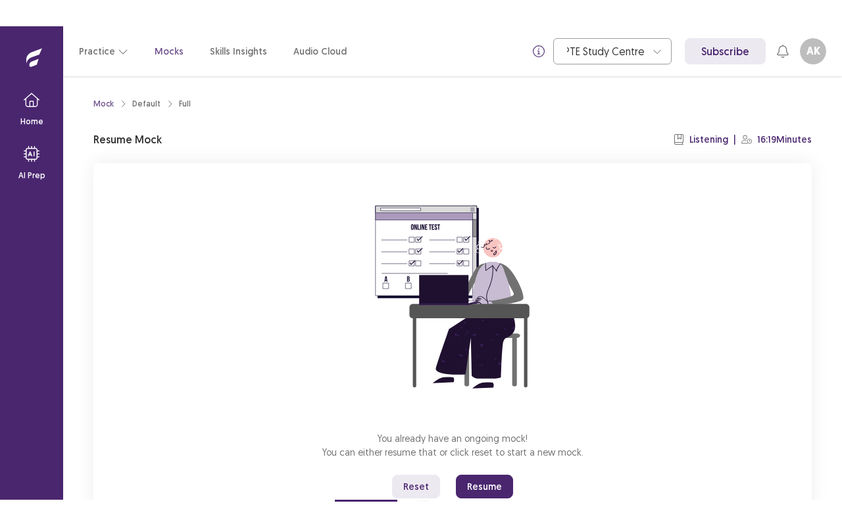
scroll to position [46, 0]
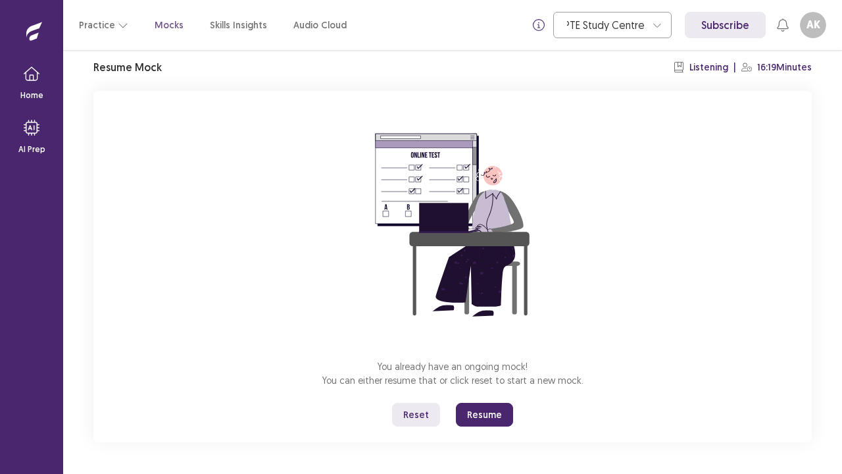
click at [489, 412] on button "Resume" at bounding box center [484, 414] width 57 height 24
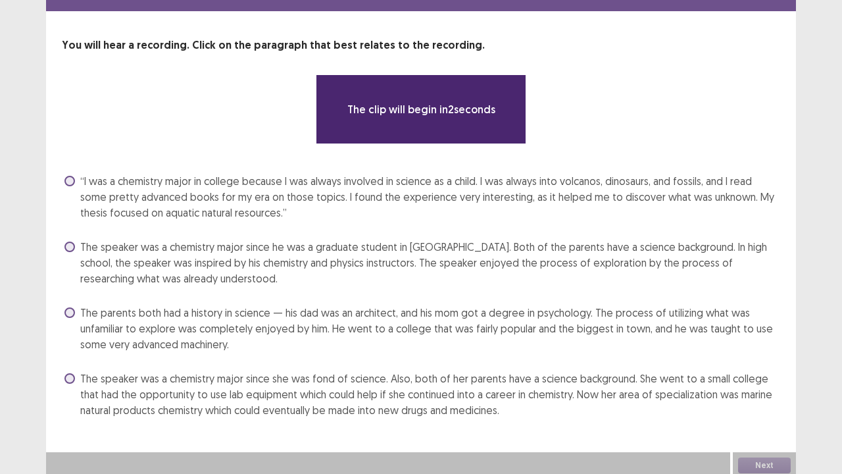
scroll to position [47, 0]
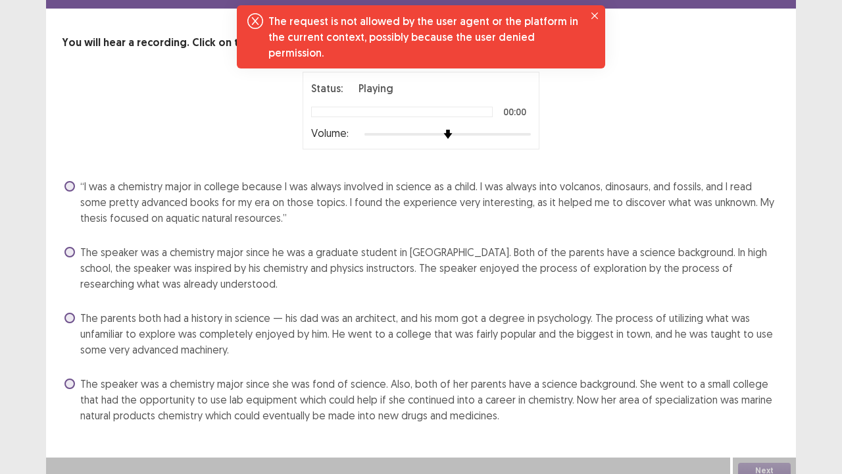
click at [502, 199] on span "“I was a chemistry major in college because I was always involved in science as…" at bounding box center [430, 201] width 700 height 47
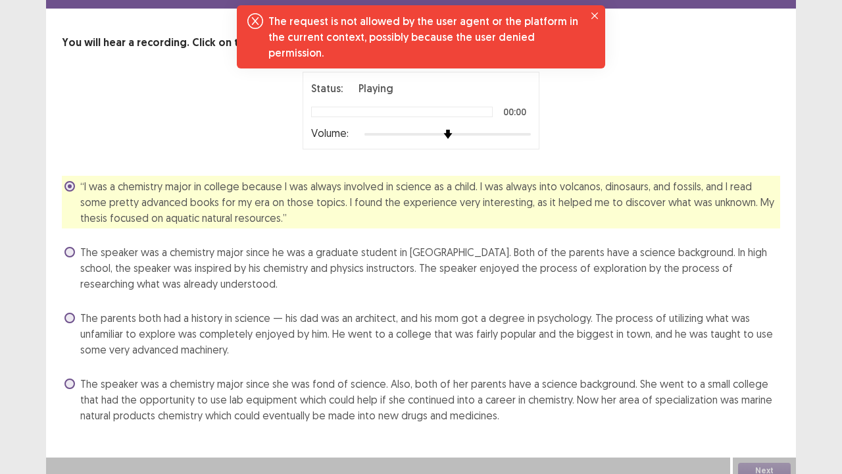
click at [435, 283] on span "The speaker was a chemistry major since he was a graduate student in [GEOGRAPHI…" at bounding box center [430, 267] width 700 height 47
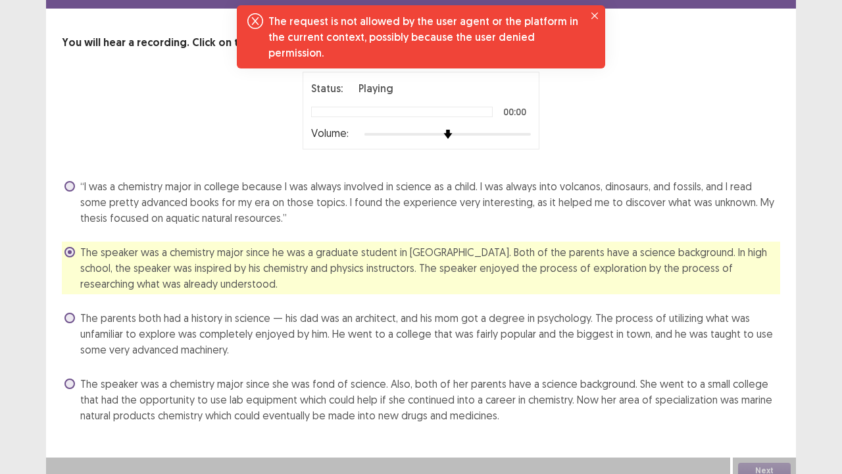
click at [432, 326] on span "The parents both had a history in science — his dad was an architect, and his m…" at bounding box center [430, 333] width 700 height 47
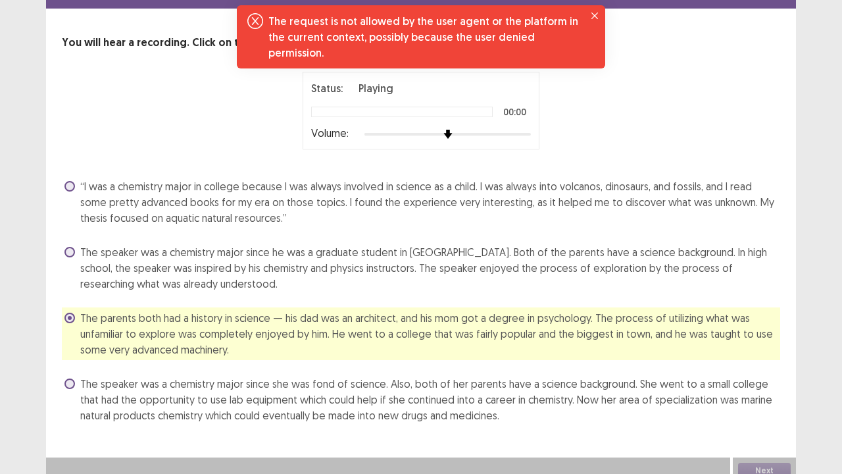
drag, startPoint x: 606, startPoint y: 390, endPoint x: 539, endPoint y: 310, distance: 104.5
click at [607, 389] on span "The speaker was a chemistry major since she was fond of science. Also, both of …" at bounding box center [430, 399] width 700 height 47
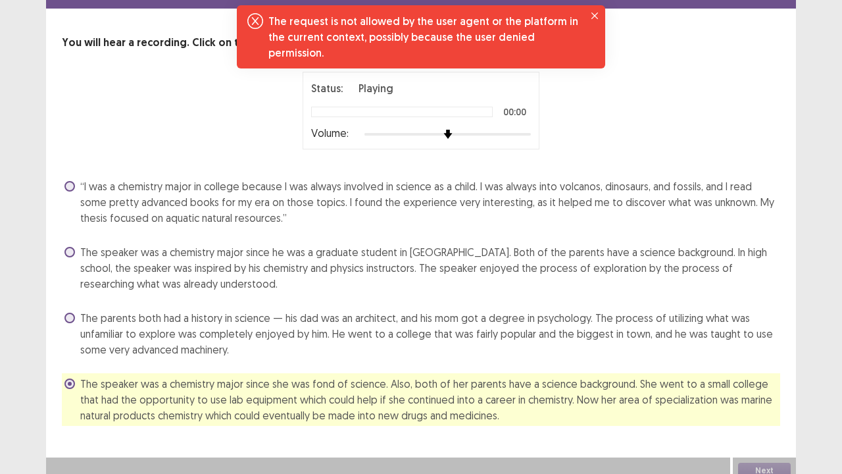
click at [204, 213] on span "“I was a chemistry major in college because I was always involved in science as…" at bounding box center [430, 201] width 700 height 47
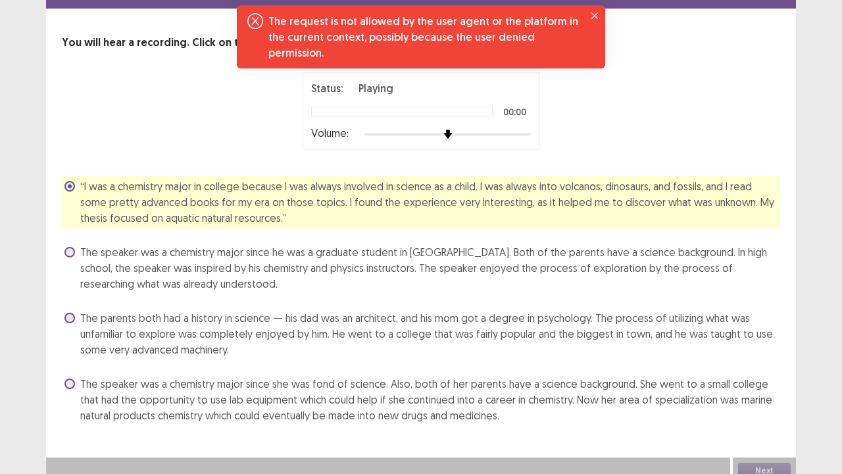
click at [291, 36] on div "The request is not allowed by the user agent or the platform in the current con…" at bounding box center [423, 36] width 310 height 47
click at [592, 16] on icon "Close" at bounding box center [594, 15] width 7 height 7
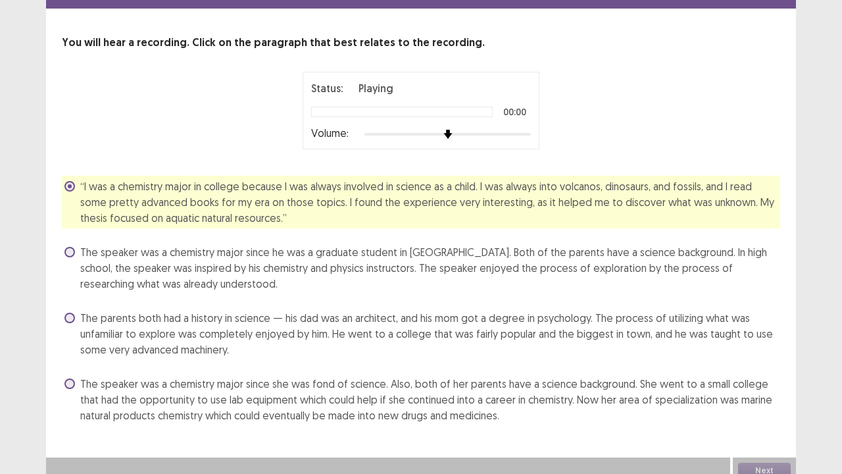
scroll to position [0, 0]
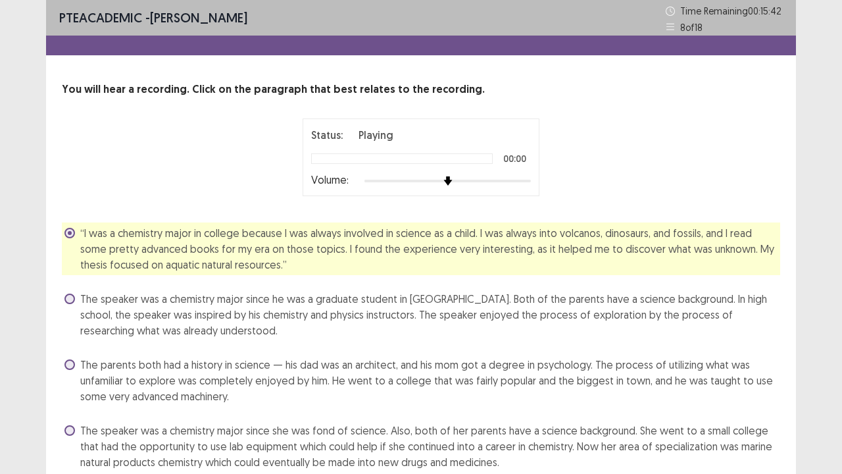
click at [387, 137] on p "Playing" at bounding box center [375, 135] width 35 height 16
click at [244, 364] on span "The parents both had a history in science — his dad was an architect, and his m…" at bounding box center [430, 379] width 700 height 47
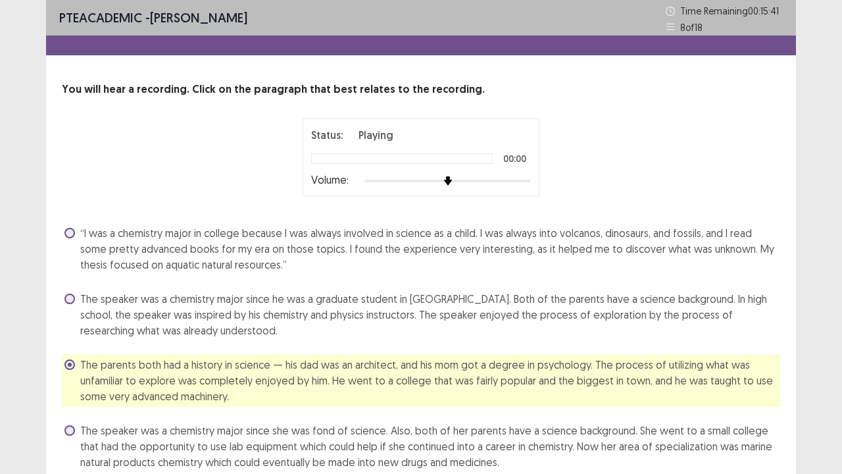
scroll to position [57, 0]
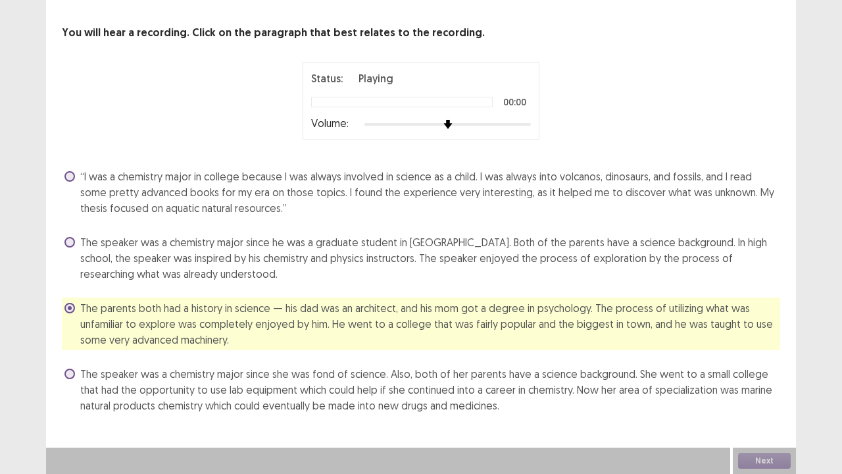
click at [448, 389] on span "The speaker was a chemistry major since she was fond of science. Also, both of …" at bounding box center [430, 389] width 700 height 47
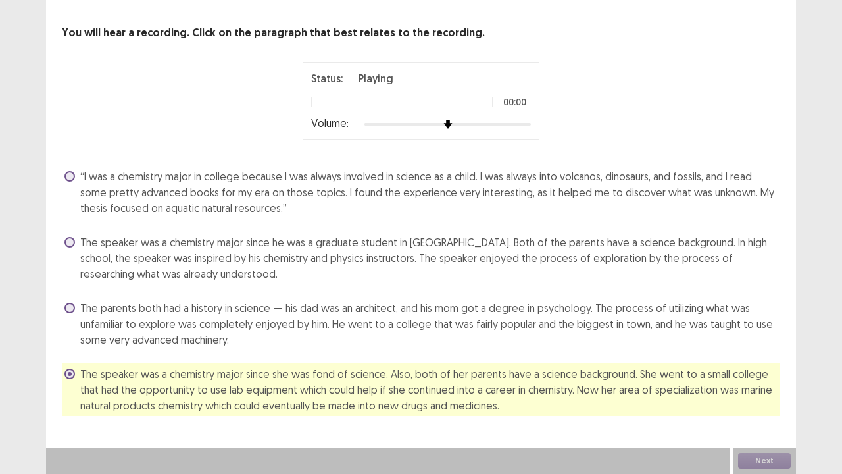
click at [770, 461] on div "Next" at bounding box center [764, 460] width 63 height 26
click at [364, 308] on span "The parents both had a history in science — his dad was an architect, and his m…" at bounding box center [430, 323] width 700 height 47
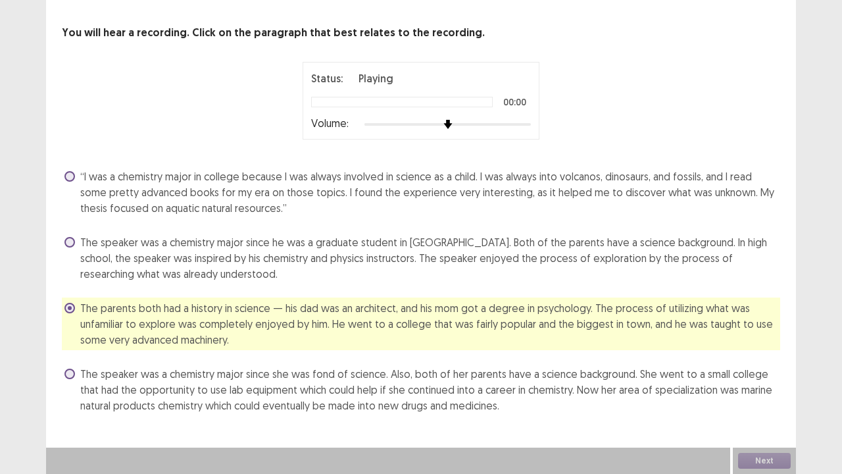
drag, startPoint x: 333, startPoint y: 236, endPoint x: 343, endPoint y: 216, distance: 22.4
click at [333, 233] on div "The speaker was a chemistry major since he was a graduate student in [GEOGRAPHI…" at bounding box center [421, 258] width 718 height 53
click at [347, 187] on span "“I was a chemistry major in college because I was always involved in science as…" at bounding box center [430, 191] width 700 height 47
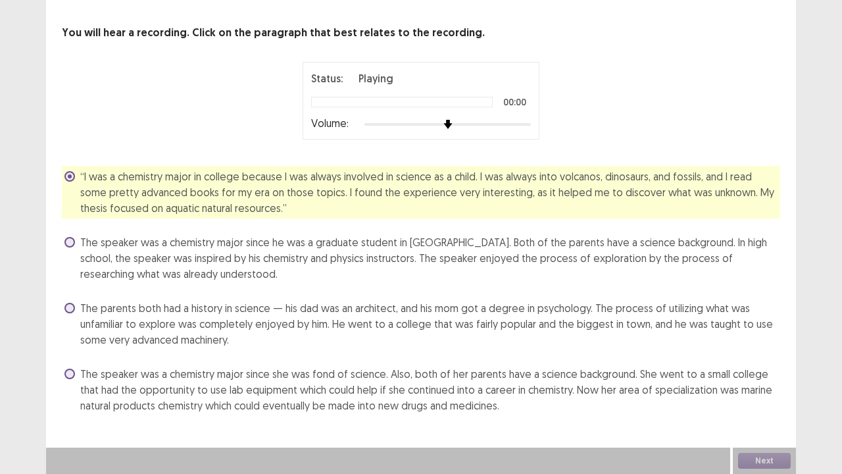
drag, startPoint x: 438, startPoint y: 196, endPoint x: 529, endPoint y: 301, distance: 139.0
click at [437, 201] on span "“I was a chemistry major in college because I was always involved in science as…" at bounding box center [430, 191] width 700 height 47
drag, startPoint x: 535, startPoint y: 353, endPoint x: 542, endPoint y: 339, distance: 15.3
click at [539, 343] on div "“I was a chemistry major in college because I was always involved in science as…" at bounding box center [421, 291] width 718 height 250
click at [575, 253] on span "The speaker was a chemistry major since he was a graduate student in [GEOGRAPHI…" at bounding box center [430, 257] width 700 height 47
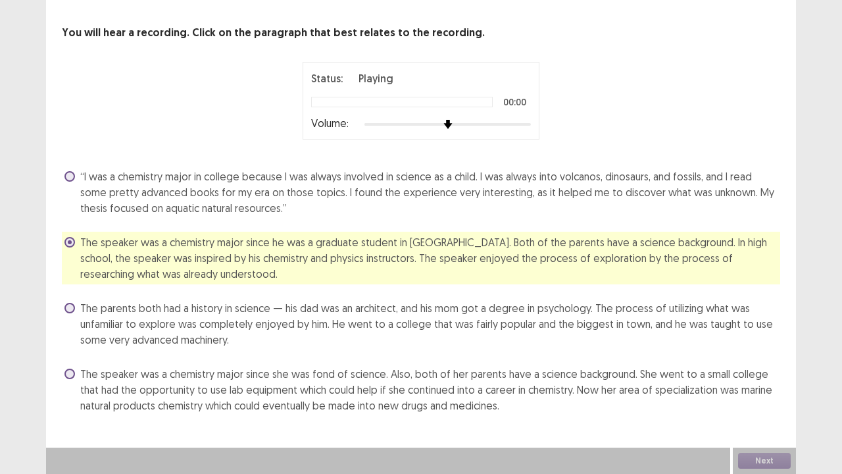
click at [346, 74] on div "Status: Playing" at bounding box center [421, 78] width 220 height 16
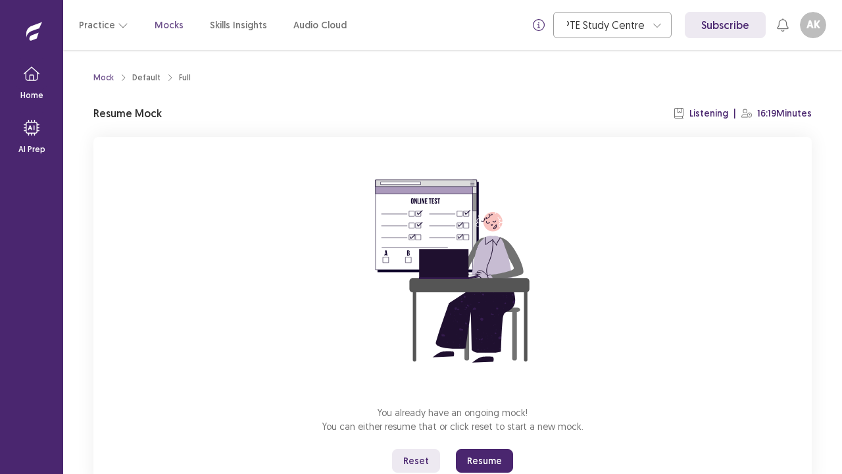
scroll to position [46, 0]
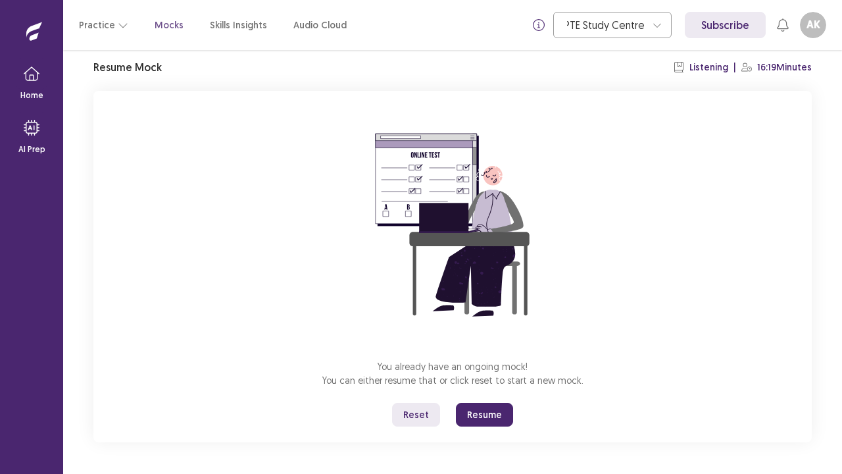
click at [469, 414] on button "Resume" at bounding box center [484, 414] width 57 height 24
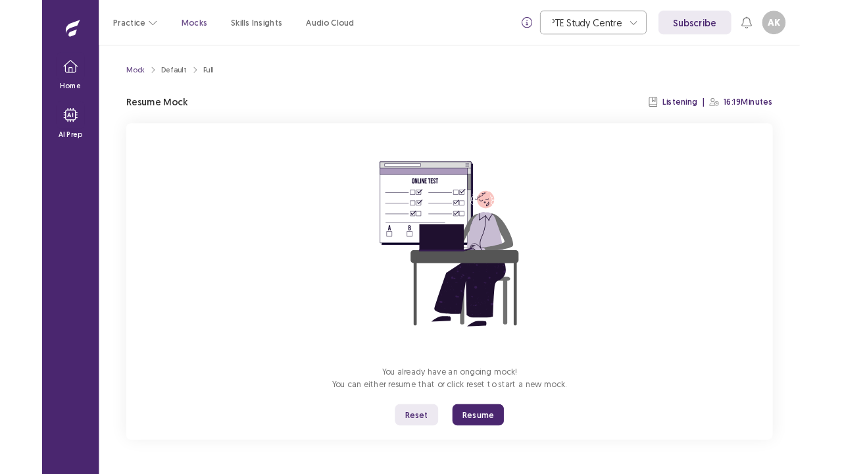
scroll to position [0, 0]
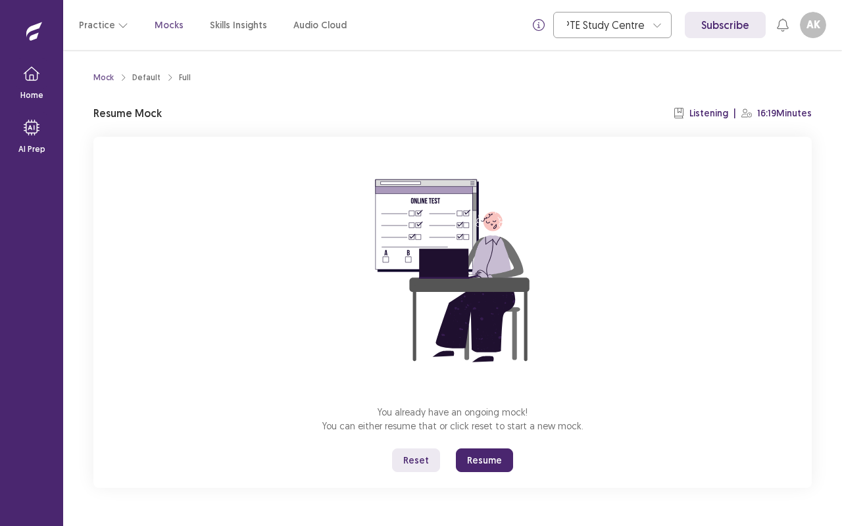
click at [479, 453] on button "Resume" at bounding box center [484, 461] width 57 height 24
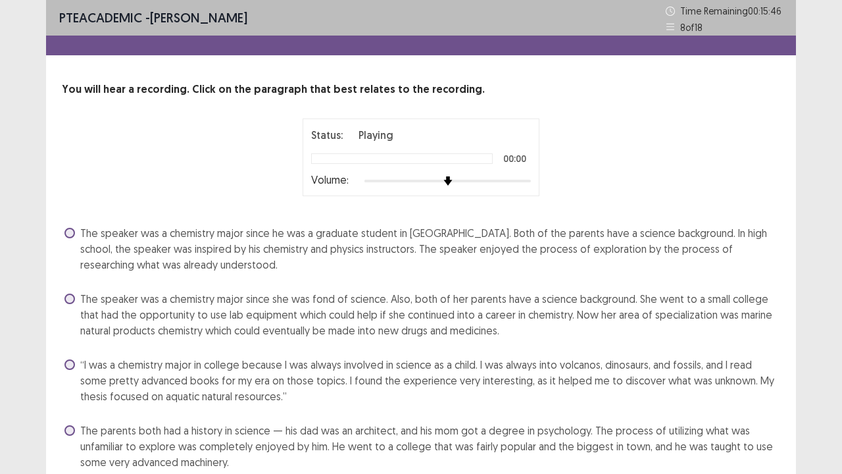
click at [329, 170] on div "Status: Playing 00:00 Volume:" at bounding box center [421, 157] width 220 height 61
click at [348, 159] on div at bounding box center [402, 158] width 182 height 11
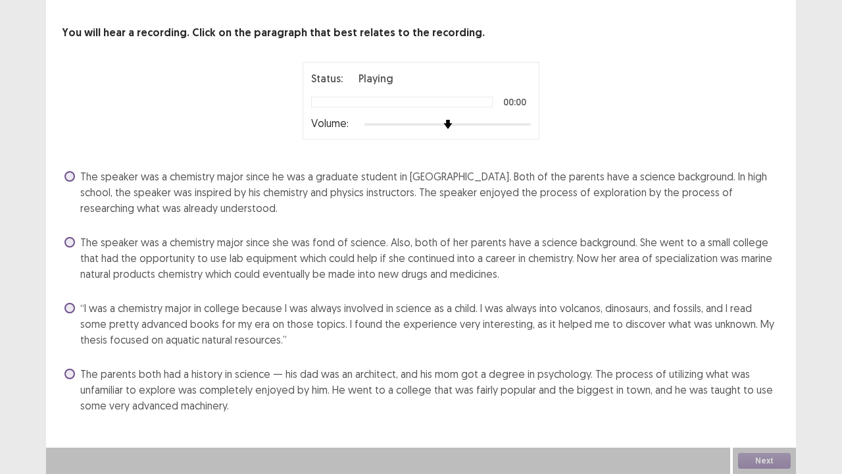
click at [311, 274] on span "The speaker was a chemistry major since she was fond of science. Also, both of …" at bounding box center [430, 257] width 700 height 47
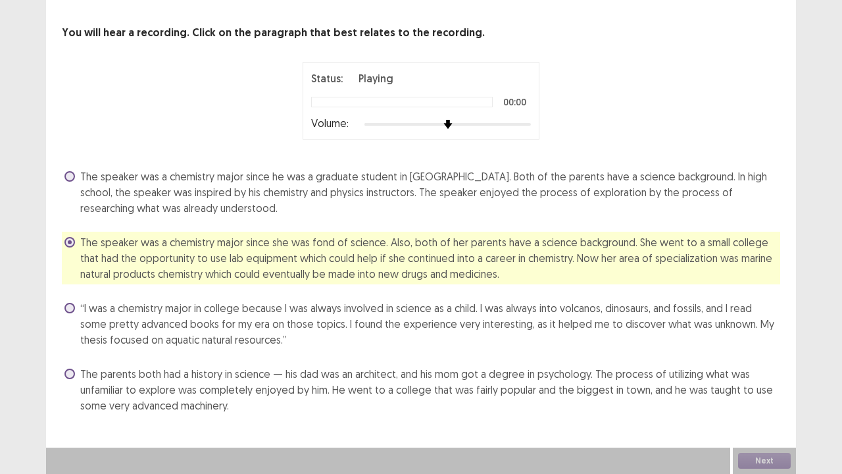
click at [401, 354] on div "The speaker was a chemistry major since he was a graduate student in [GEOGRAPHI…" at bounding box center [421, 291] width 718 height 250
click at [588, 353] on div "The speaker was a chemistry major since he was a graduate student in [GEOGRAPHI…" at bounding box center [421, 291] width 718 height 250
drag, startPoint x: 653, startPoint y: 230, endPoint x: 627, endPoint y: 230, distance: 25.6
click at [645, 230] on div "The speaker was a chemistry major since he was a graduate student in [GEOGRAPHI…" at bounding box center [421, 291] width 718 height 250
drag, startPoint x: 627, startPoint y: 230, endPoint x: 593, endPoint y: 240, distance: 35.6
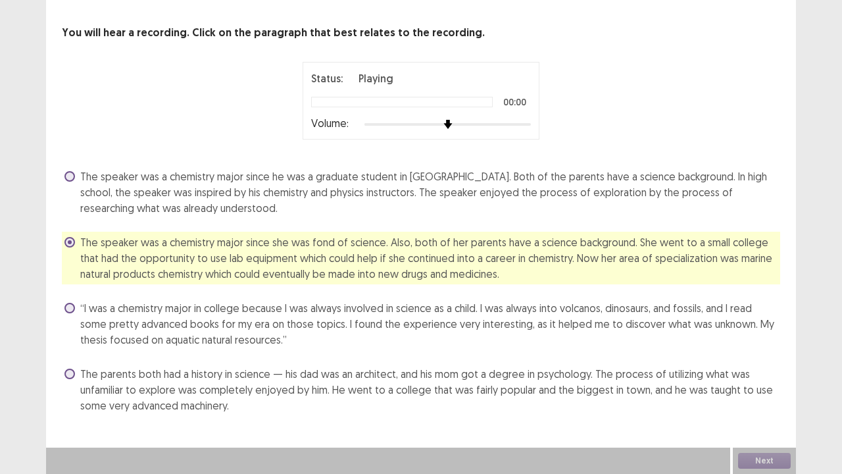
click at [594, 241] on div "The speaker was a chemistry major since he was a graduate student in [GEOGRAPHI…" at bounding box center [421, 291] width 718 height 250
click at [482, 320] on div "The speaker was a chemistry major since he was a graduate student in college. B…" at bounding box center [421, 291] width 718 height 250
click at [396, 315] on span "“I was a chemistry major in college because I was always involved in science as…" at bounding box center [430, 323] width 700 height 47
click at [374, 229] on div "The speaker was a chemistry major since he was a graduate student in college. B…" at bounding box center [421, 291] width 718 height 250
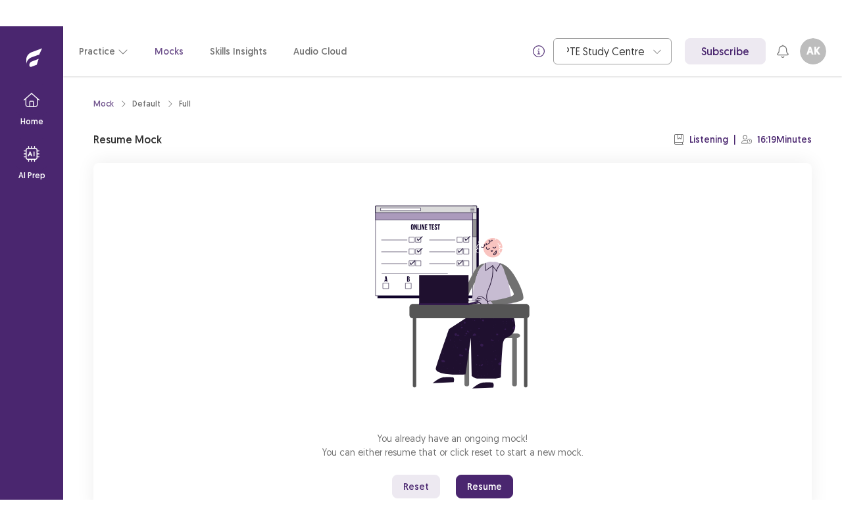
scroll to position [46, 0]
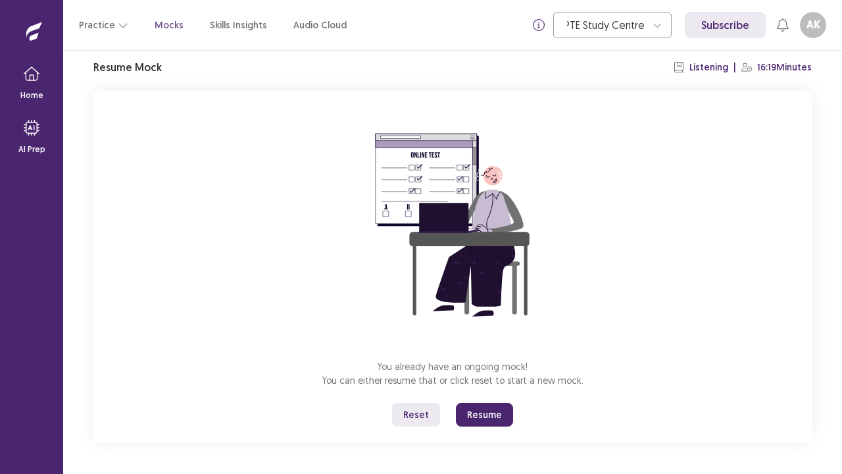
click at [483, 415] on button "Resume" at bounding box center [484, 414] width 57 height 24
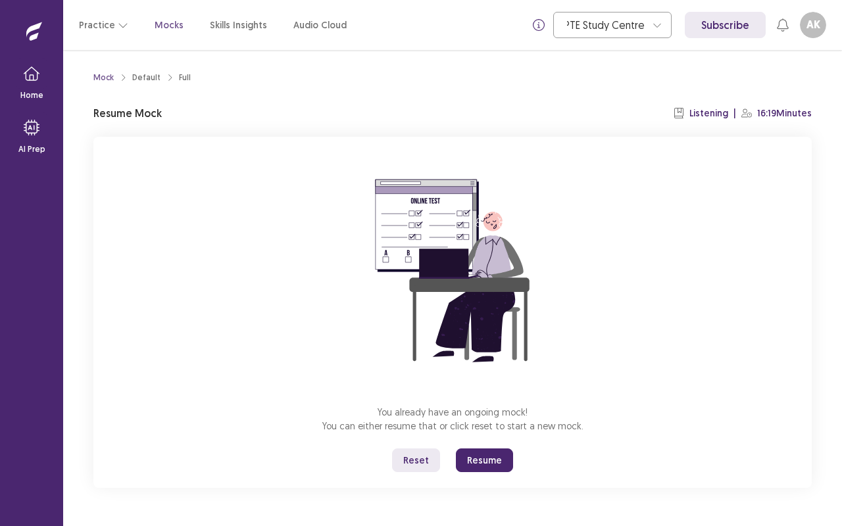
click at [491, 464] on button "Resume" at bounding box center [484, 461] width 57 height 24
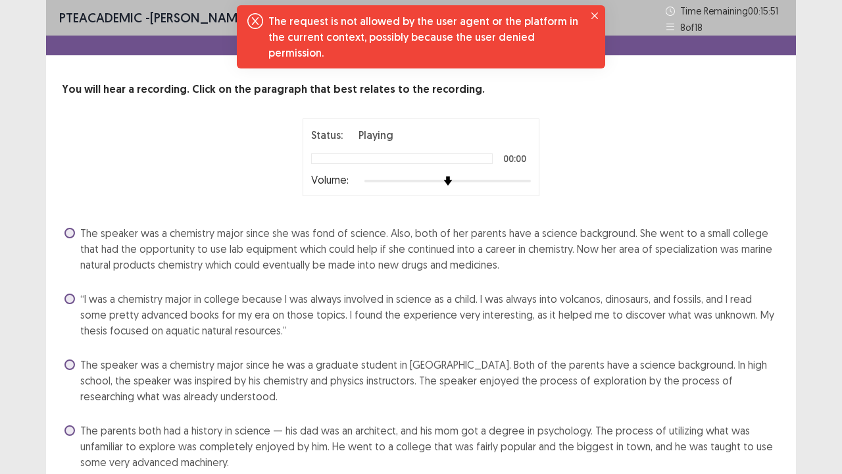
click at [363, 172] on div "Status: Playing 00:00 Volume:" at bounding box center [421, 157] width 220 height 61
drag, startPoint x: 261, startPoint y: 401, endPoint x: 183, endPoint y: 351, distance: 92.7
click at [262, 401] on span "The speaker was a chemistry major since he was a graduate student in [GEOGRAPHI…" at bounding box center [430, 379] width 700 height 47
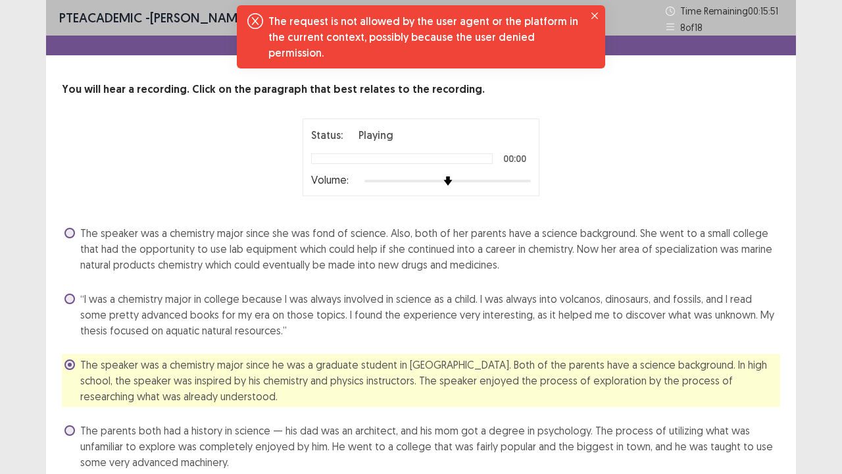
drag, startPoint x: 162, startPoint y: 322, endPoint x: 203, endPoint y: 325, distance: 40.2
click at [163, 322] on span "“I was a chemistry major in college because I was always involved in science as…" at bounding box center [430, 314] width 700 height 47
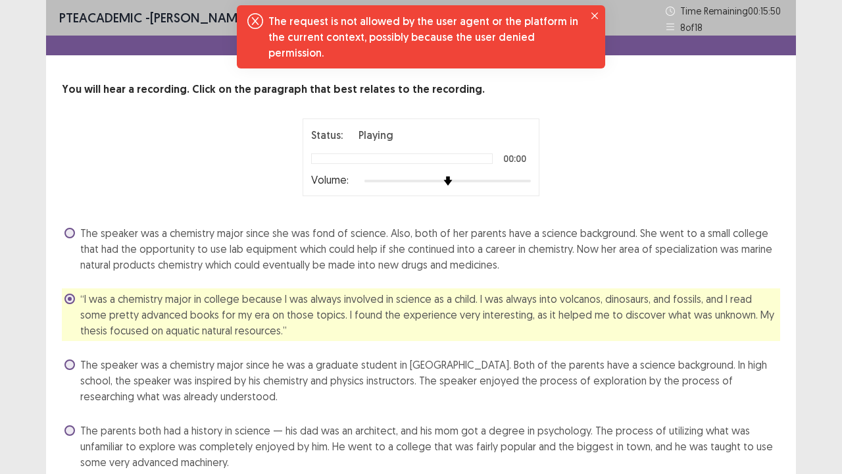
drag, startPoint x: 406, startPoint y: 314, endPoint x: 480, endPoint y: 345, distance: 80.5
click at [412, 316] on span "“I was a chemistry major in college because I was always involved in science as…" at bounding box center [430, 314] width 700 height 47
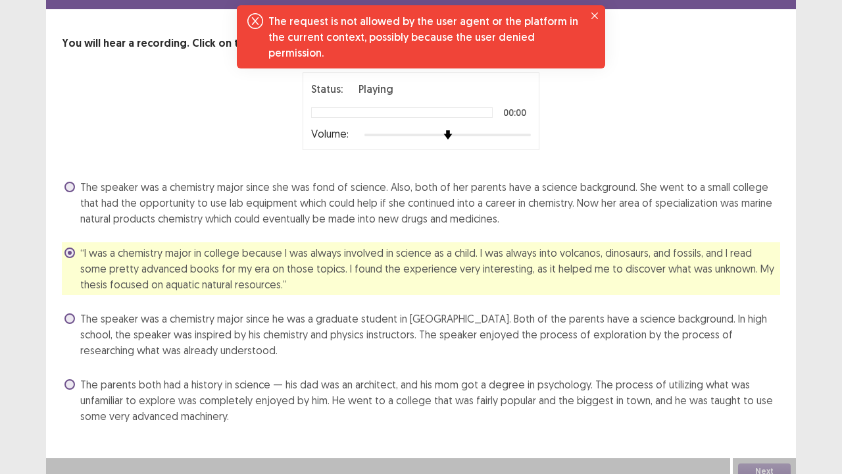
click at [522, 376] on span "The parents both had a history in science — his dad was an architect, and his m…" at bounding box center [430, 399] width 700 height 47
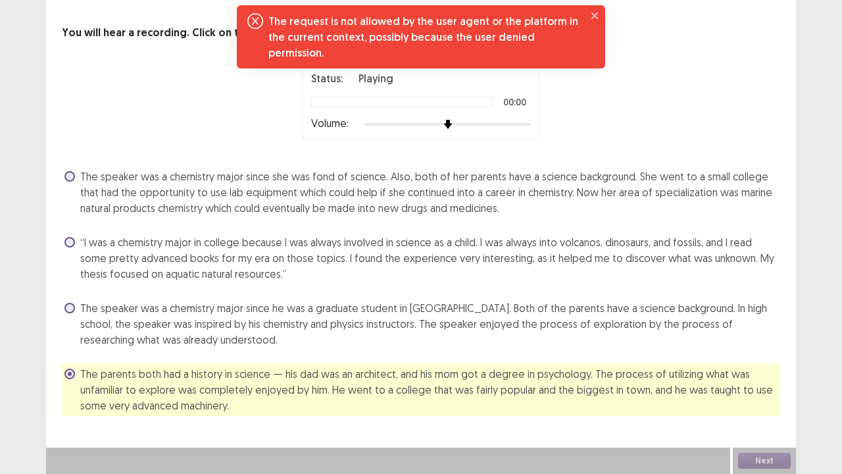
click at [550, 353] on div "The speaker was a chemistry major since she was fond of science. Also, both of …" at bounding box center [421, 291] width 718 height 250
drag, startPoint x: 767, startPoint y: 443, endPoint x: 766, endPoint y: 451, distance: 8.6
click at [767, 443] on div "PTE academic - [PERSON_NAME] Time Remaining 00 : 15 : 49 8 of 18 You will hear …" at bounding box center [421, 208] width 750 height 530
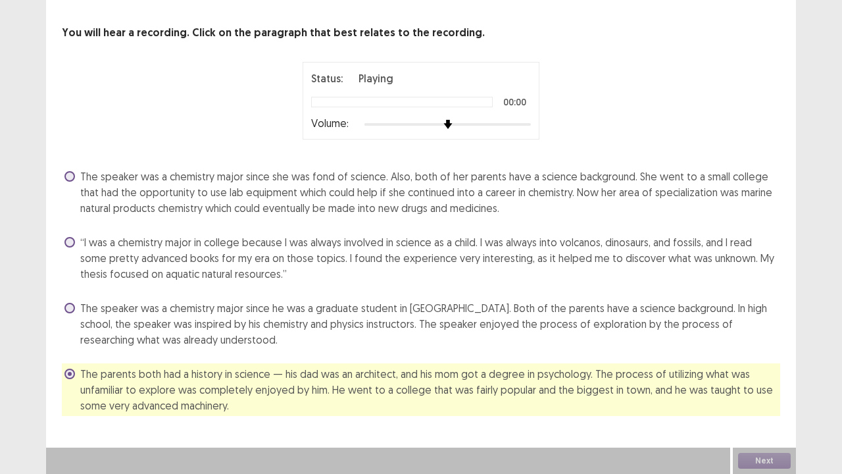
click at [766, 462] on div "Next" at bounding box center [764, 460] width 63 height 26
click at [757, 453] on div "Next" at bounding box center [764, 460] width 63 height 26
click at [424, 220] on div "The speaker was a chemistry major since she was fond of science. Also, both of …" at bounding box center [421, 291] width 718 height 250
click at [378, 204] on span "The speaker was a chemistry major since she was fond of science. Also, both of …" at bounding box center [430, 191] width 700 height 47
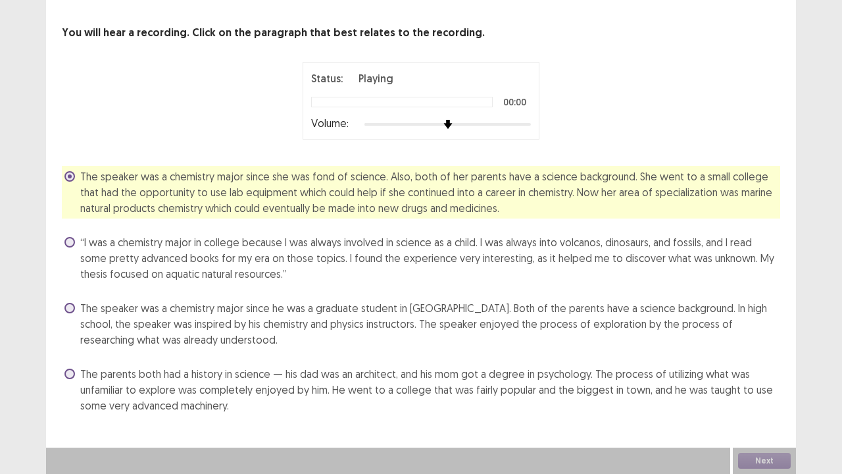
scroll to position [0, 0]
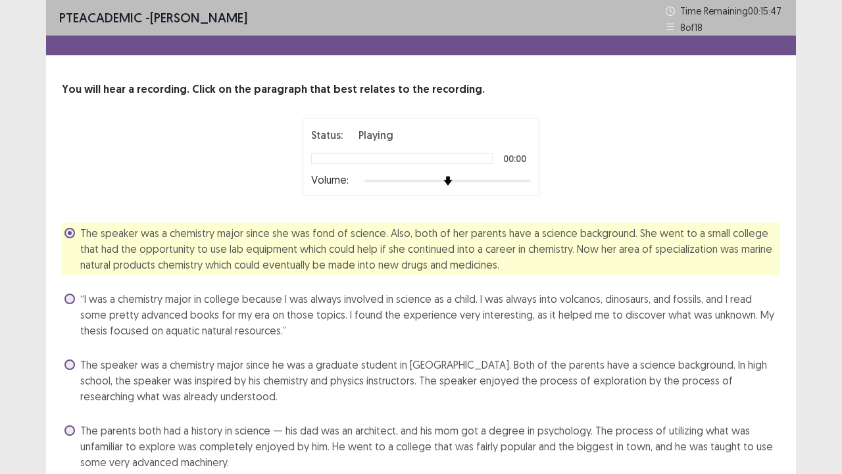
click at [573, 299] on span "“I was a chemistry major in college because I was always involved in science as…" at bounding box center [430, 314] width 700 height 47
